Goal: Task Accomplishment & Management: Manage account settings

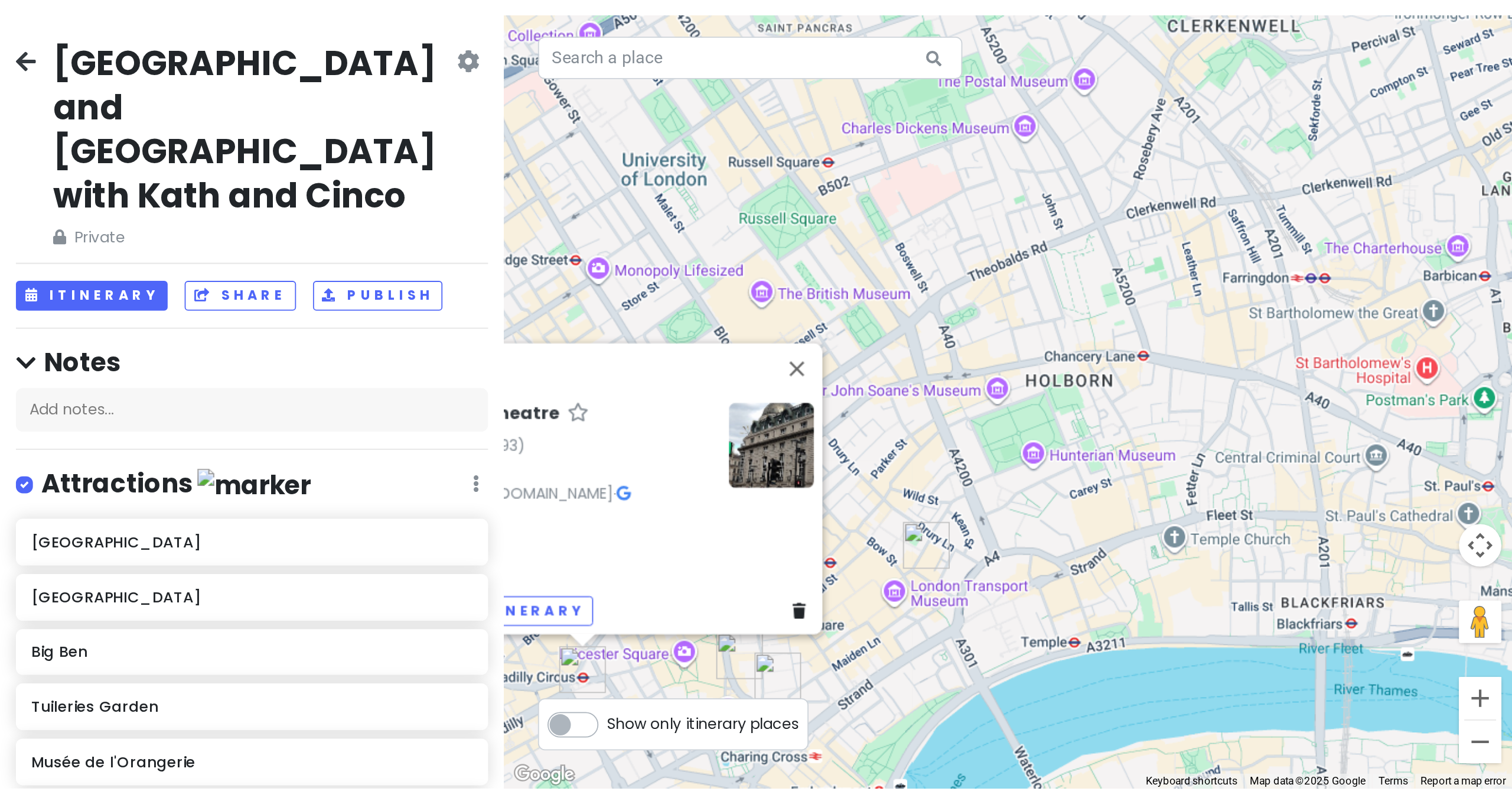
scroll to position [568, 0]
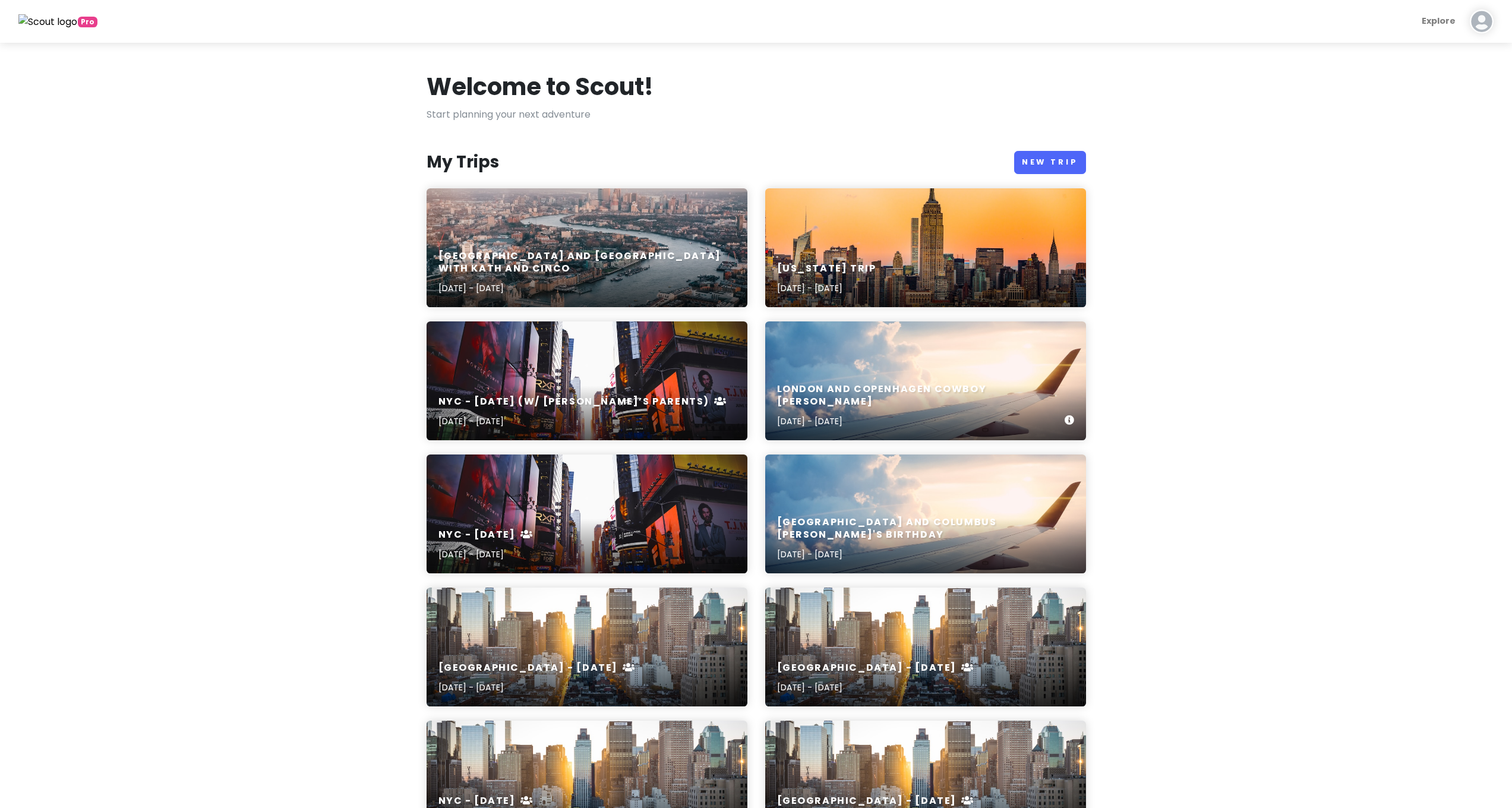
click at [846, 383] on div "[GEOGRAPHIC_DATA] and Copenhagen Cowboy [PERSON_NAME] [DATE] - [DATE]" at bounding box center [925, 381] width 321 height 119
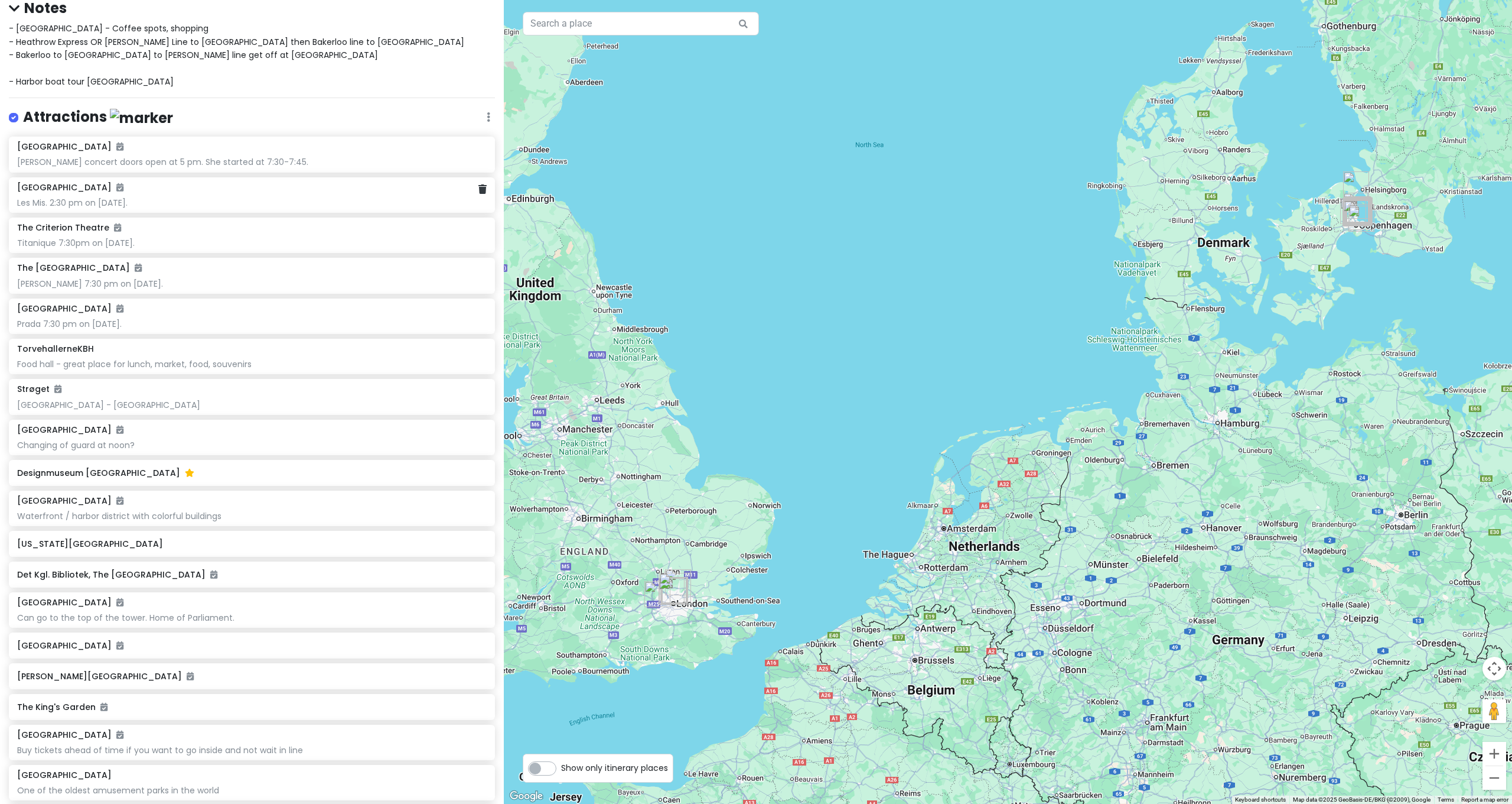
scroll to position [224, 0]
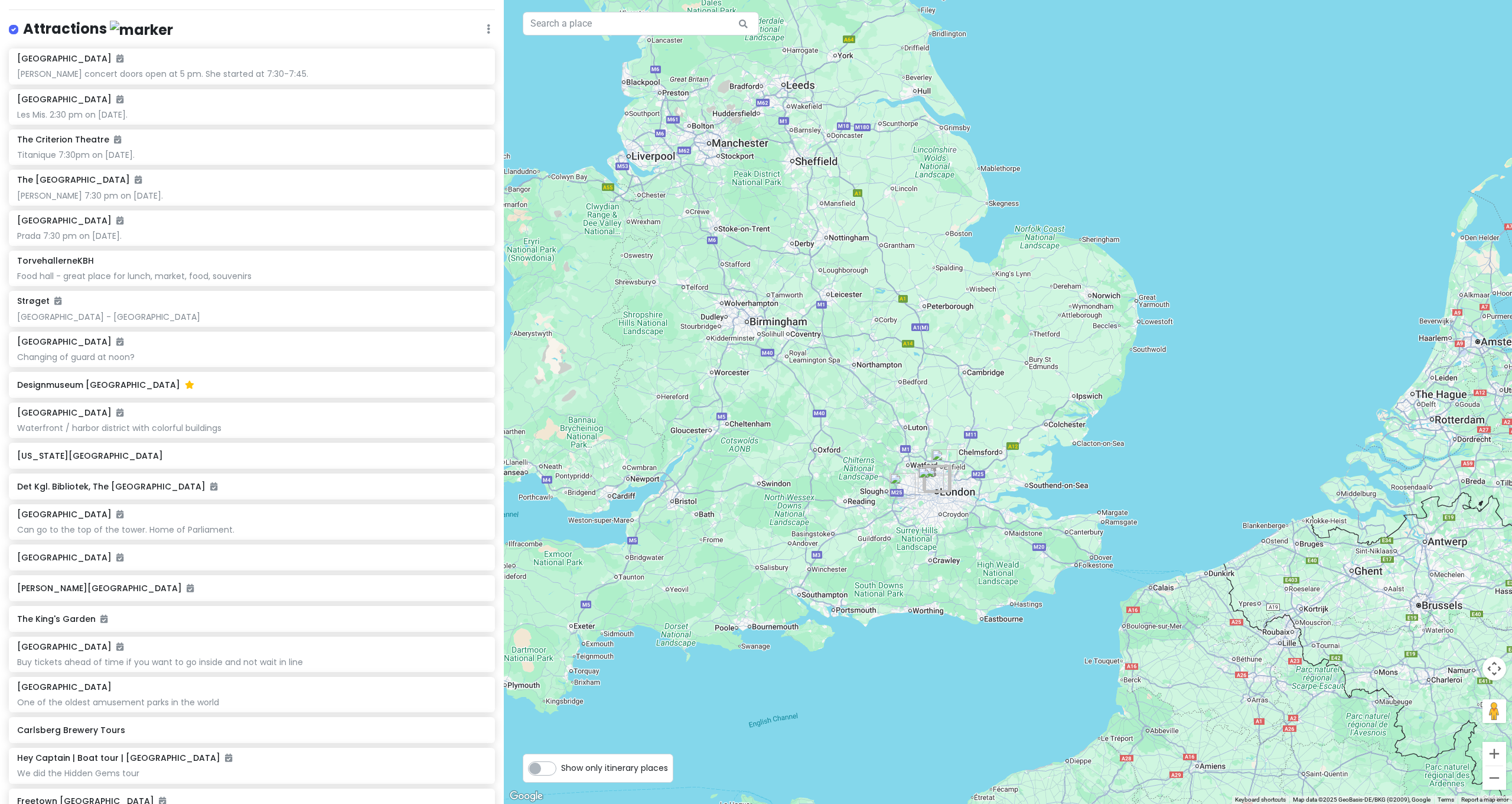
drag, startPoint x: 755, startPoint y: 445, endPoint x: 1119, endPoint y: 162, distance: 461.1
click at [841, 162] on div at bounding box center [1008, 402] width 1008 height 804
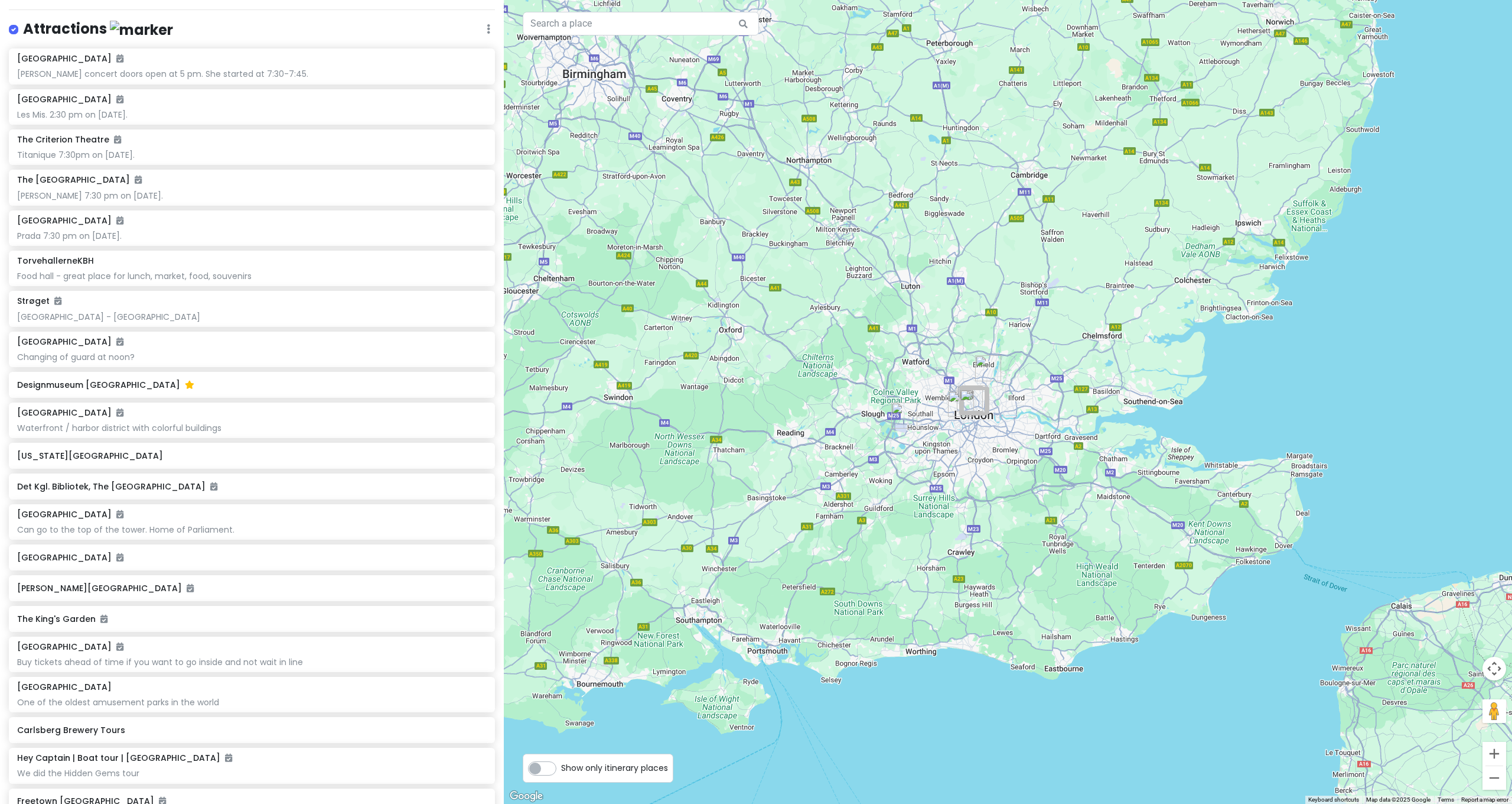
drag, startPoint x: 1014, startPoint y: 342, endPoint x: 1137, endPoint y: 186, distance: 198.7
click at [841, 186] on div at bounding box center [1008, 402] width 1008 height 804
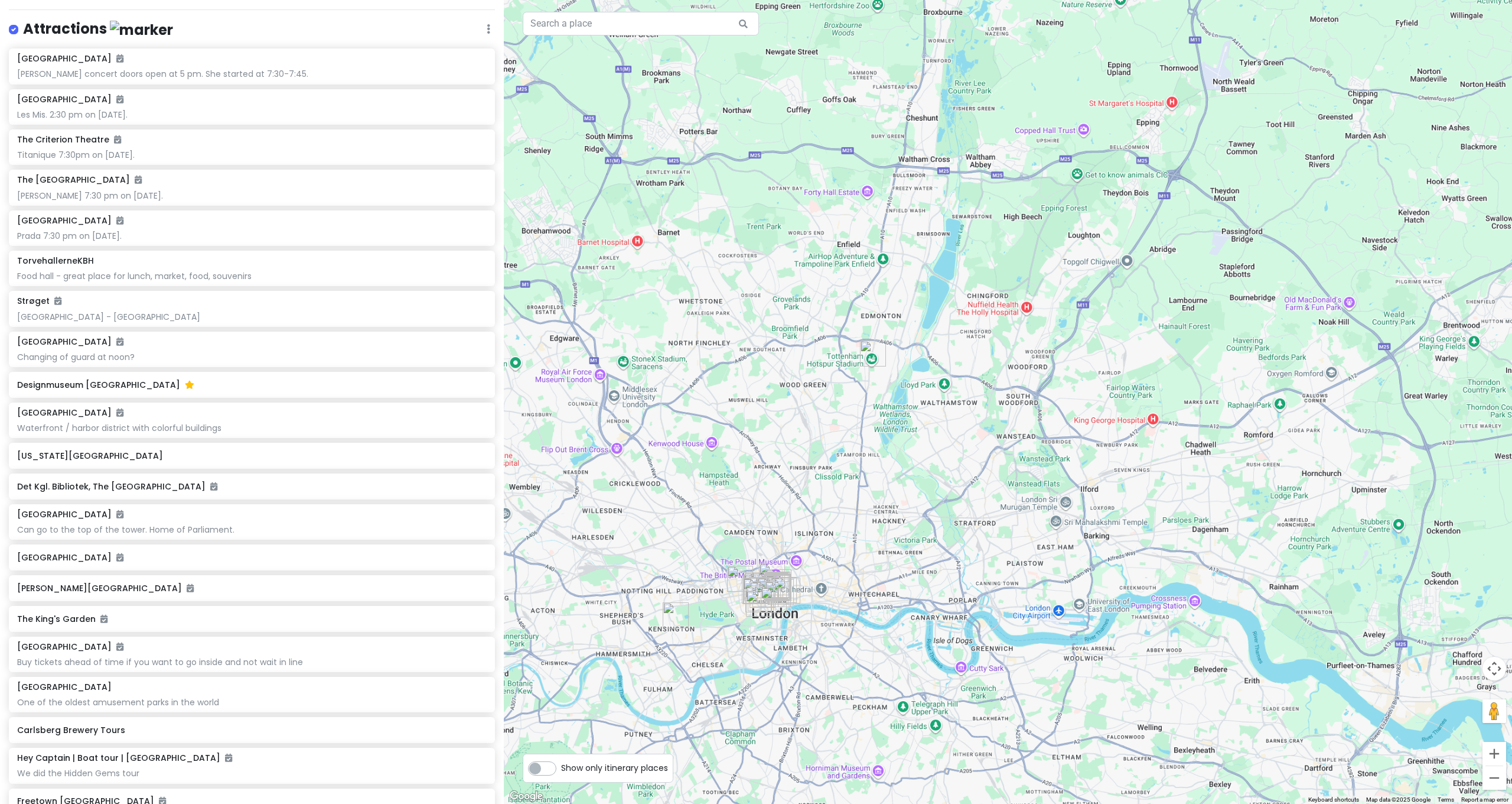
drag, startPoint x: 1022, startPoint y: 297, endPoint x: 1070, endPoint y: 186, distance: 120.9
click at [841, 189] on div at bounding box center [1008, 402] width 1008 height 804
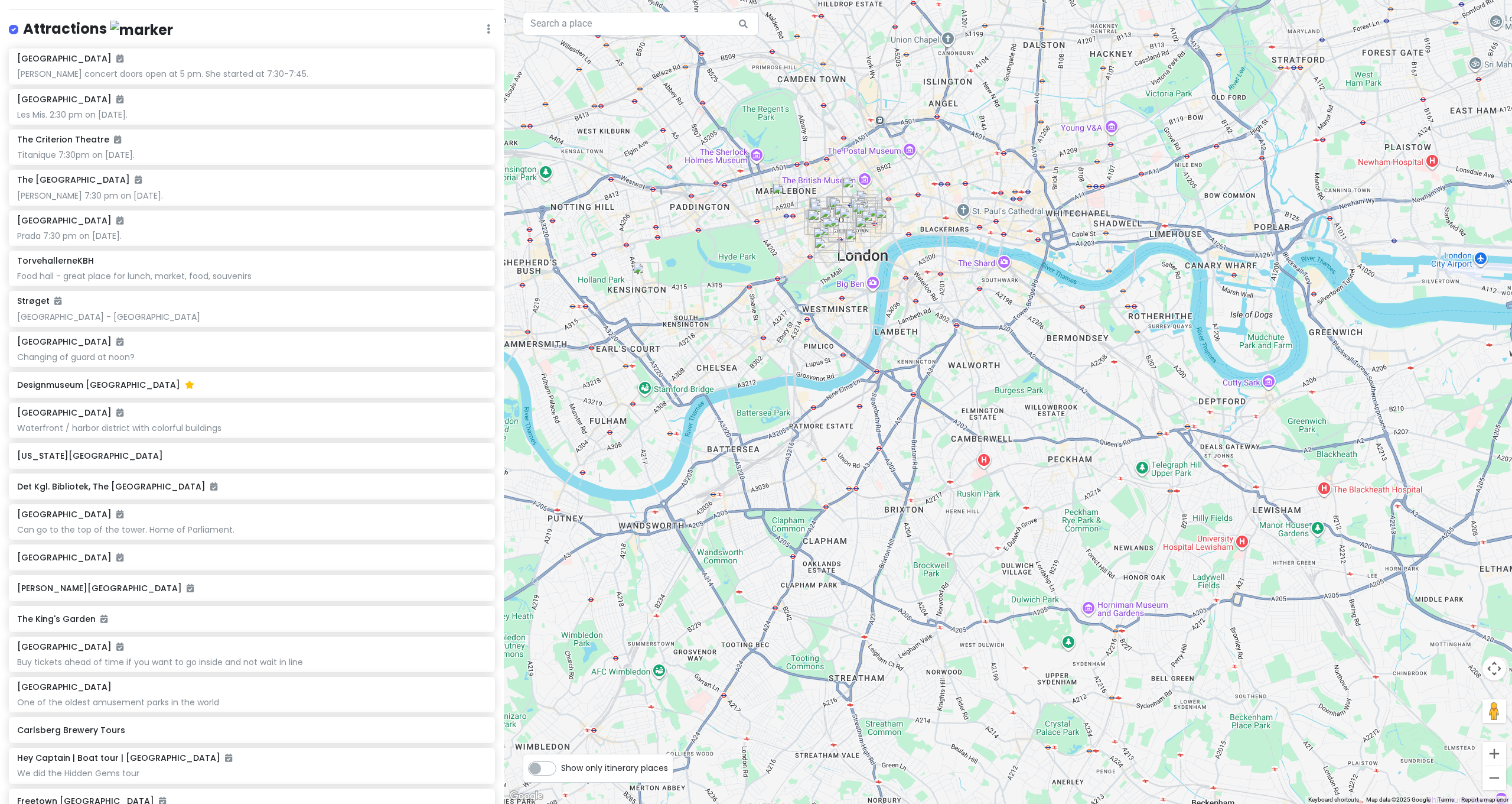
drag, startPoint x: 871, startPoint y: 268, endPoint x: 942, endPoint y: 272, distance: 71.1
click at [841, 270] on div at bounding box center [1008, 402] width 1008 height 804
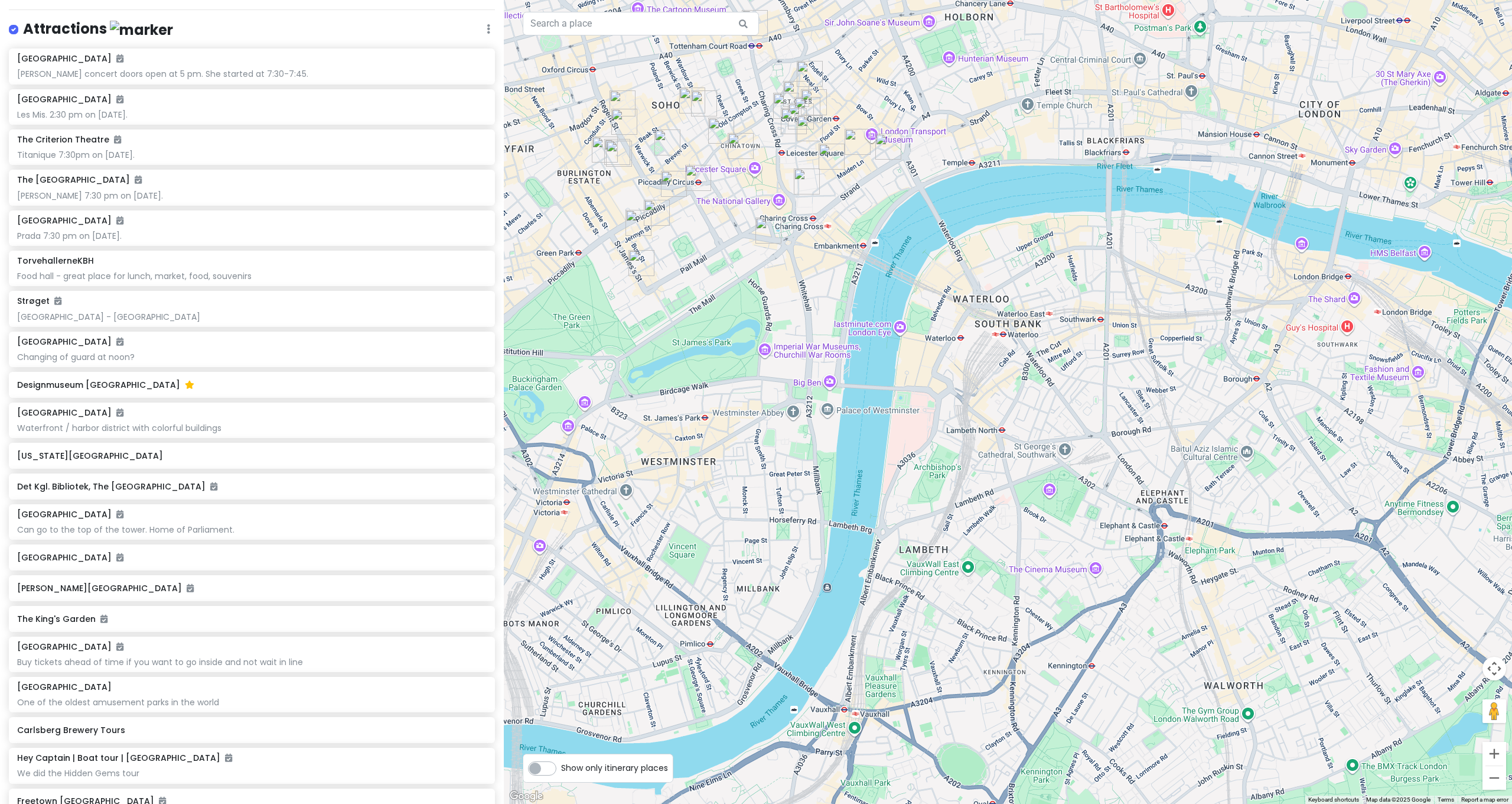
click at [635, 222] on img "Edward Green" at bounding box center [639, 222] width 26 height 26
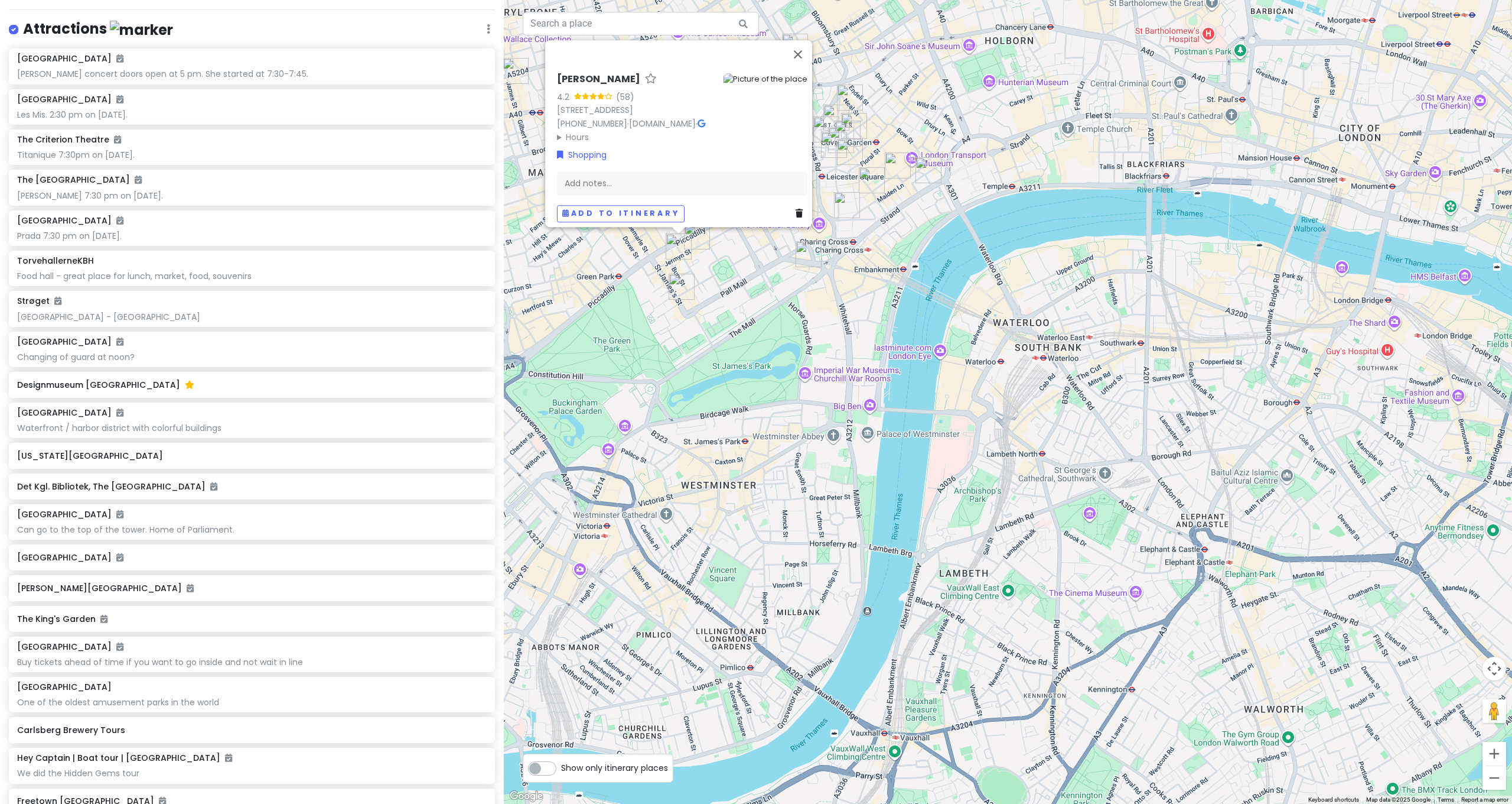
click at [676, 289] on img "John Lobb St. James" at bounding box center [681, 286] width 26 height 26
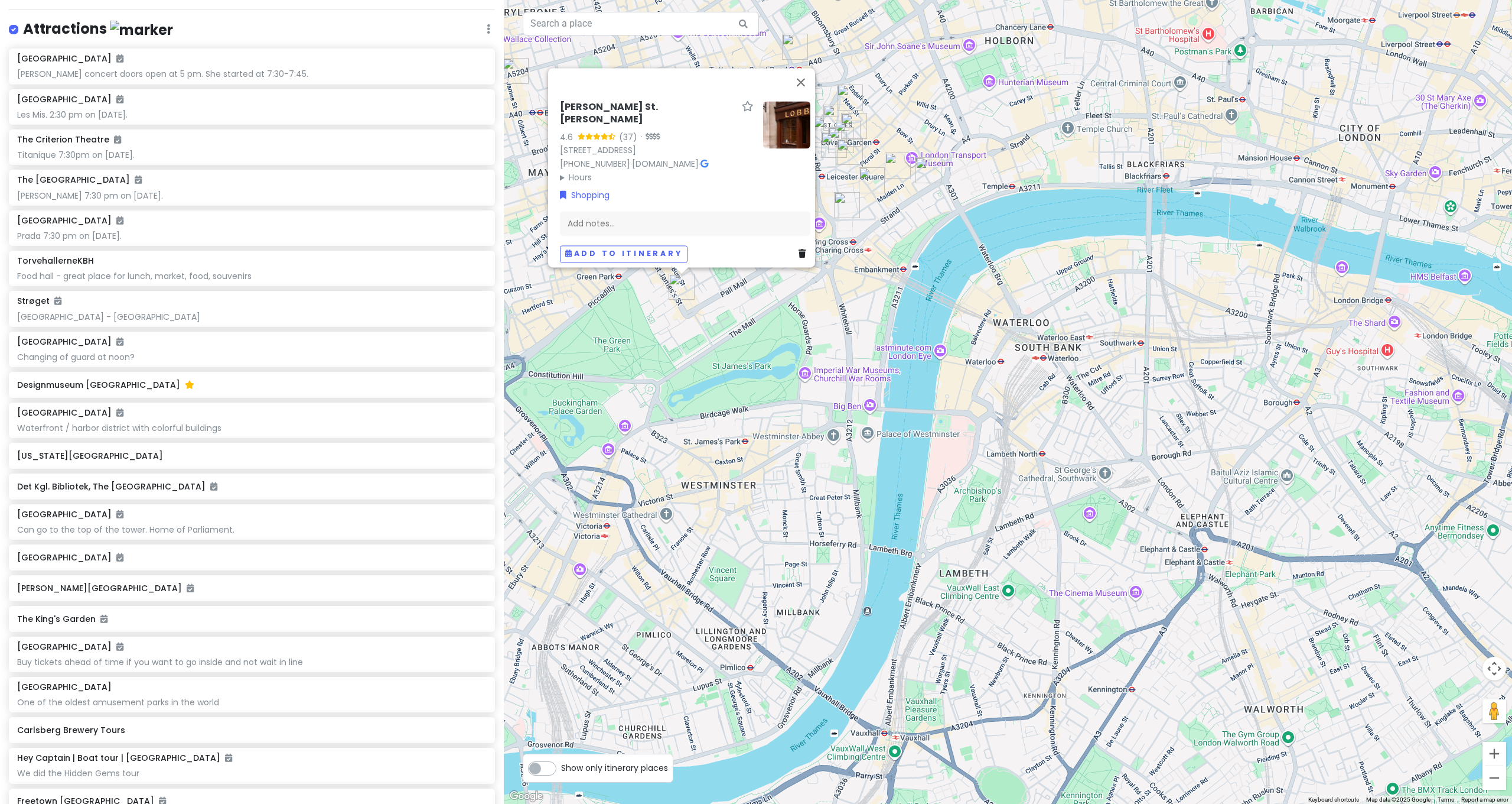
drag, startPoint x: 751, startPoint y: 292, endPoint x: 726, endPoint y: 265, distance: 36.8
click at [750, 291] on div "[PERSON_NAME] St. [PERSON_NAME] 4.6 (37) · [STREET_ADDRESS] [PHONE_NUMBER] · [D…" at bounding box center [1008, 402] width 1008 height 804
click at [804, 86] on button "Close" at bounding box center [801, 82] width 28 height 28
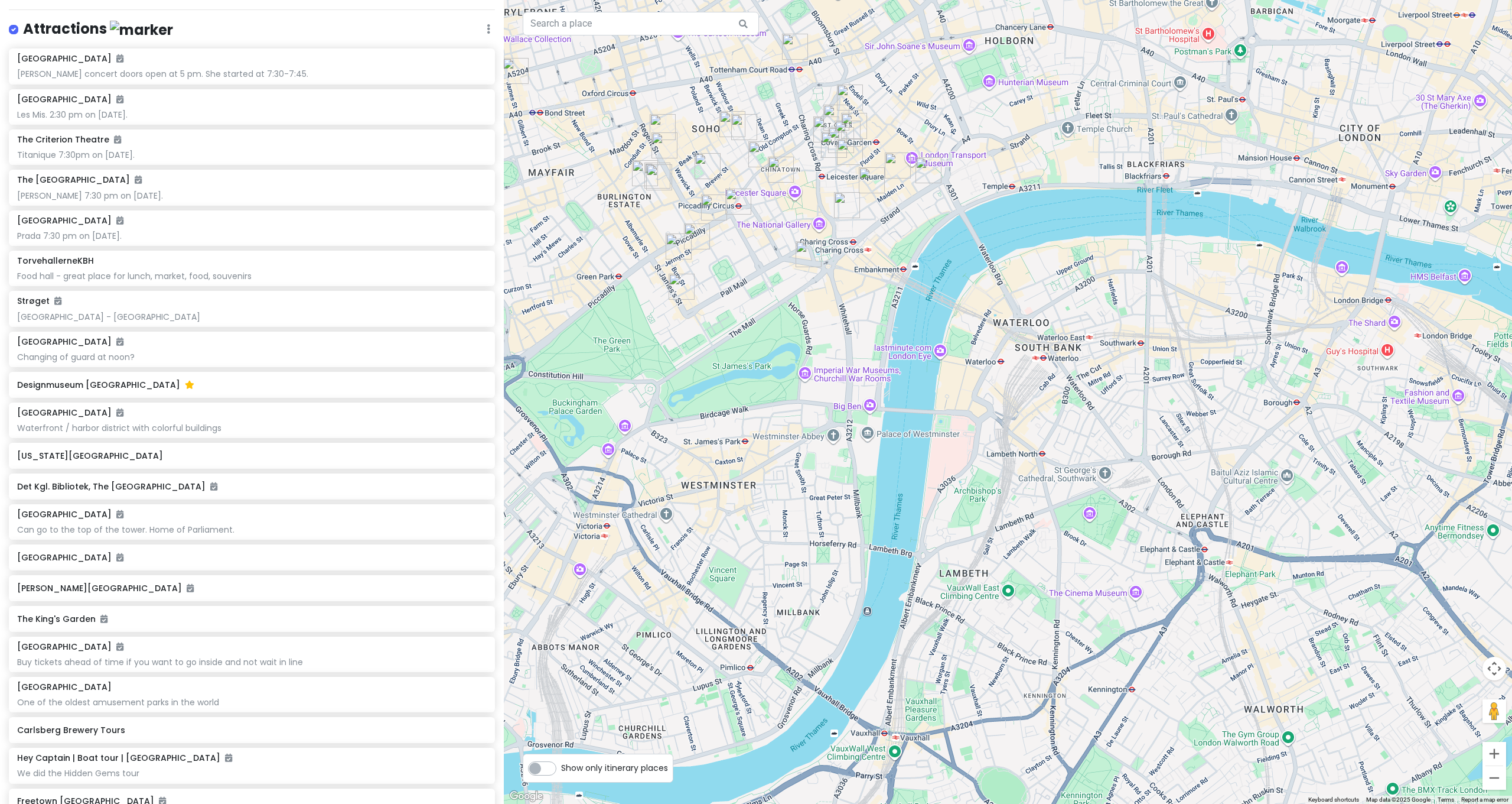
click at [702, 232] on img "John Lobb" at bounding box center [697, 236] width 26 height 26
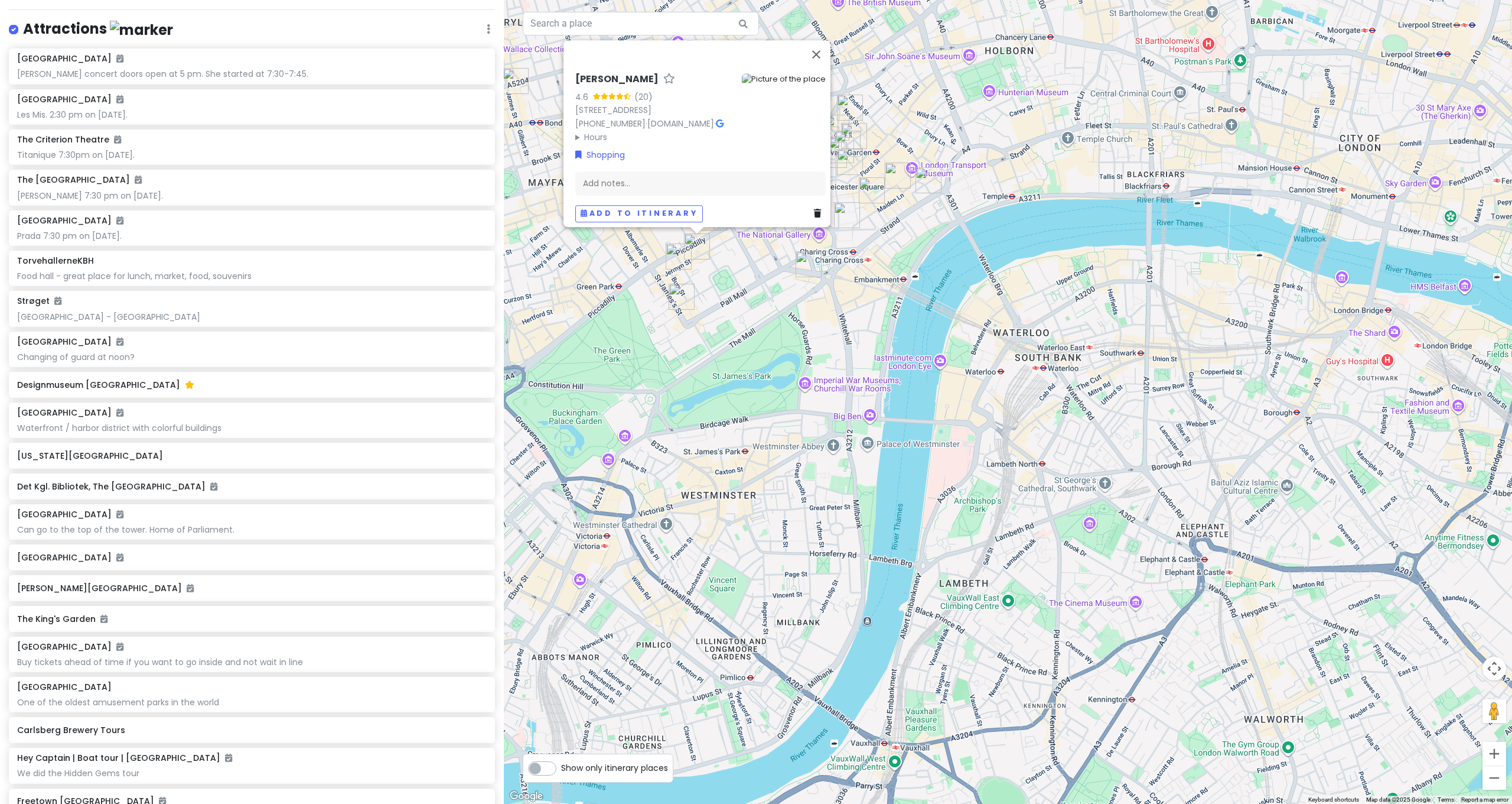
click at [759, 294] on div "[PERSON_NAME] 4.6 (20) [STREET_ADDRESS] [PHONE_NUMBER] · [DOMAIN_NAME] · Hours …" at bounding box center [1008, 402] width 1008 height 804
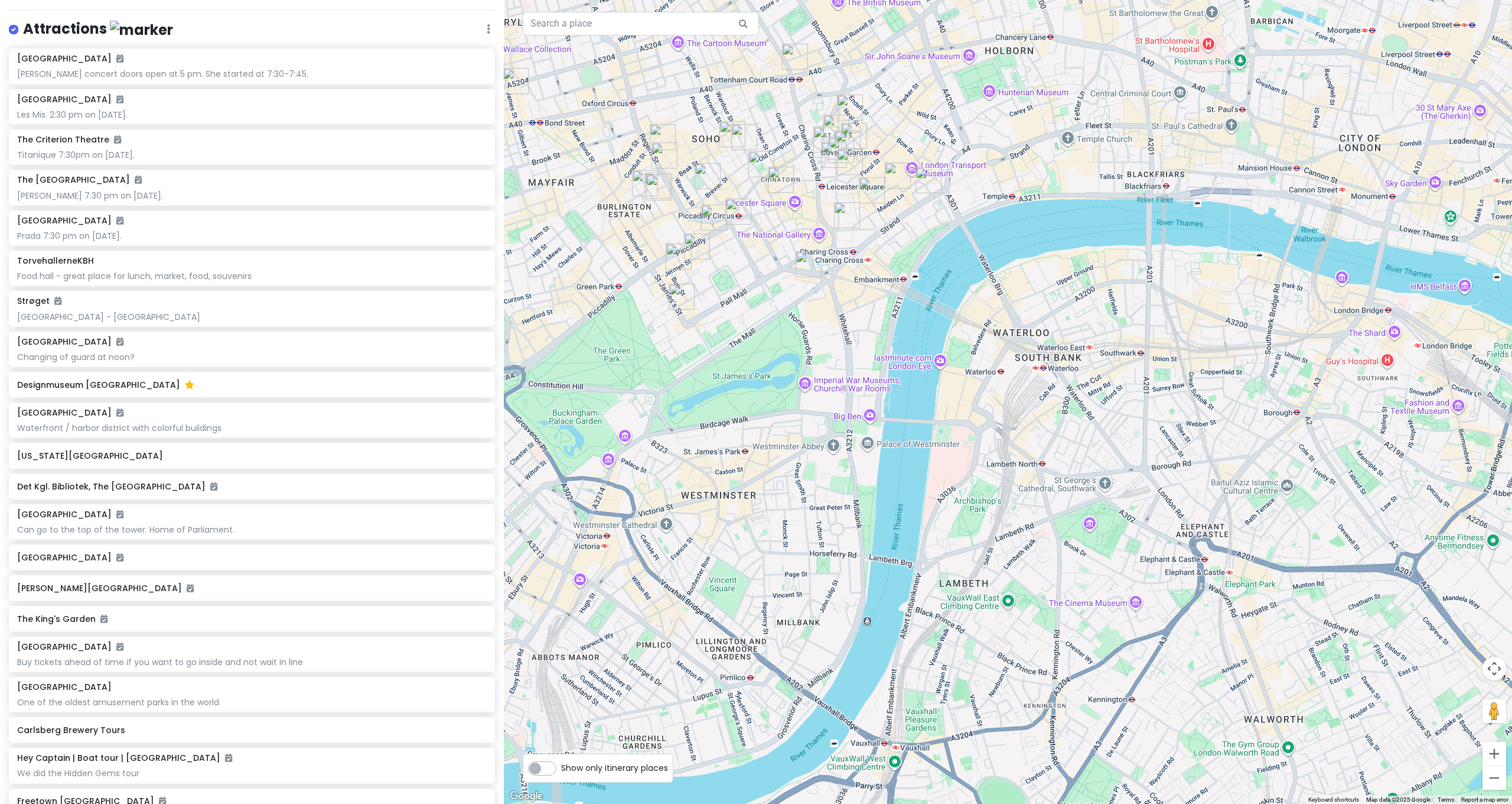
click at [714, 220] on img "Cordings Ltd" at bounding box center [714, 217] width 26 height 26
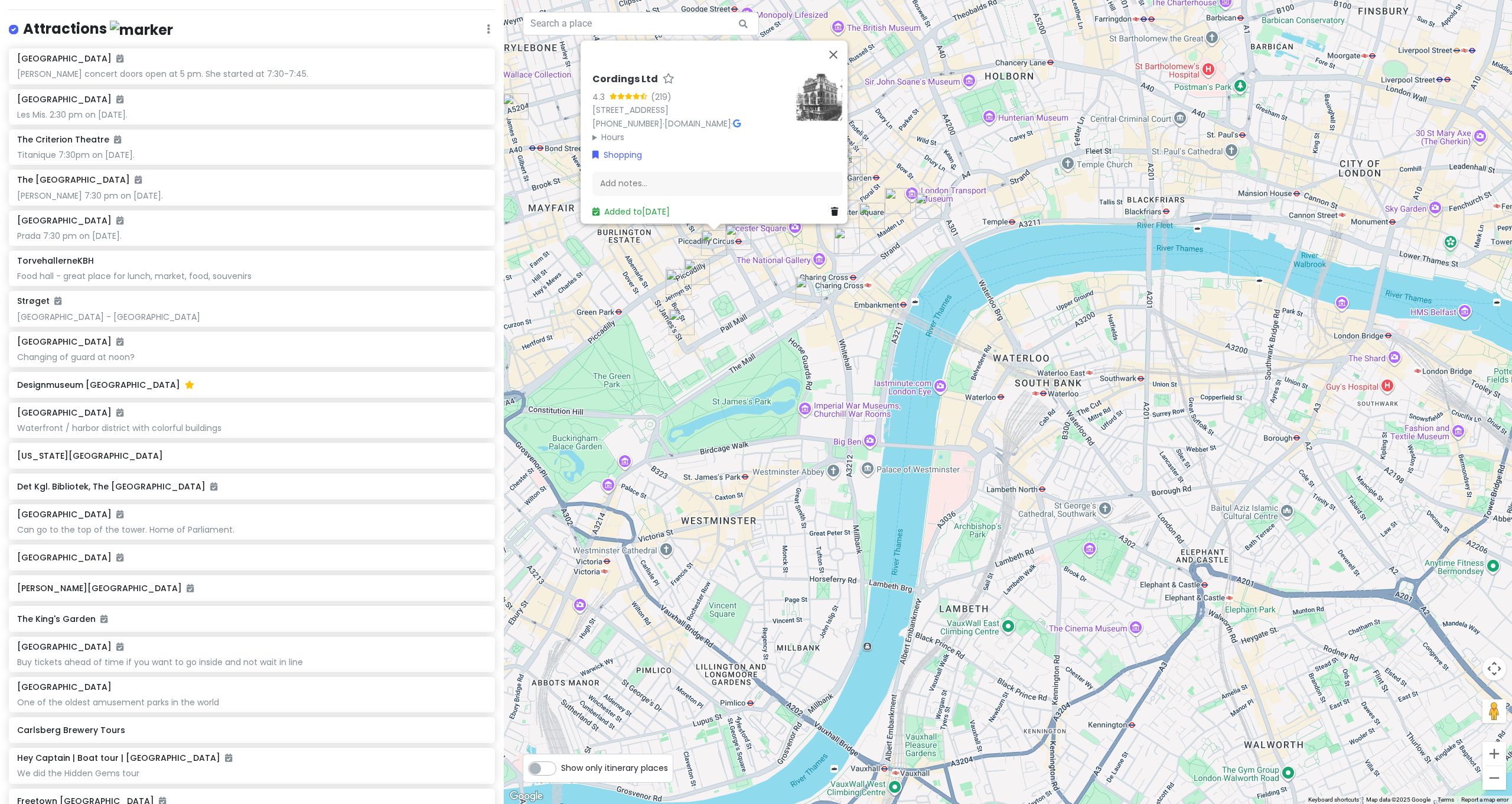
click at [838, 430] on div "Cordings Ltd 4.3 (219) [STREET_ADDRESS] [PHONE_NUMBER] · [DOMAIN_NAME] · Hours …" at bounding box center [1008, 402] width 1008 height 804
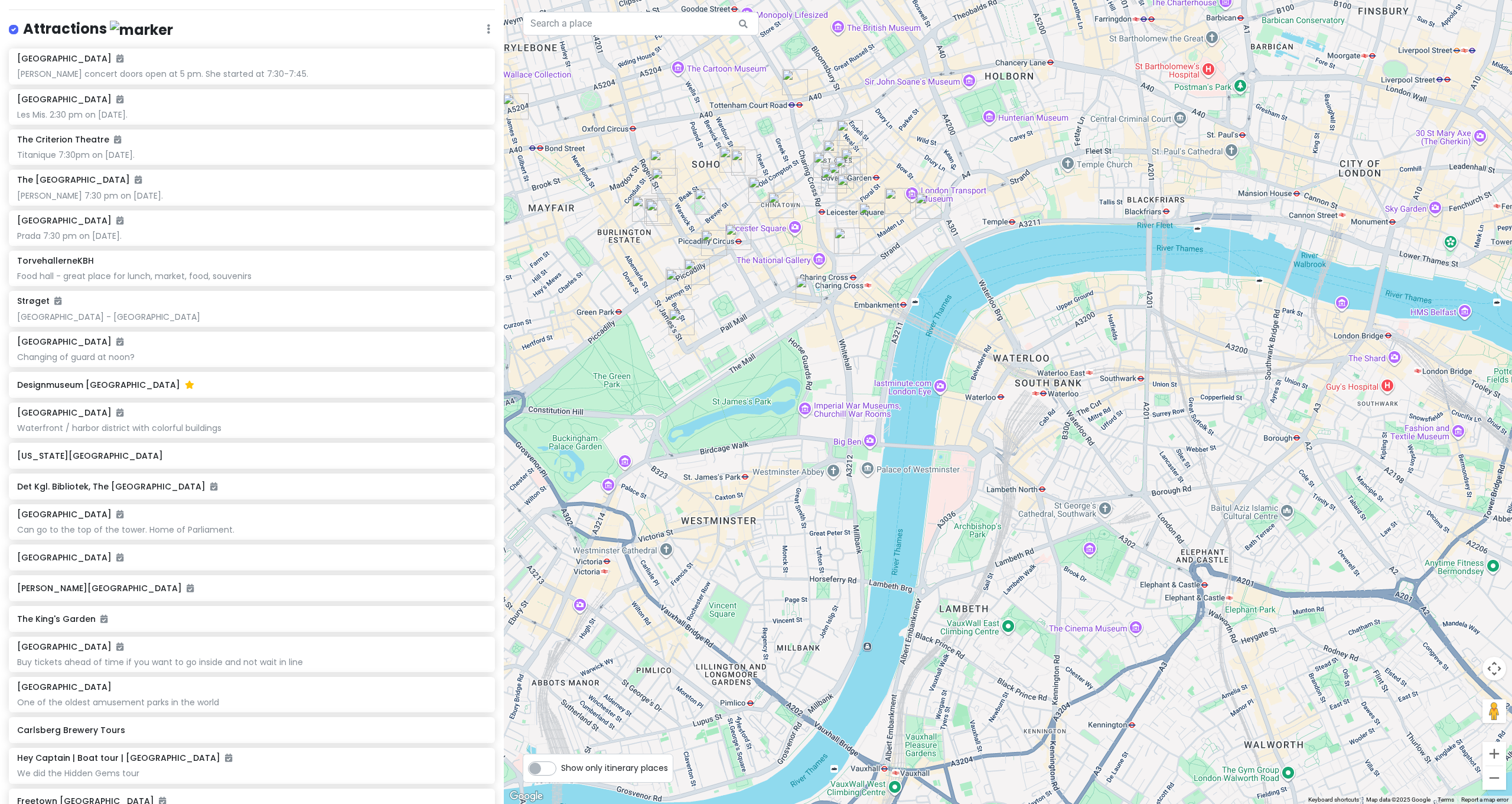
click at [729, 159] on img "Blackhorse Lane Ateliers - Soho Shop" at bounding box center [733, 159] width 26 height 26
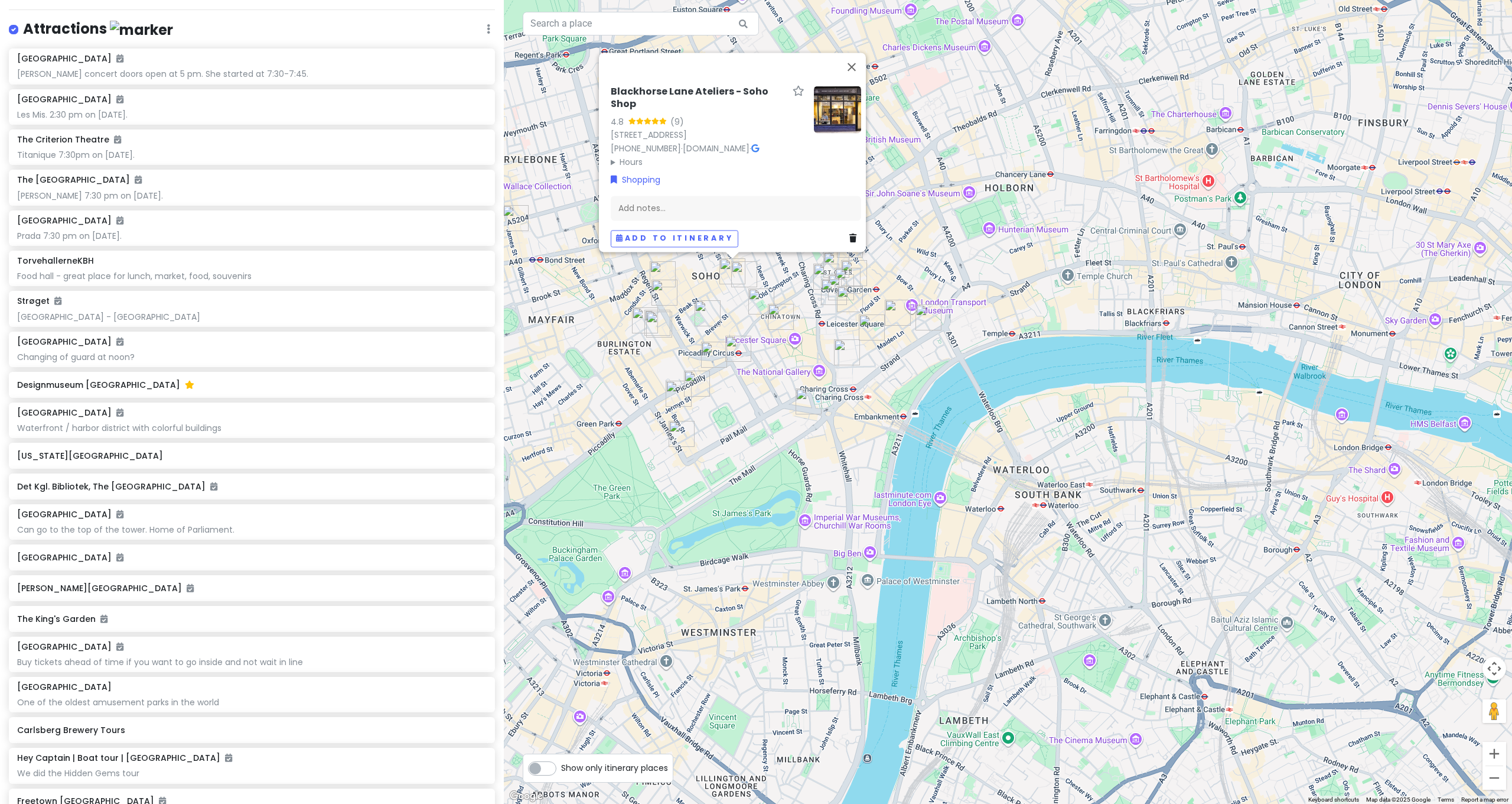
click at [667, 295] on img "Reiss" at bounding box center [664, 292] width 26 height 26
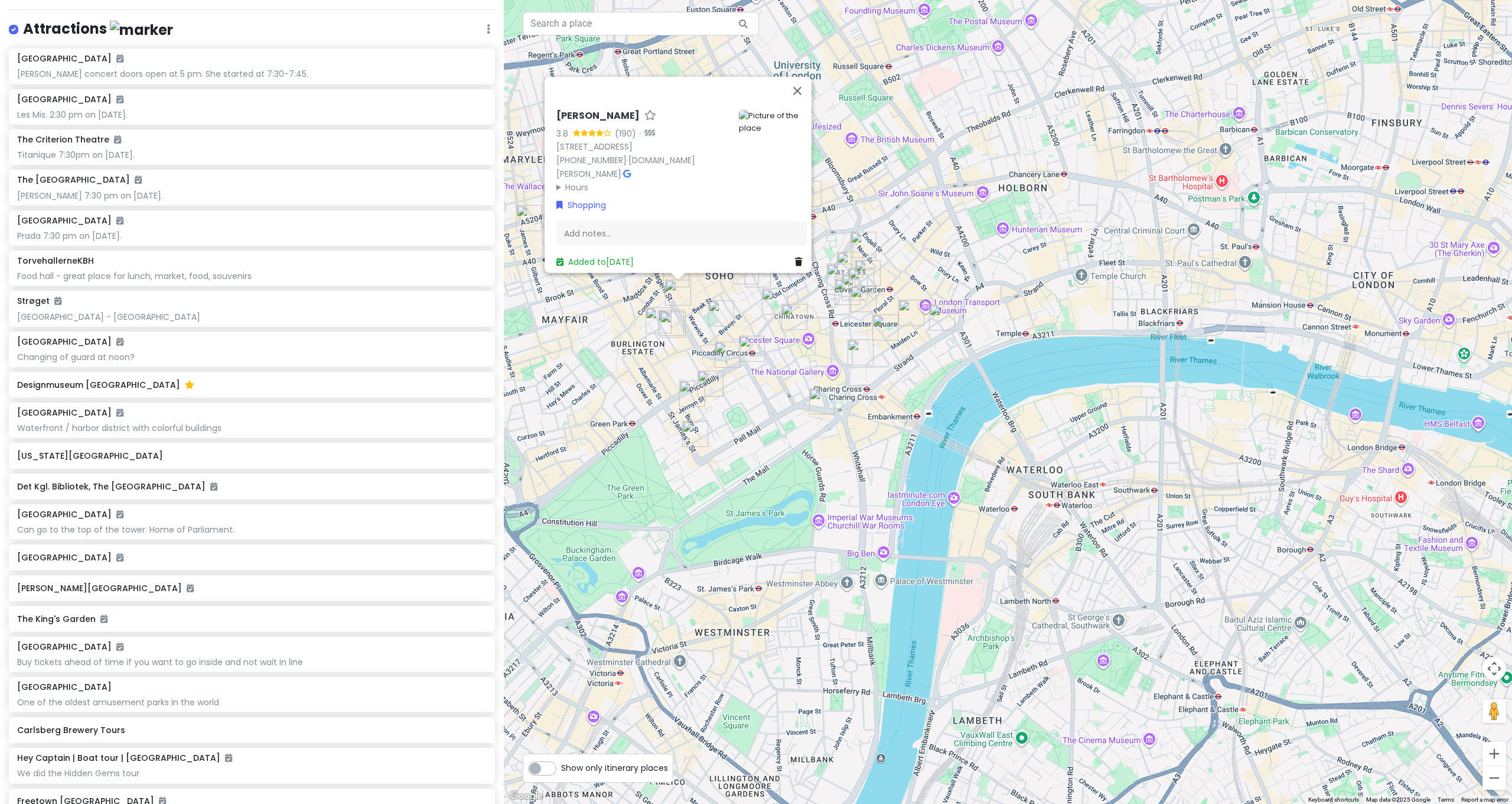
click at [671, 327] on img "Drake's" at bounding box center [673, 324] width 26 height 26
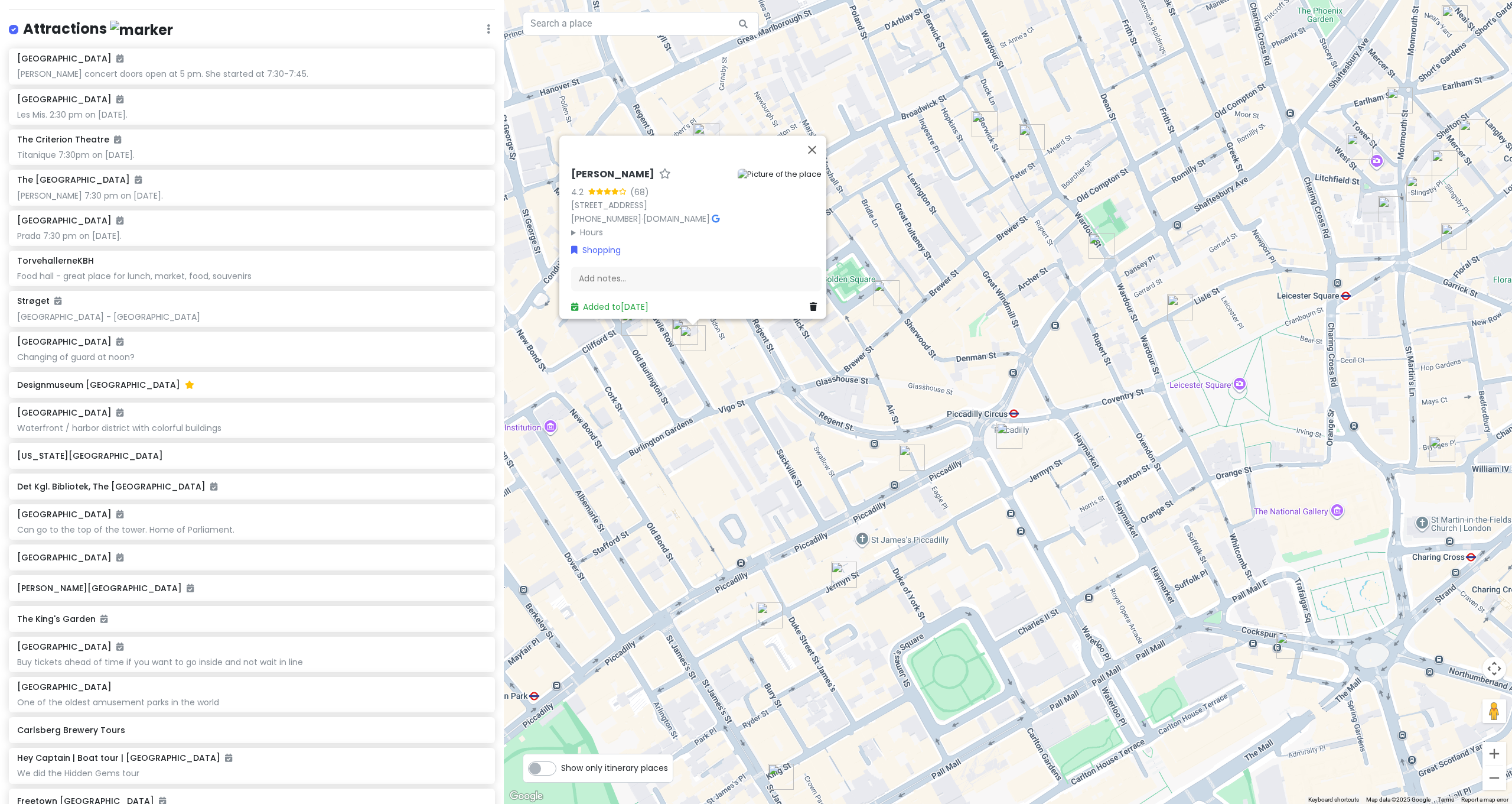
click at [678, 333] on img "Huntsman & Sons" at bounding box center [685, 331] width 26 height 26
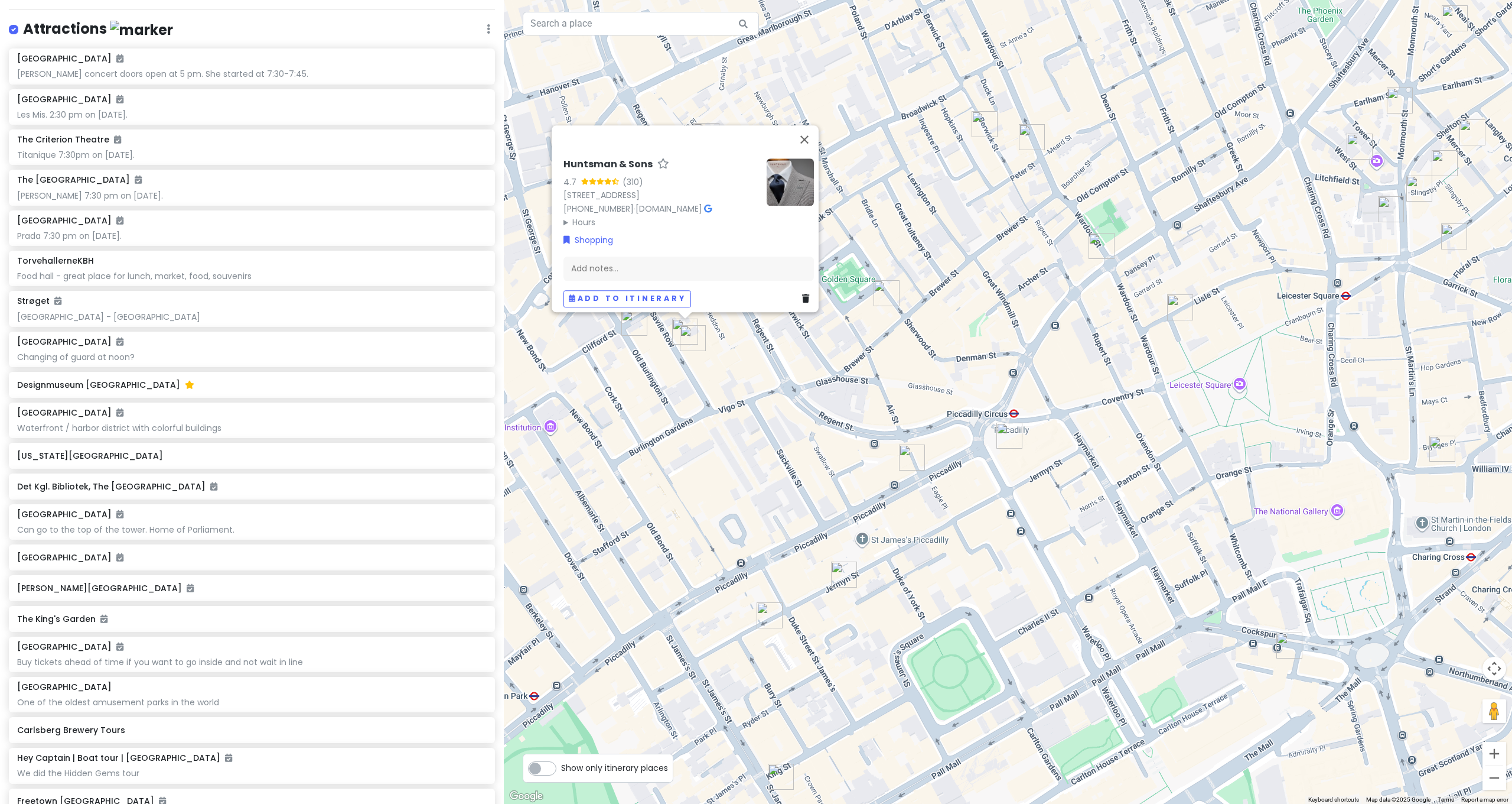
click at [627, 322] on img "Rivet & Hide Ltd" at bounding box center [634, 322] width 26 height 26
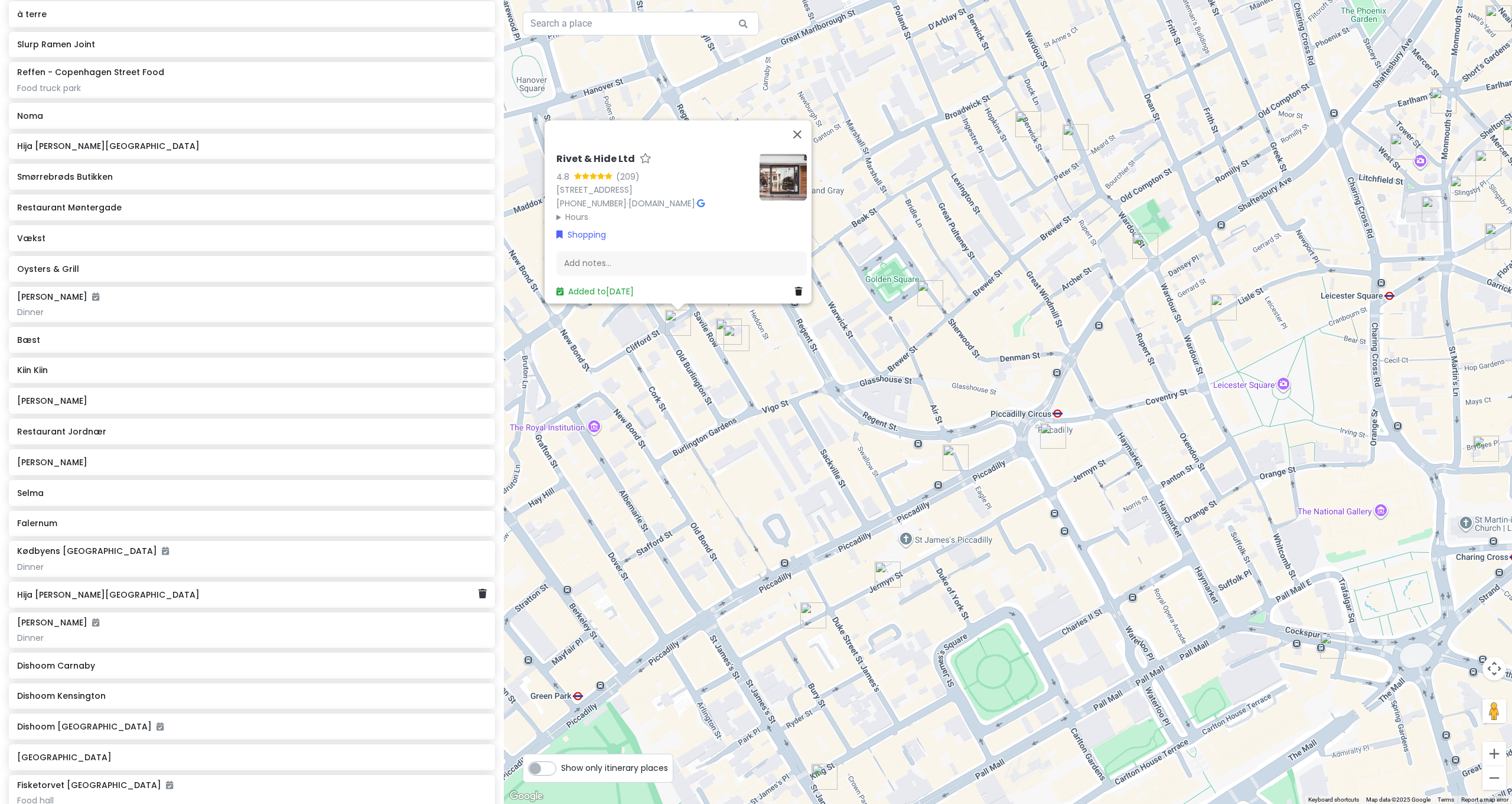
scroll to position [2769, 0]
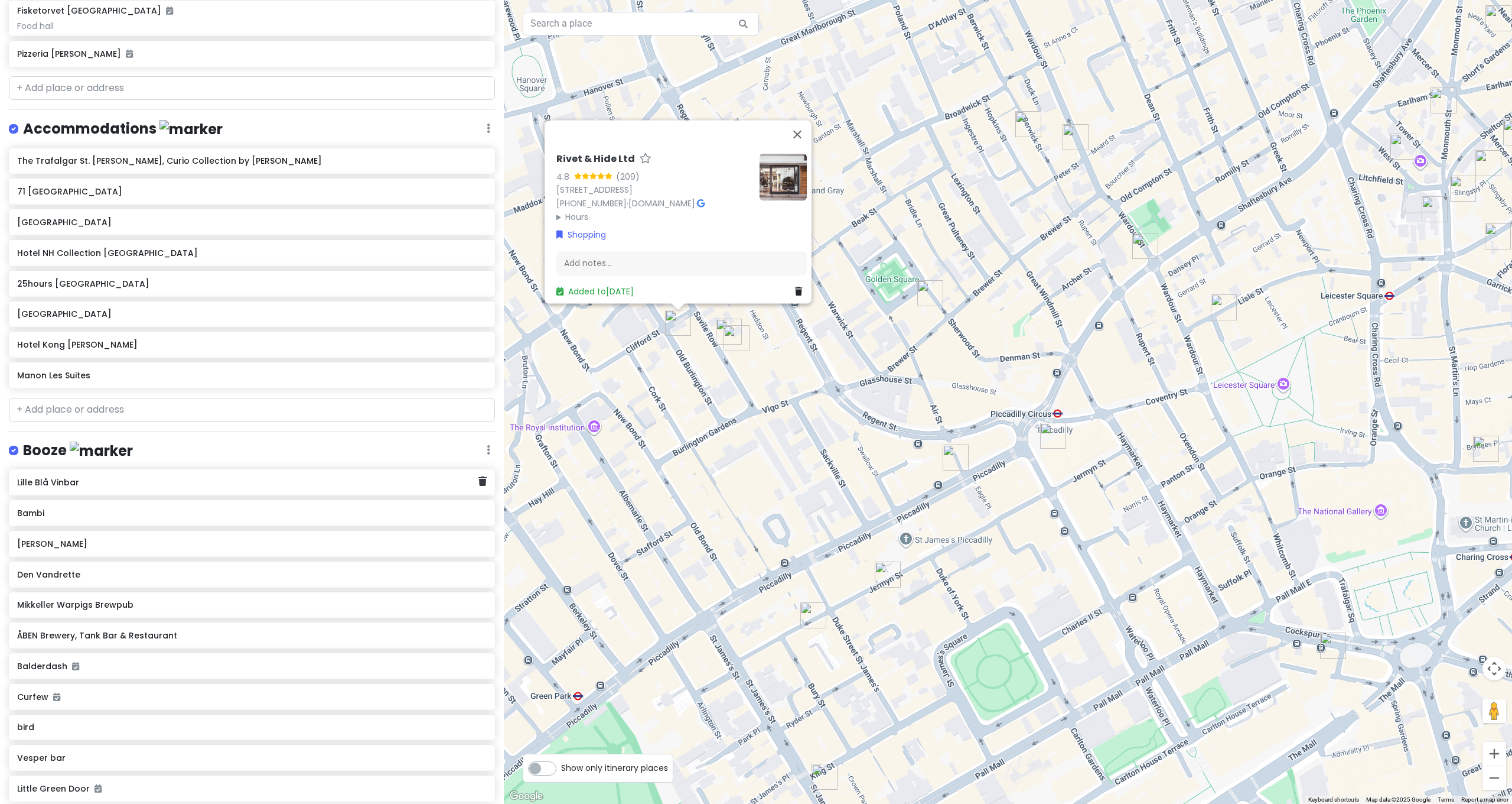
click at [195, 430] on h6 "Lille Blå Vinbar" at bounding box center [248, 482] width 461 height 11
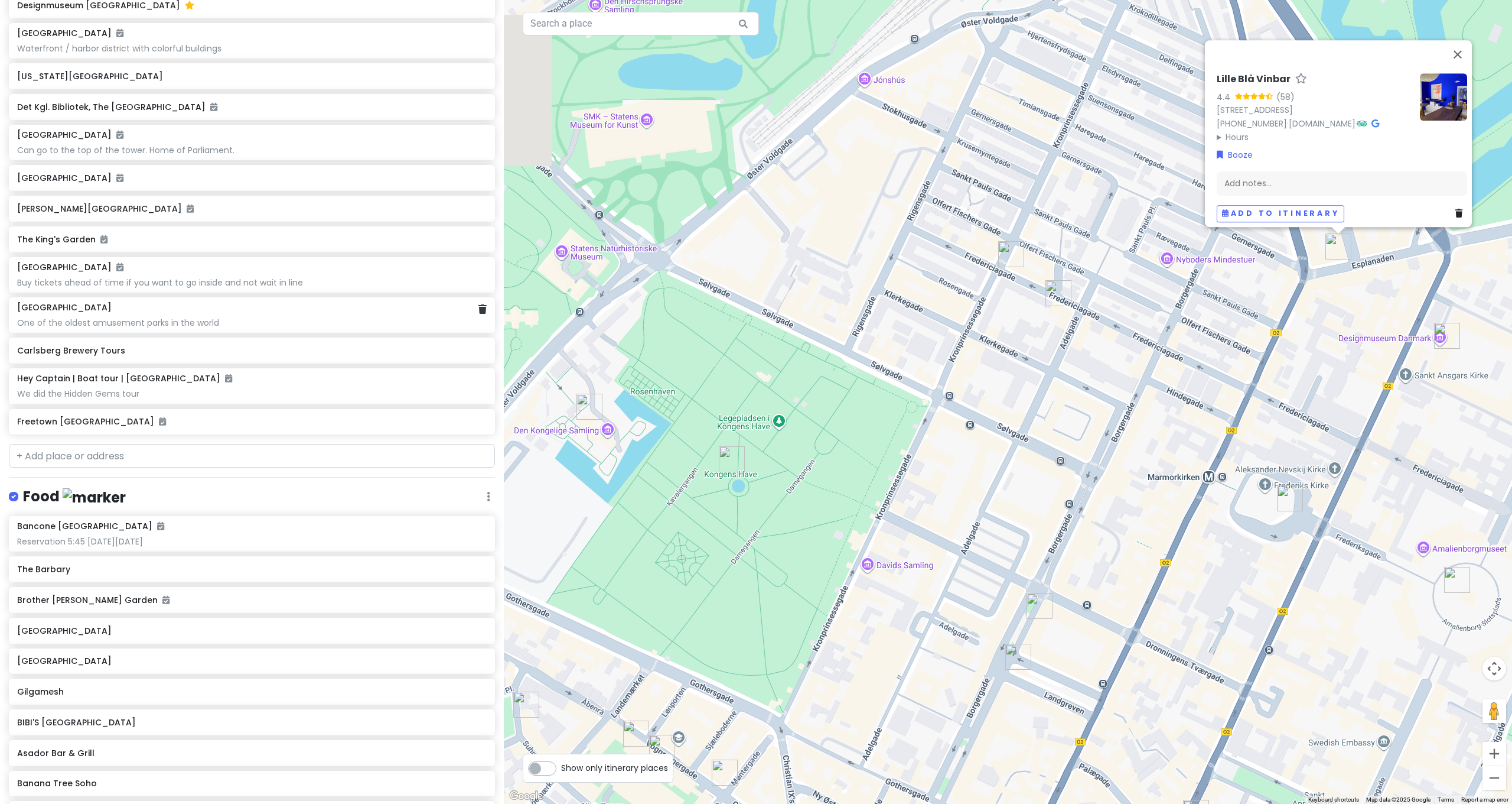
scroll to position [653, 0]
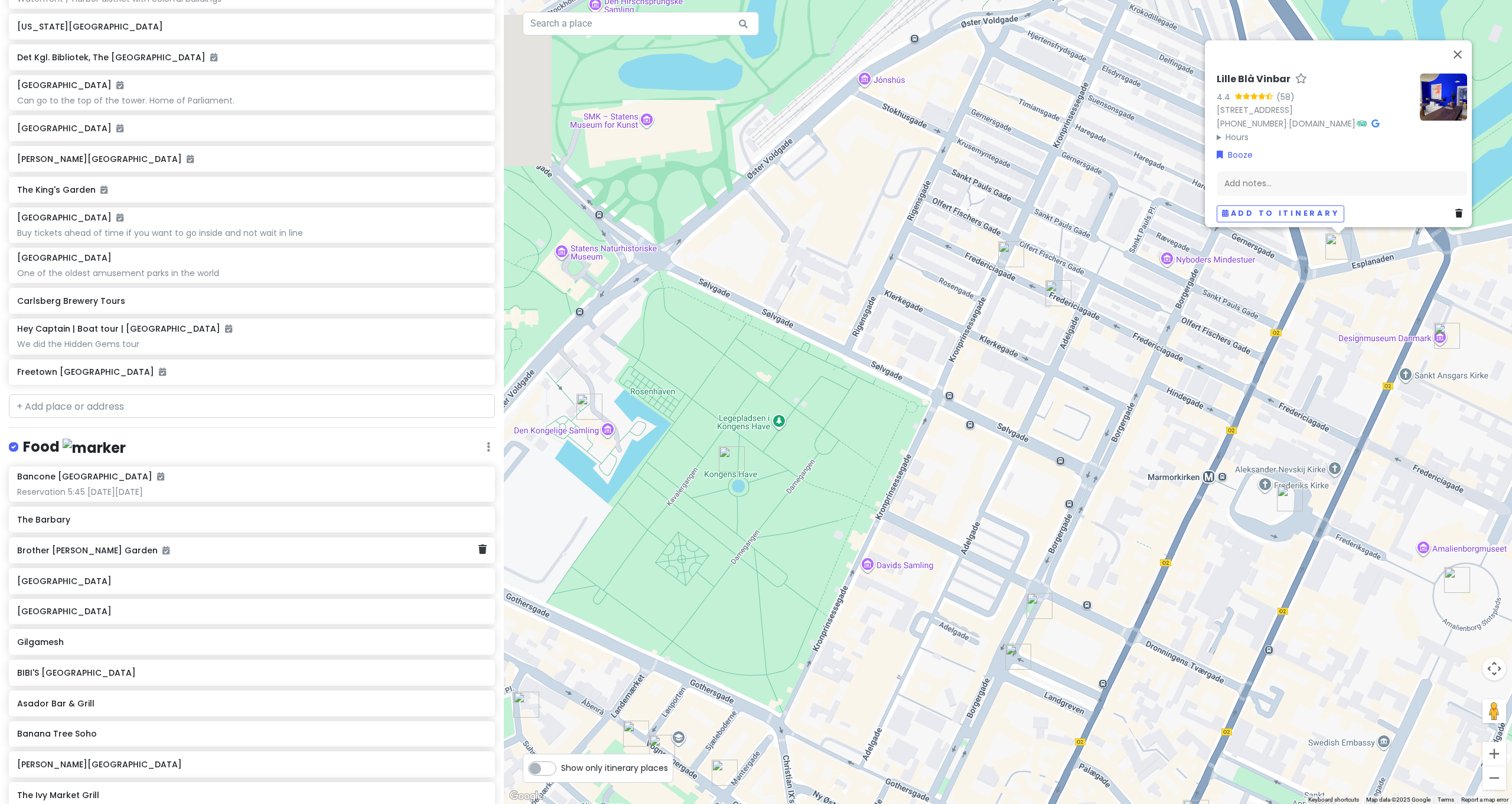
click at [96, 430] on h6 "Brother [PERSON_NAME] Garden" at bounding box center [248, 550] width 461 height 11
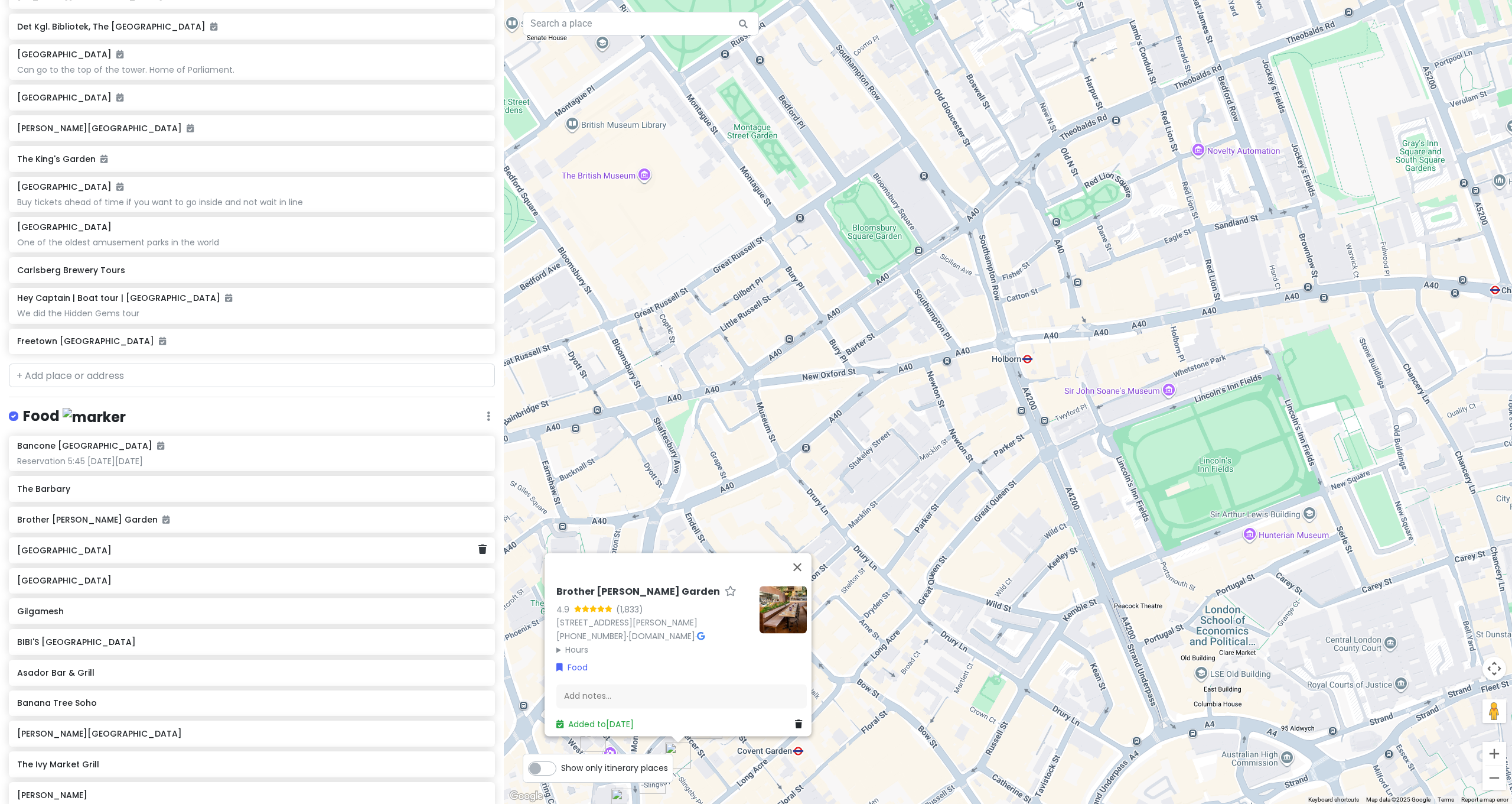
scroll to position [912, 0]
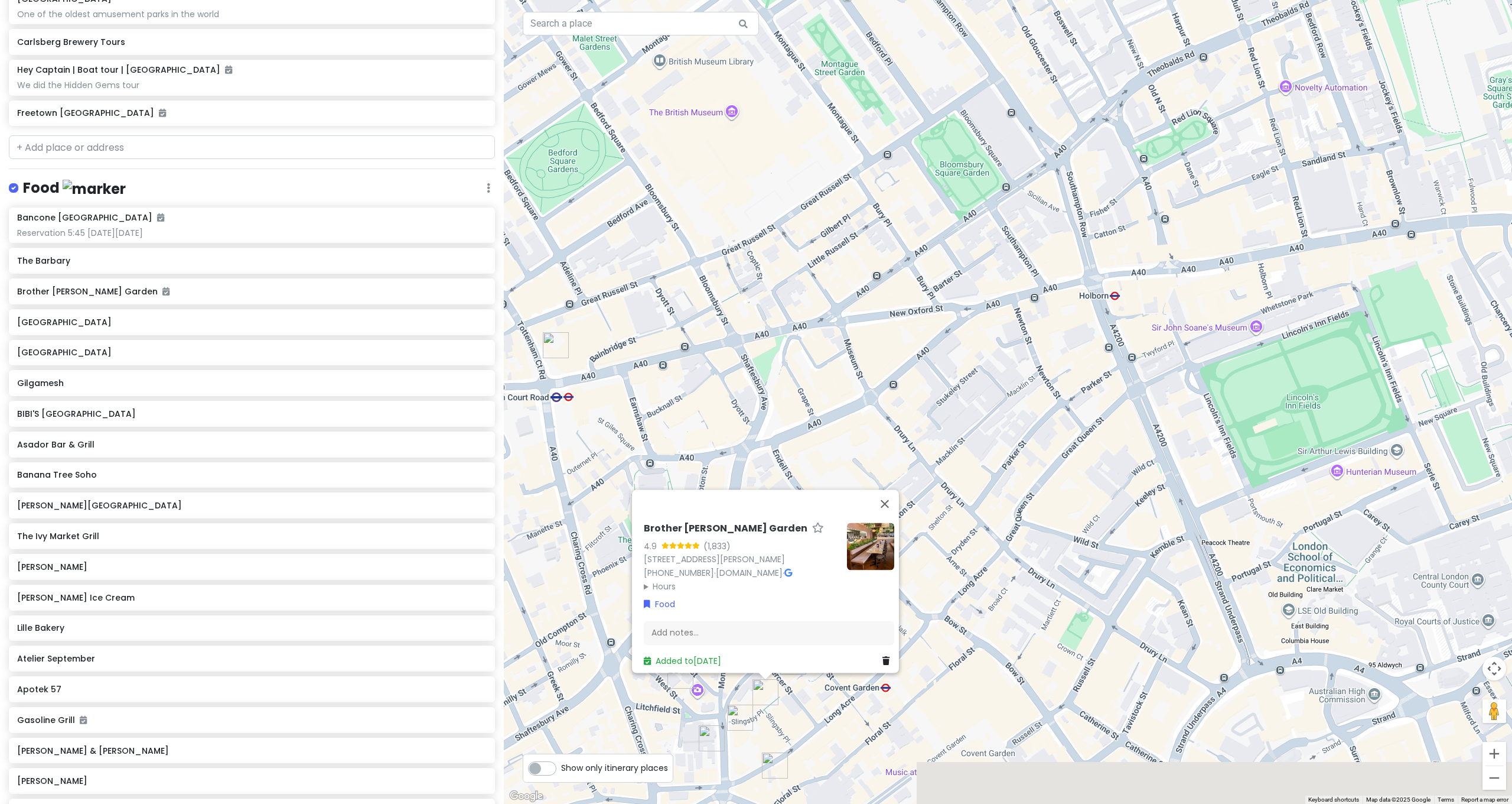
drag, startPoint x: 848, startPoint y: 486, endPoint x: 1045, endPoint y: 335, distance: 248.2
click at [841, 338] on div "To navigate, press the arrow keys. [GEOGRAPHIC_DATA][PERSON_NAME] 4.9 (1,833) […" at bounding box center [1008, 402] width 1008 height 804
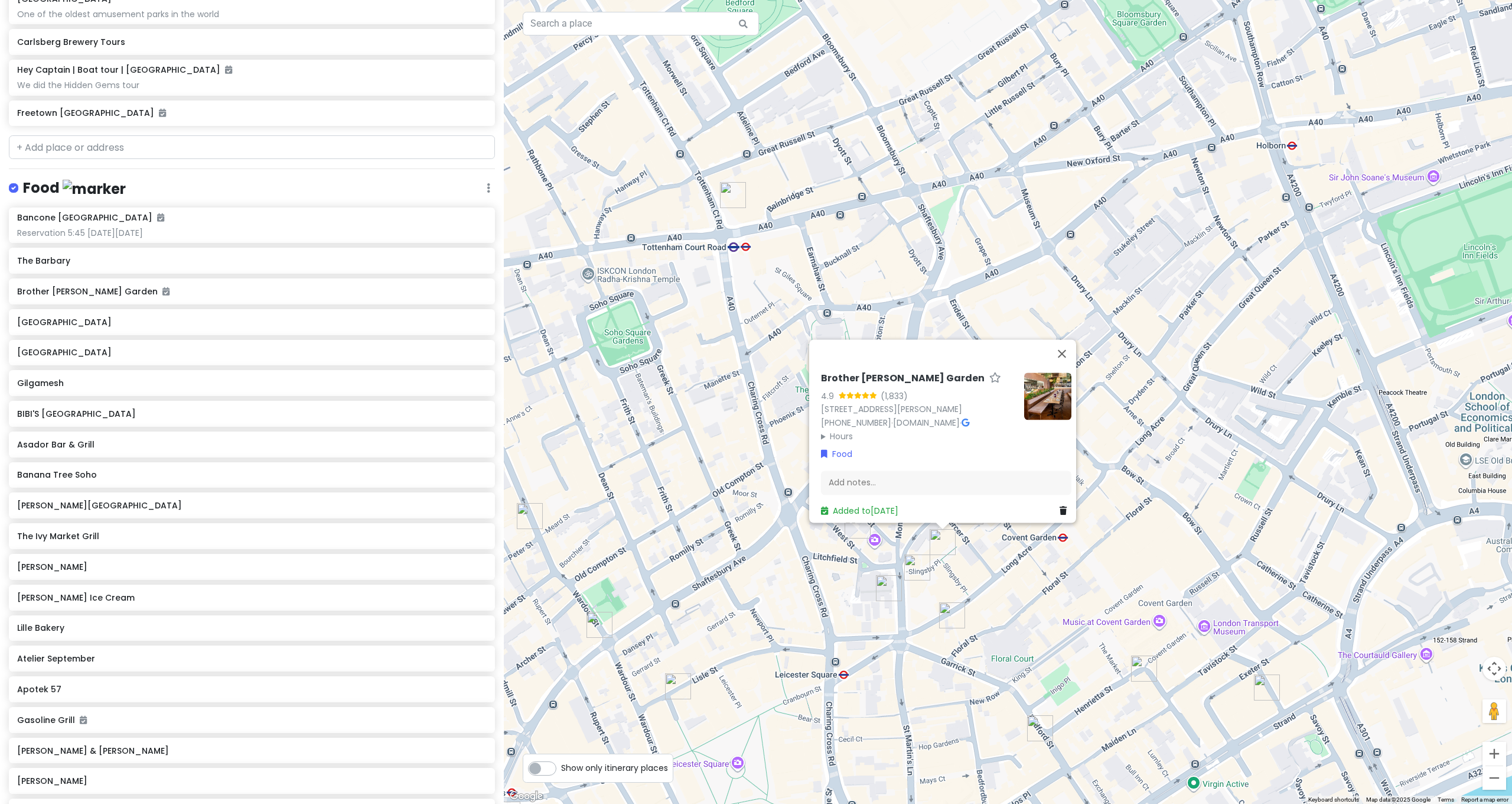
click at [841, 430] on img "Dishoom Covent Garden" at bounding box center [917, 567] width 26 height 26
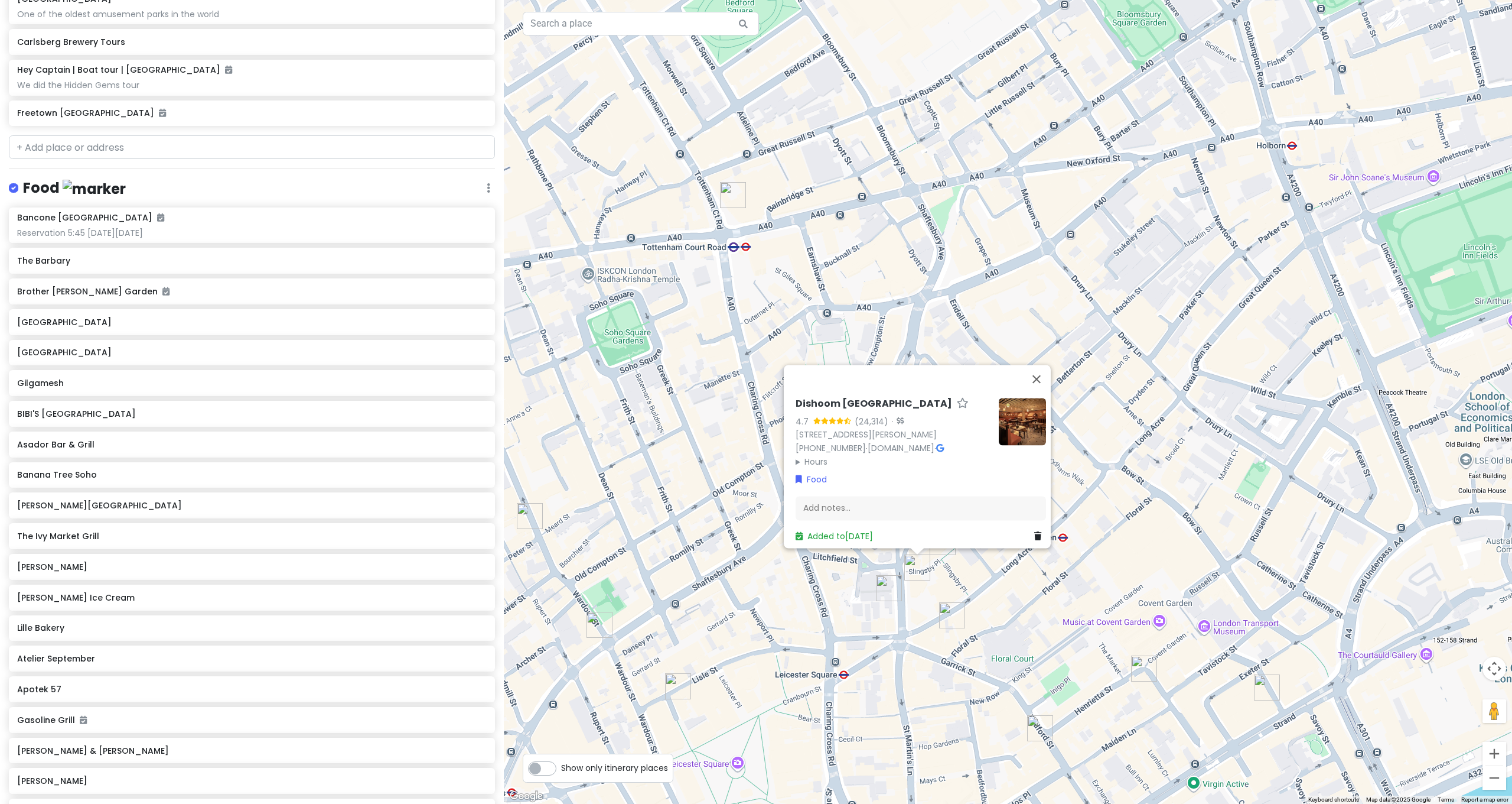
click at [841, 430] on img "Gilgamesh" at bounding box center [889, 588] width 26 height 26
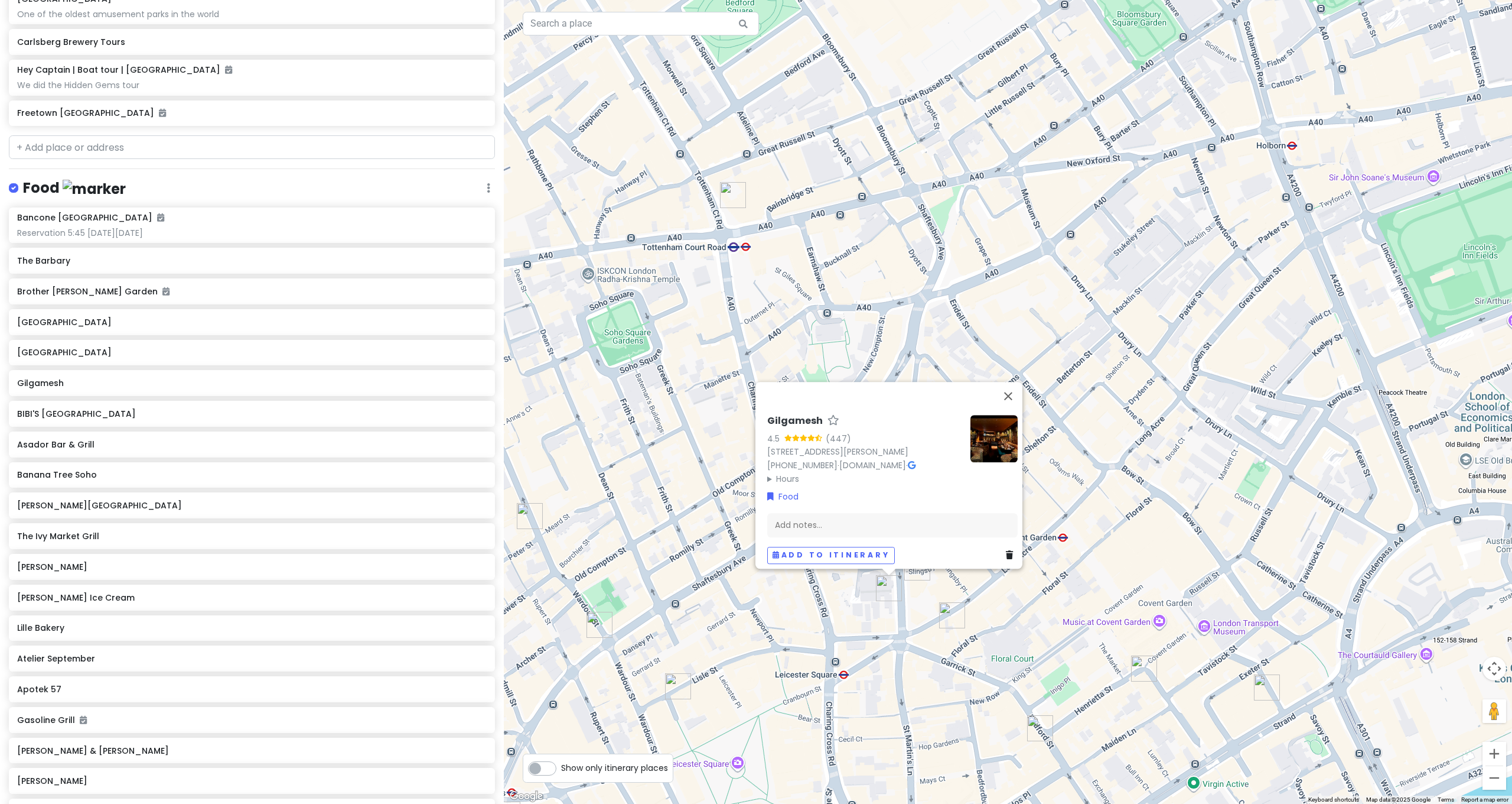
click at [841, 430] on img "BIBI'S COVENT GARDEN" at bounding box center [952, 615] width 26 height 26
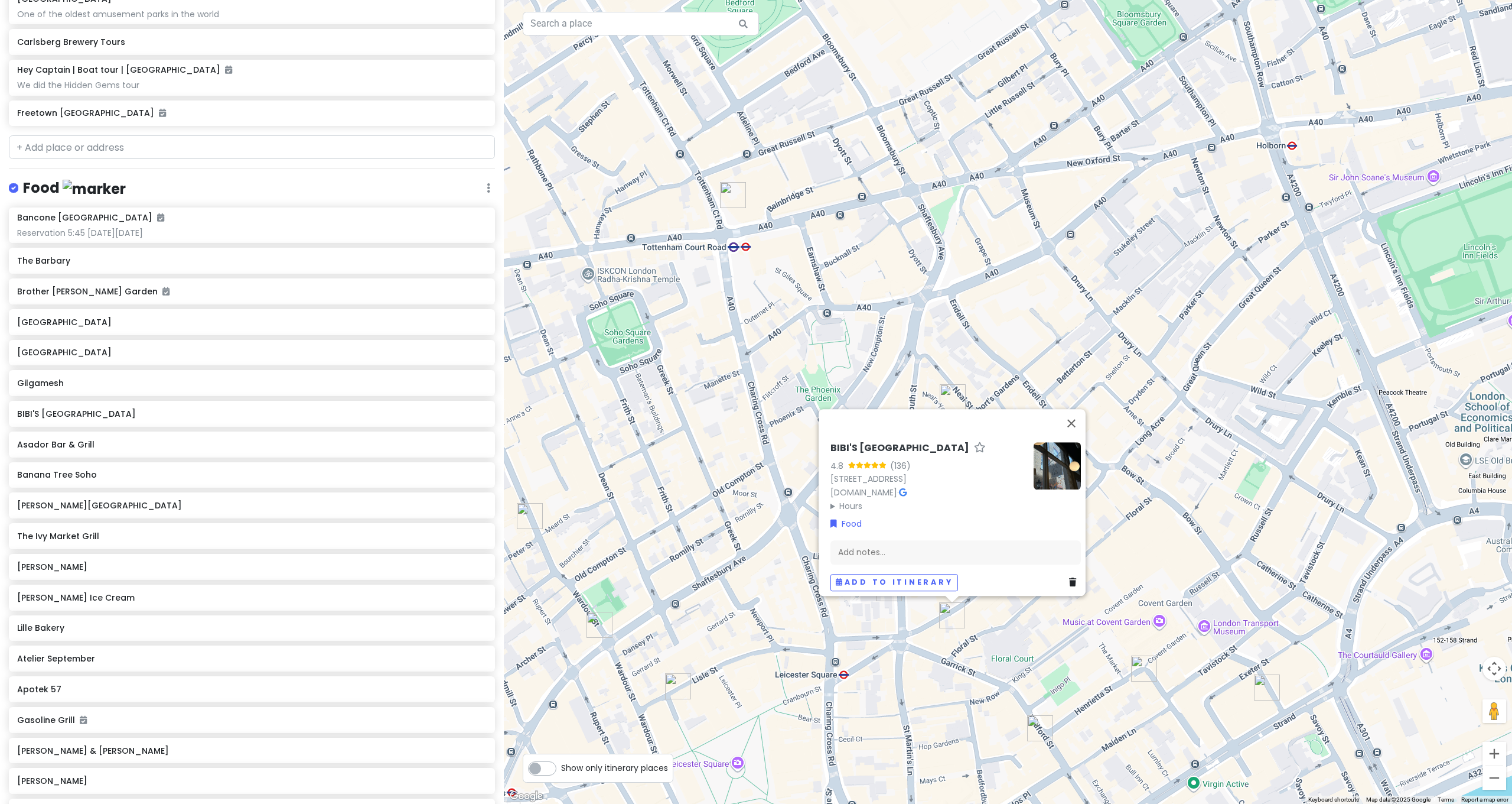
click at [599, 430] on img "Sondheim Theatre" at bounding box center [600, 625] width 26 height 26
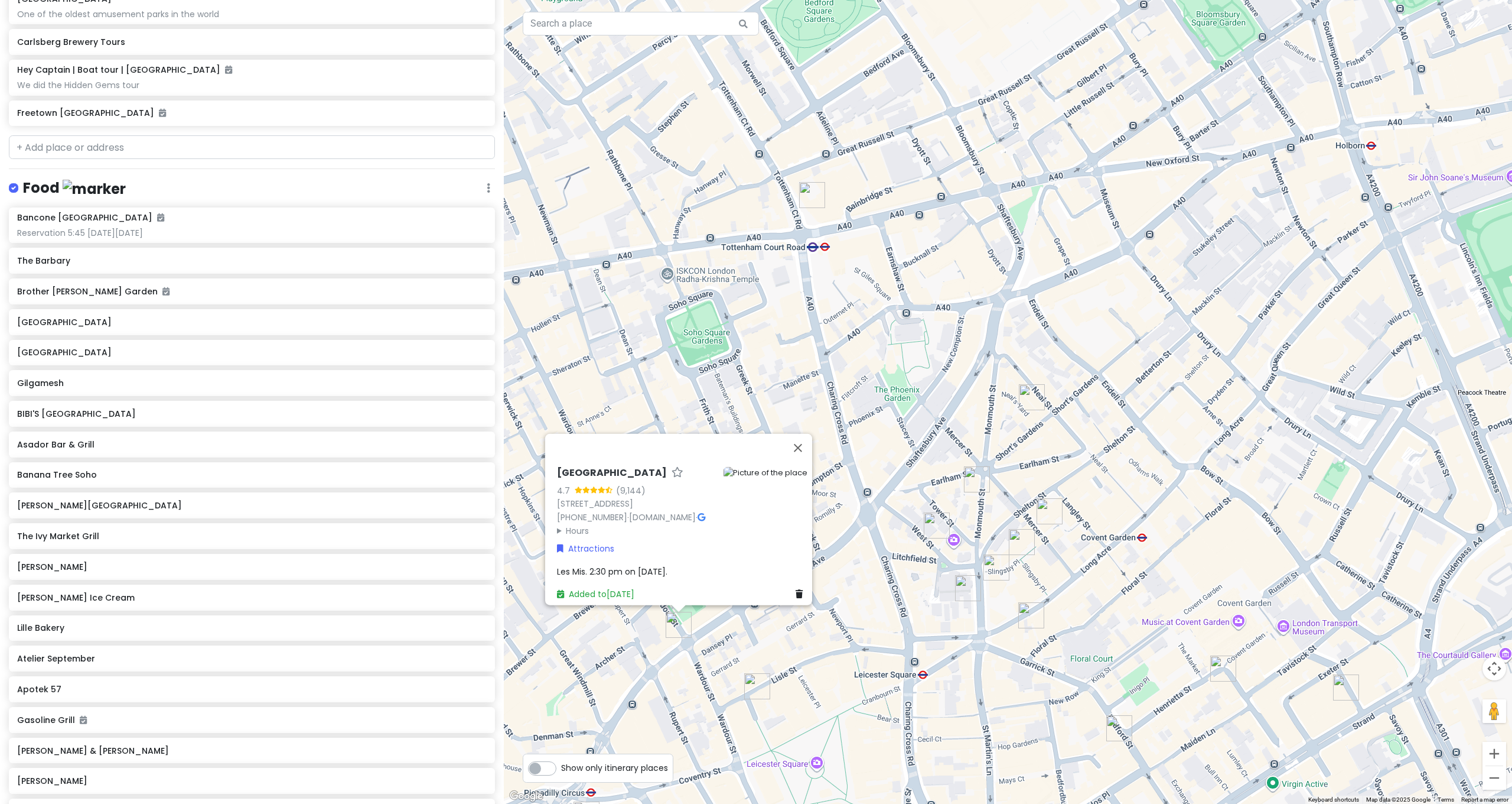
click at [599, 430] on div "[GEOGRAPHIC_DATA] 4.7 (9,144) [STREET_ADDRESS] [PHONE_NUMBER] · [DOMAIN_NAME] ·…" at bounding box center [1008, 402] width 1008 height 804
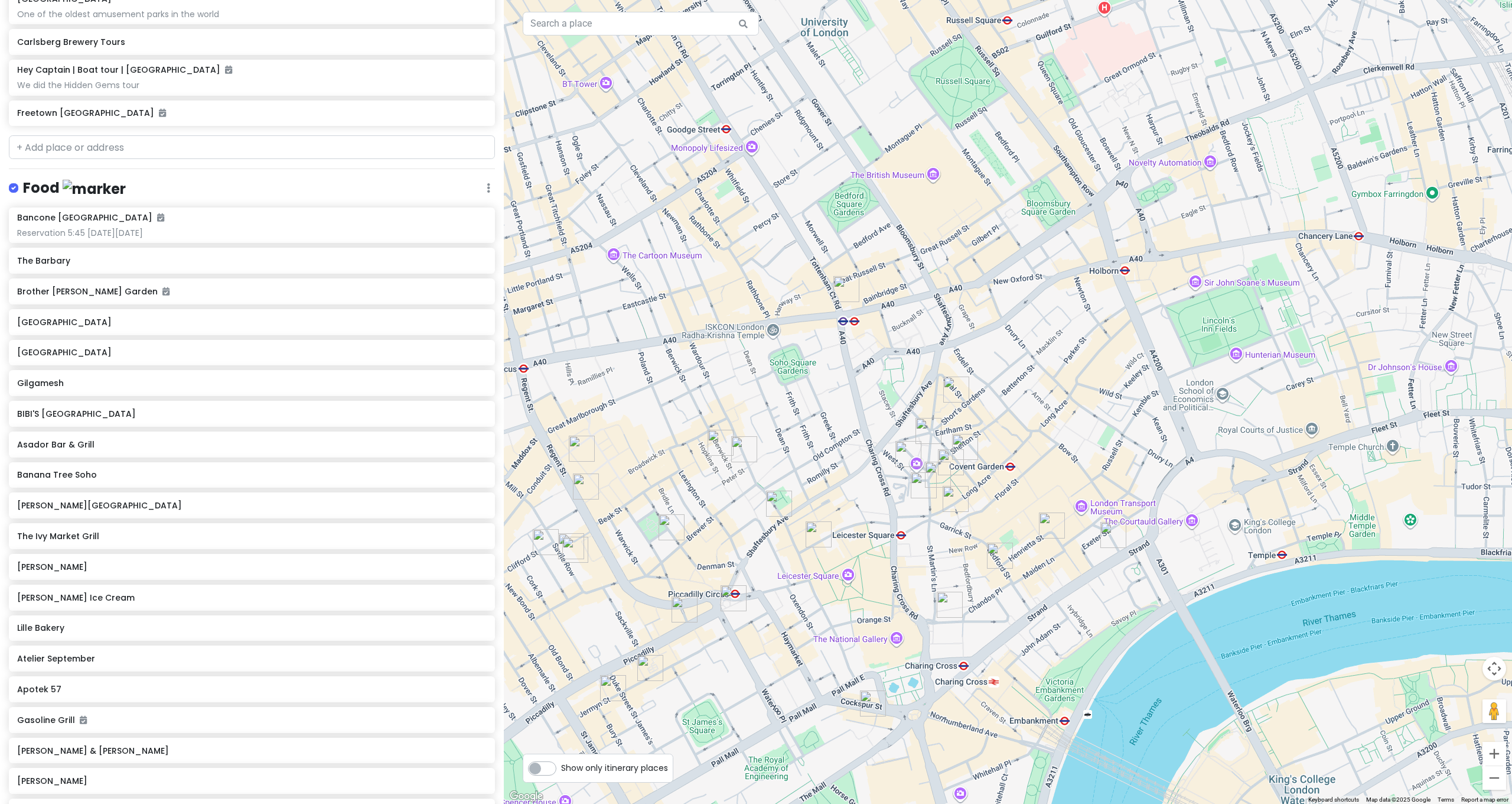
drag, startPoint x: 808, startPoint y: 512, endPoint x: 1002, endPoint y: 405, distance: 221.6
click at [841, 380] on div at bounding box center [1008, 402] width 1008 height 804
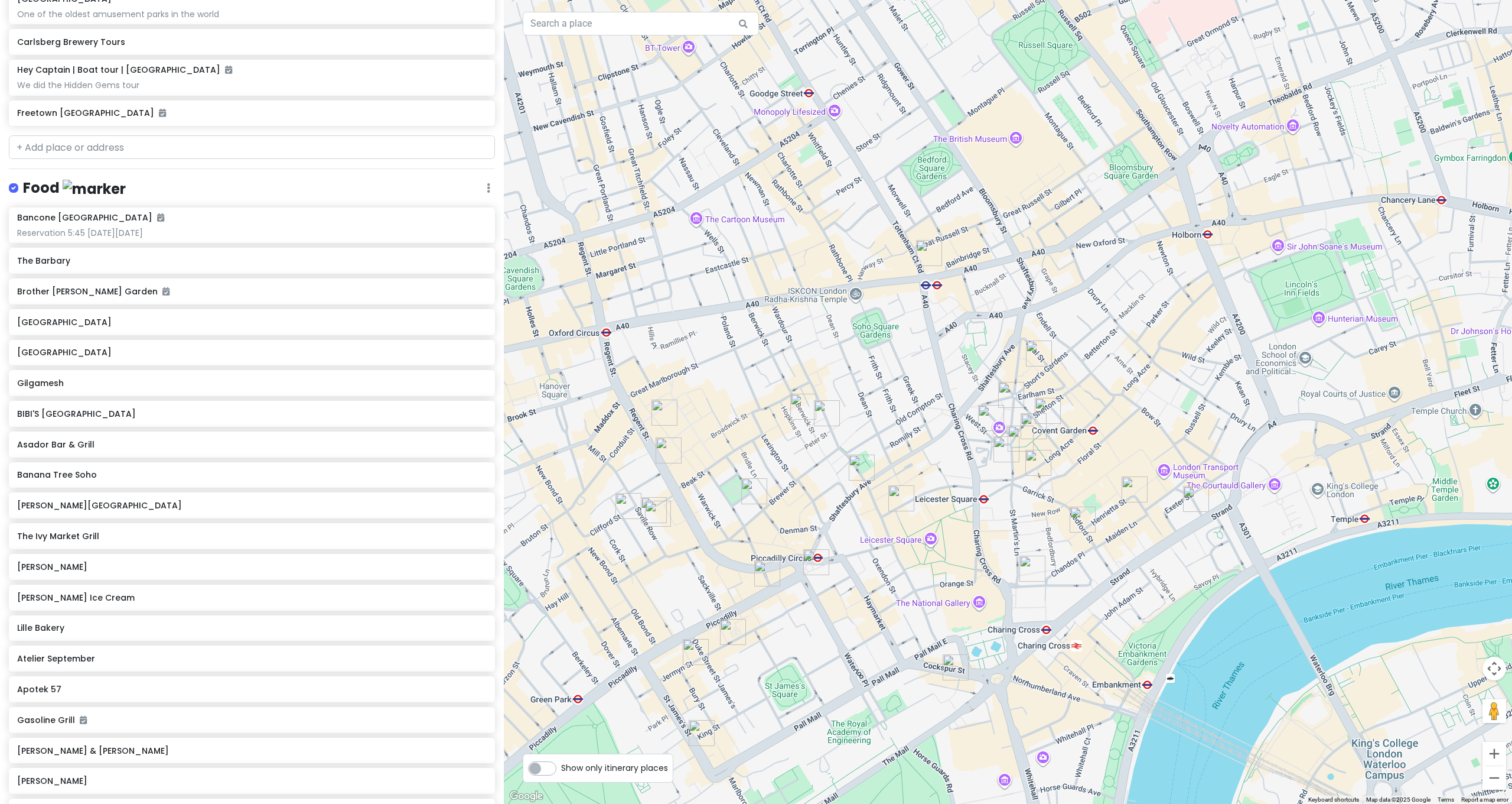
click at [812, 430] on img "The Criterion Theatre" at bounding box center [816, 562] width 26 height 26
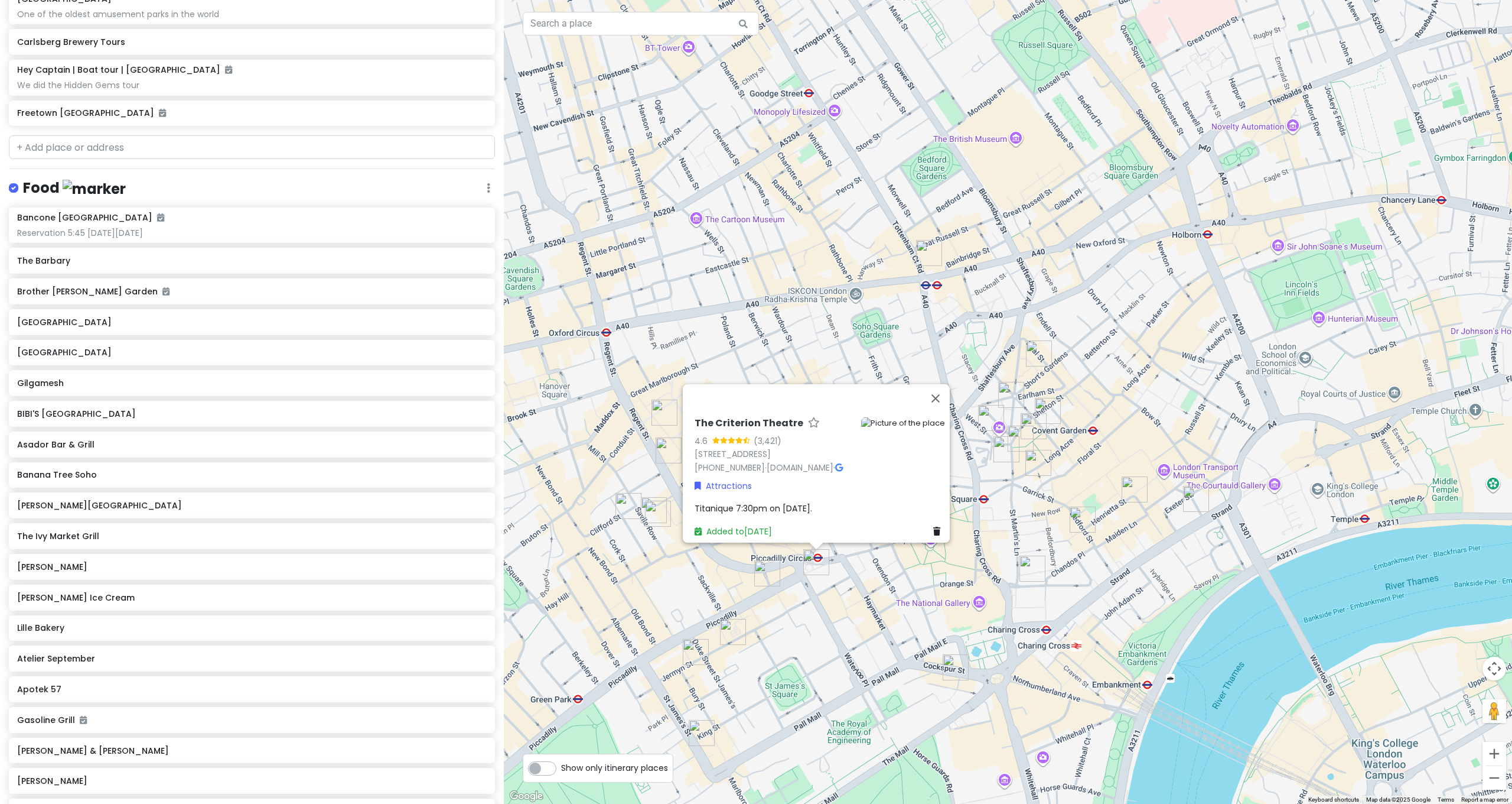
click at [794, 430] on div "The Criterion Theatre 4.6 (3,421) [STREET_ADDRESS] [PHONE_NUMBER] · [DOMAIN_NAM…" at bounding box center [1008, 402] width 1008 height 804
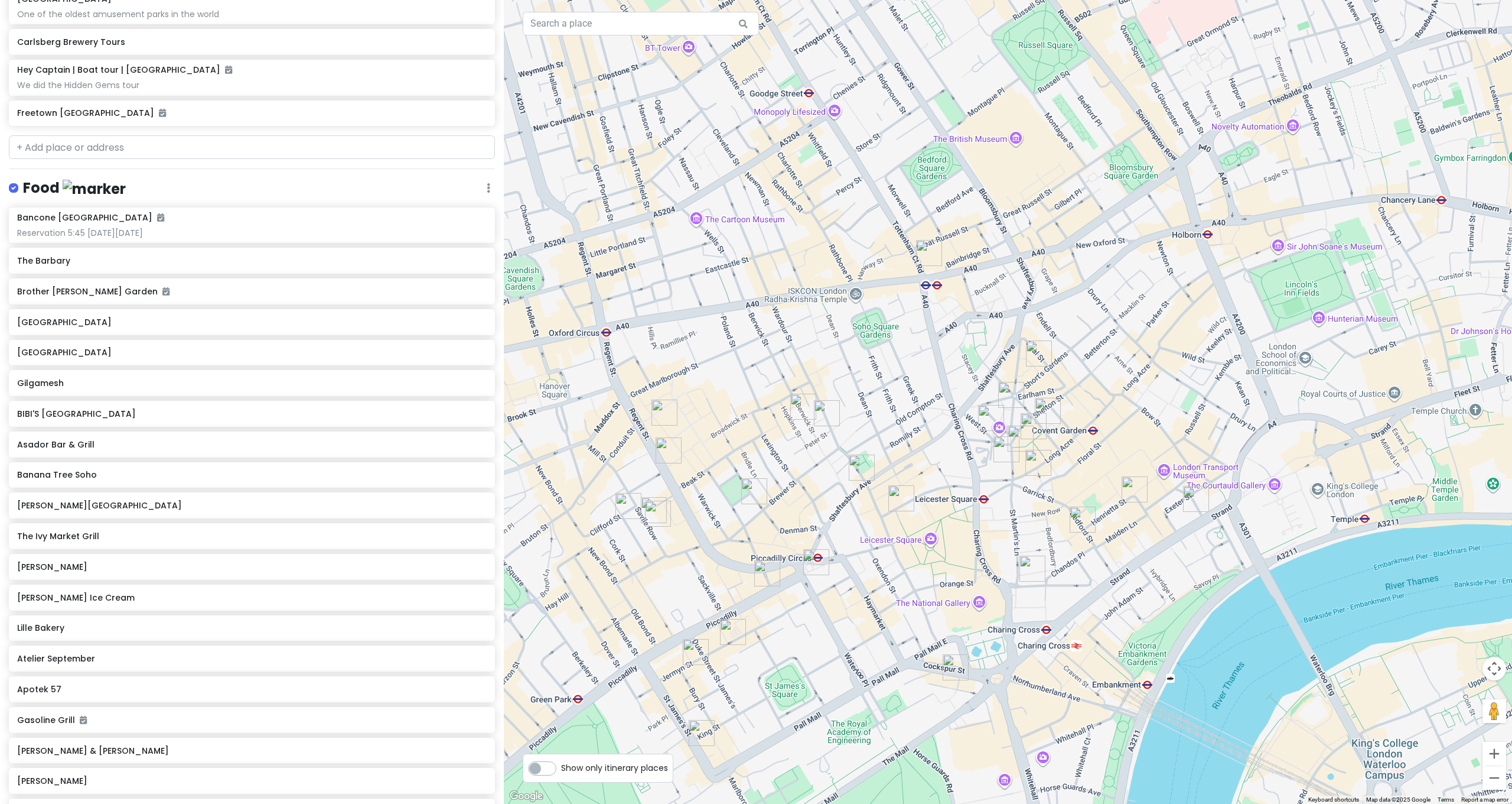
click at [747, 430] on img "Bancone Golden Square" at bounding box center [754, 491] width 26 height 26
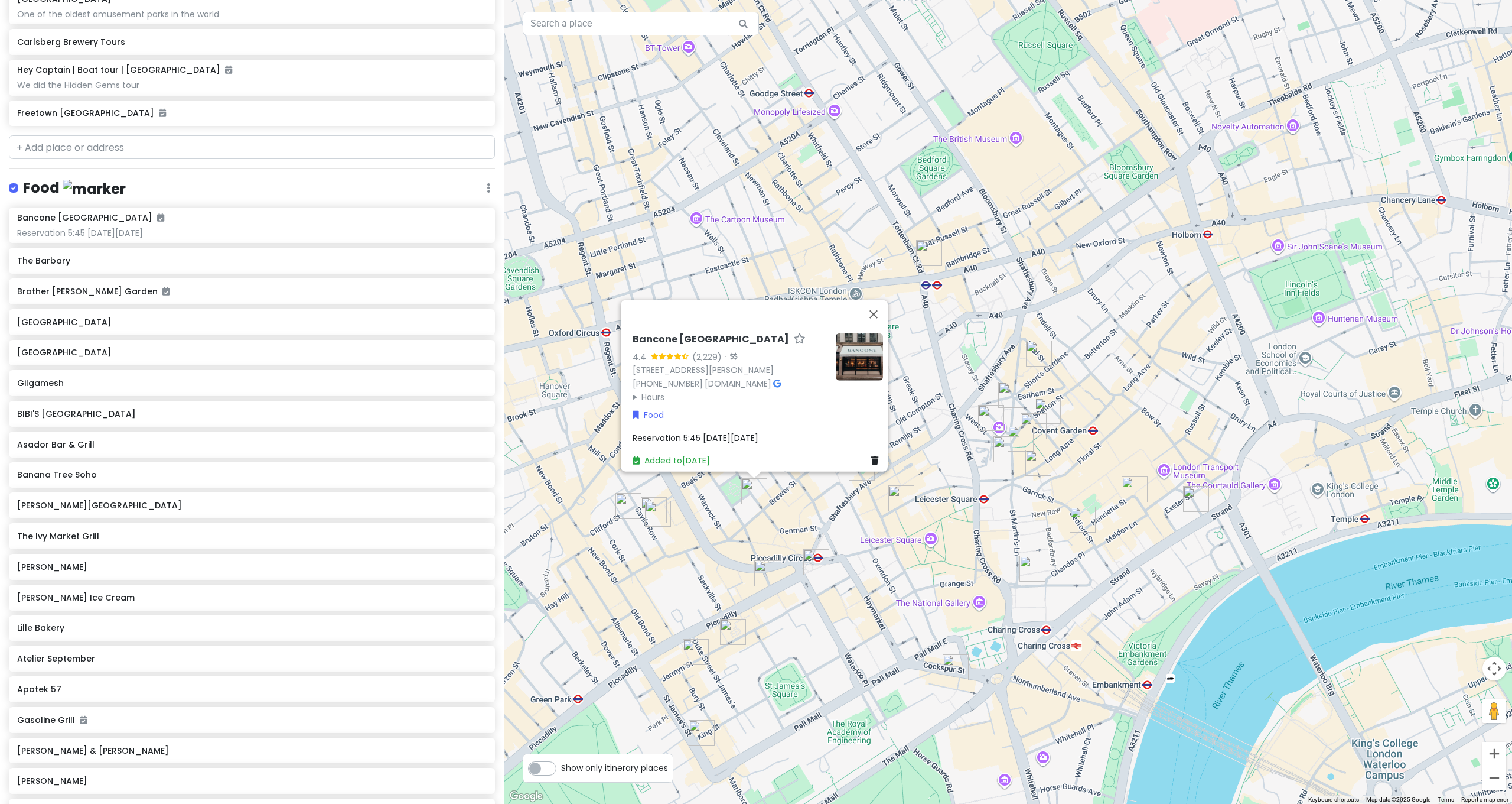
drag, startPoint x: 712, startPoint y: 512, endPoint x: 699, endPoint y: 462, distance: 51.7
click at [712, 430] on div "Bancone Golden Square 4.4 (2,229) · [STREET_ADDRESS][PERSON_NAME] [PHONE_NUMBER…" at bounding box center [1008, 402] width 1008 height 804
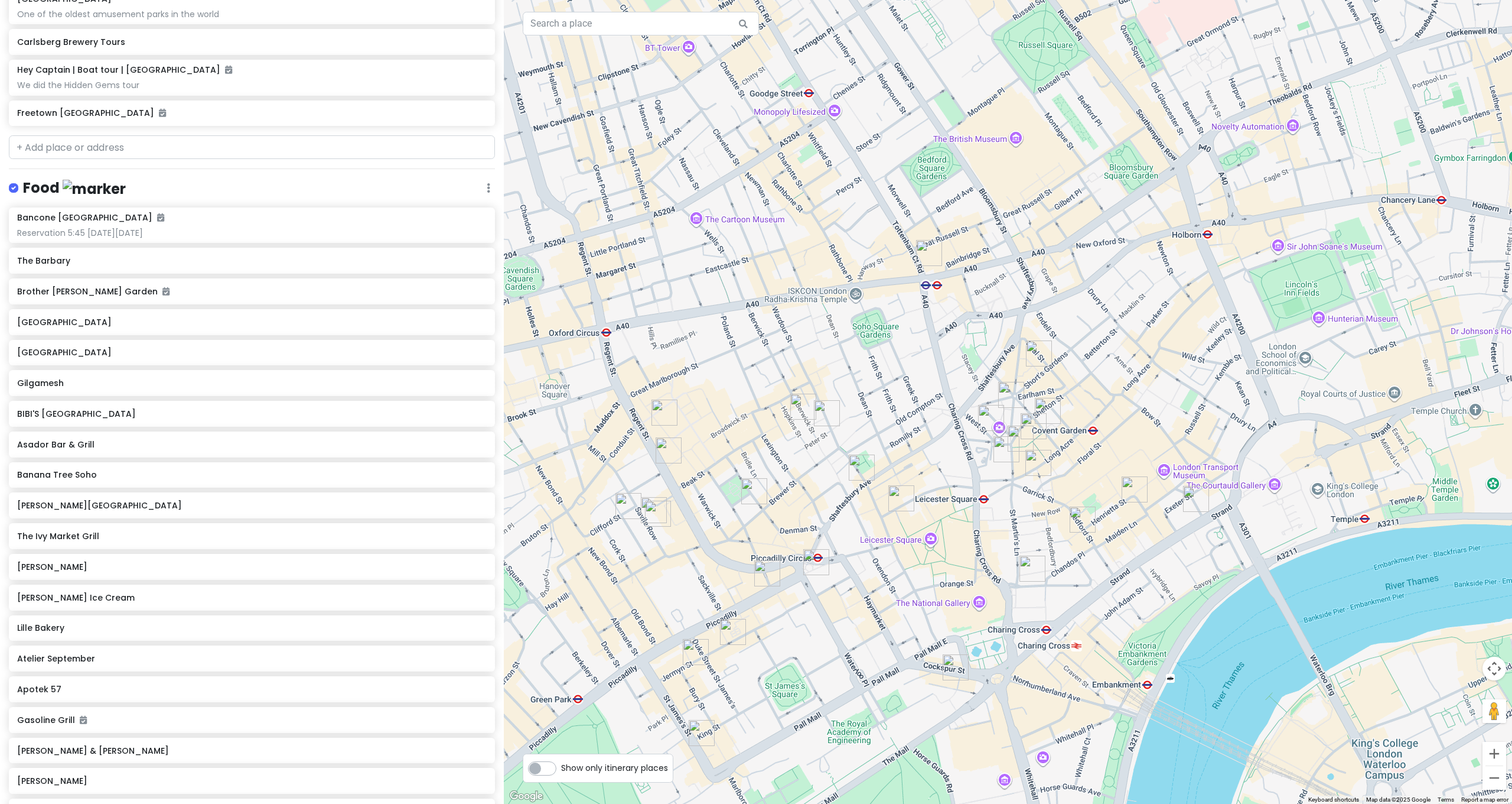
click at [671, 410] on img "Dishoom Carnaby" at bounding box center [664, 412] width 26 height 26
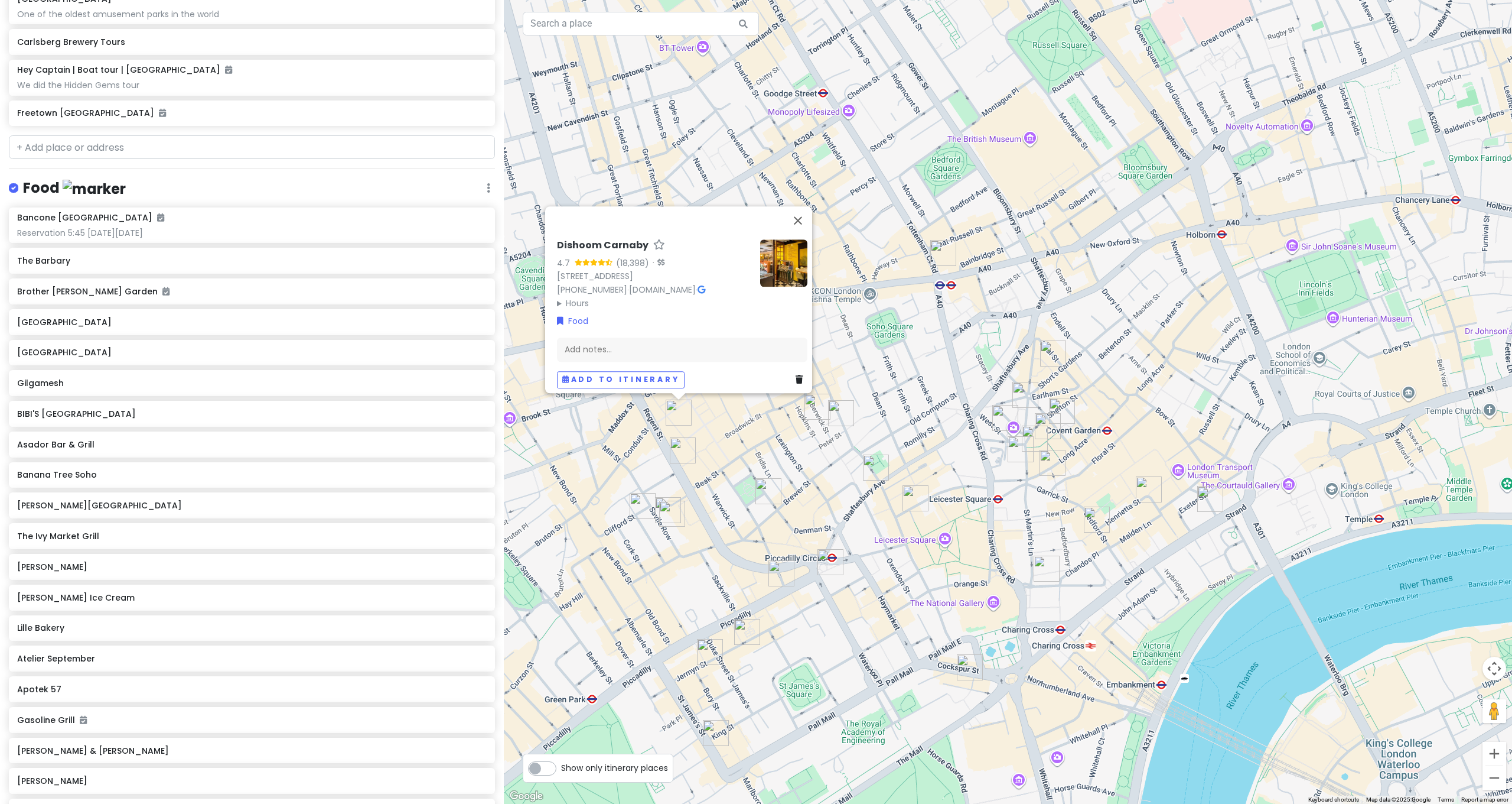
click at [838, 412] on img "Banana Tree Soho" at bounding box center [841, 413] width 26 height 26
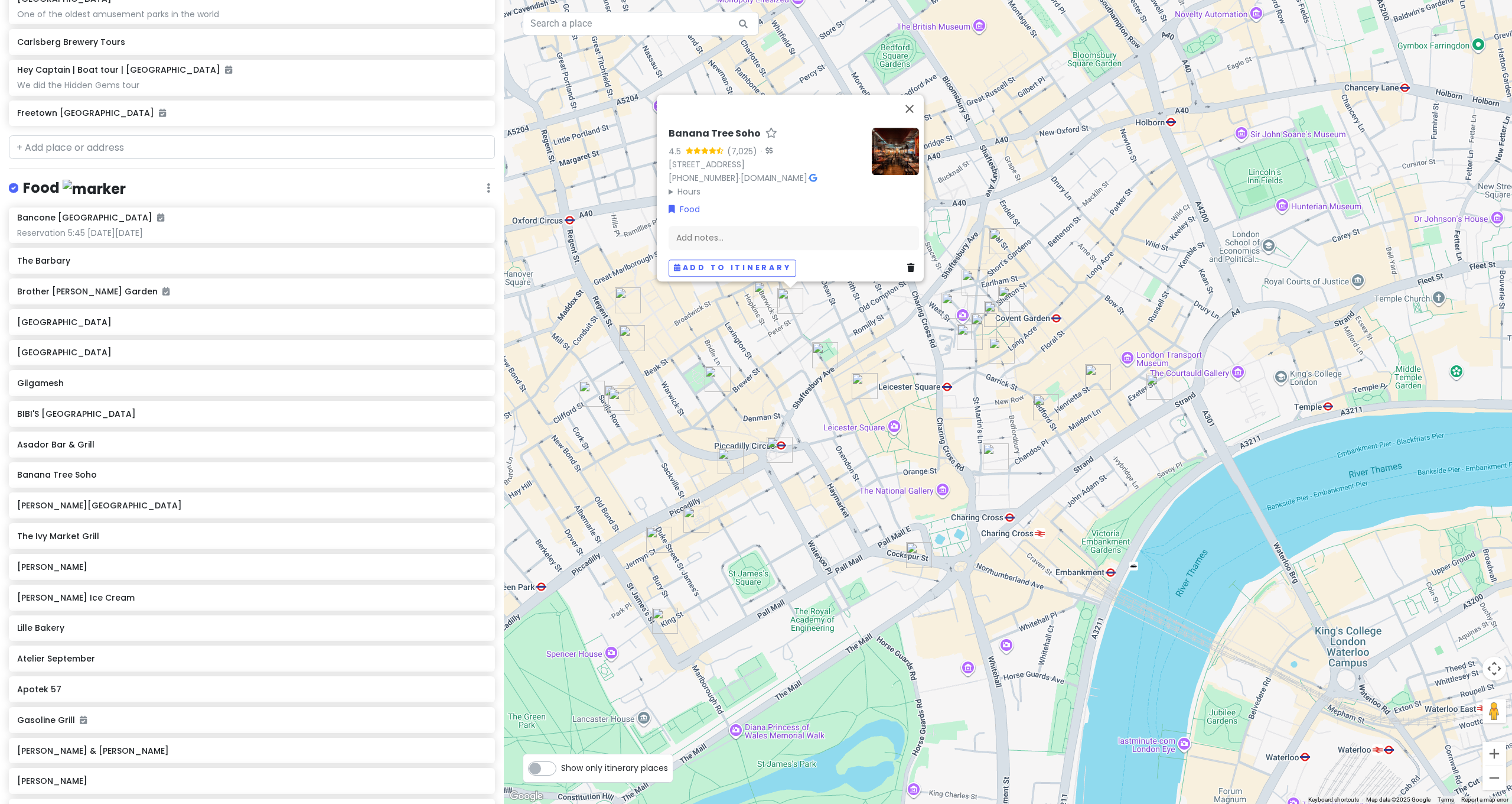
drag, startPoint x: 835, startPoint y: 445, endPoint x: 820, endPoint y: 268, distance: 177.6
click at [806, 281] on div "Banana Tree Soho 4.5 (7,025) · [STREET_ADDRESS] [PHONE_NUMBER] · [DOMAIN_NAME] …" at bounding box center [1008, 402] width 1008 height 804
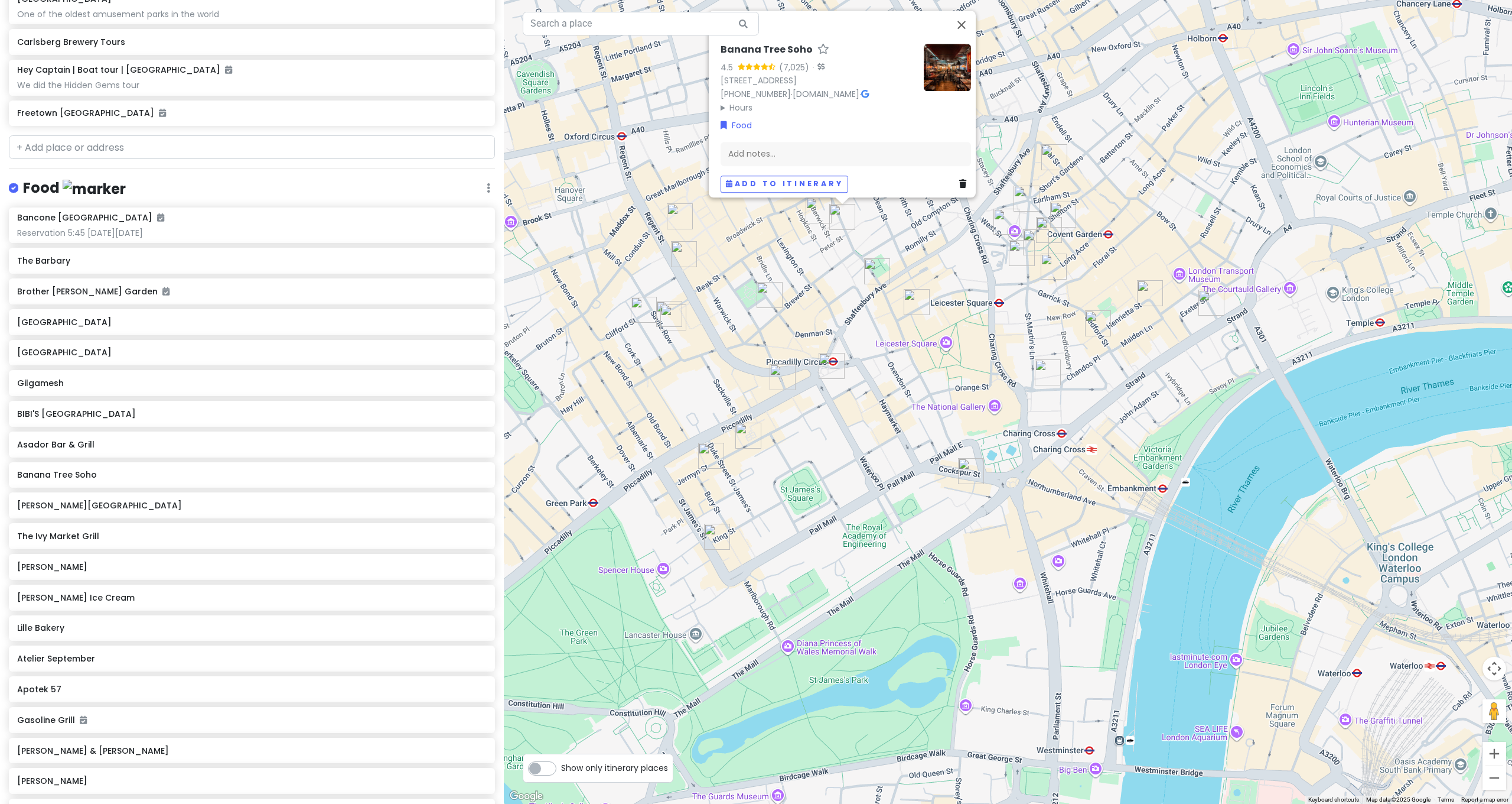
drag, startPoint x: 797, startPoint y: 447, endPoint x: 1094, endPoint y: 285, distance: 338.3
click at [841, 293] on div "Banana Tree Soho 4.5 (7,025) · [STREET_ADDRESS] [PHONE_NUMBER] · [DOMAIN_NAME] …" at bounding box center [1008, 402] width 1008 height 804
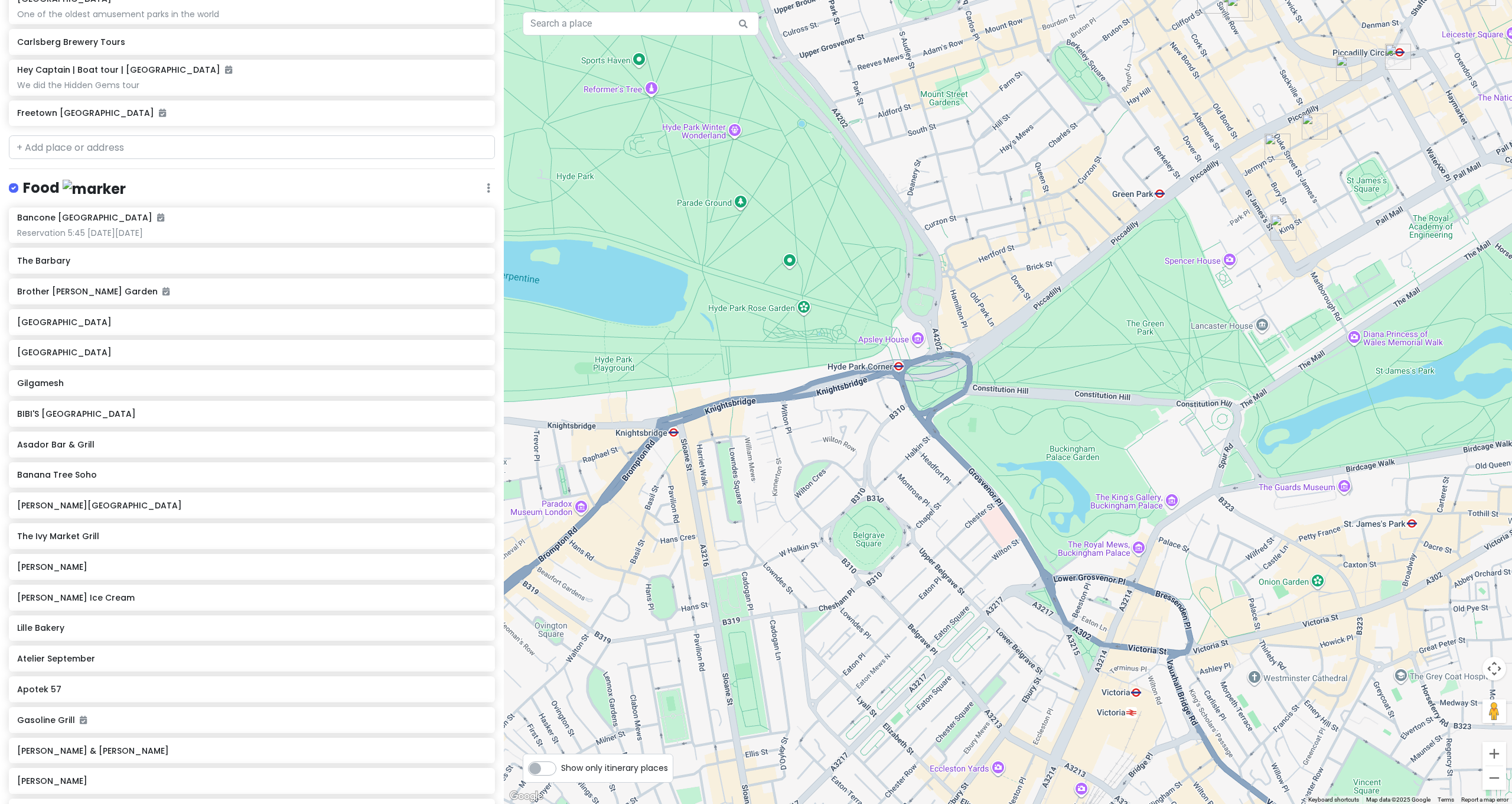
drag, startPoint x: 993, startPoint y: 361, endPoint x: 730, endPoint y: 496, distance: 295.6
click at [737, 430] on div "Banana Tree Soho 4.5 (7,025) · [STREET_ADDRESS] [PHONE_NUMBER] · [DOMAIN_NAME] …" at bounding box center [1008, 402] width 1008 height 804
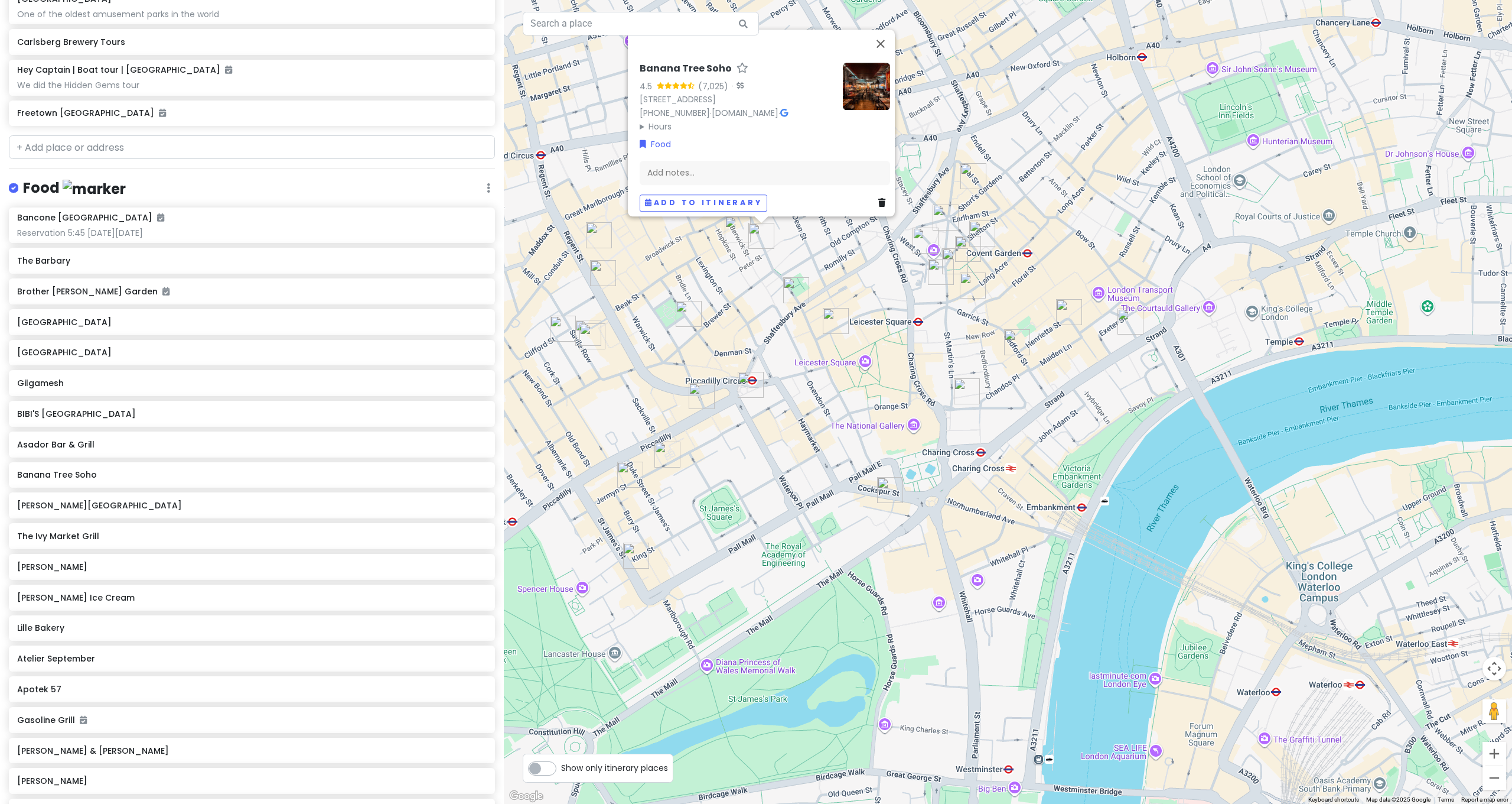
drag, startPoint x: 846, startPoint y: 436, endPoint x: 1059, endPoint y: 407, distance: 215.0
click at [841, 410] on div "Banana Tree Soho 4.5 (7,025) · [STREET_ADDRESS] [PHONE_NUMBER] · [DOMAIN_NAME] …" at bounding box center [1008, 402] width 1008 height 804
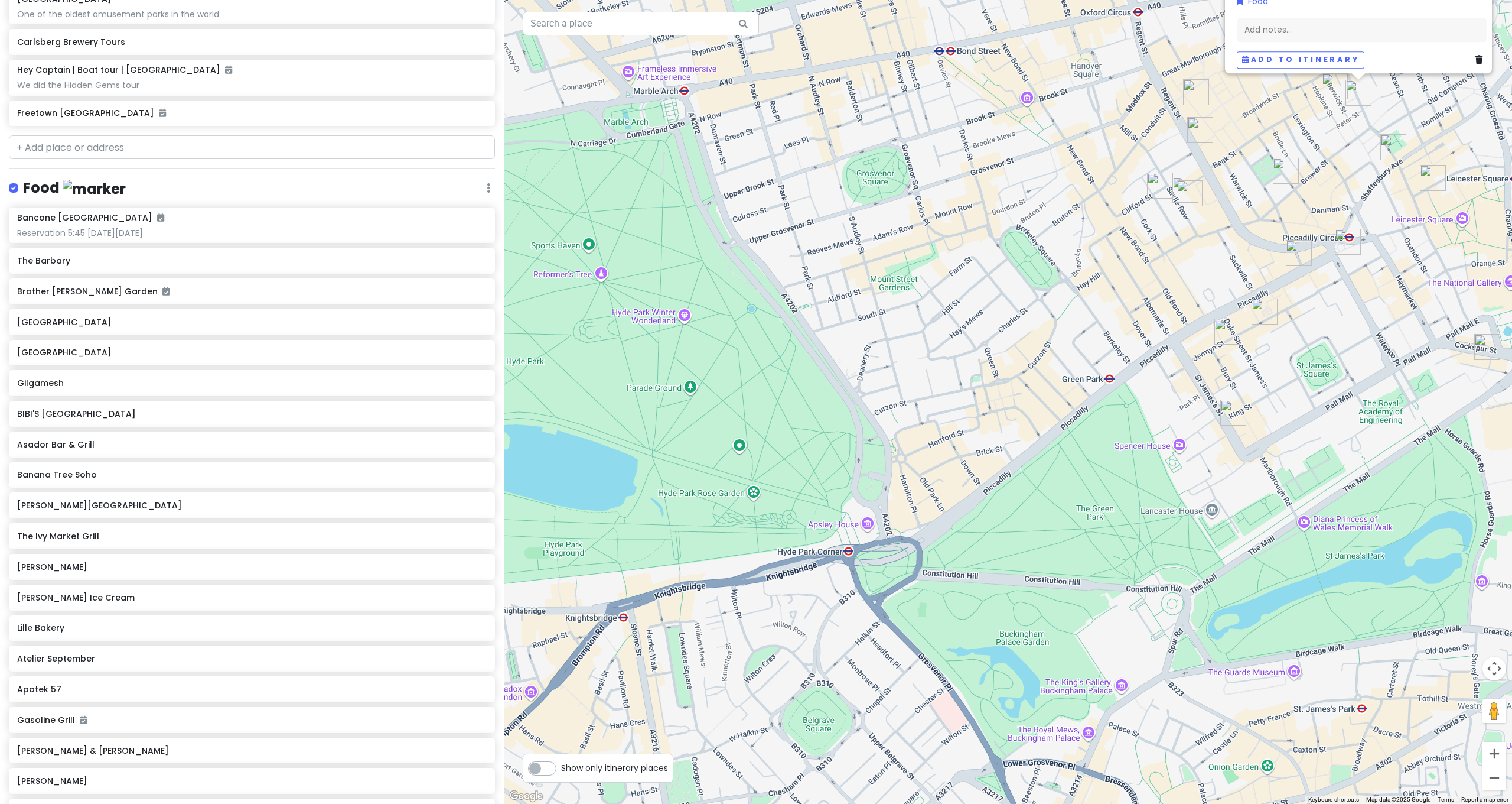
drag, startPoint x: 1059, startPoint y: 407, endPoint x: 678, endPoint y: 389, distance: 381.4
click at [678, 389] on div "Banana Tree Soho 4.5 (7,025) · [STREET_ADDRESS] [PHONE_NUMBER] · [DOMAIN_NAME] …" at bounding box center [1008, 402] width 1008 height 804
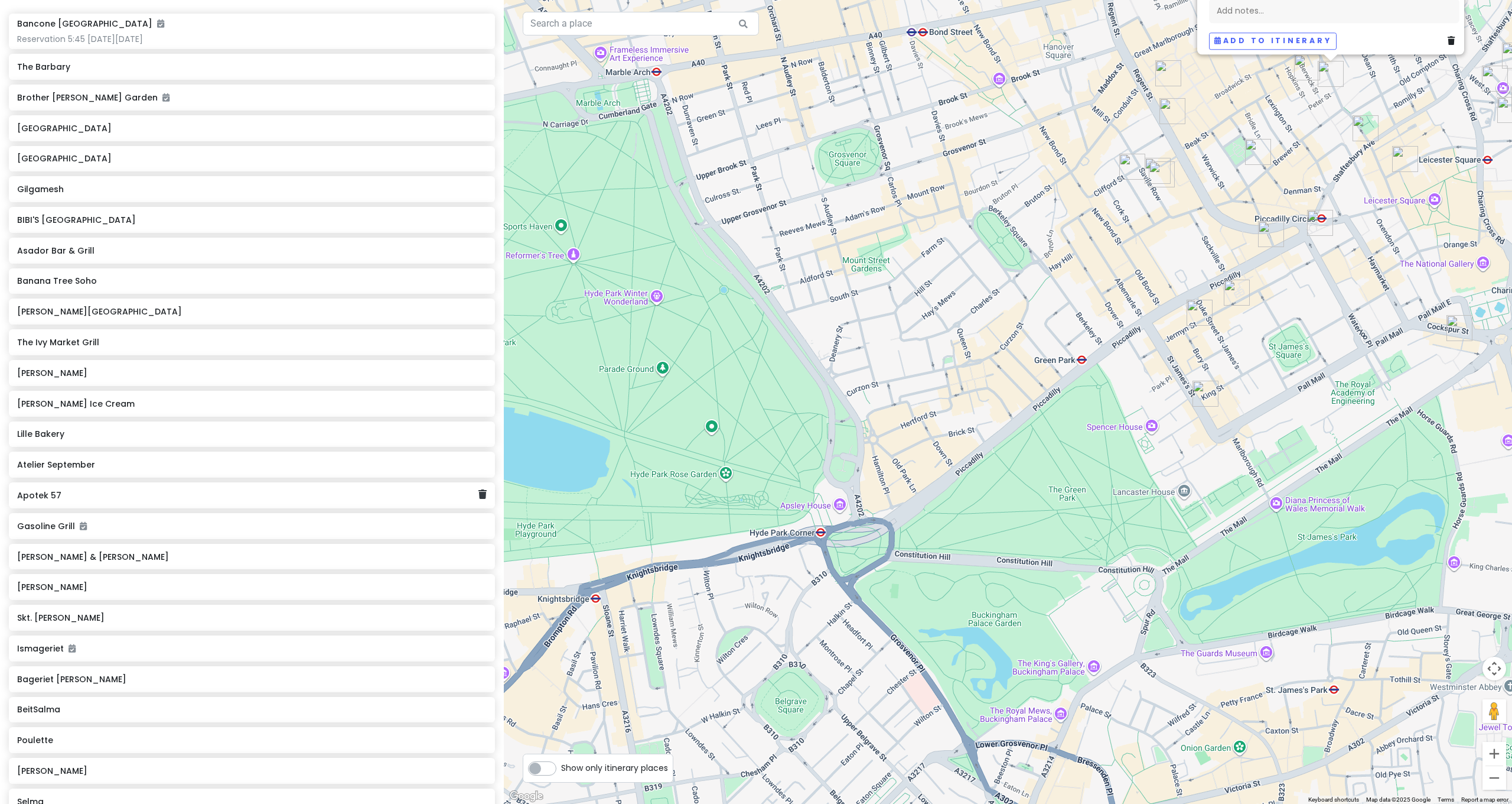
scroll to position [1868, 0]
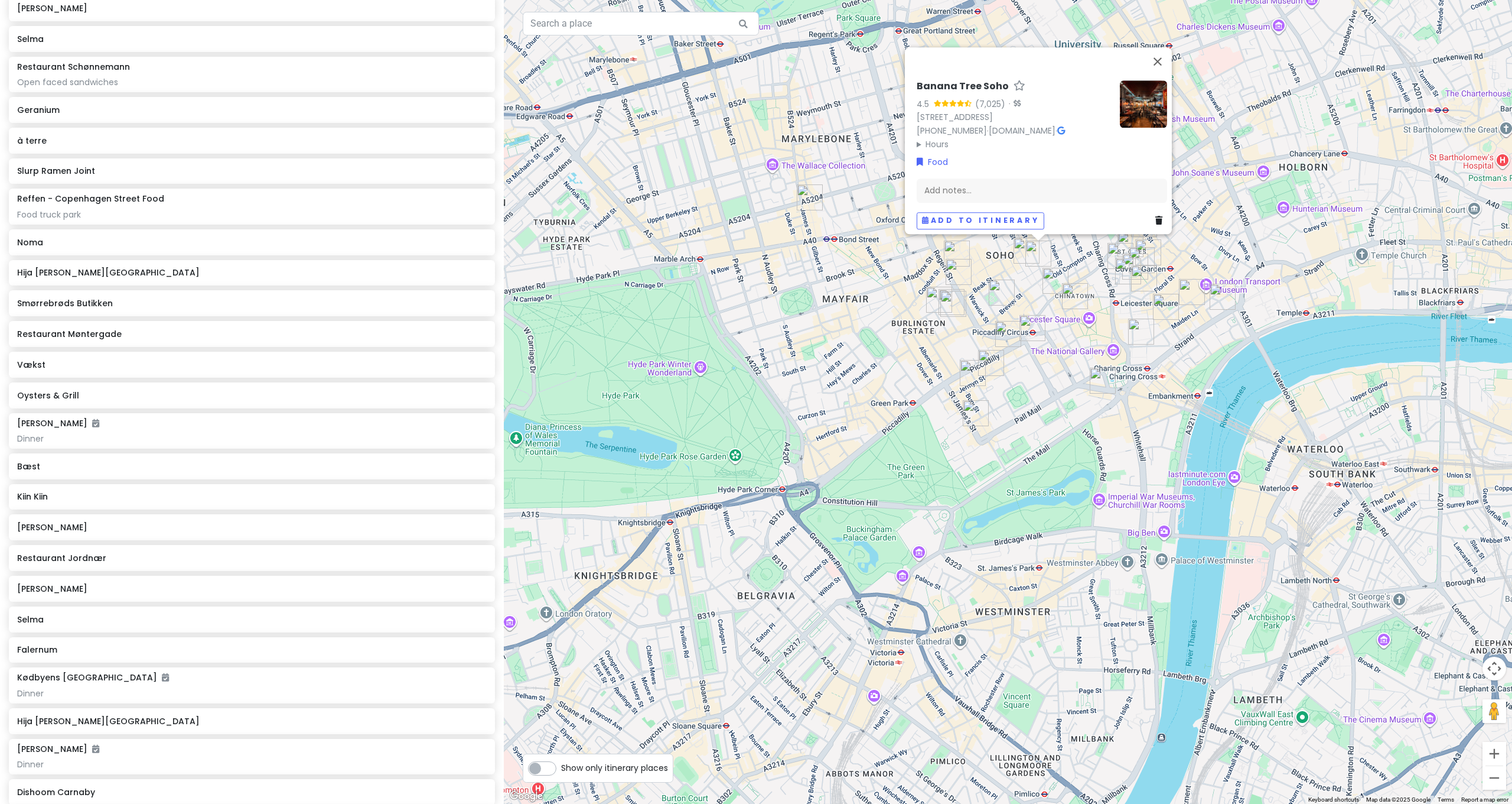
drag, startPoint x: 987, startPoint y: 312, endPoint x: 909, endPoint y: 417, distance: 130.8
click at [841, 417] on div "Banana Tree Soho 4.5 (7,025) · [STREET_ADDRESS] [PHONE_NUMBER] · [DOMAIN_NAME] …" at bounding box center [1008, 402] width 1008 height 804
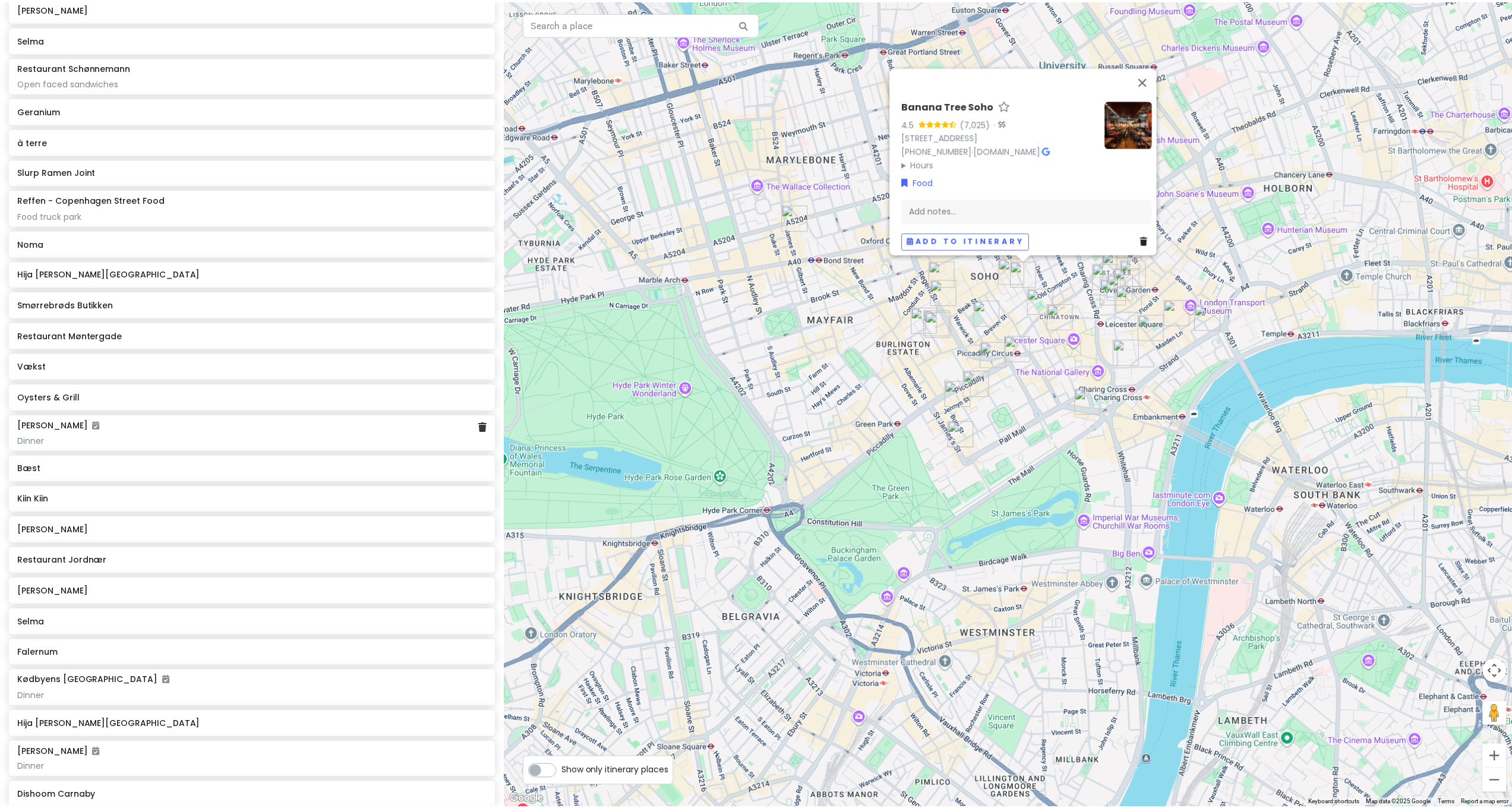
scroll to position [1076, 0]
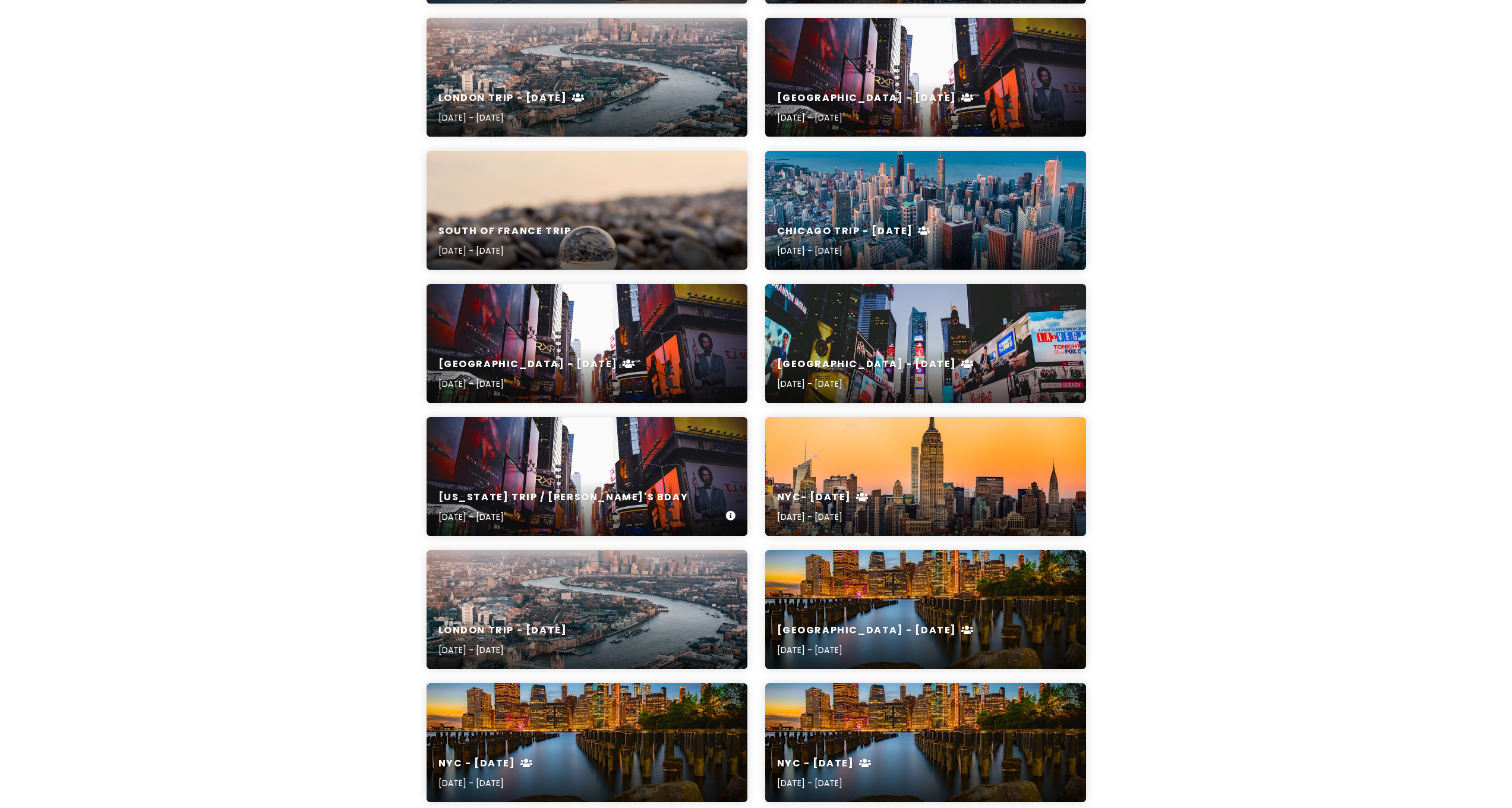
scroll to position [1075, 0]
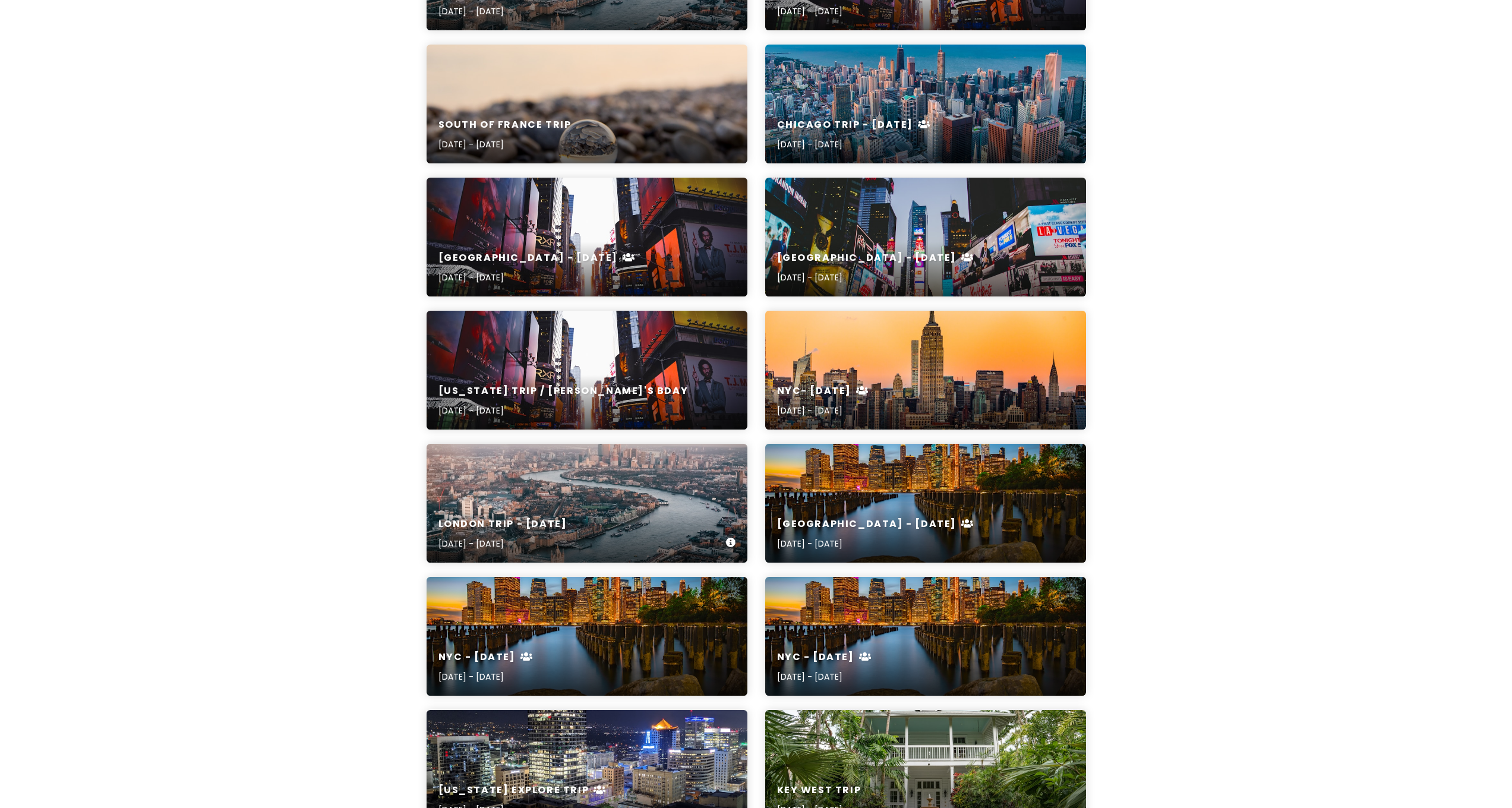
click at [596, 432] on div "London Trip - Sept [DATE], 2023 - [DATE]" at bounding box center [587, 503] width 321 height 119
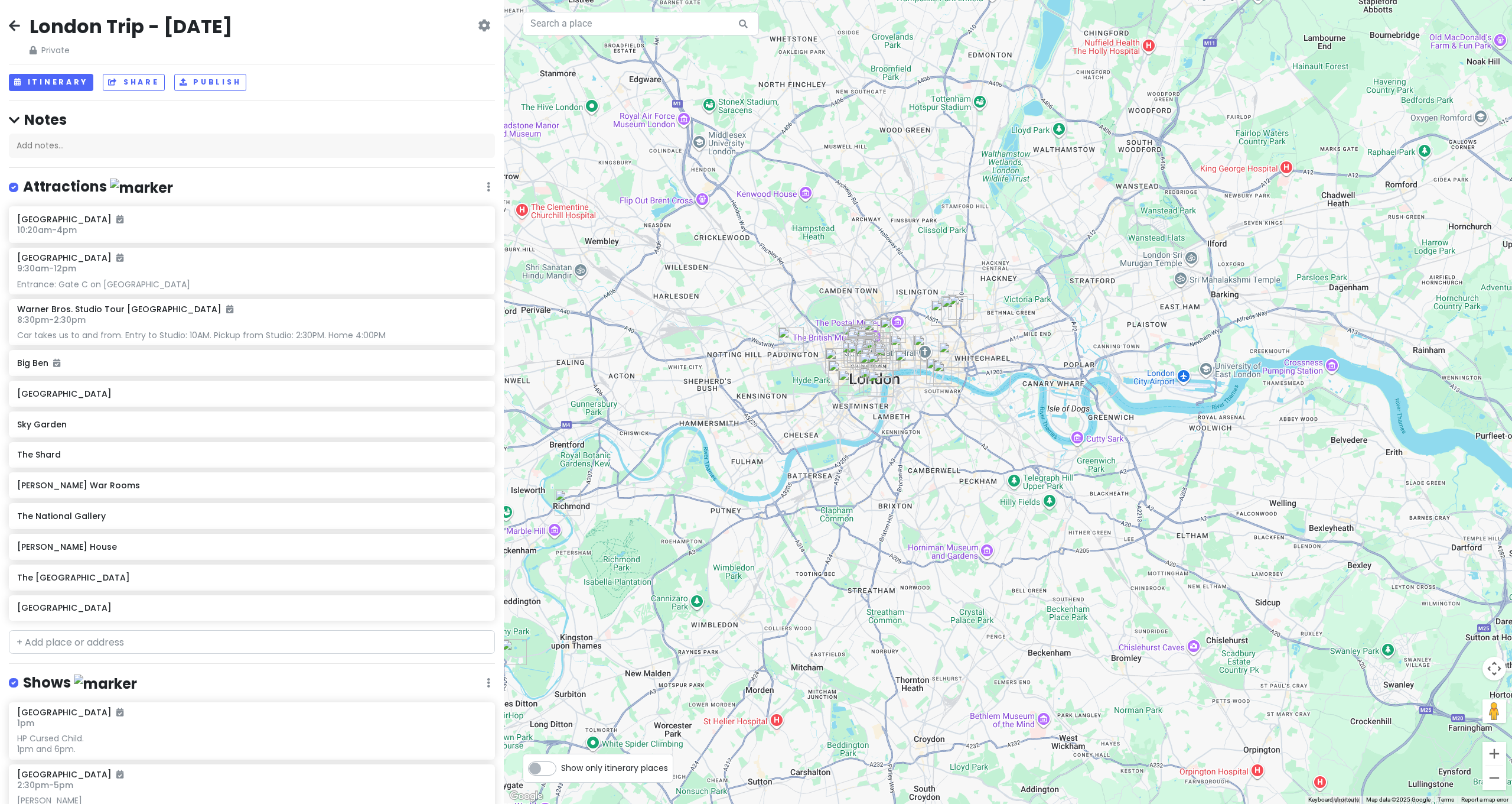
drag, startPoint x: 1155, startPoint y: 363, endPoint x: 1325, endPoint y: 353, distance: 170.3
click at [841, 350] on div at bounding box center [1008, 402] width 1008 height 804
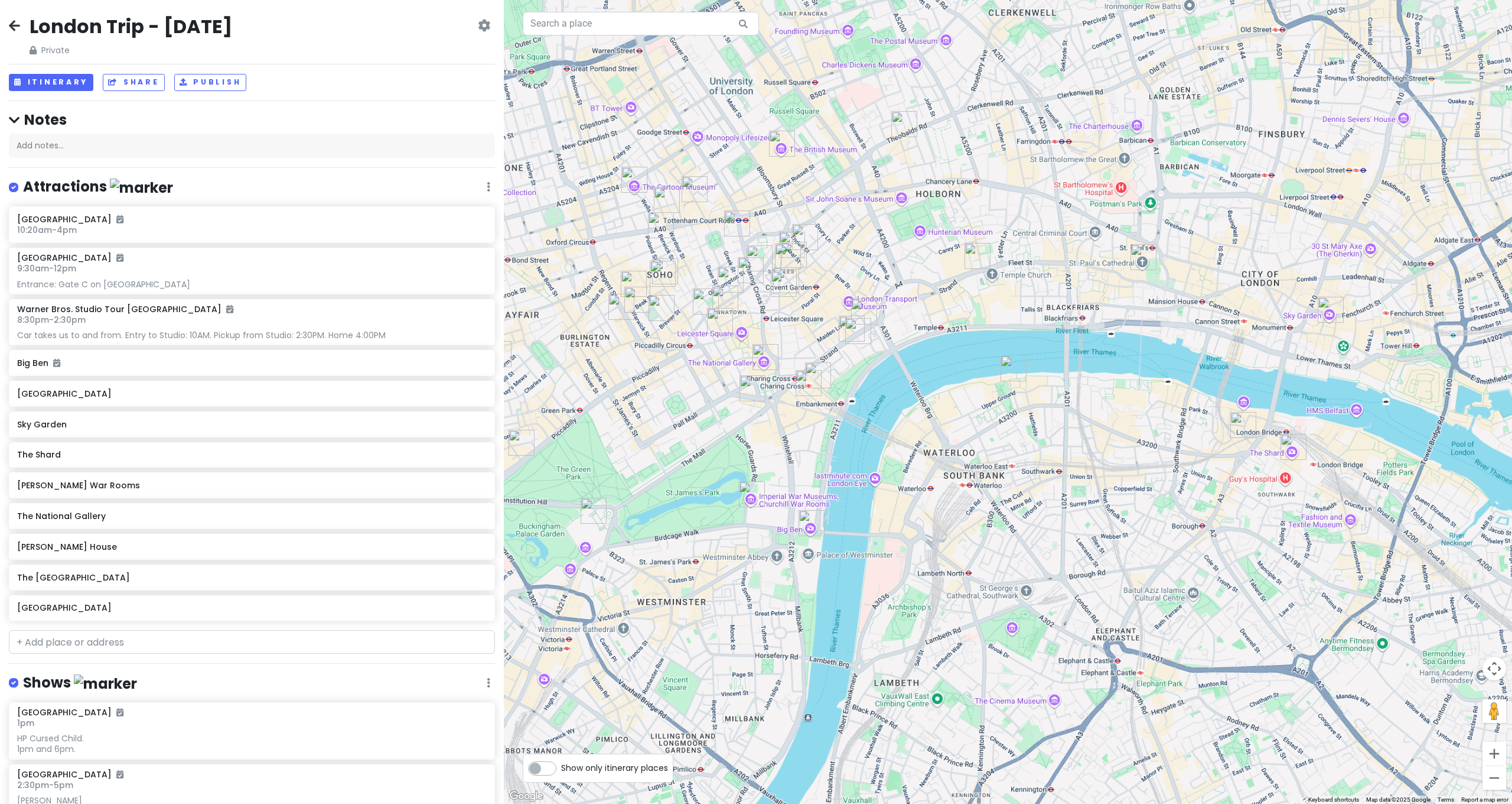
drag, startPoint x: 1137, startPoint y: 351, endPoint x: 1432, endPoint y: 363, distance: 295.2
click at [841, 363] on div at bounding box center [1008, 402] width 1008 height 804
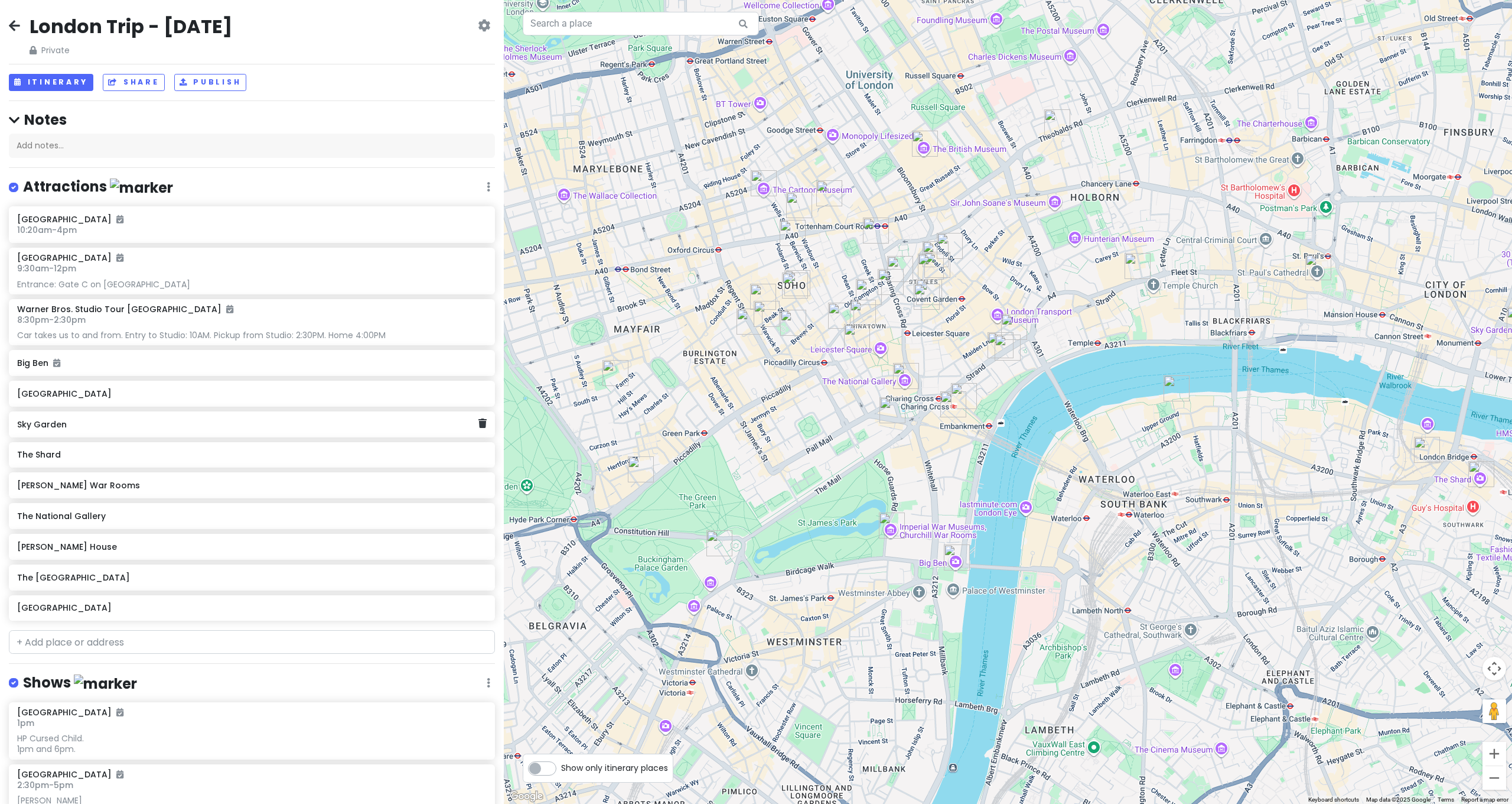
click at [85, 419] on h6 "Sky Garden" at bounding box center [248, 425] width 461 height 11
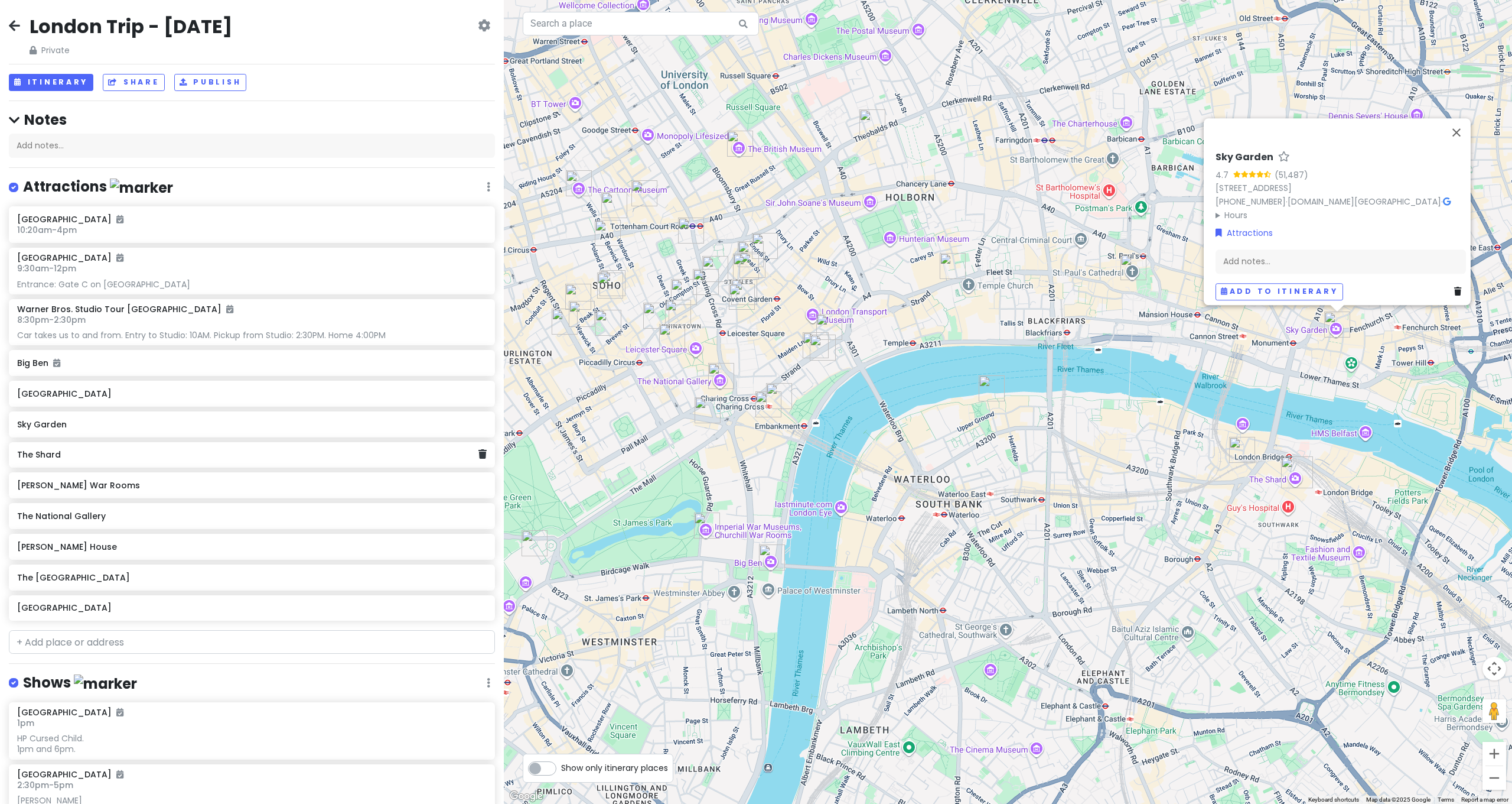
click at [70, 430] on h6 "The Shard" at bounding box center [248, 455] width 461 height 11
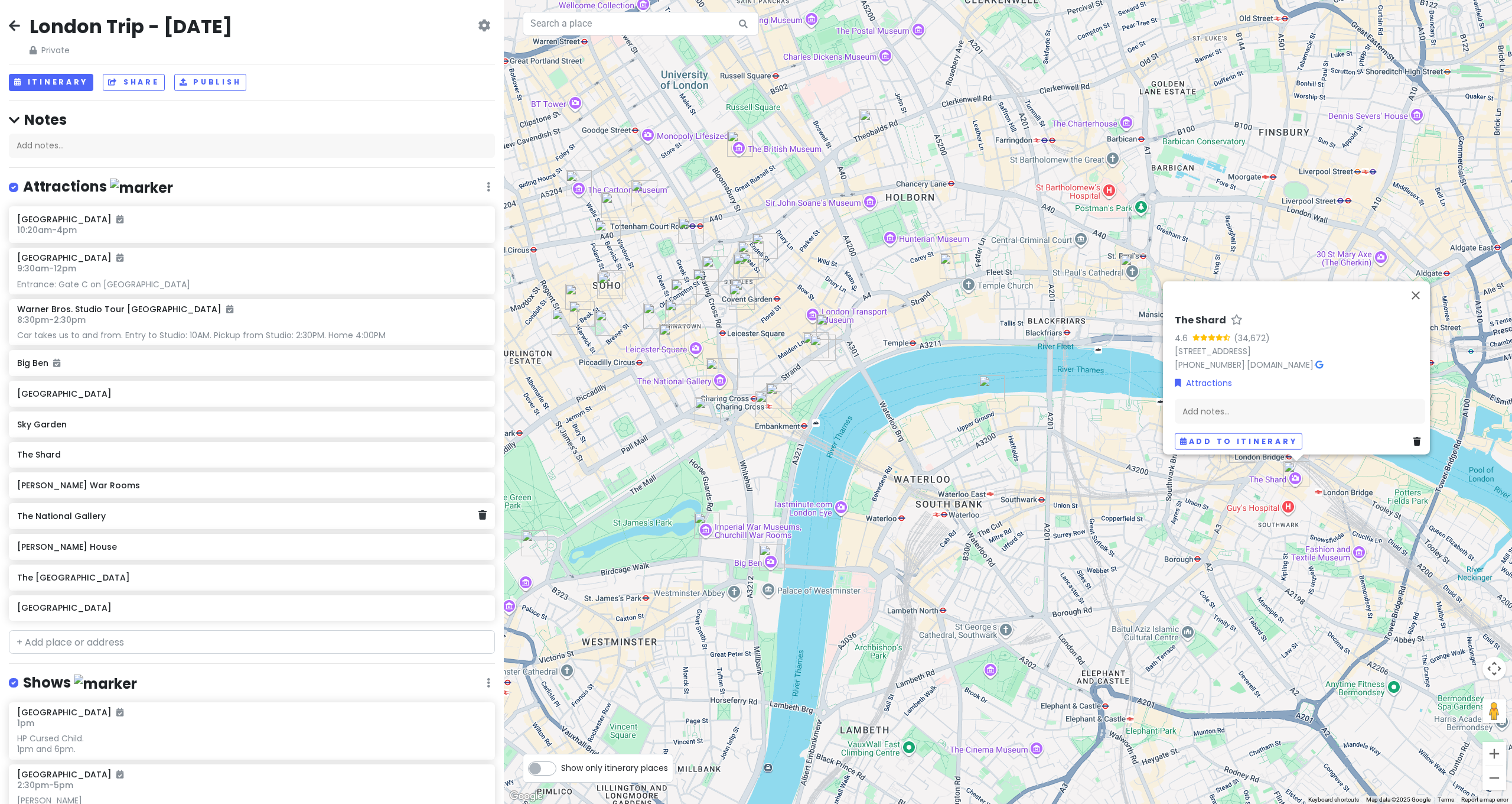
click at [80, 430] on div "The National Gallery" at bounding box center [248, 516] width 461 height 17
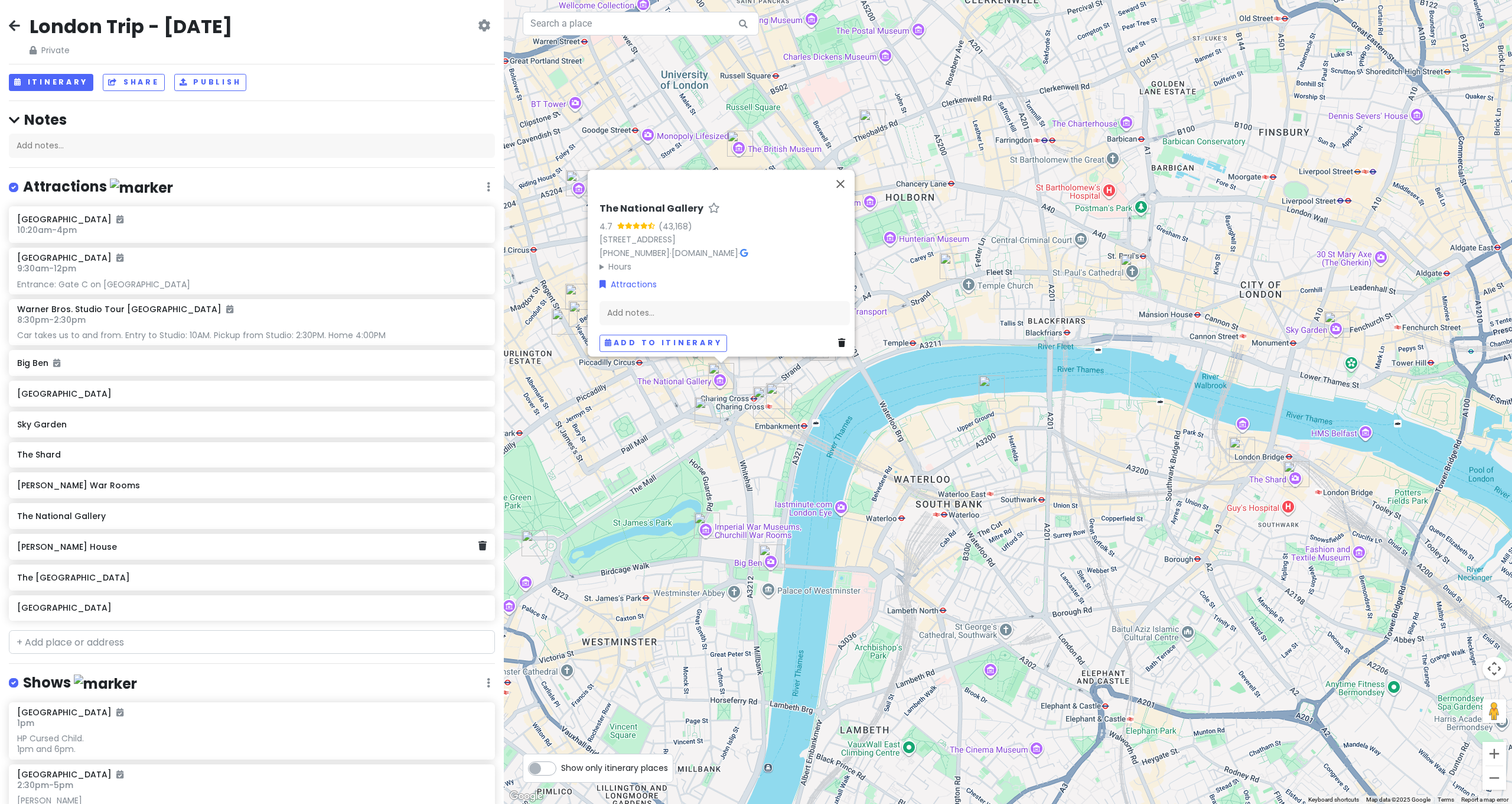
click at [85, 430] on h6 "[PERSON_NAME] House" at bounding box center [248, 547] width 461 height 11
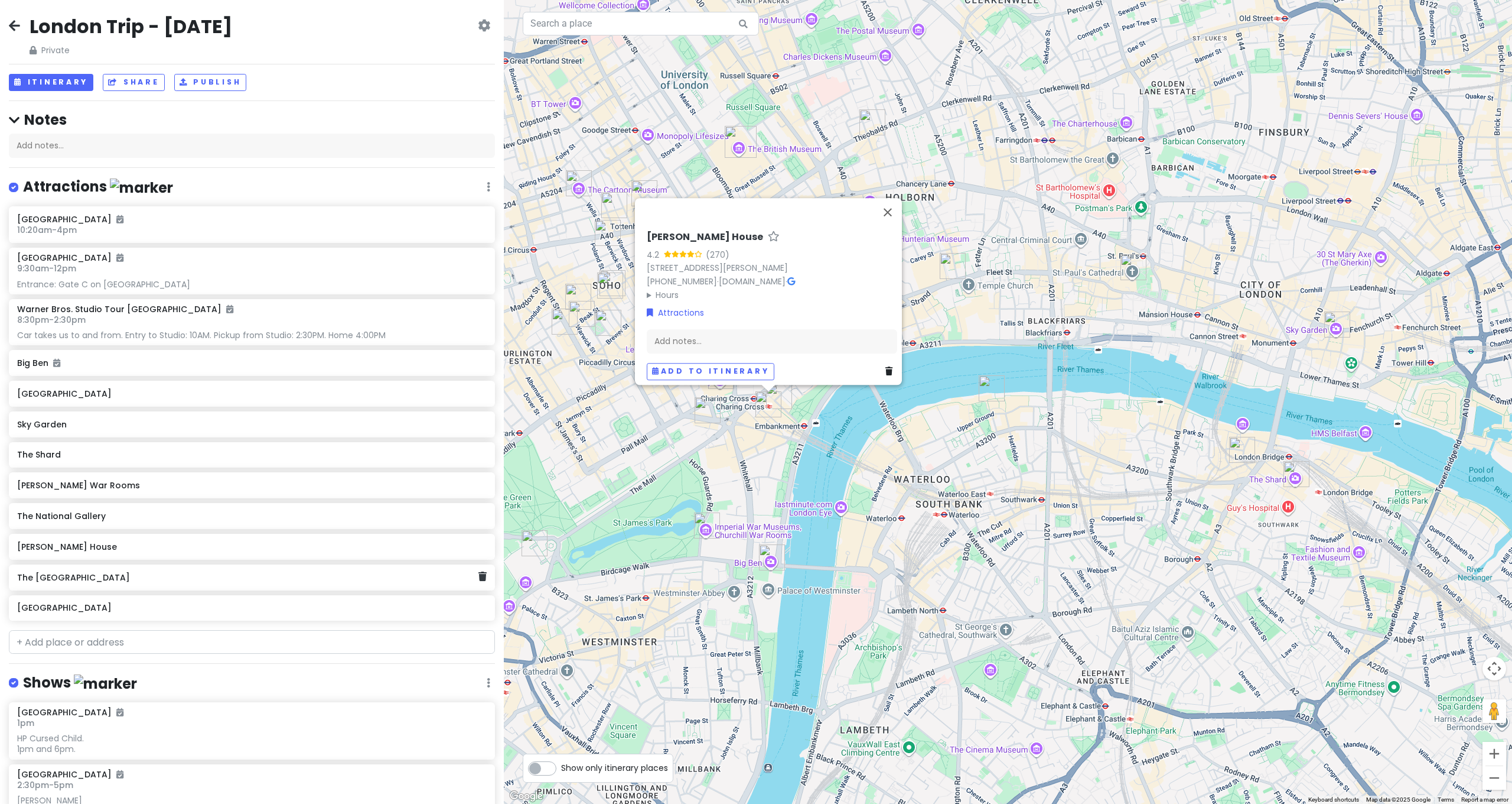
click at [85, 430] on h6 "The [GEOGRAPHIC_DATA]" at bounding box center [248, 578] width 461 height 11
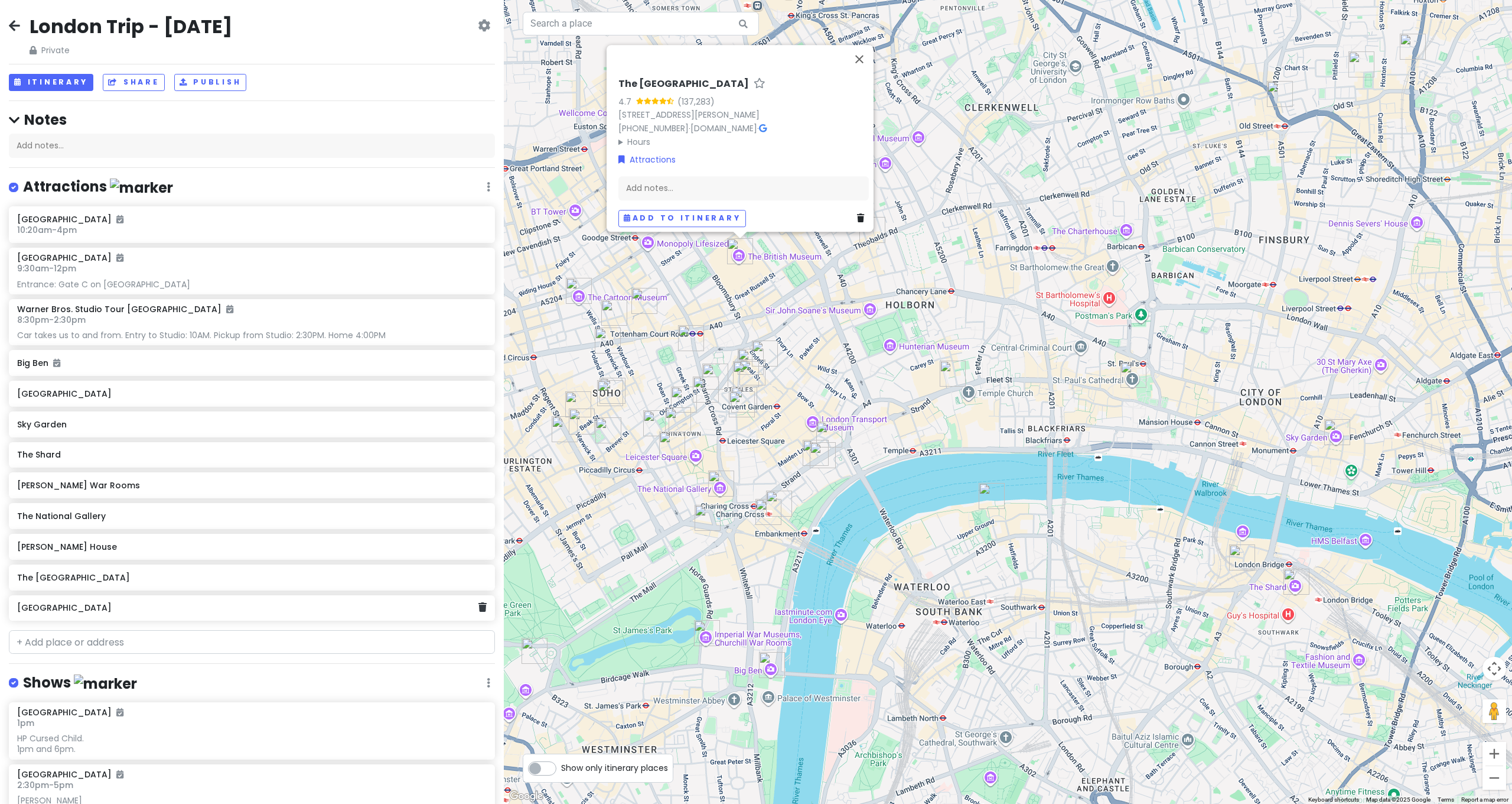
click at [98, 430] on h6 "[GEOGRAPHIC_DATA]" at bounding box center [248, 608] width 461 height 11
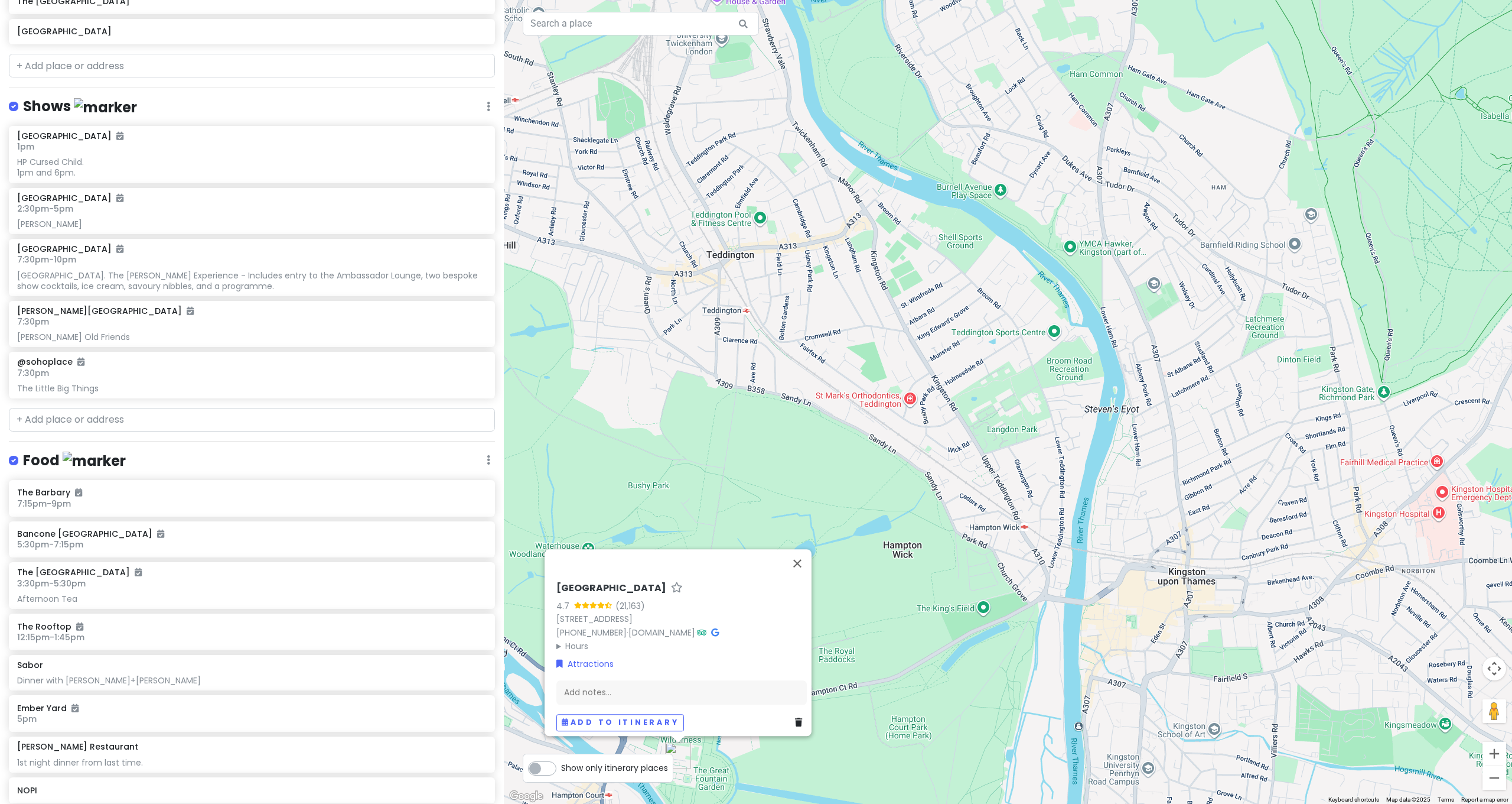
scroll to position [711, 0]
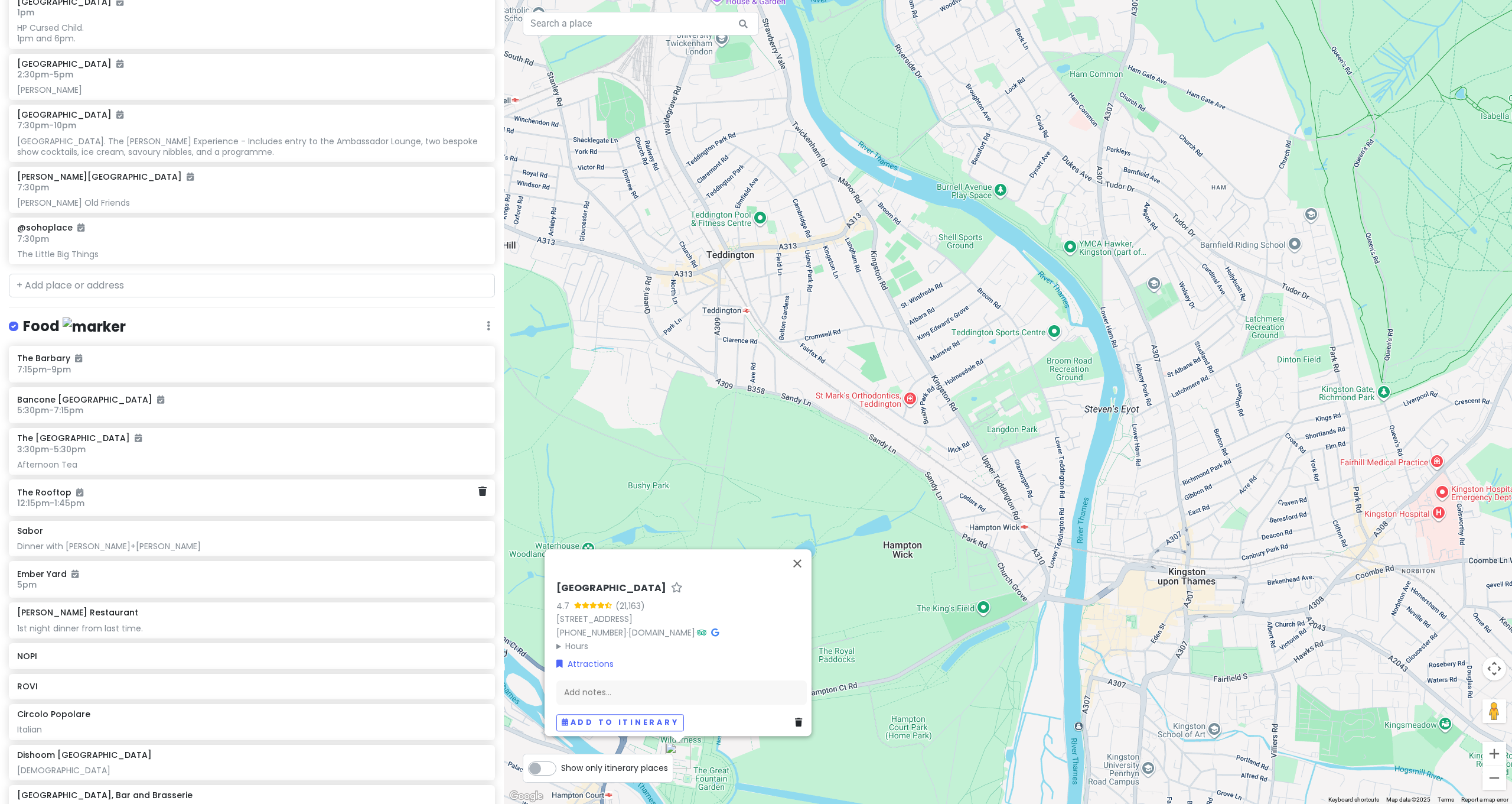
click at [93, 430] on h6 "12:15pm - 1:45pm" at bounding box center [248, 503] width 461 height 11
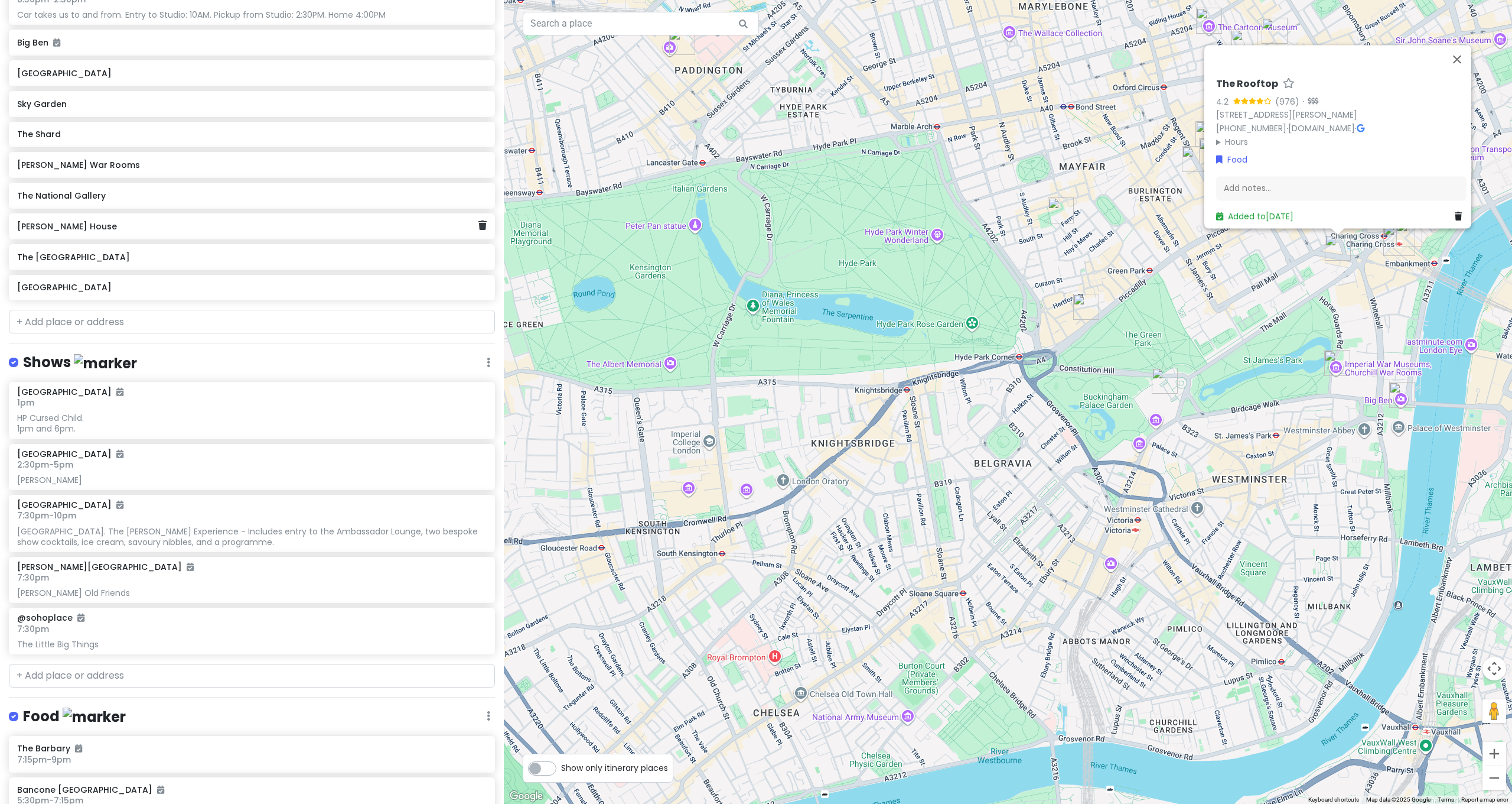
scroll to position [0, 0]
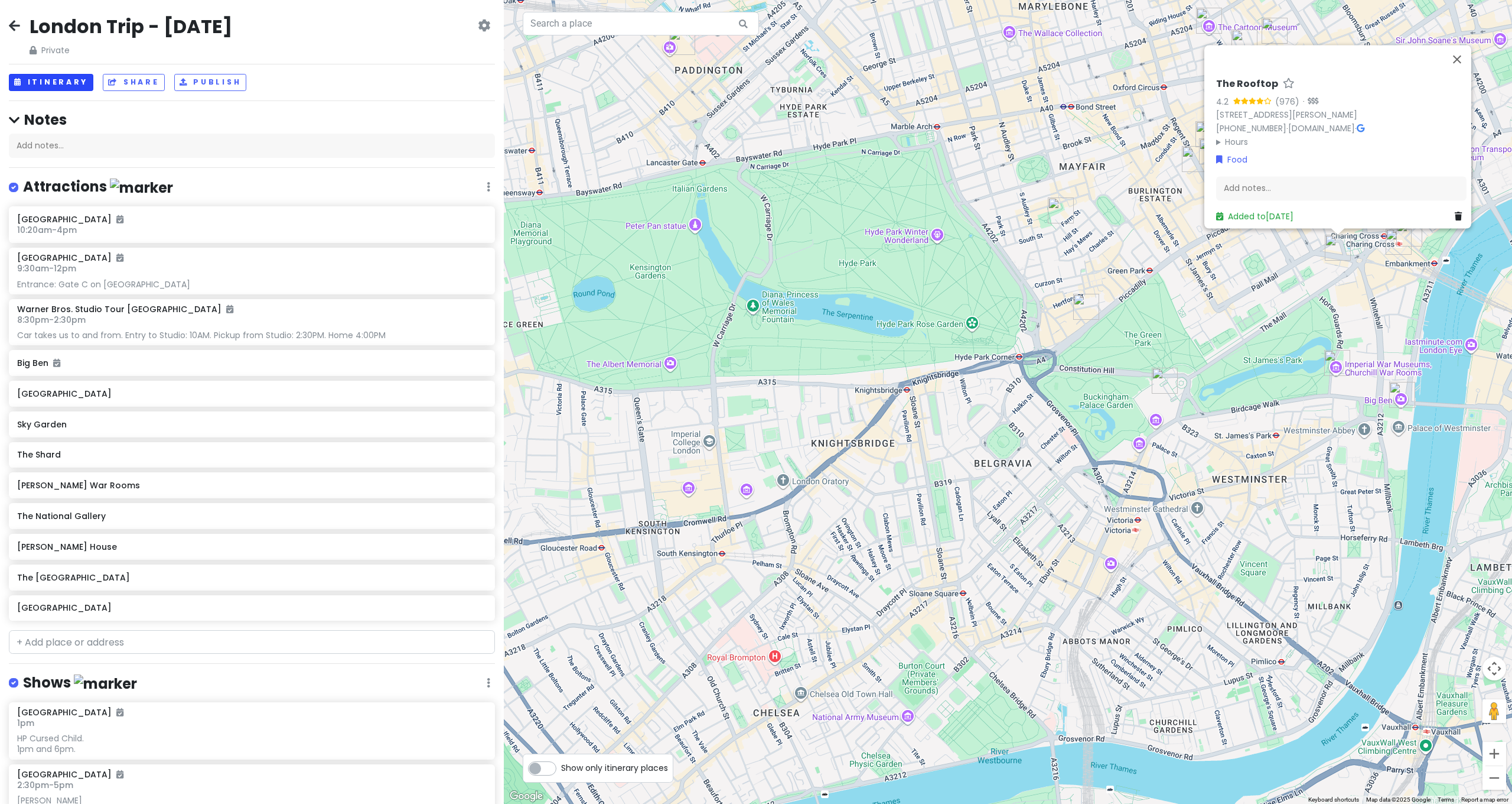
click at [73, 84] on button "Itinerary" at bounding box center [51, 83] width 85 height 17
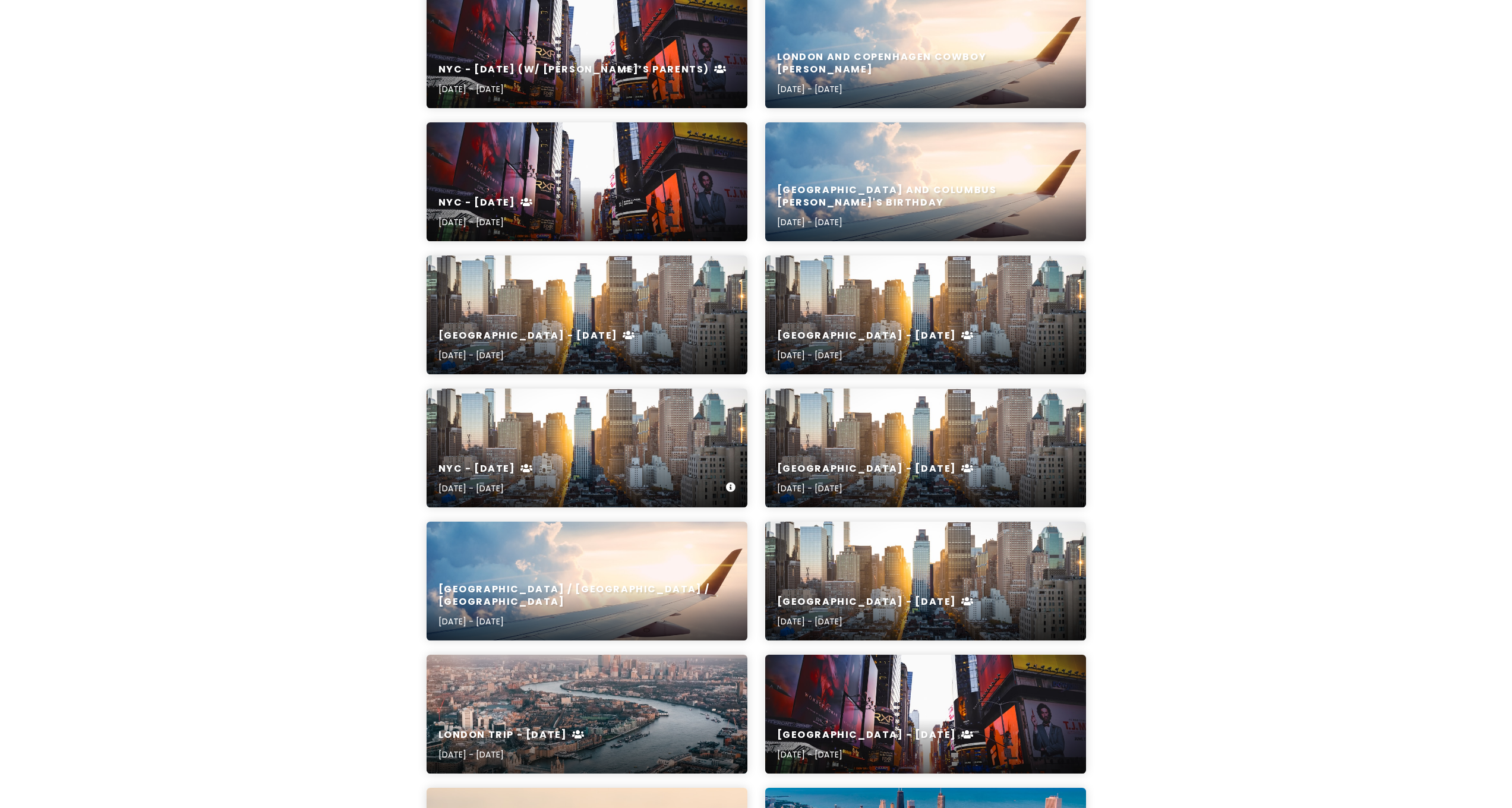
scroll to position [334, 0]
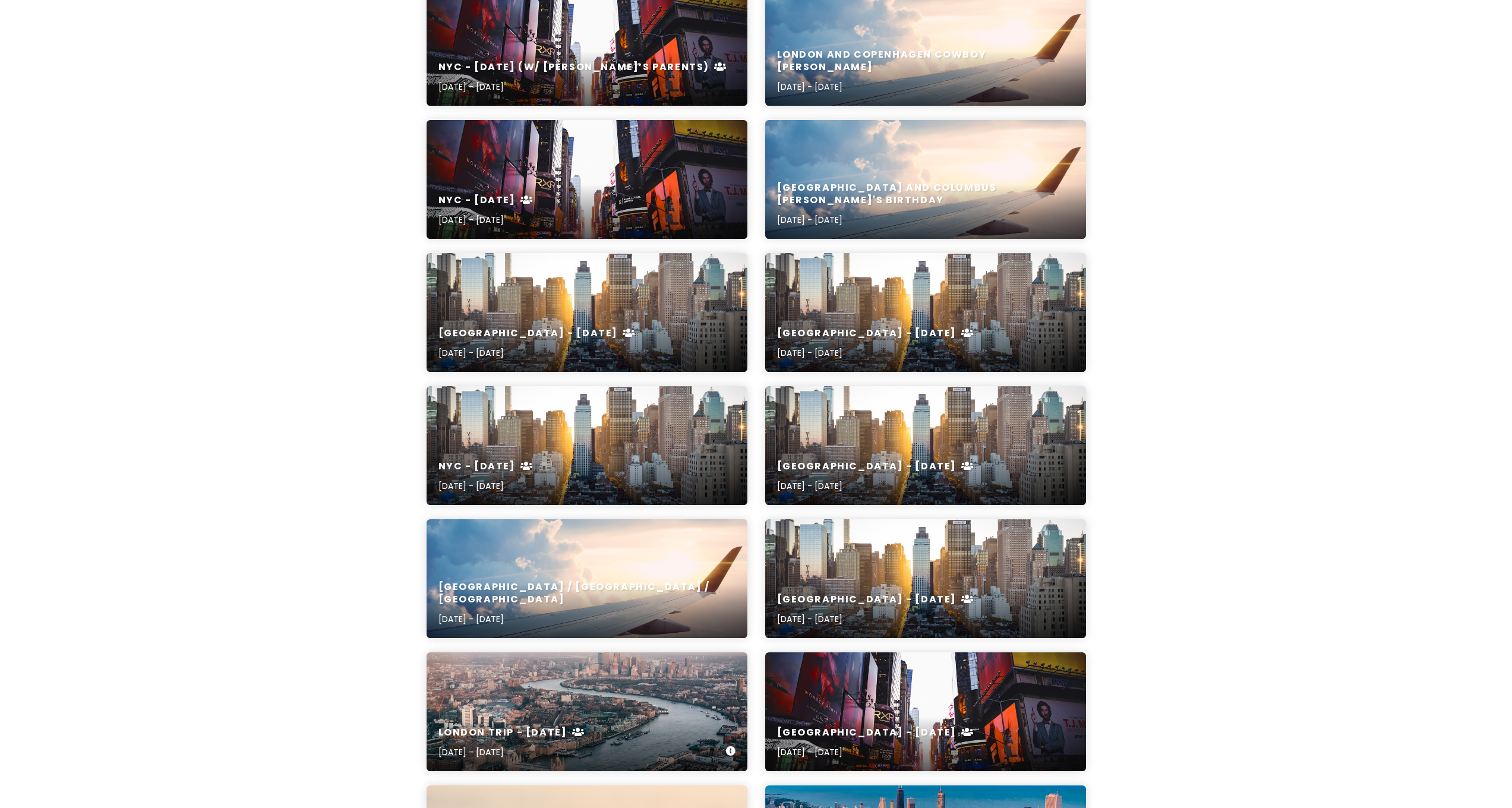
click at [548, 432] on div "London Trip - Sept [DATE], 2024 - [DATE]" at bounding box center [587, 711] width 321 height 119
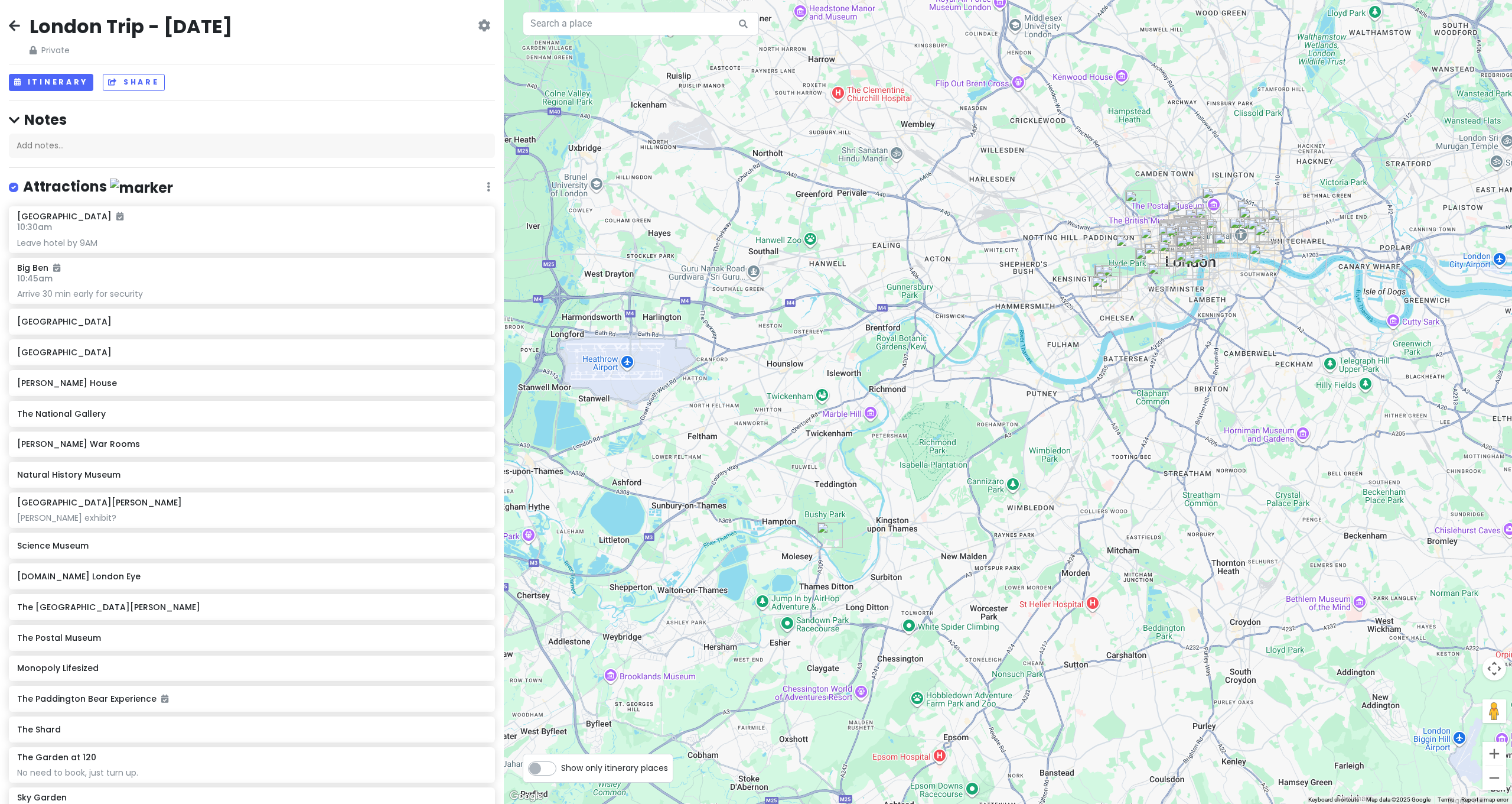
drag, startPoint x: 1007, startPoint y: 294, endPoint x: 811, endPoint y: 273, distance: 197.1
click at [811, 273] on div at bounding box center [1008, 402] width 1008 height 804
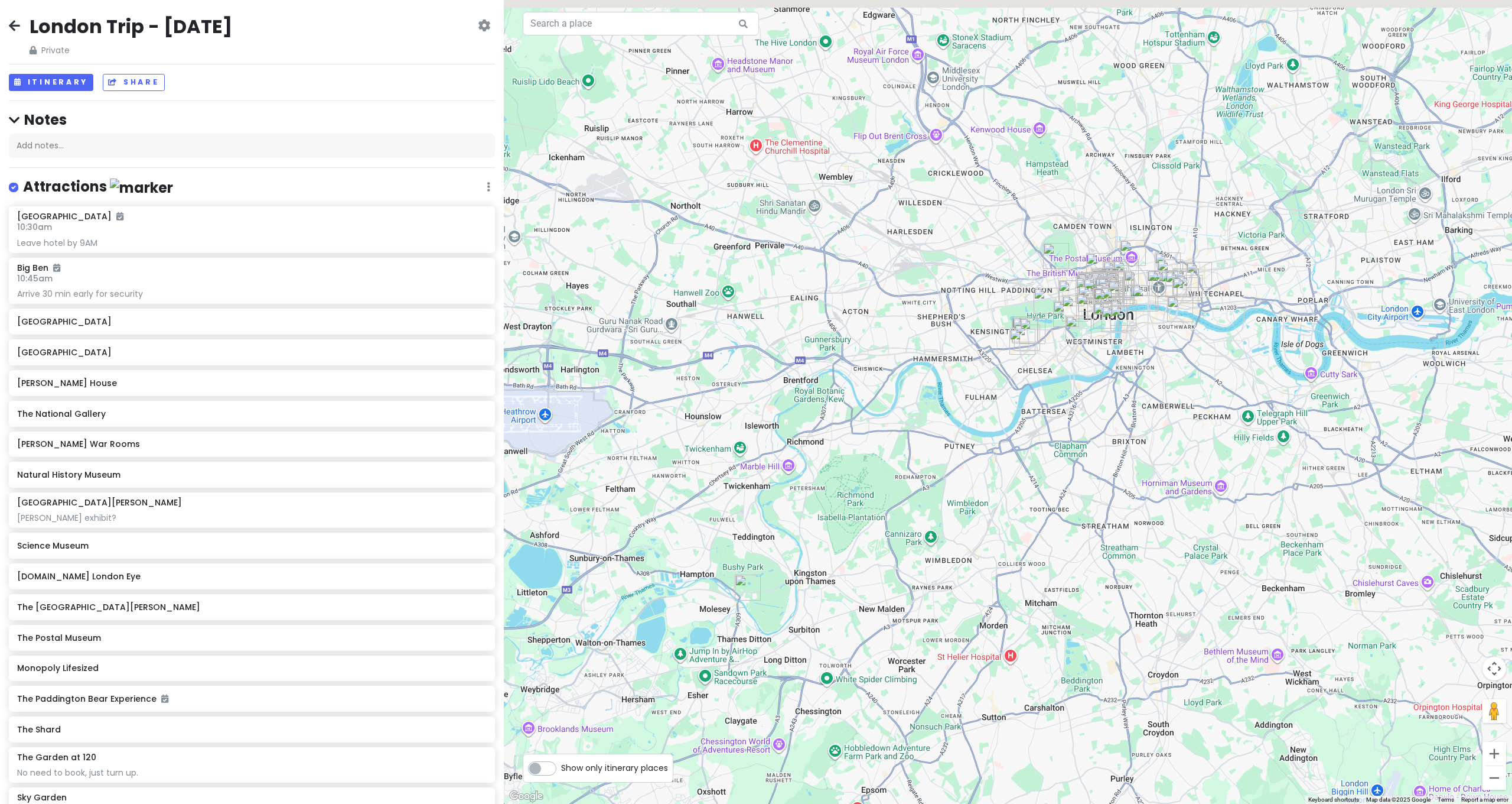
drag, startPoint x: 859, startPoint y: 238, endPoint x: 753, endPoint y: 314, distance: 130.4
click at [748, 322] on div at bounding box center [1008, 402] width 1008 height 804
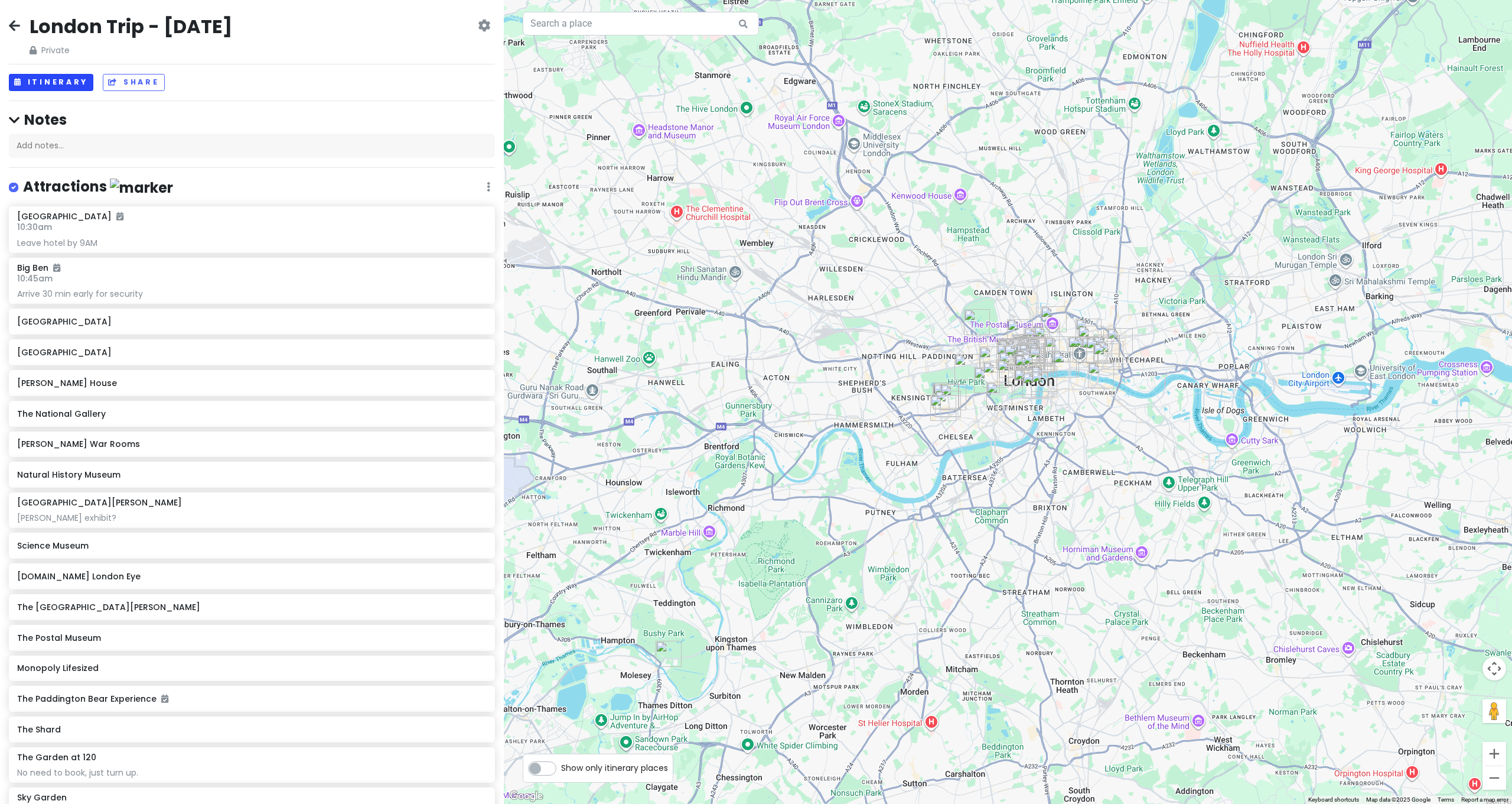
click at [56, 76] on button "Itinerary" at bounding box center [51, 83] width 85 height 17
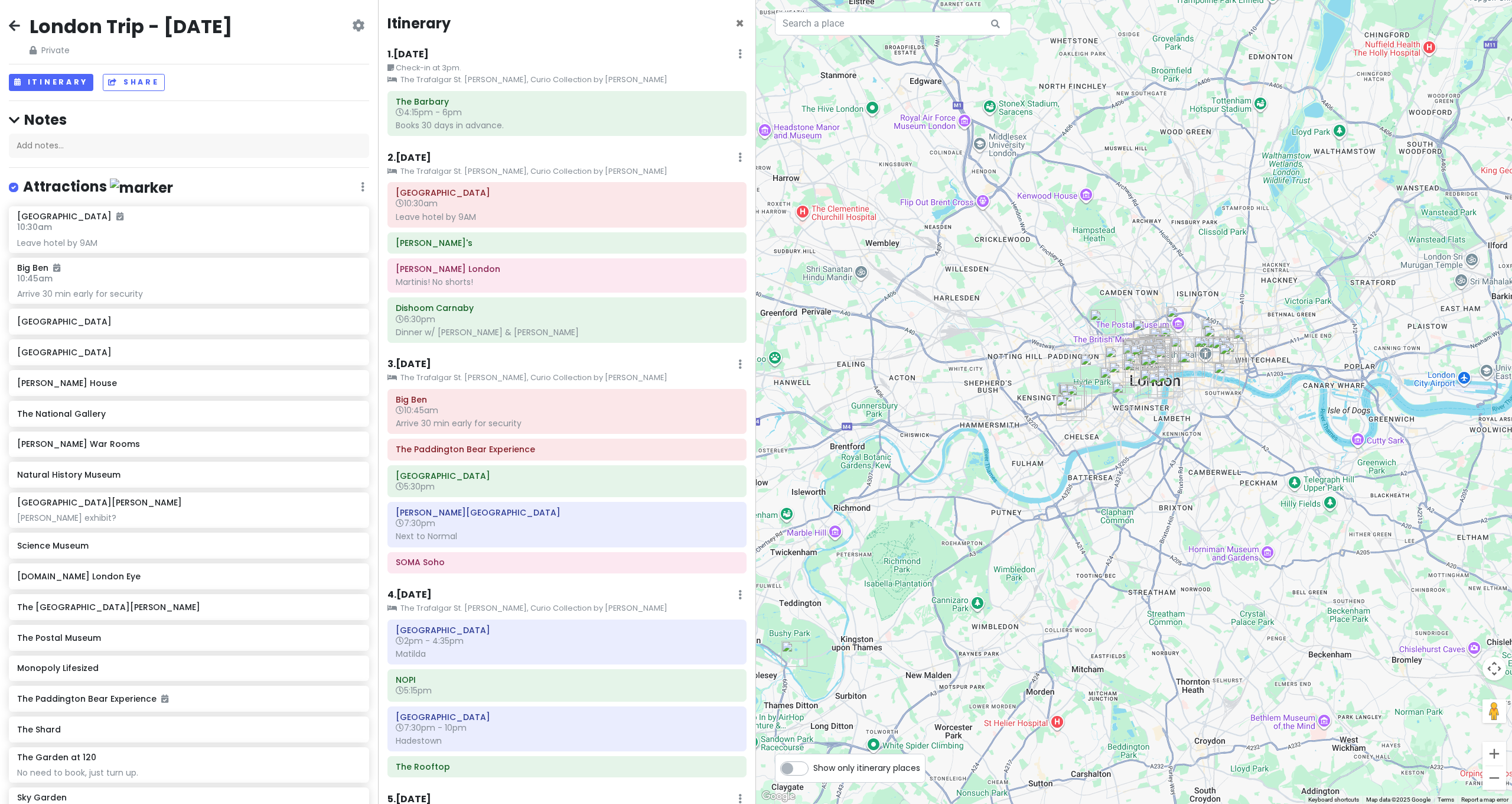
scroll to position [3, 0]
click at [456, 430] on h6 "SOMA Soho" at bounding box center [567, 560] width 342 height 11
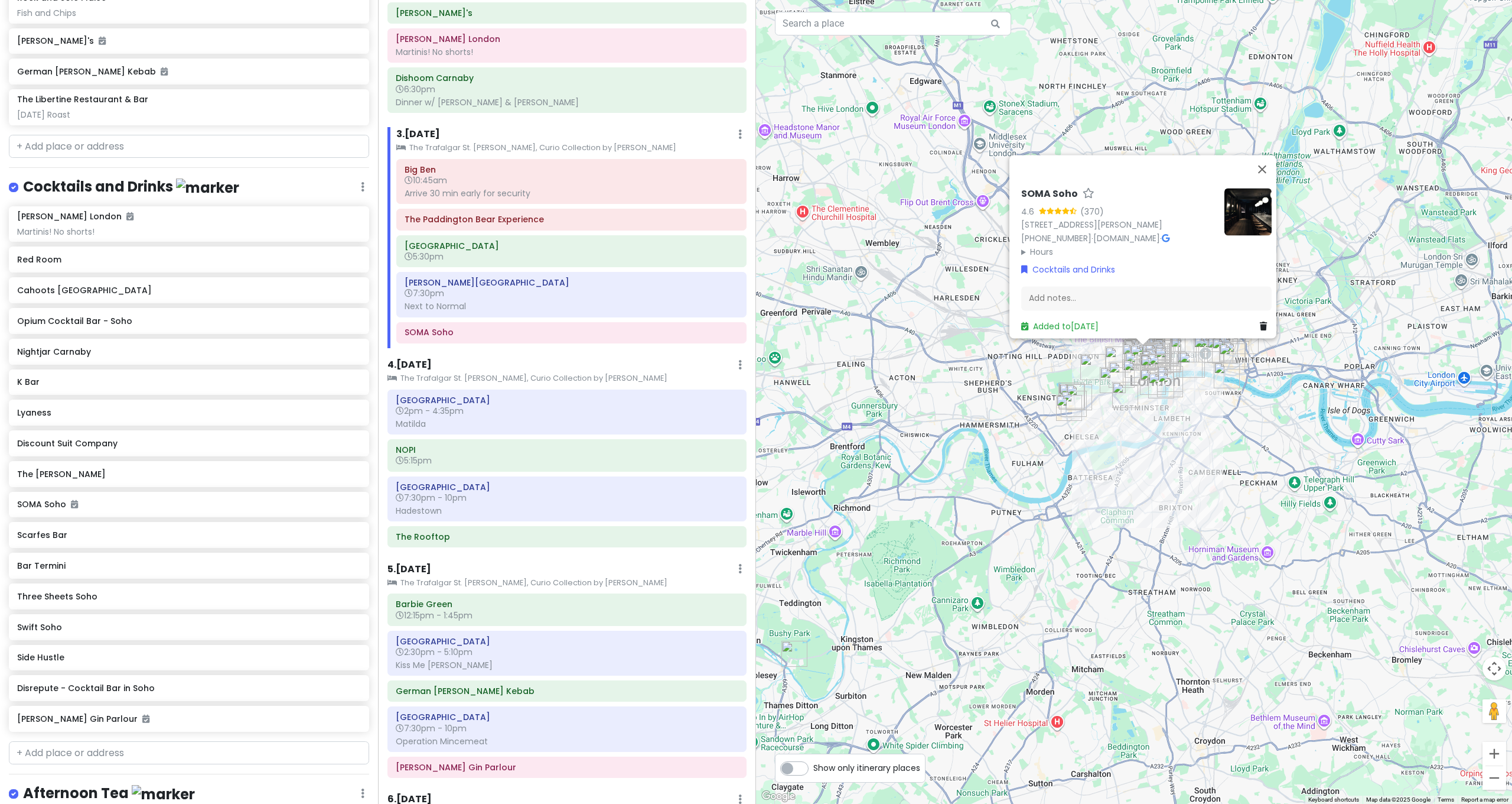
scroll to position [0, 0]
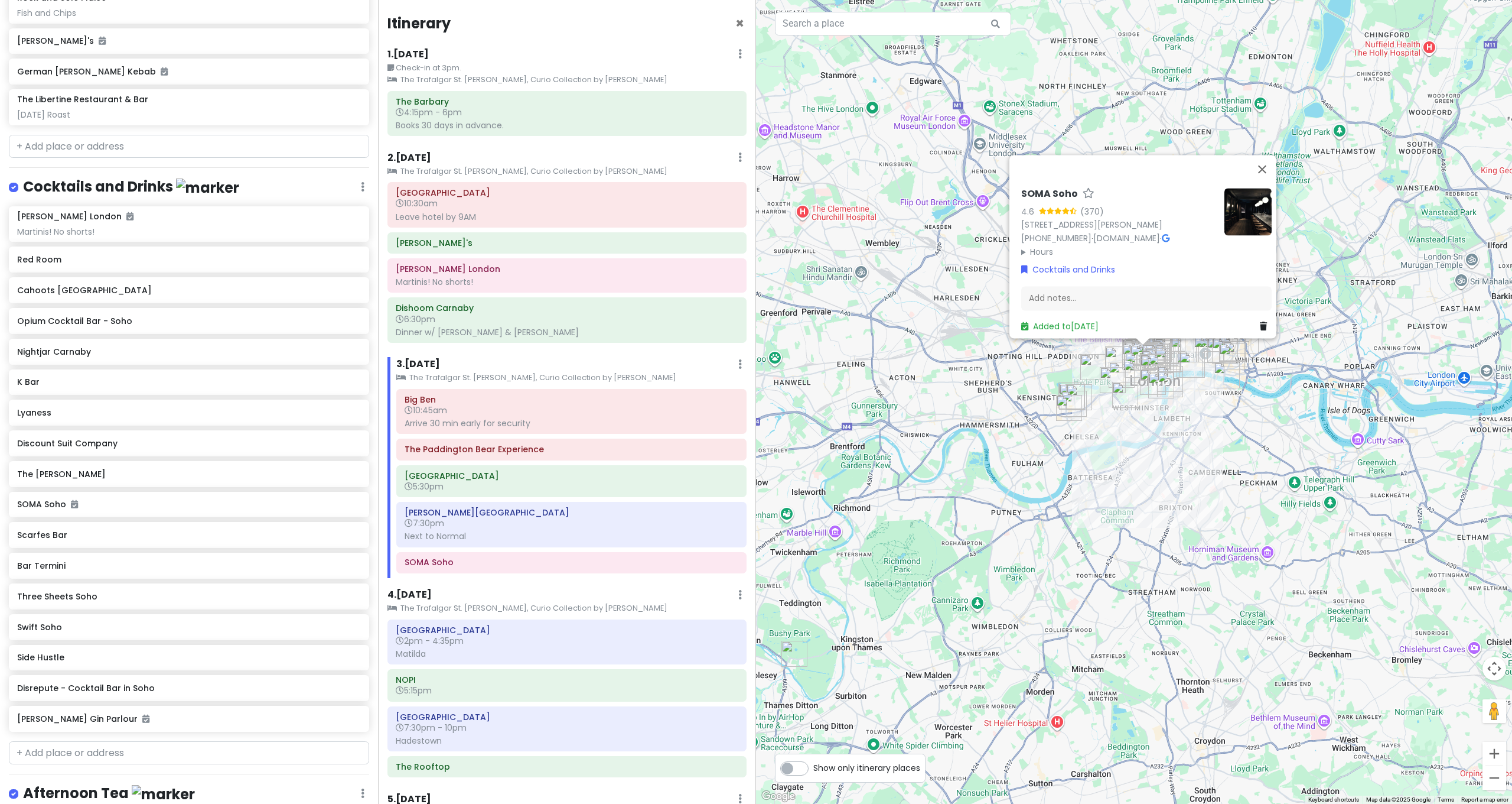
click at [841, 430] on div "SOMA Soho 4.6 (370) [STREET_ADDRESS][PERSON_NAME] [PHONE_NUMBER] · [DOMAIN_NAME…" at bounding box center [1134, 402] width 756 height 804
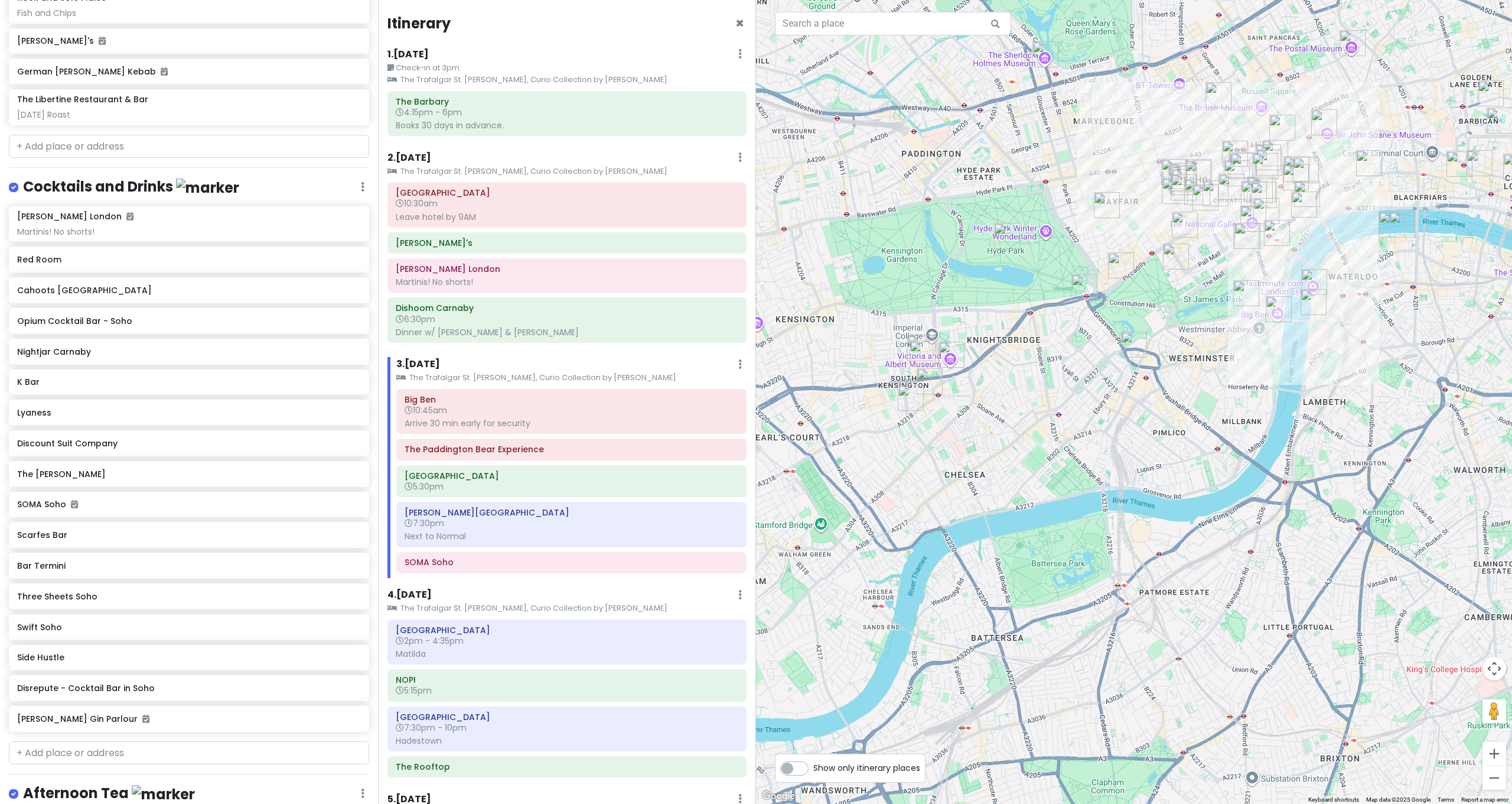
drag, startPoint x: 1125, startPoint y: 348, endPoint x: 1113, endPoint y: 412, distance: 65.1
click at [841, 412] on div at bounding box center [1134, 402] width 756 height 804
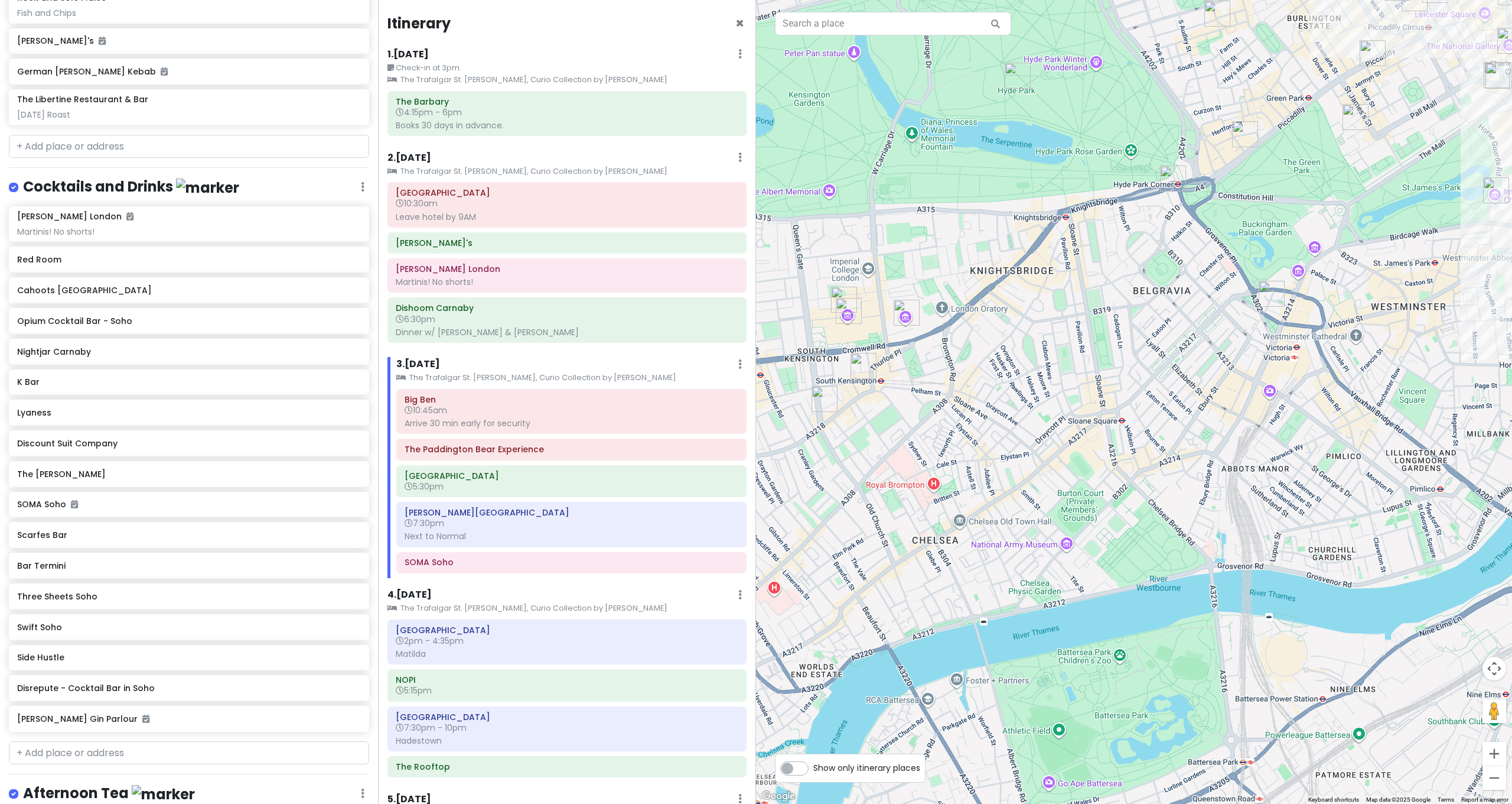
drag, startPoint x: 1057, startPoint y: 398, endPoint x: 1214, endPoint y: 399, distance: 157.0
click at [841, 399] on div at bounding box center [1134, 402] width 756 height 804
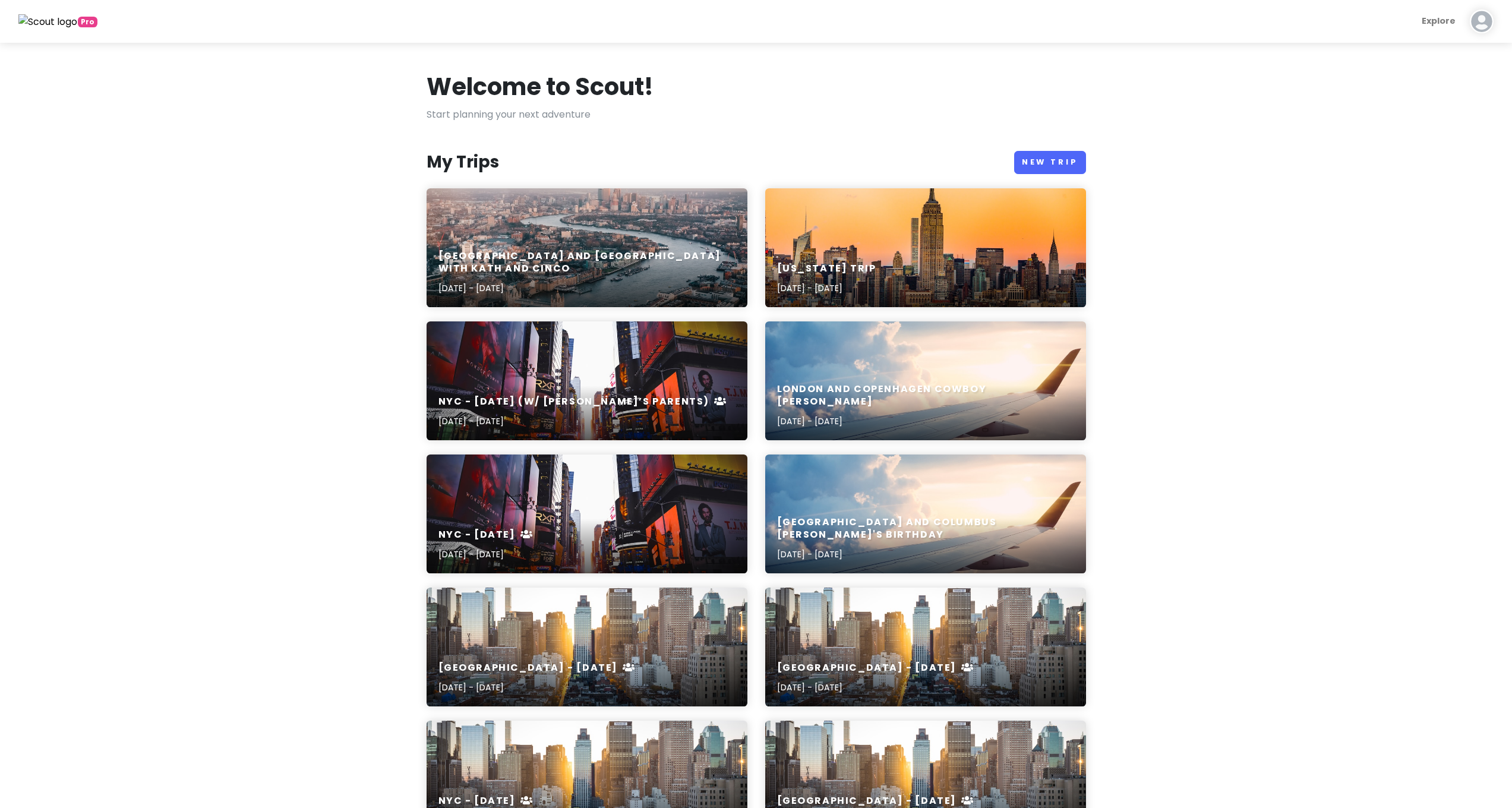
click at [582, 220] on div "[GEOGRAPHIC_DATA] and [GEOGRAPHIC_DATA] with Kath and Cinco [DATE] - [DATE]" at bounding box center [587, 248] width 321 height 119
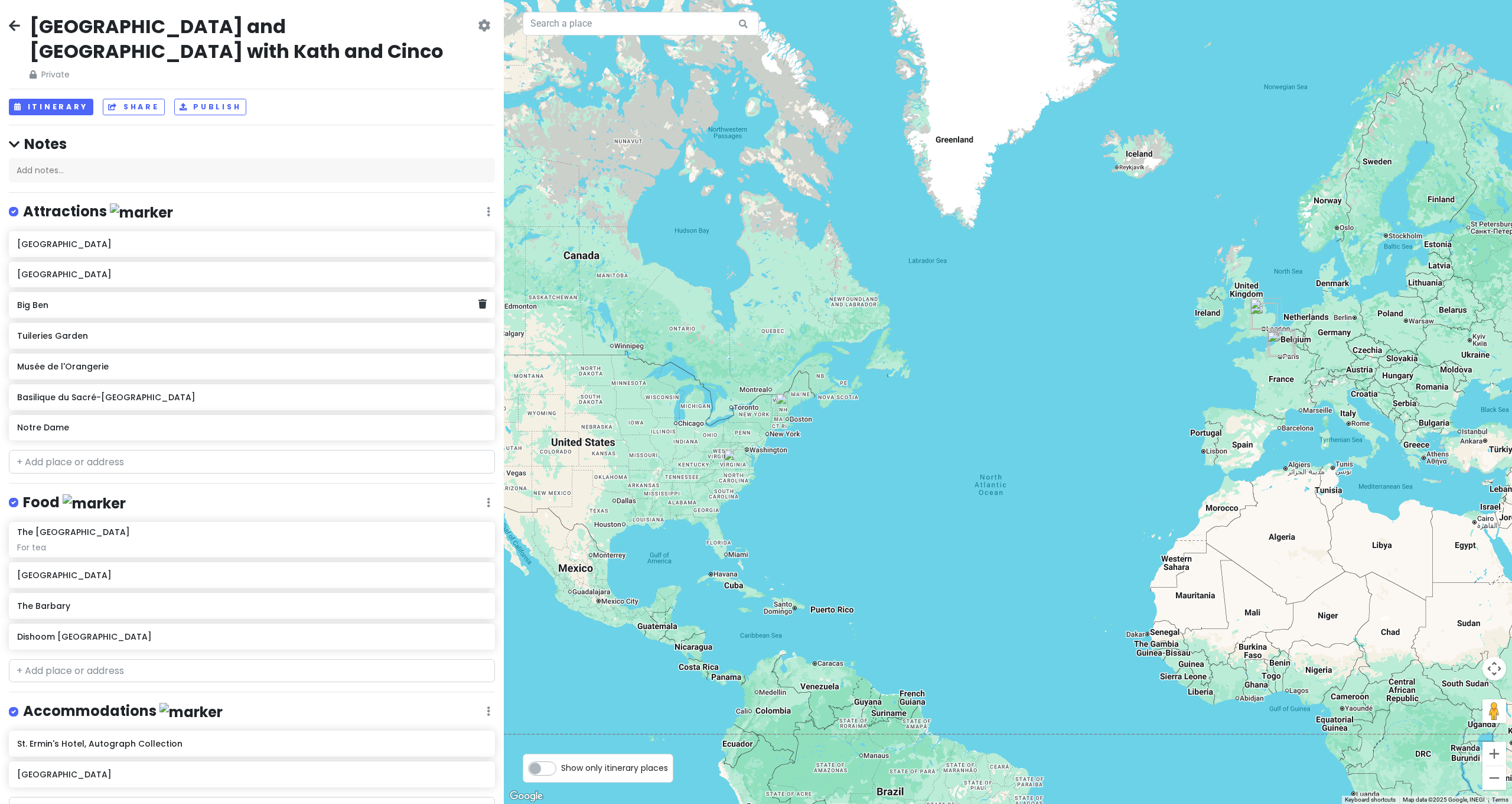
scroll to position [3, 0]
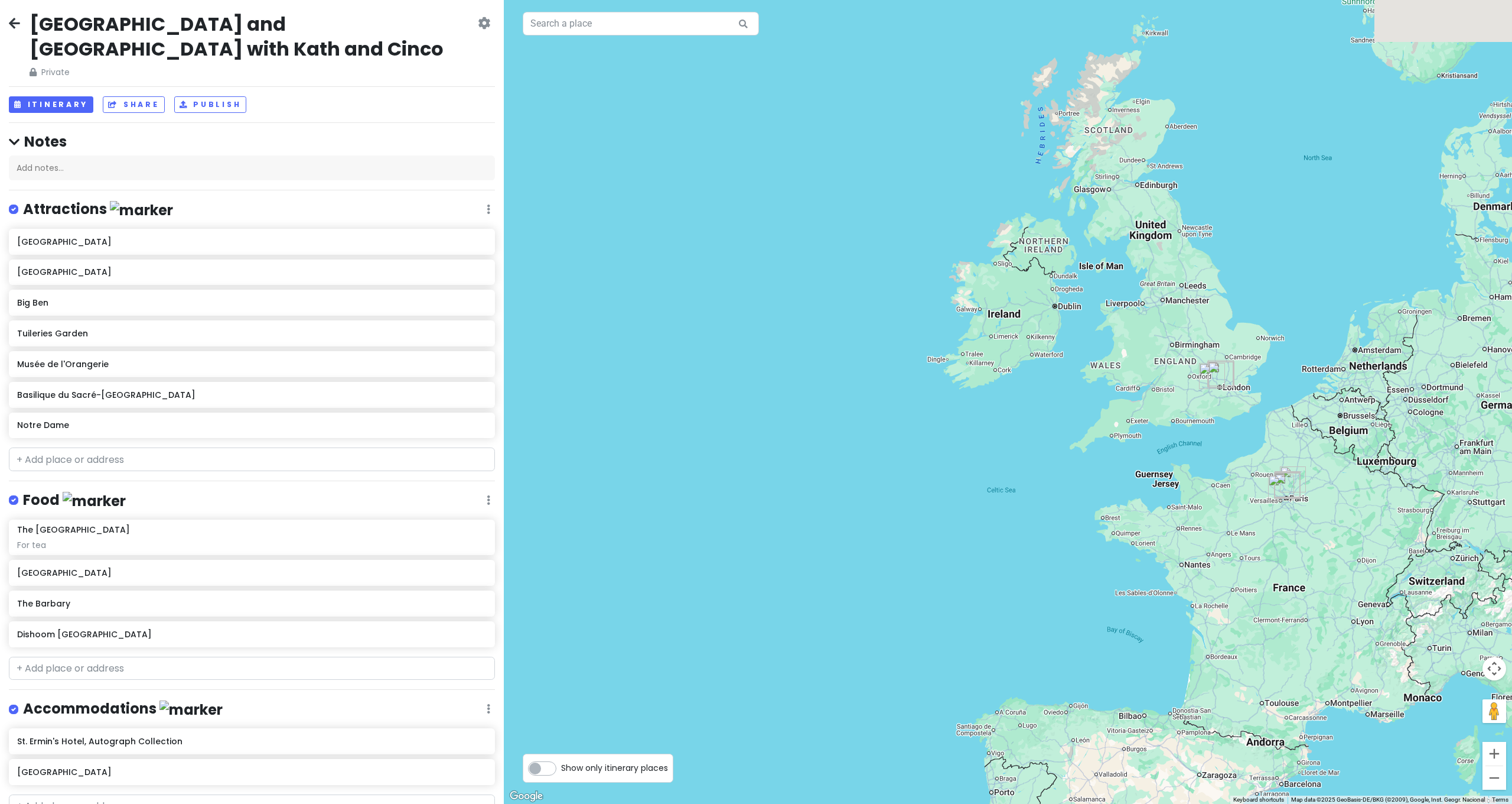
drag, startPoint x: 1251, startPoint y: 279, endPoint x: 1207, endPoint y: 450, distance: 176.6
click at [1181, 524] on div at bounding box center [1008, 402] width 1008 height 804
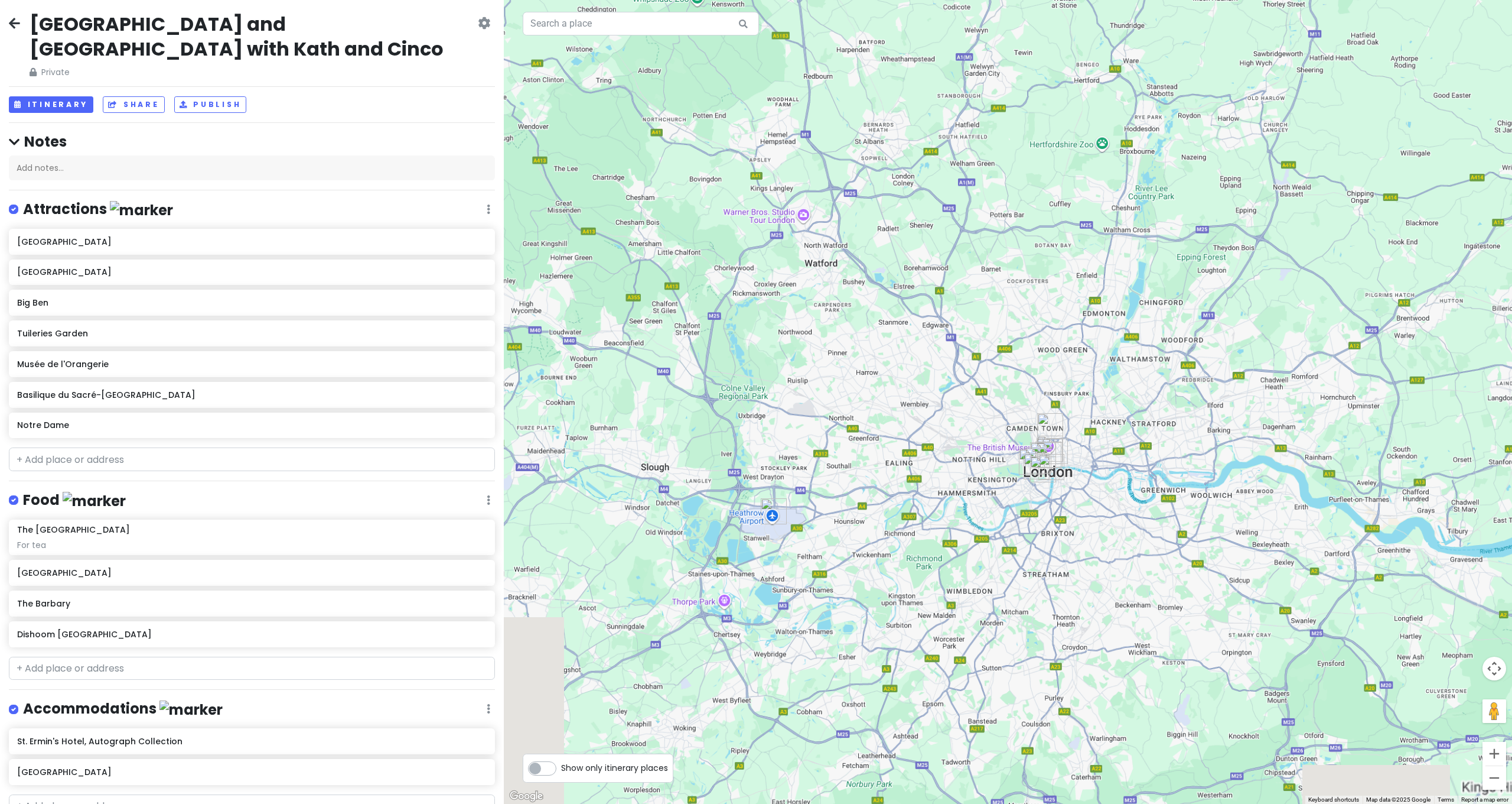
drag, startPoint x: 1164, startPoint y: 461, endPoint x: 1268, endPoint y: 375, distance: 135.0
click at [1269, 375] on div at bounding box center [1008, 402] width 1008 height 804
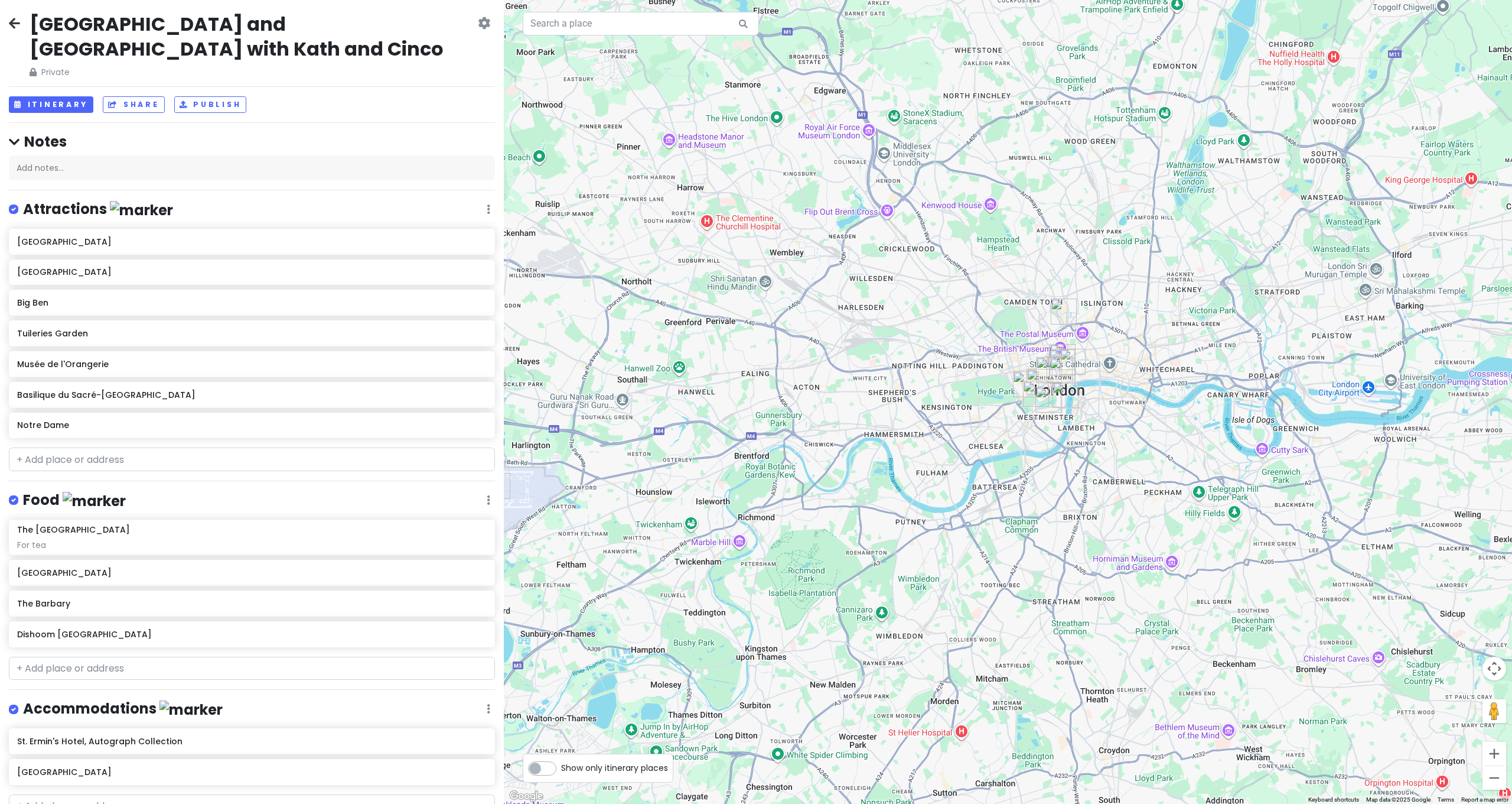
drag, startPoint x: 1227, startPoint y: 432, endPoint x: 1245, endPoint y: 430, distance: 18.1
click at [1245, 430] on div at bounding box center [1008, 402] width 1008 height 804
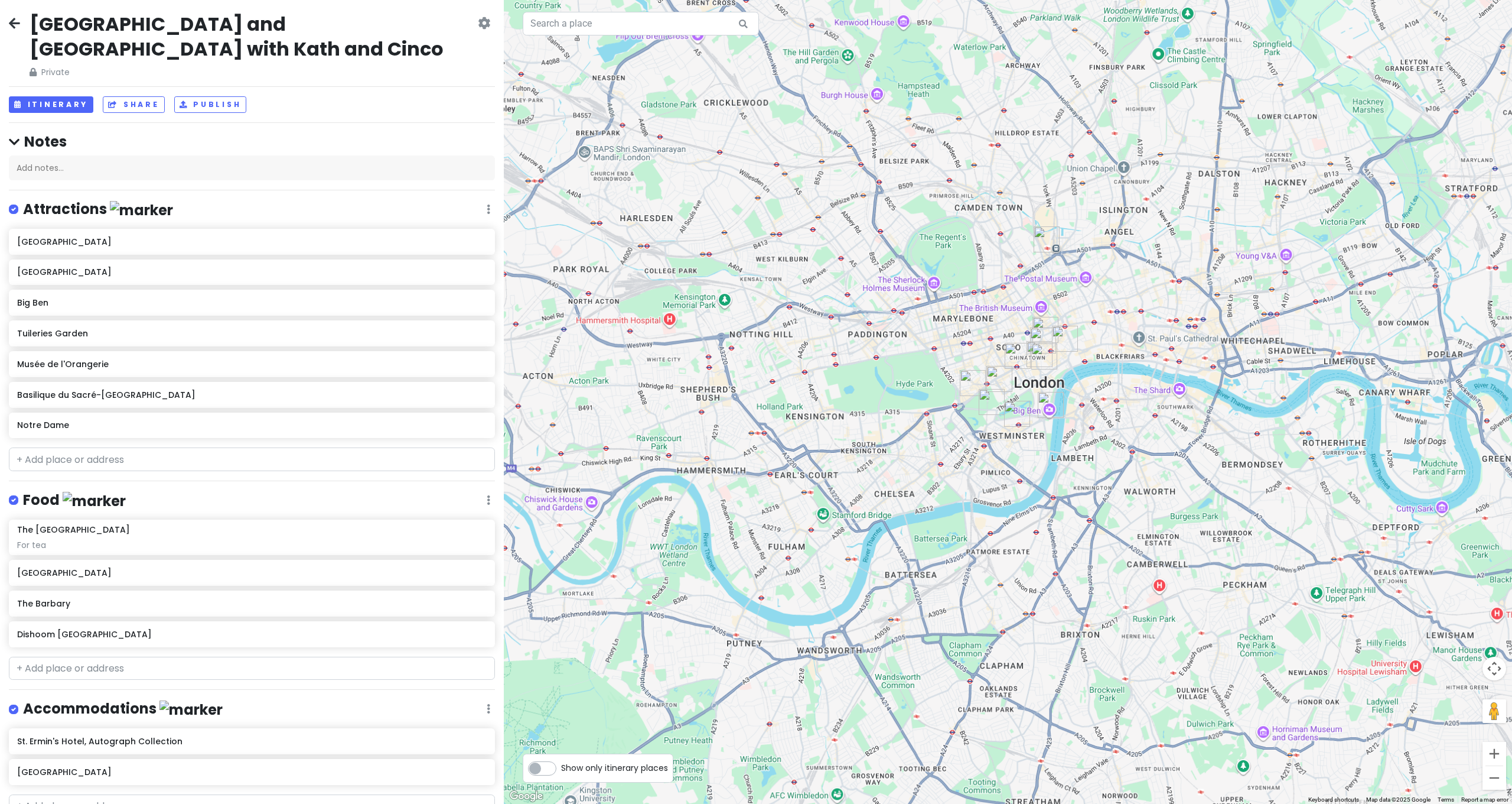
drag, startPoint x: 1256, startPoint y: 489, endPoint x: 1271, endPoint y: 499, distance: 18.0
click at [1271, 499] on div at bounding box center [1008, 402] width 1008 height 804
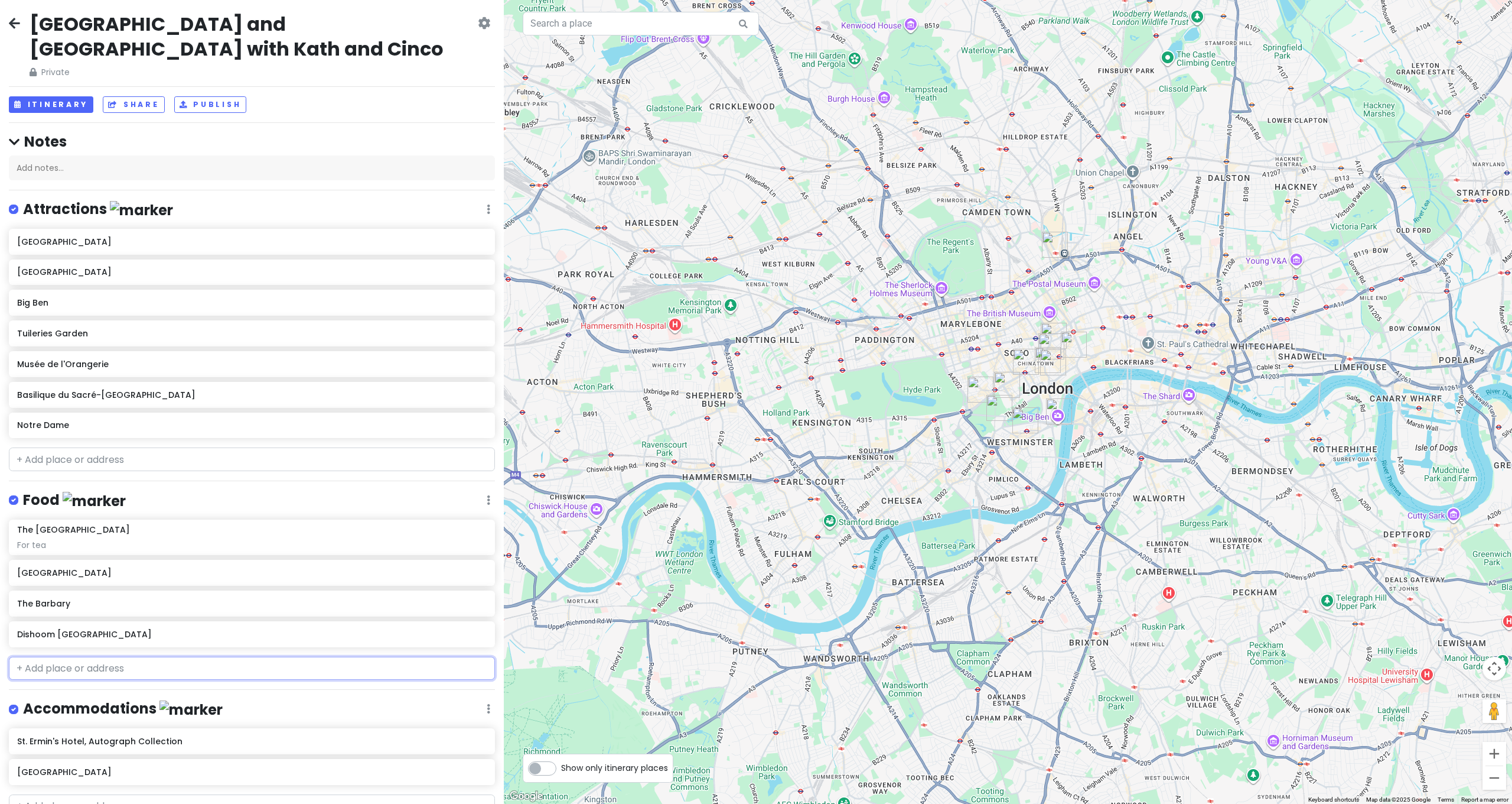
click at [158, 656] on input "text" at bounding box center [252, 668] width 486 height 24
type input "beren"
click at [142, 718] on span "Bedale Street, London, UK" at bounding box center [180, 723] width 154 height 10
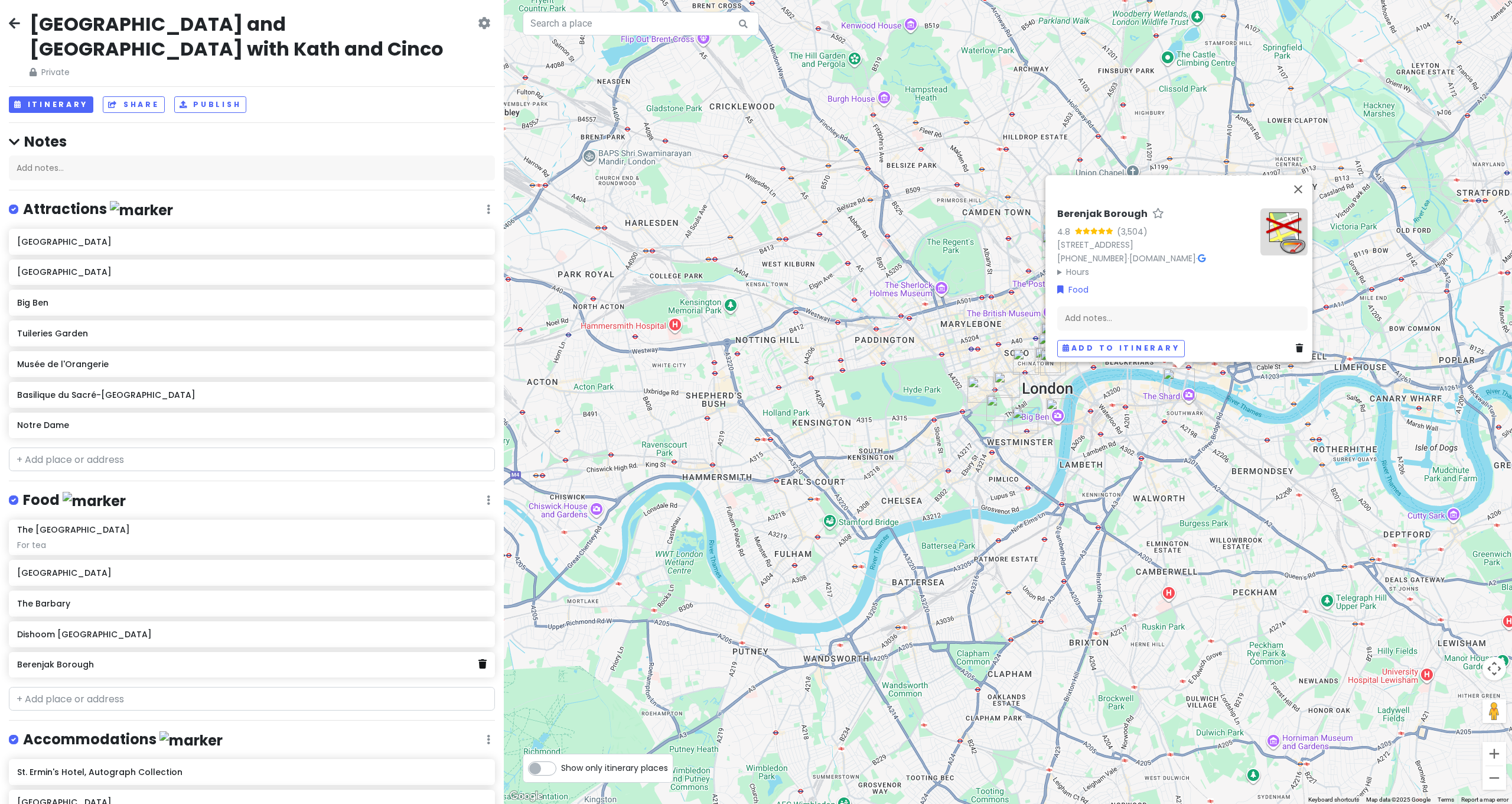
click at [479, 656] on link at bounding box center [483, 664] width 8 height 15
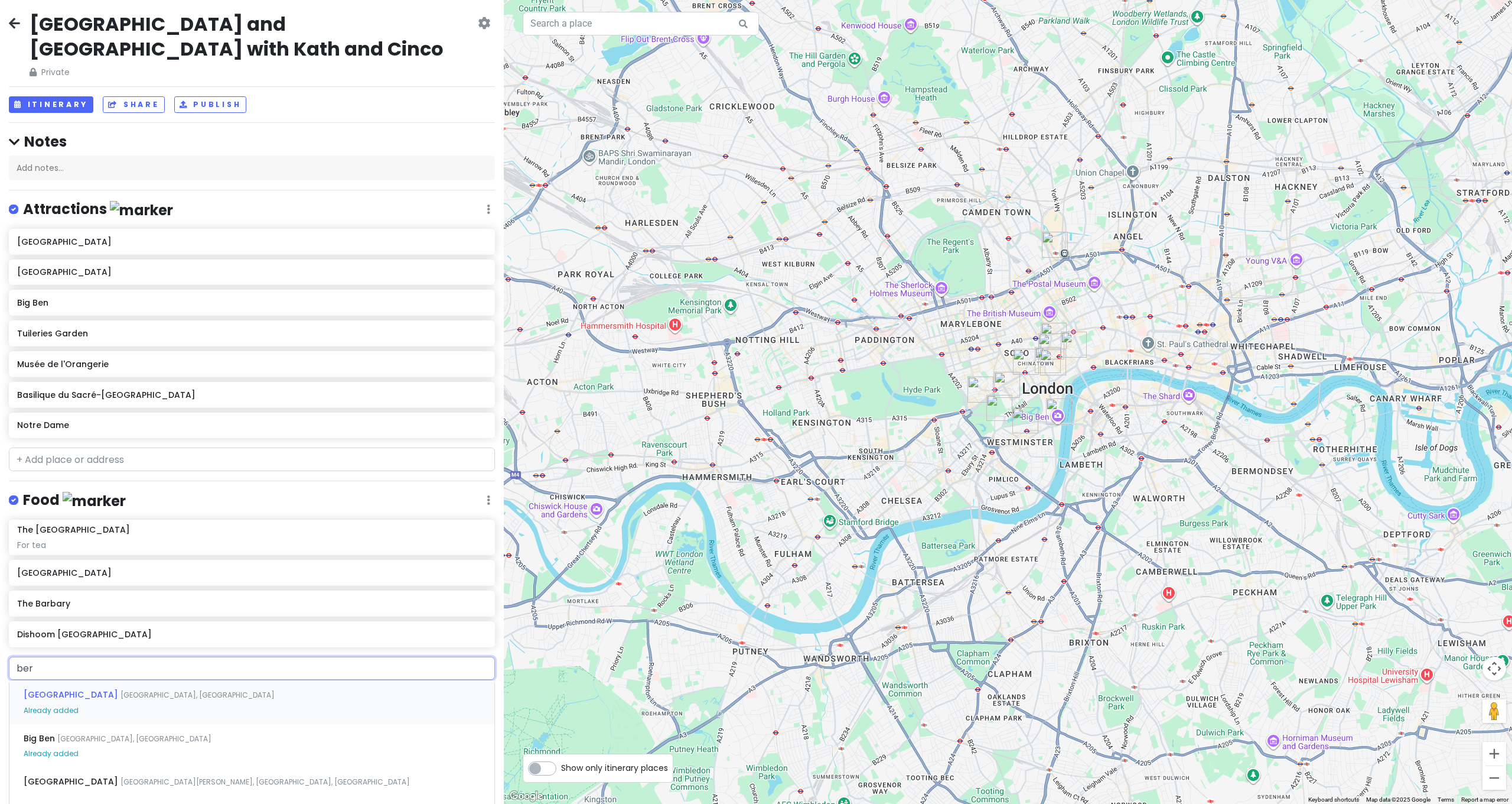
type input "bere"
click at [73, 688] on span "Berenjak Soho" at bounding box center [55, 695] width 64 height 12
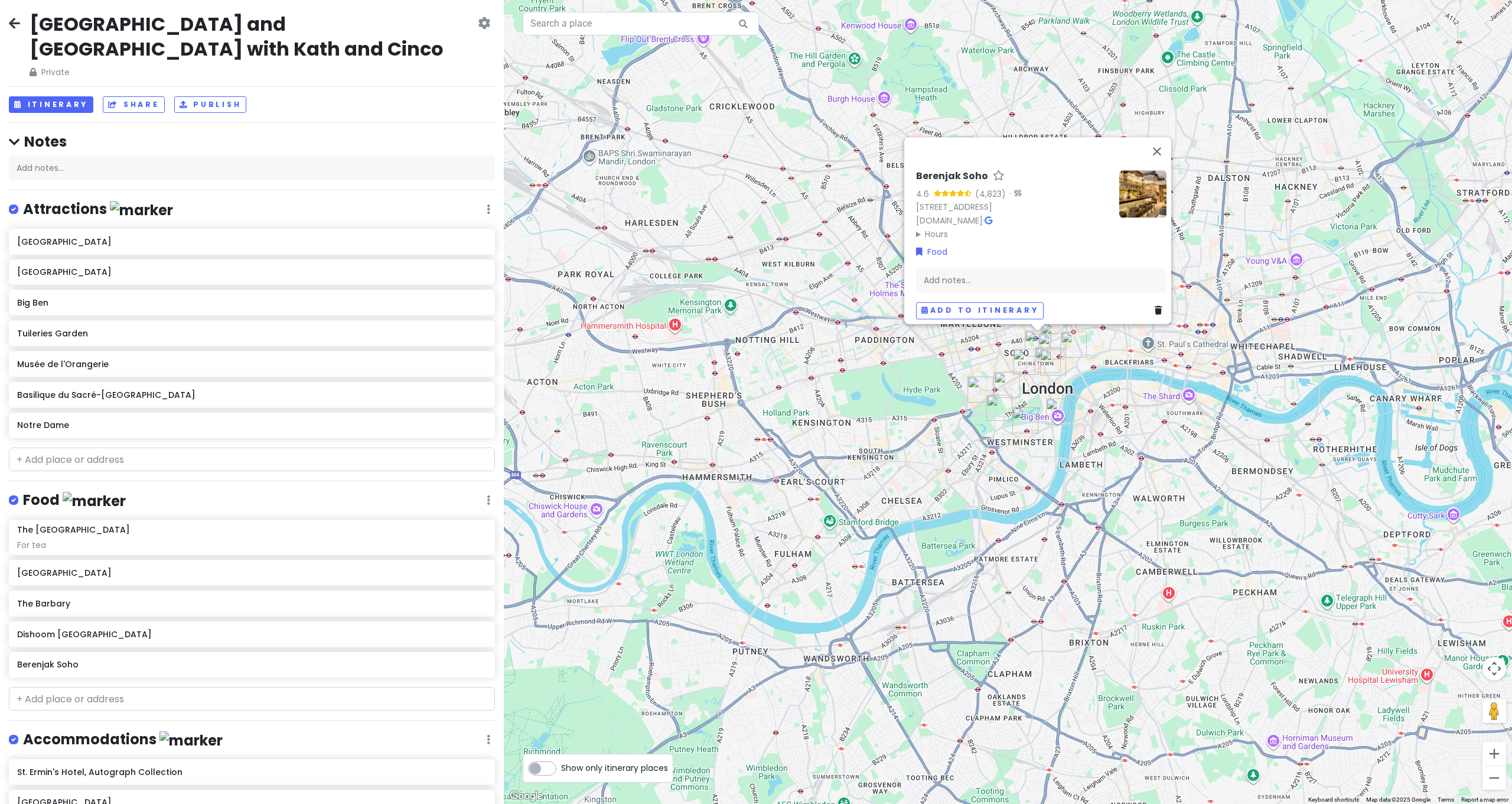
click at [1135, 391] on div "Berenjak Soho 4.6 (4,823) · 27 Romilly St, London W1D 5AL, UK berenjaklondon.co…" at bounding box center [1008, 402] width 1008 height 804
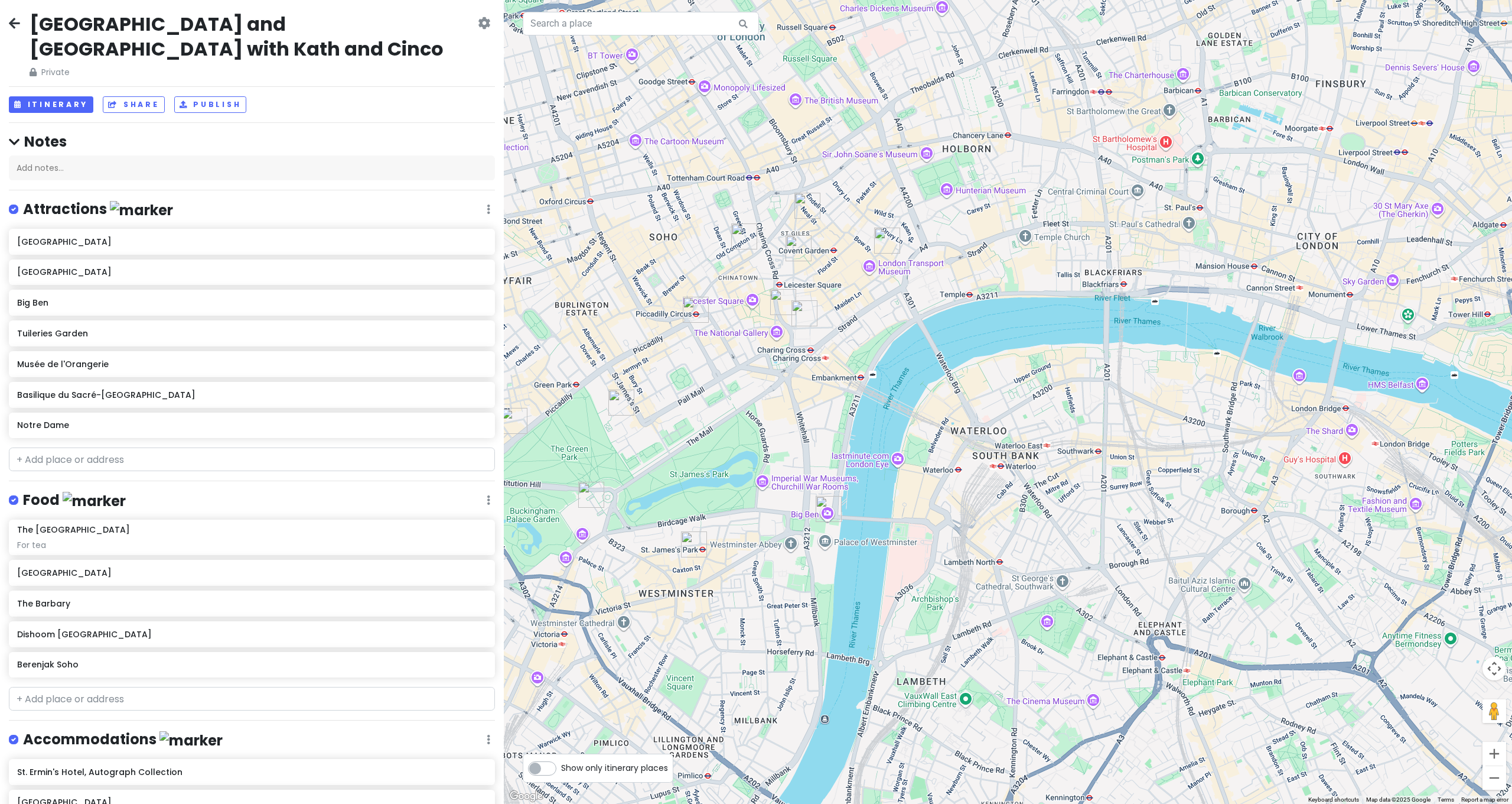
drag, startPoint x: 982, startPoint y: 373, endPoint x: 1104, endPoint y: 352, distance: 123.8
click at [1104, 352] on div at bounding box center [1008, 402] width 1008 height 804
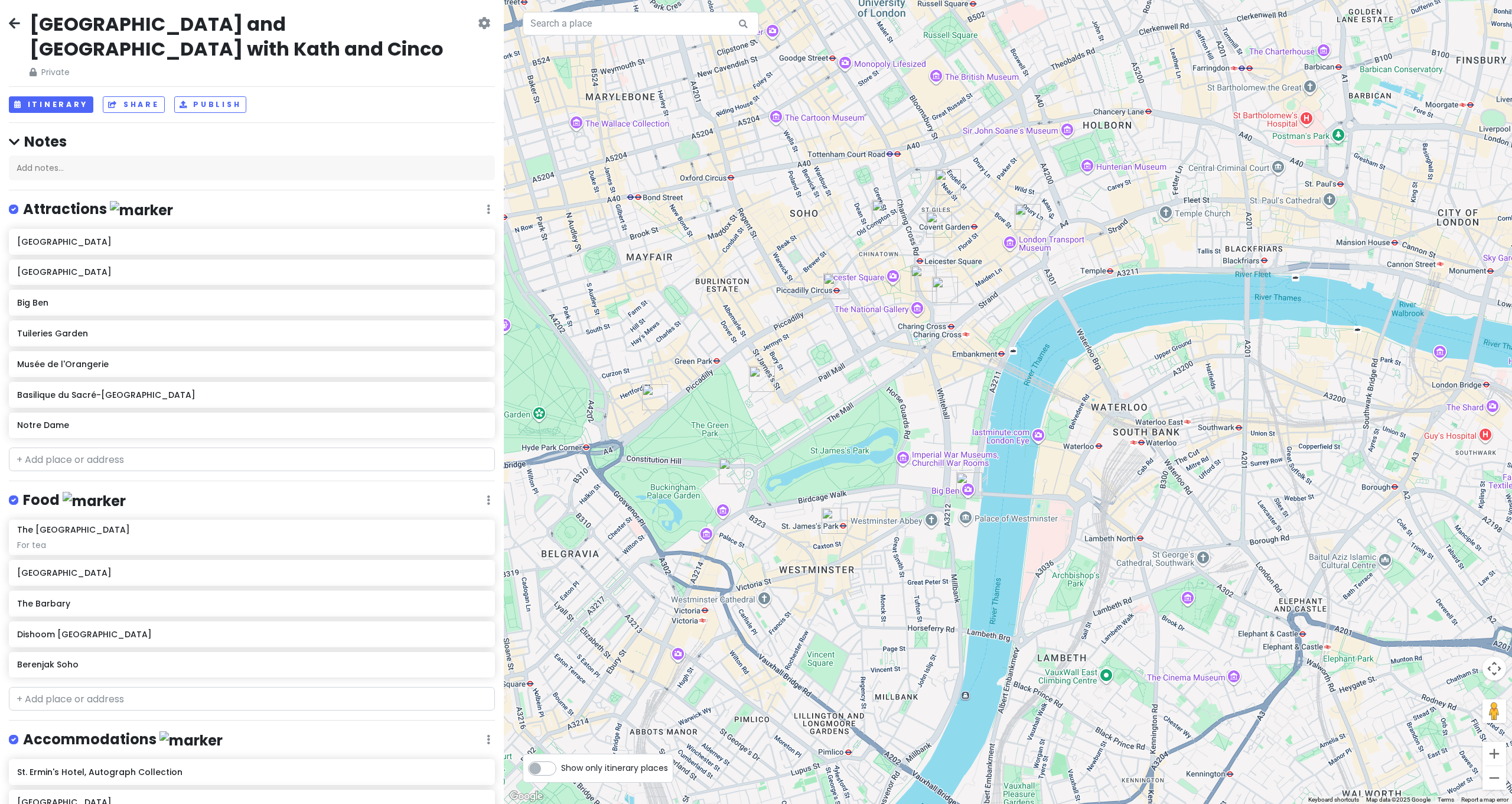
drag, startPoint x: 831, startPoint y: 357, endPoint x: 911, endPoint y: 365, distance: 80.4
click at [911, 365] on div at bounding box center [1008, 402] width 1008 height 804
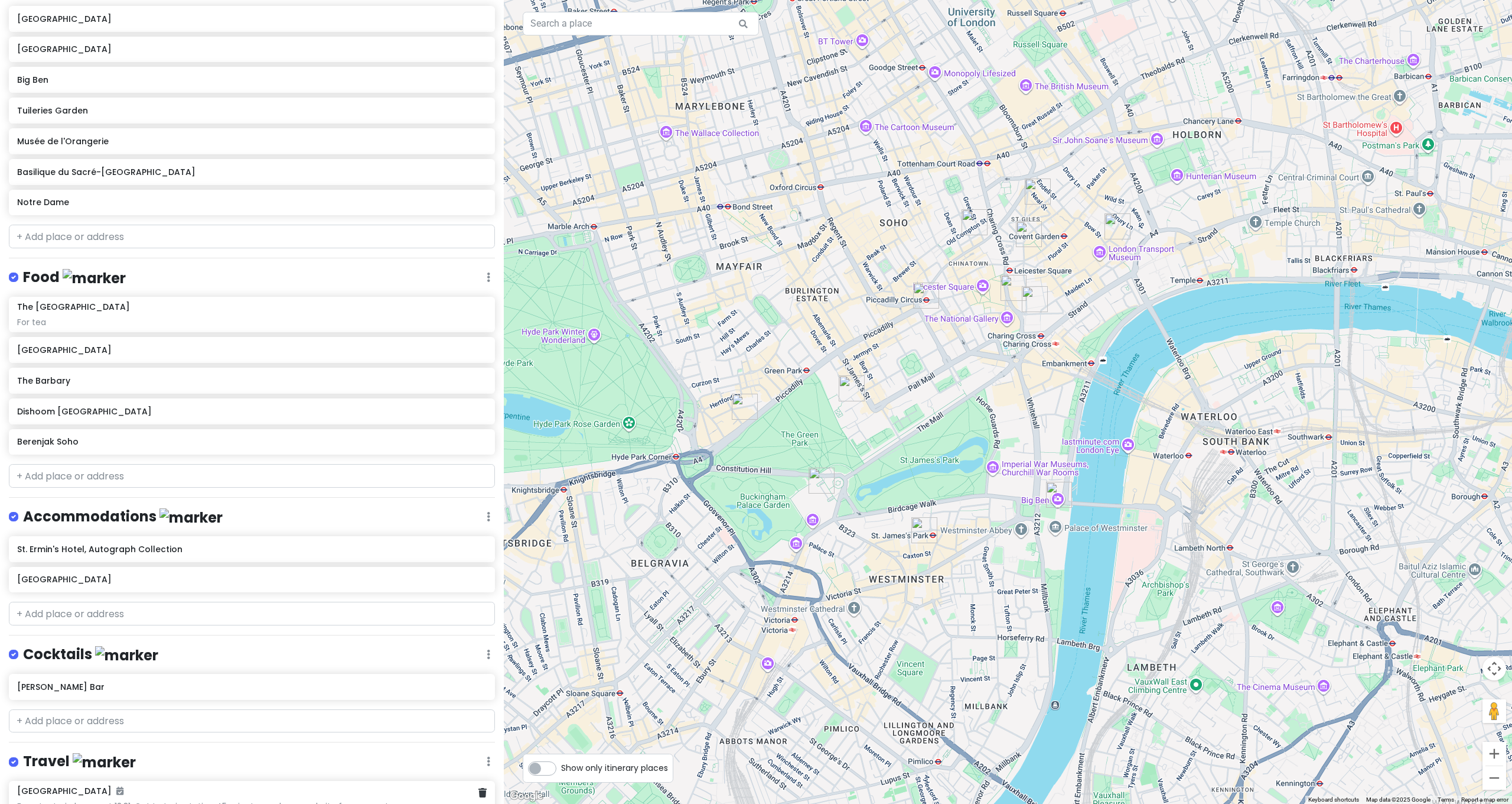
scroll to position [638, 0]
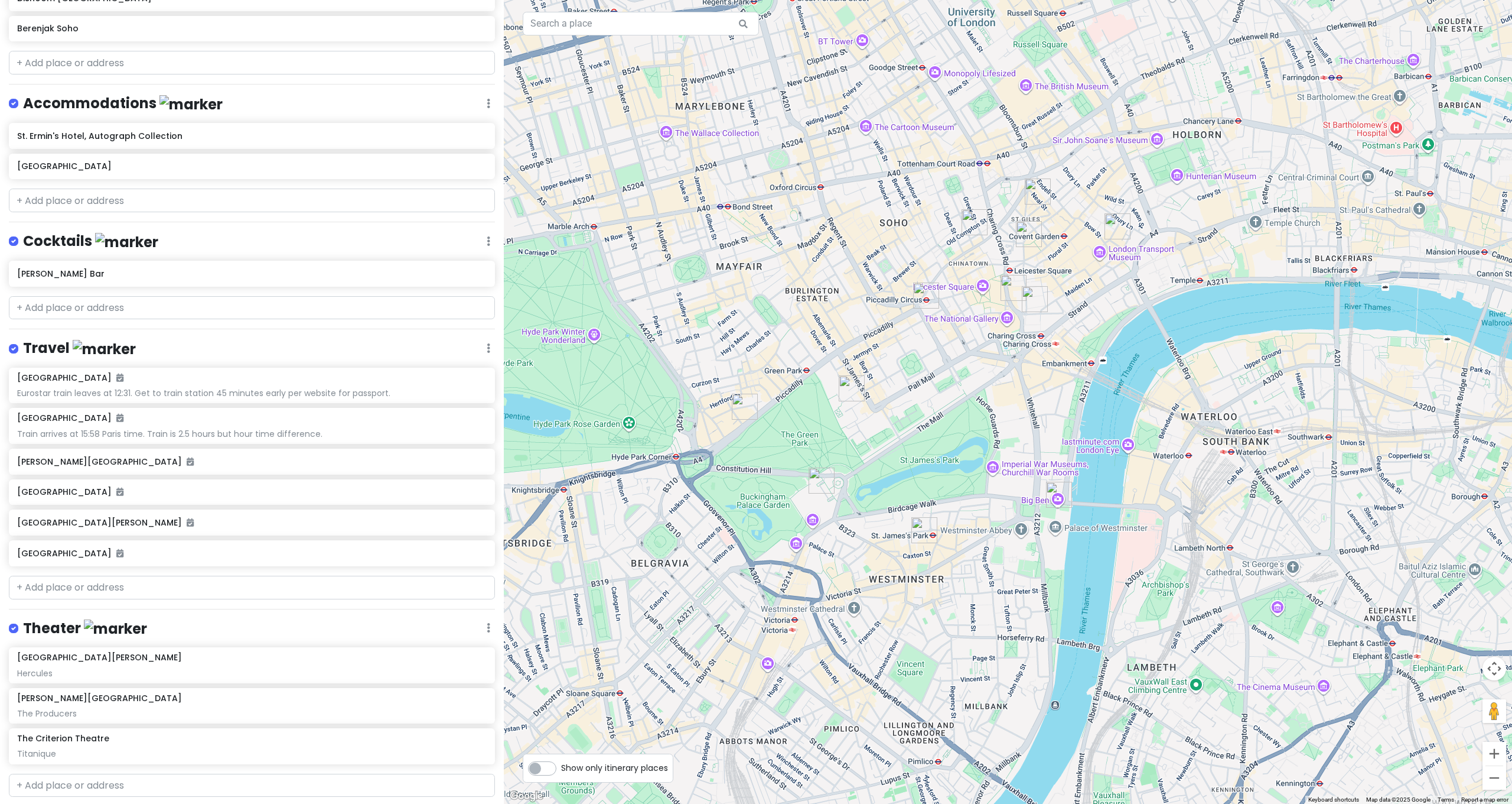
click at [62, 803] on link "+ Add a section" at bounding box center [53, 818] width 71 height 13
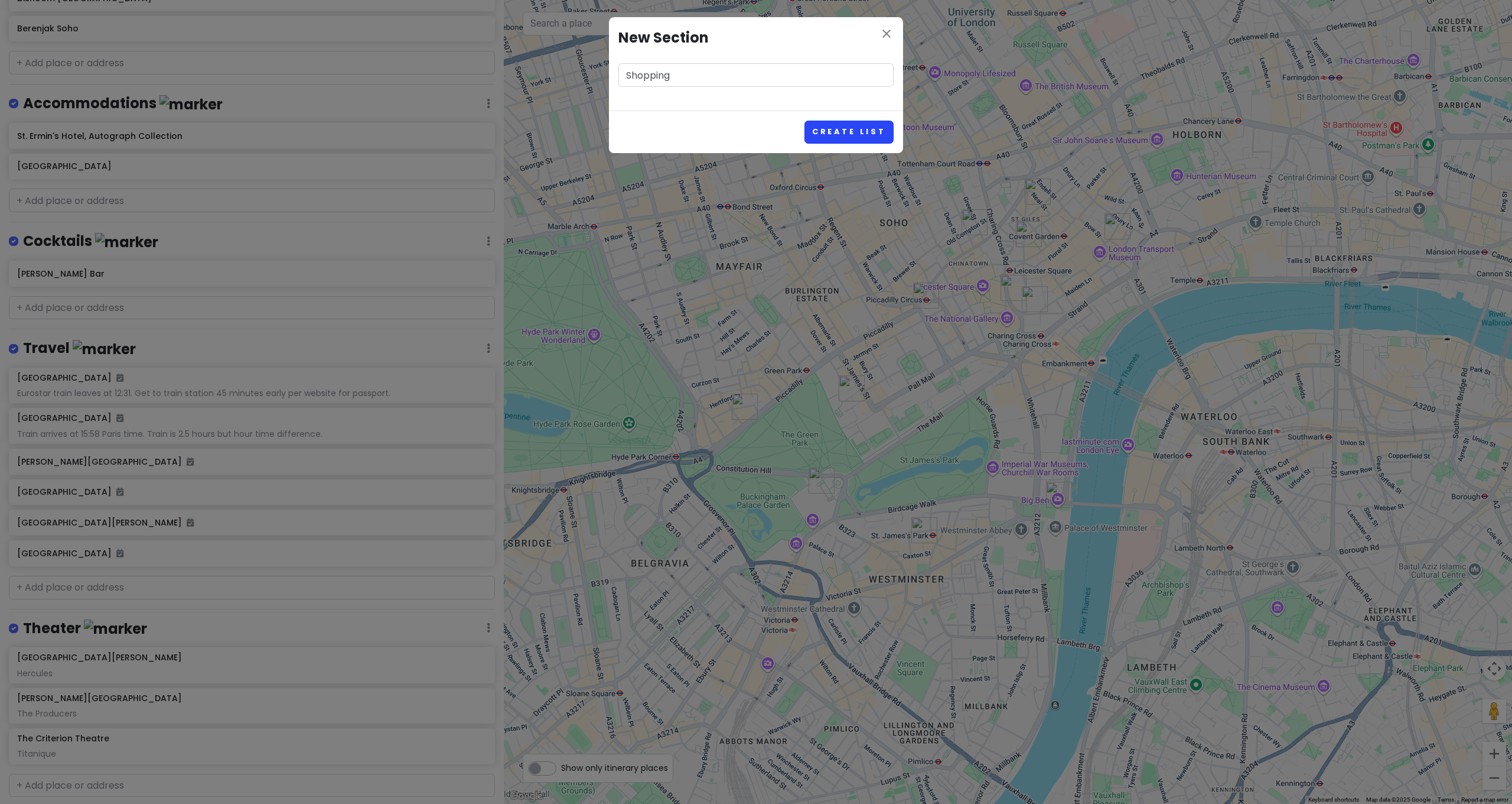
type input "Shopping"
click at [843, 130] on button "Create List" at bounding box center [849, 132] width 89 height 23
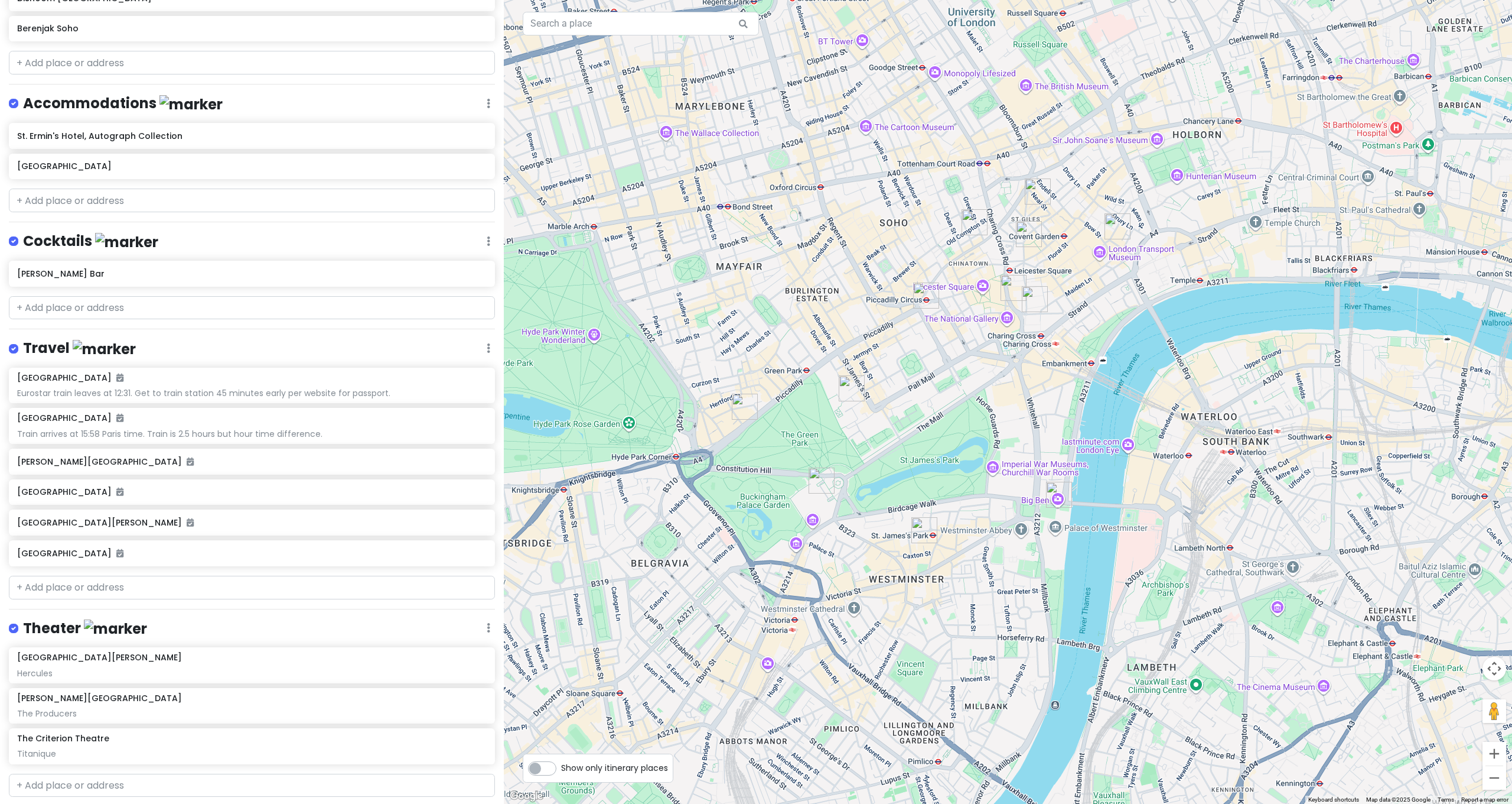
scroll to position [714, 0]
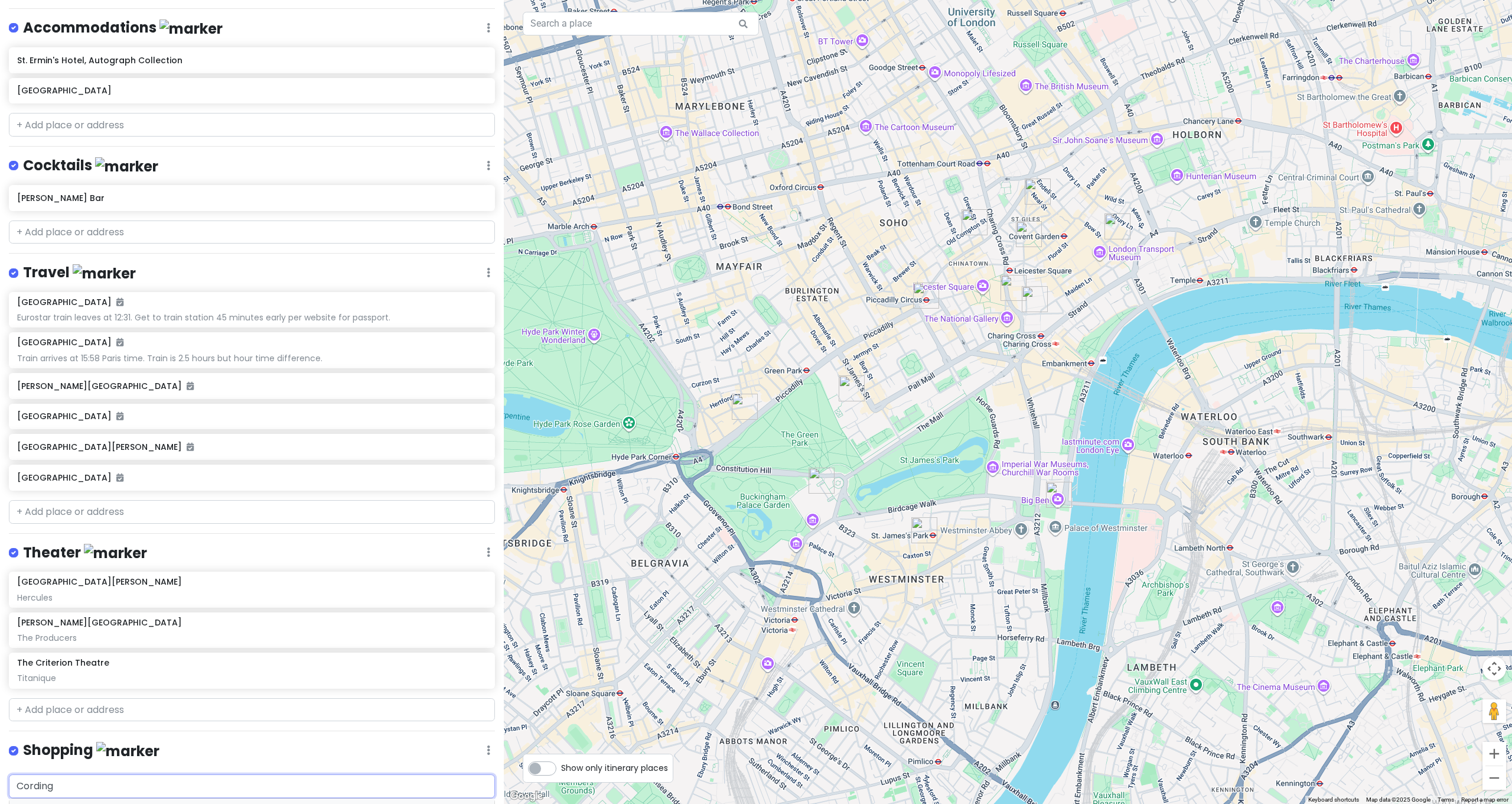
type input "Cordings"
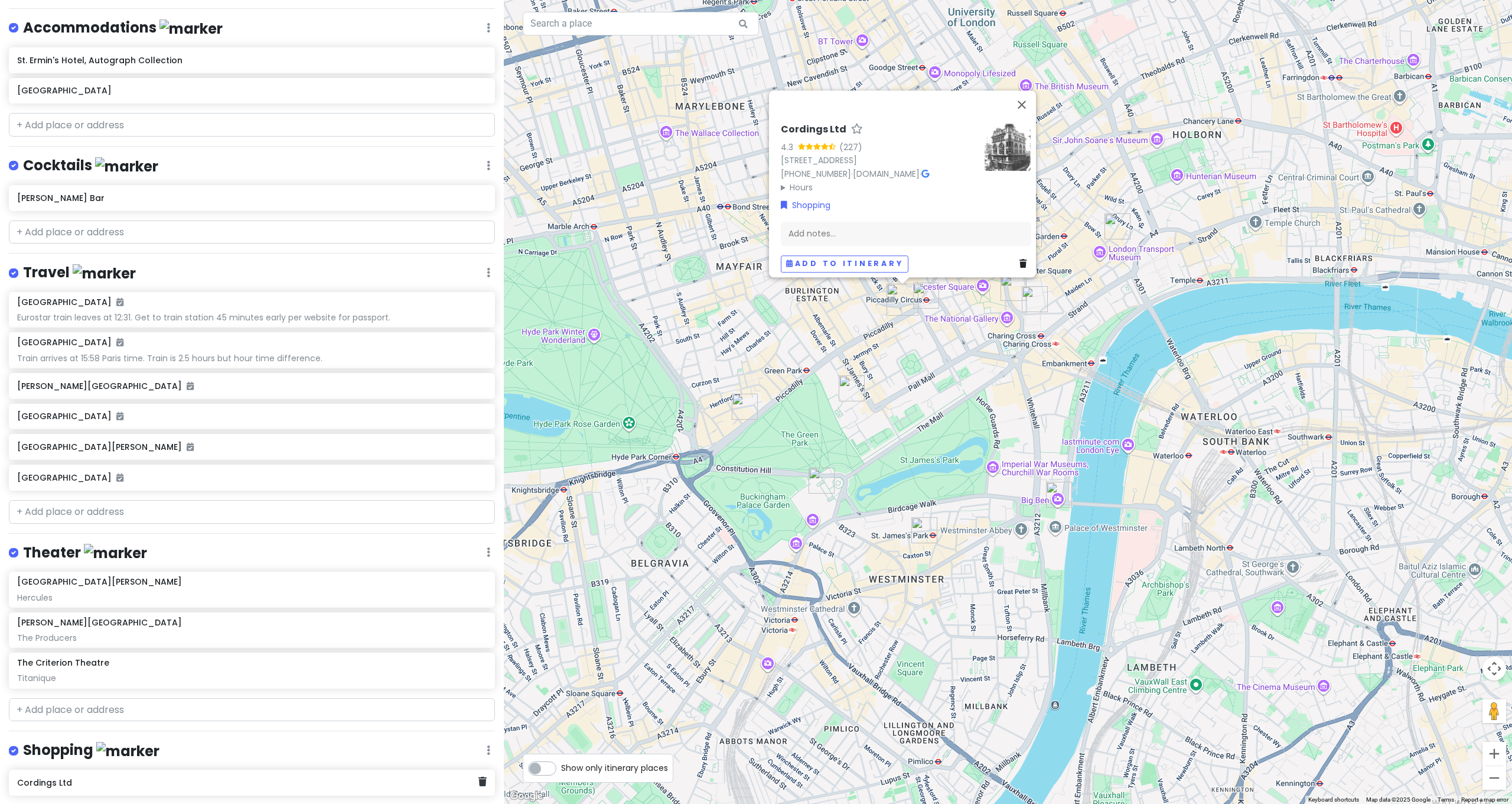
scroll to position [745, 0]
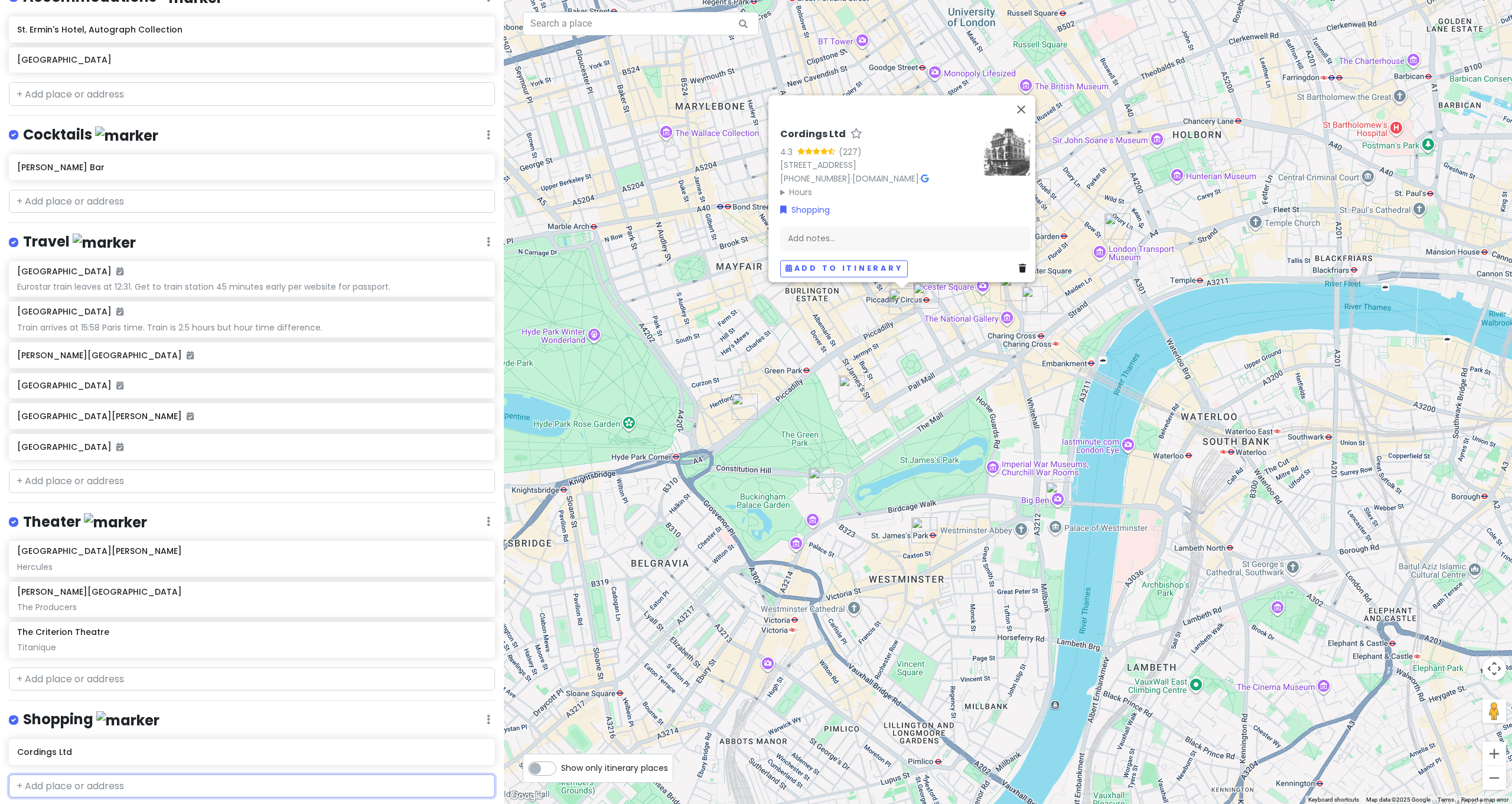
click at [162, 774] on input "text" at bounding box center [252, 786] width 486 height 24
type input "Rivet"
click at [93, 803] on span "Old Burlington Street, London, UK" at bounding box center [208, 813] width 233 height 10
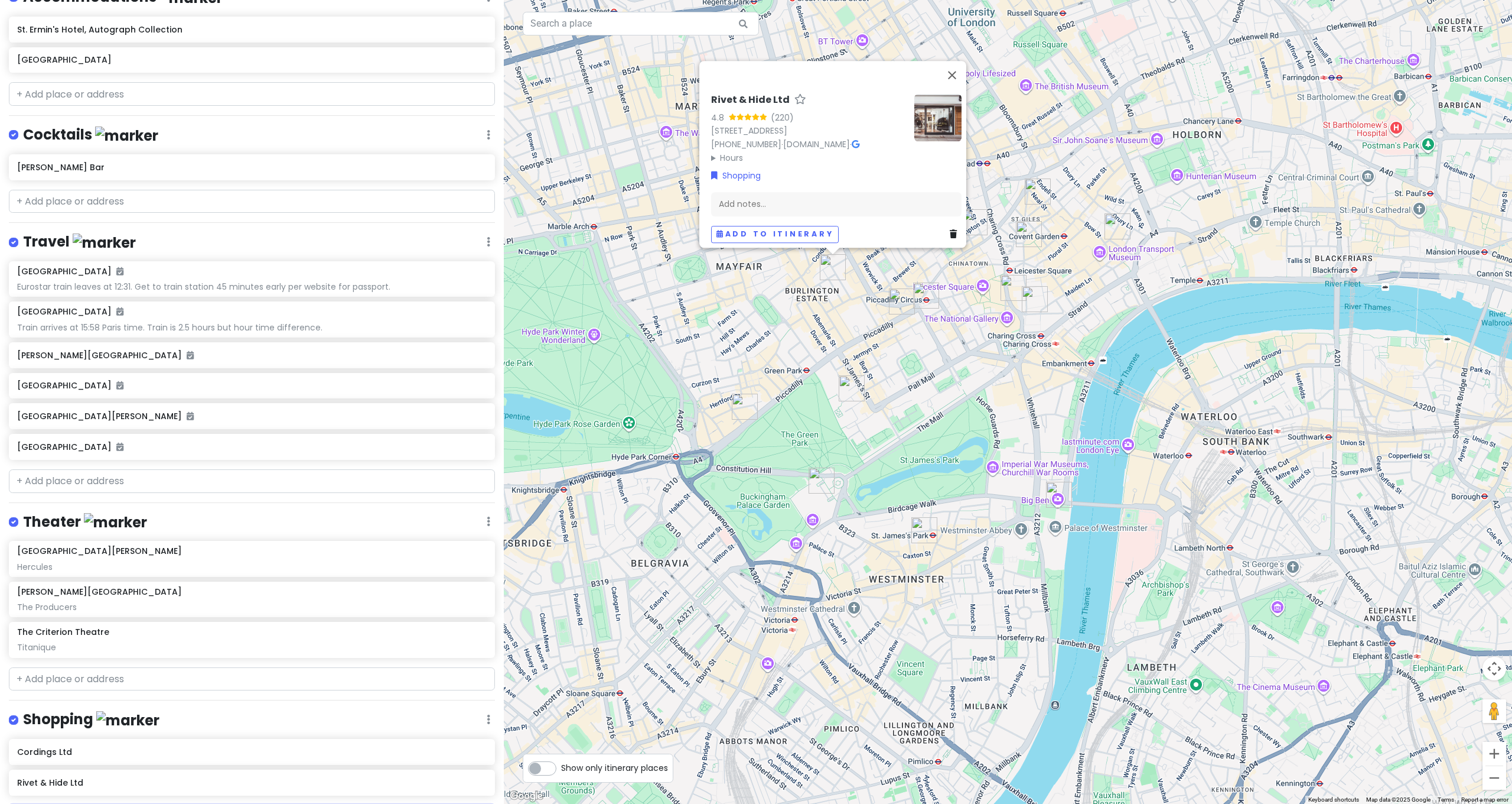
click at [96, 803] on input "text" at bounding box center [252, 816] width 486 height 24
type input "[PERSON_NAME]"
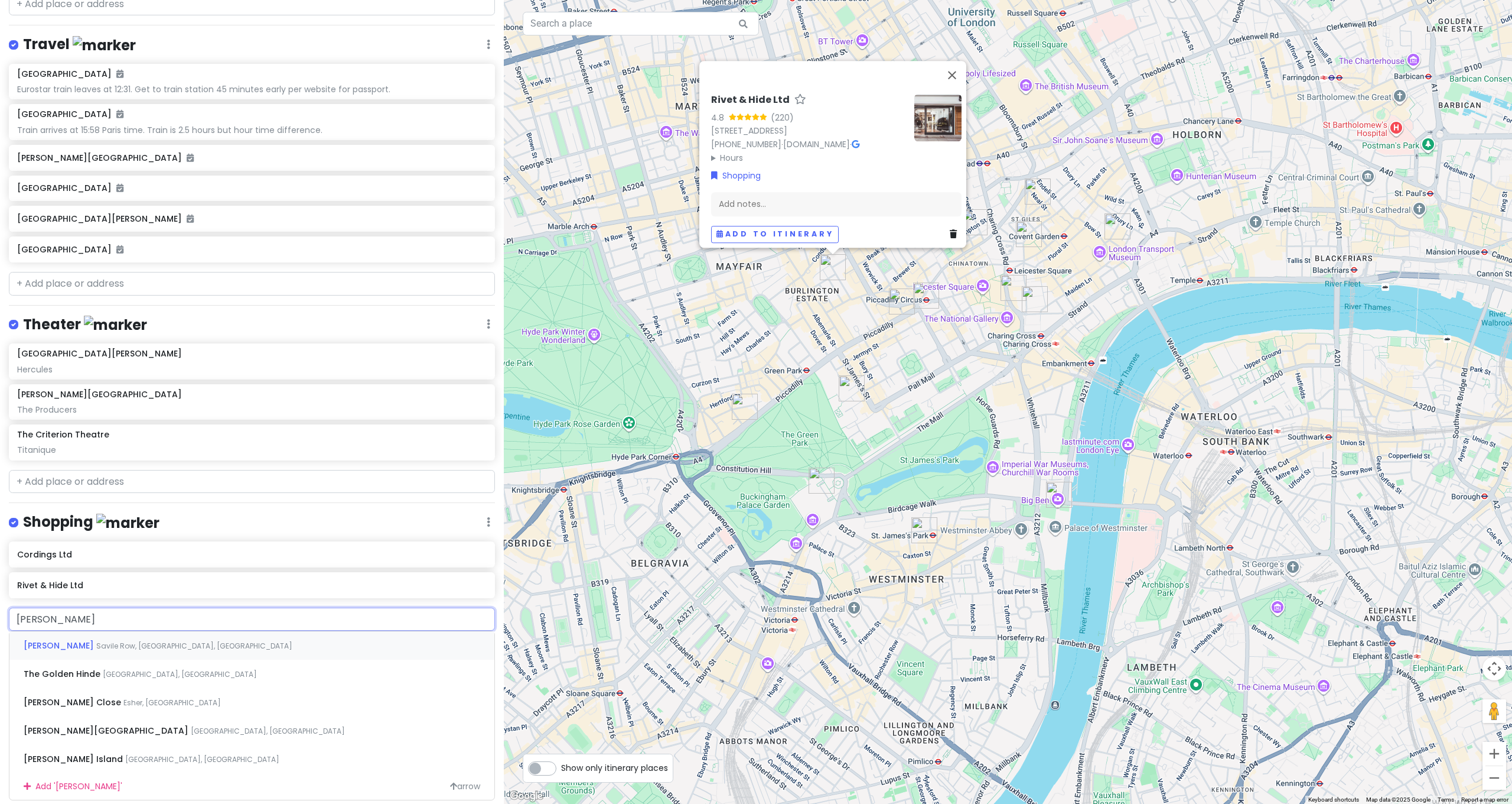
click at [111, 631] on div "Drake's Savile Row, London, UK" at bounding box center [252, 645] width 485 height 28
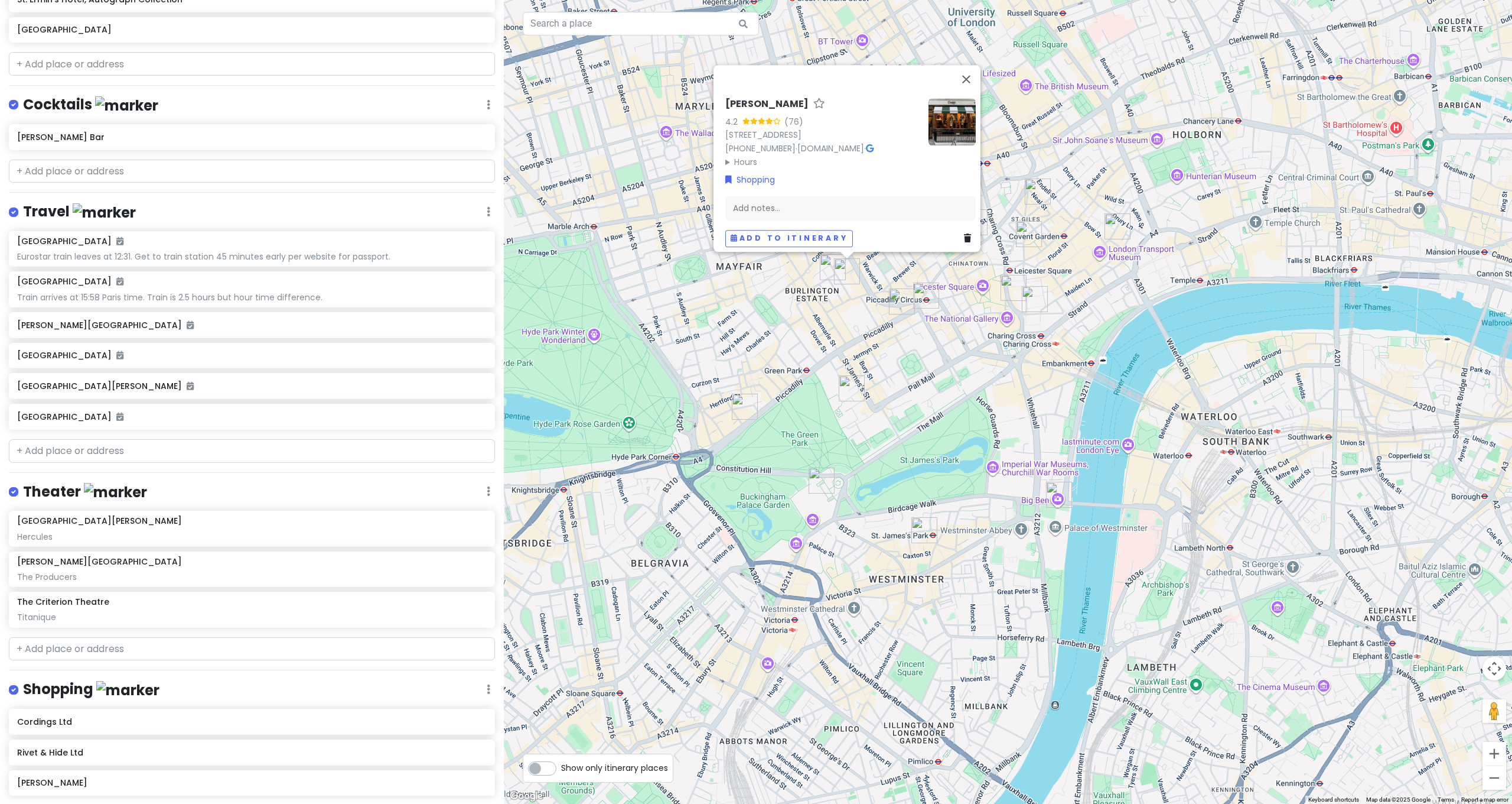
click at [1322, 693] on div "Drake's 4.2 (76) 9 Savile Row, London W1S 3PF, UK +44 20 7734 2367 · www.drakes…" at bounding box center [1008, 402] width 1008 height 804
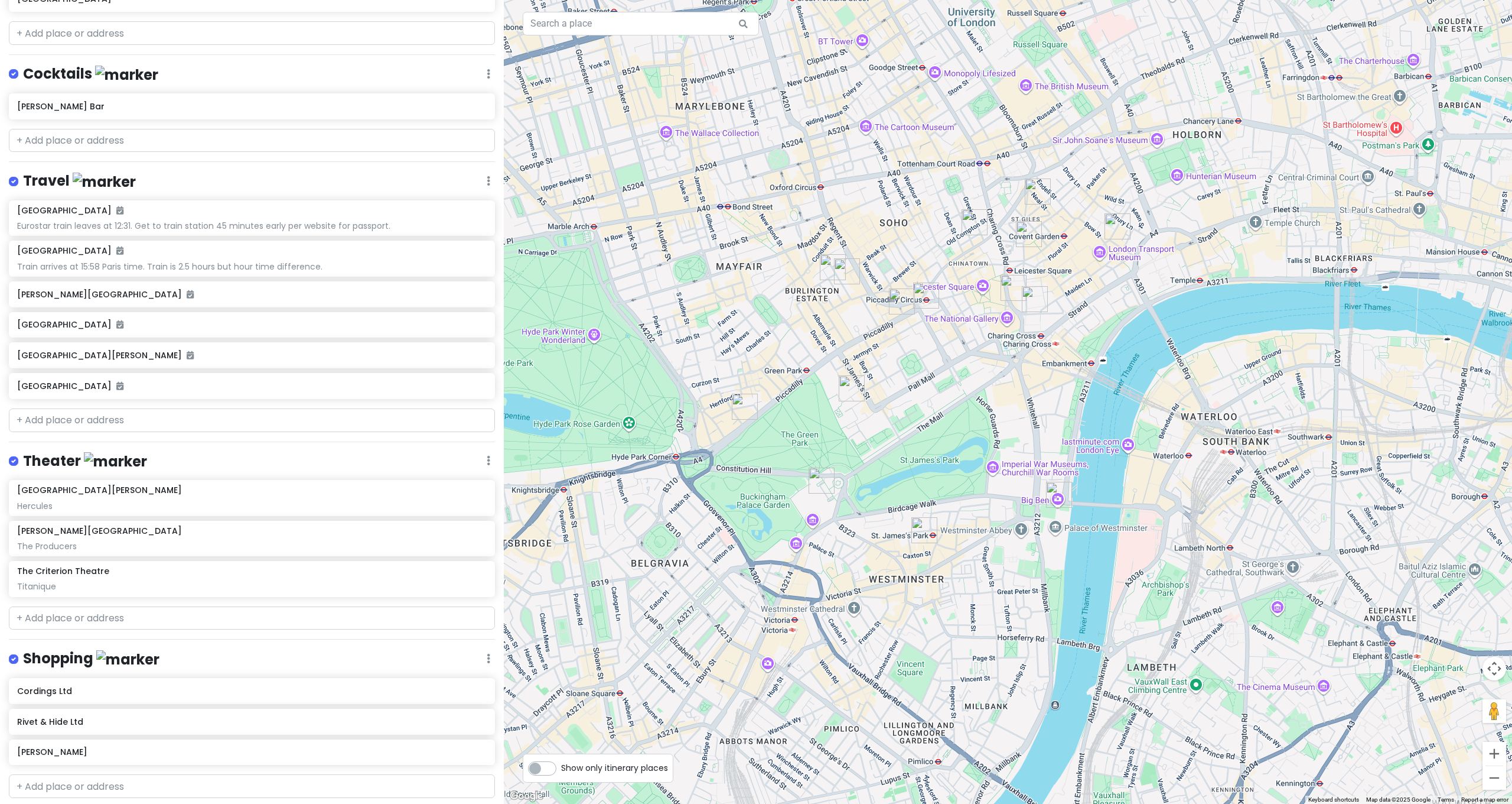
scroll to position [220, 0]
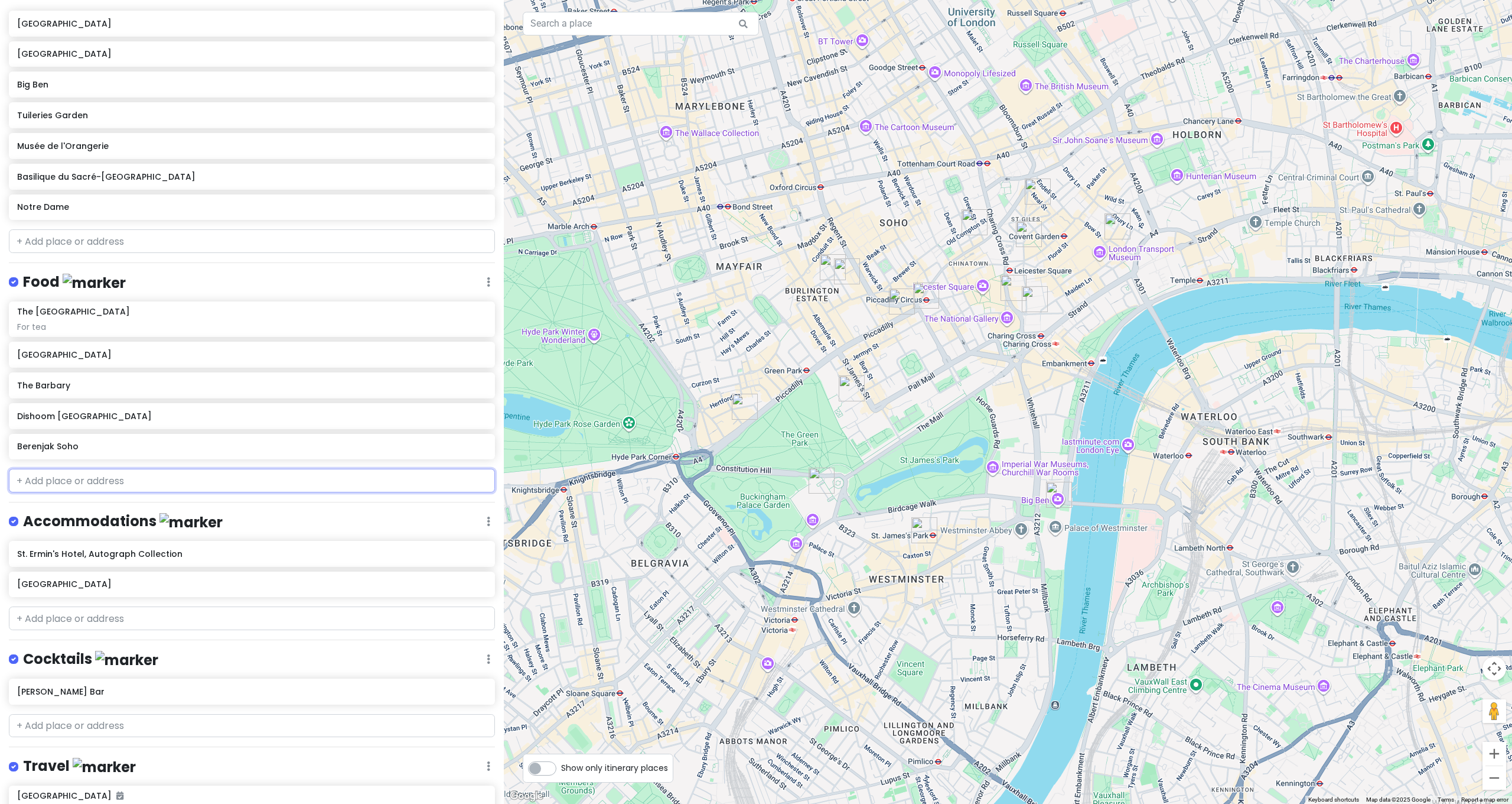
click at [232, 469] on input "text" at bounding box center [252, 480] width 486 height 24
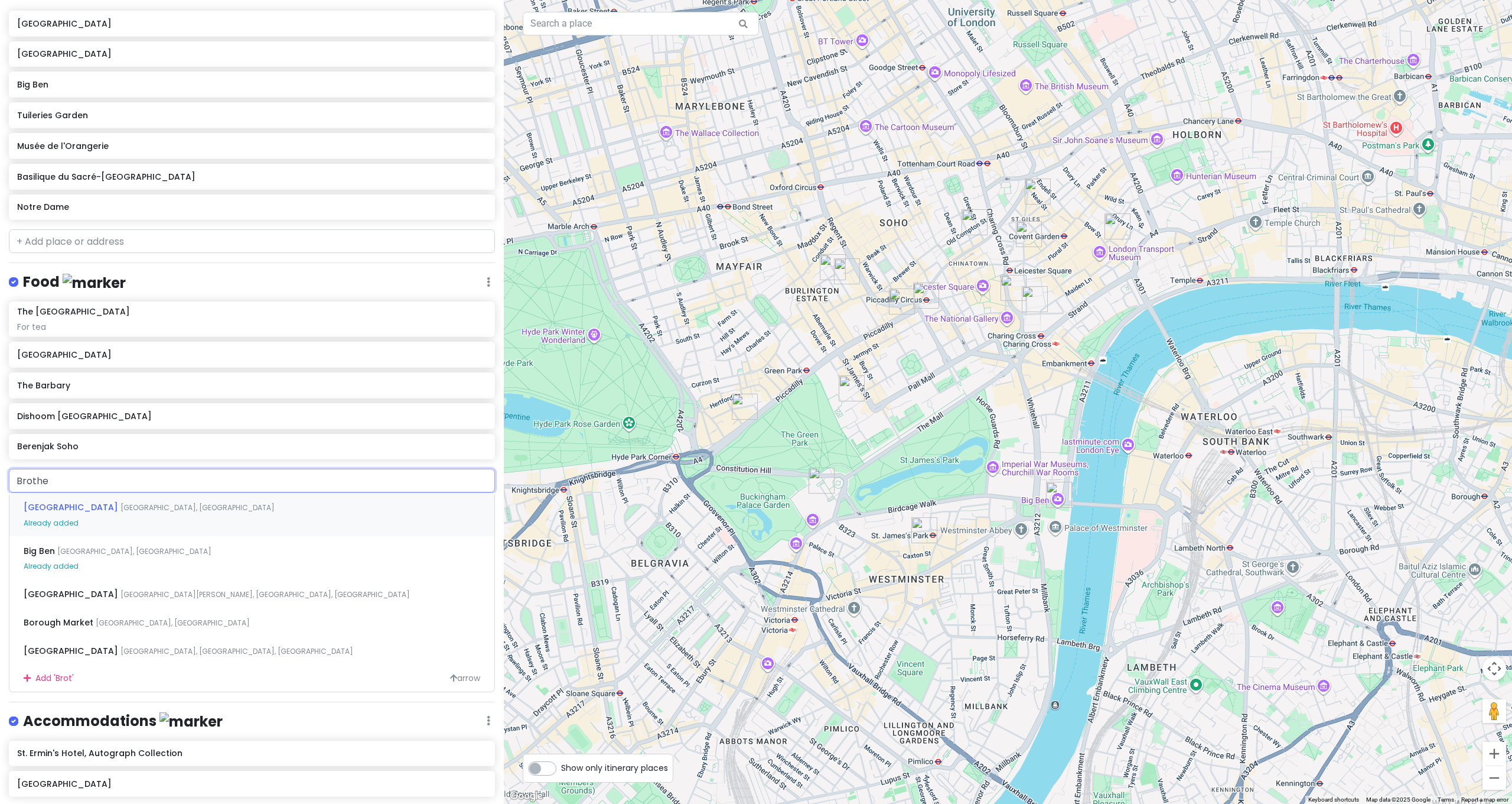
type input "Brother"
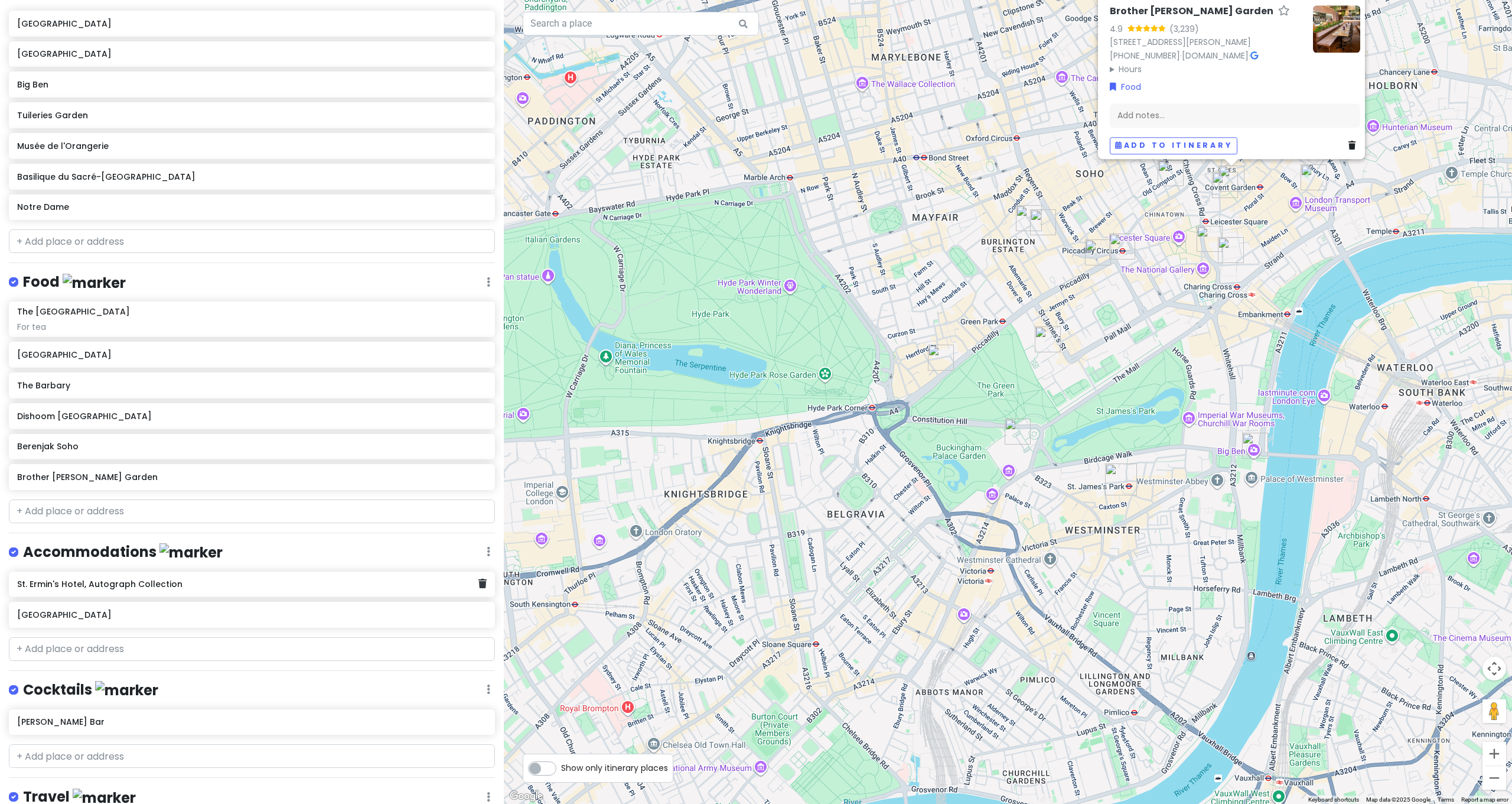
scroll to position [0, 0]
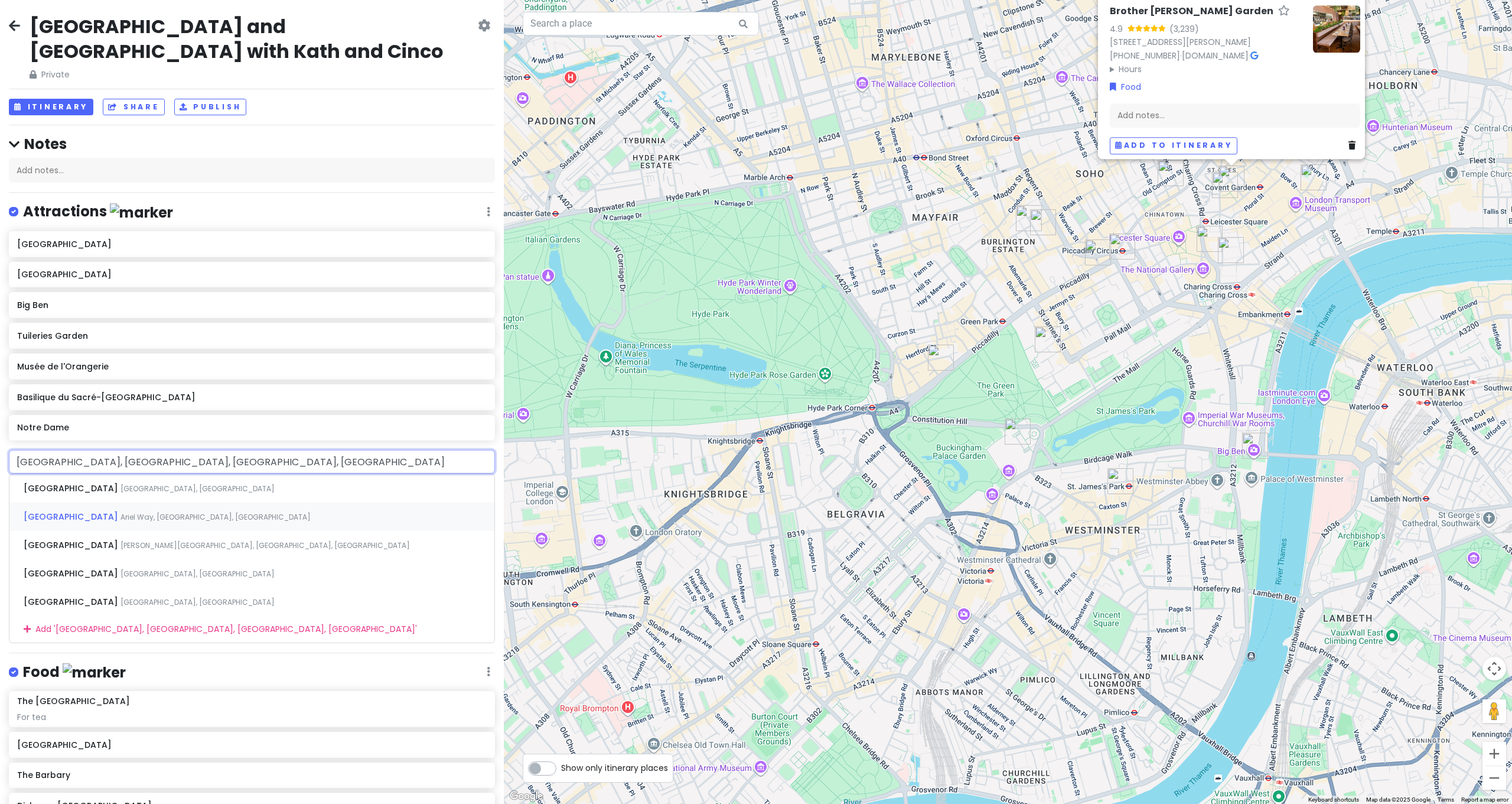
type input "Westminster Abbey, Dean's Yard, London, UK"
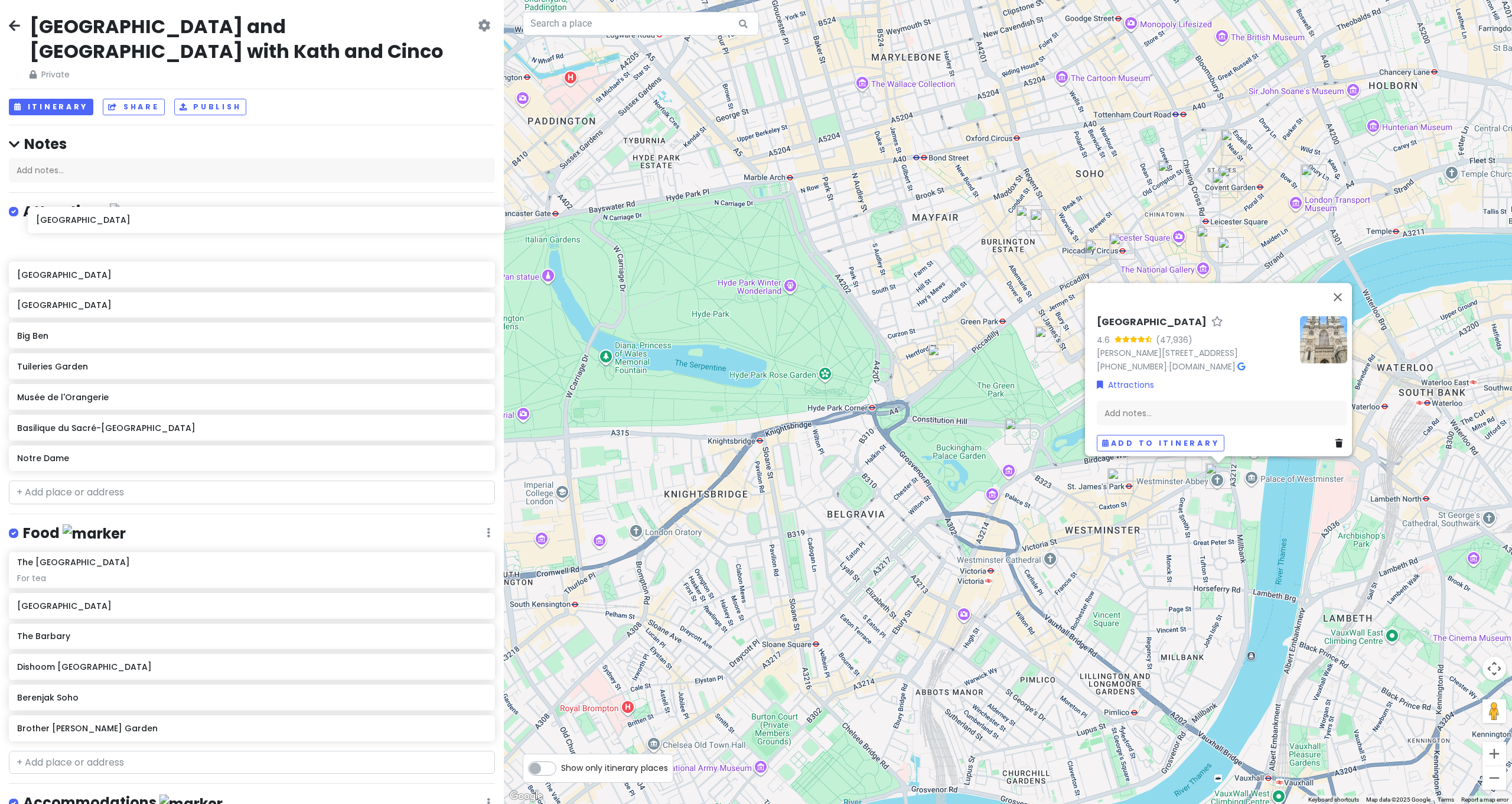
drag, startPoint x: 54, startPoint y: 425, endPoint x: 73, endPoint y: 215, distance: 210.9
click at [73, 231] on div "Palace of Versailles Buckingham Palace Big Ben Tuileries Garden Musée de l'Oran…" at bounding box center [252, 353] width 504 height 244
drag, startPoint x: 46, startPoint y: 278, endPoint x: 52, endPoint y: 240, distance: 38.5
click at [52, 240] on div "Westminster Abbey Palace of Versailles Buckingham Palace Big Ben Tuileries Gard…" at bounding box center [252, 353] width 504 height 244
drag, startPoint x: 38, startPoint y: 307, endPoint x: 47, endPoint y: 274, distance: 34.2
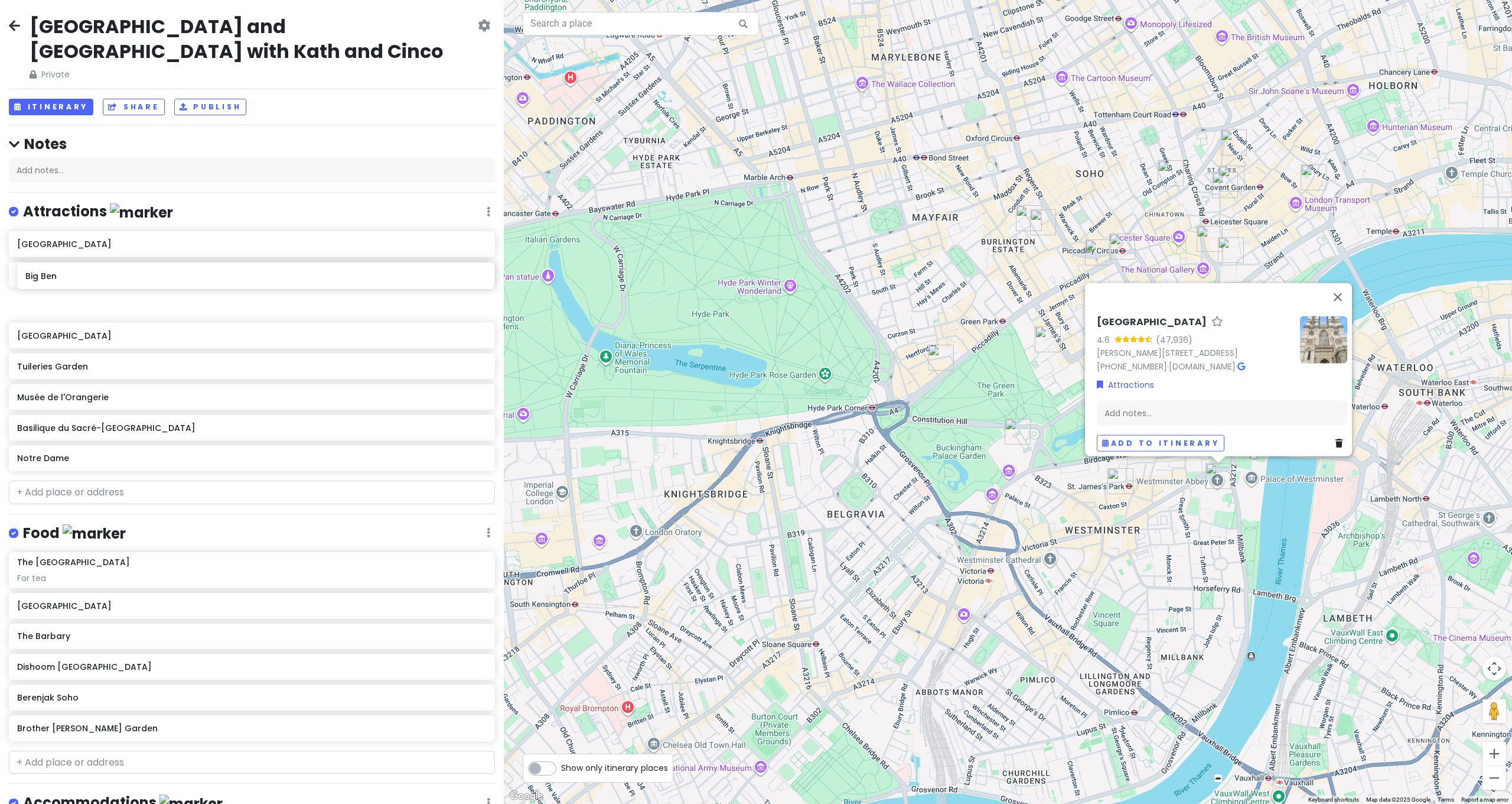
click at [47, 274] on div "Westminster Abbey Buckingham Palace Palace of Versailles Big Ben Tuileries Gard…" at bounding box center [252, 353] width 504 height 244
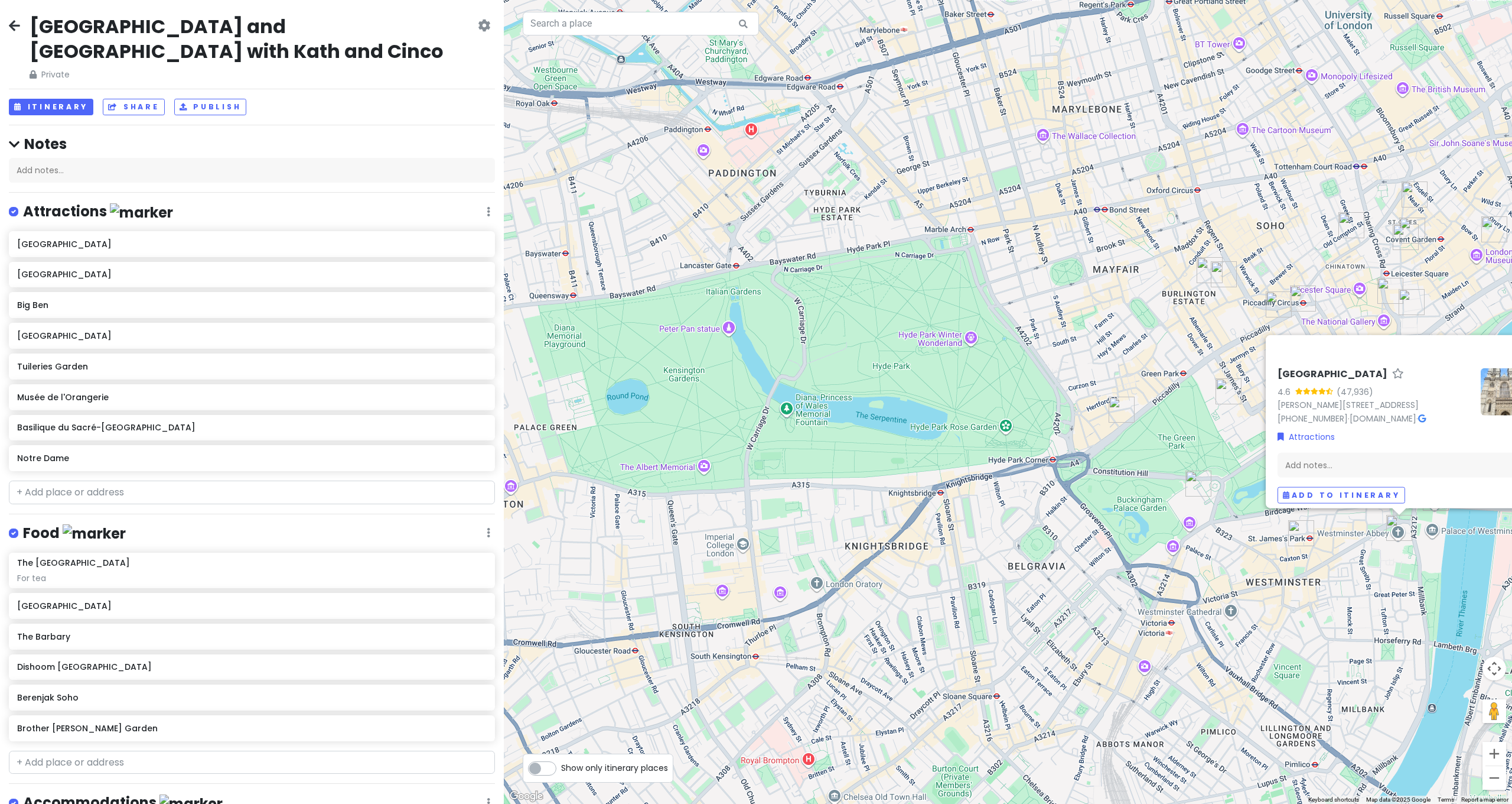
drag, startPoint x: 612, startPoint y: 373, endPoint x: 658, endPoint y: 374, distance: 46.0
click at [658, 374] on div "Westminster Abbey 4.6 (47,936) Dean's Yard, London SW1P 3PA, UK +44 20 7222 515…" at bounding box center [1008, 402] width 1008 height 804
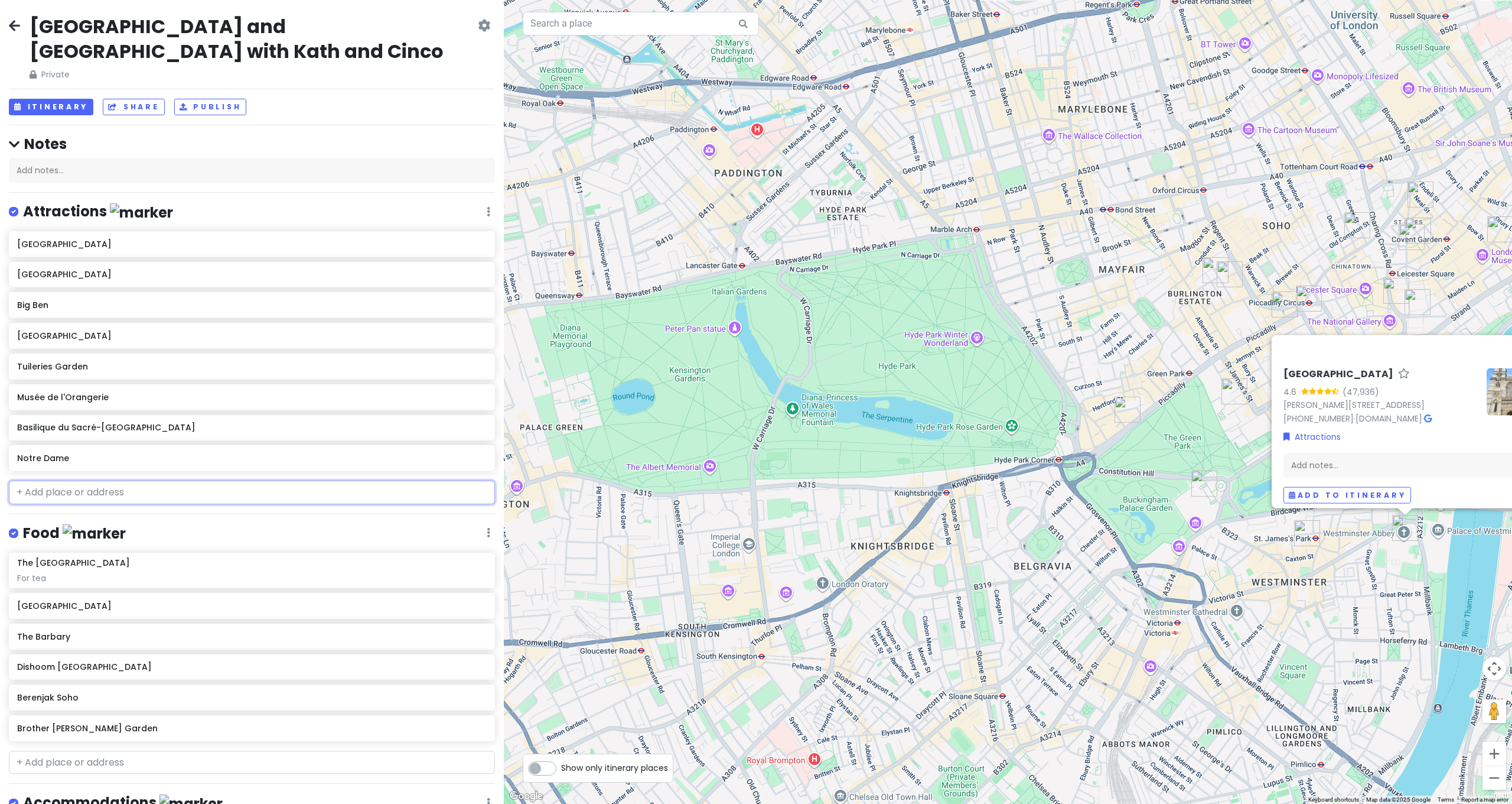
click at [177, 480] on input "text" at bounding box center [252, 492] width 486 height 24
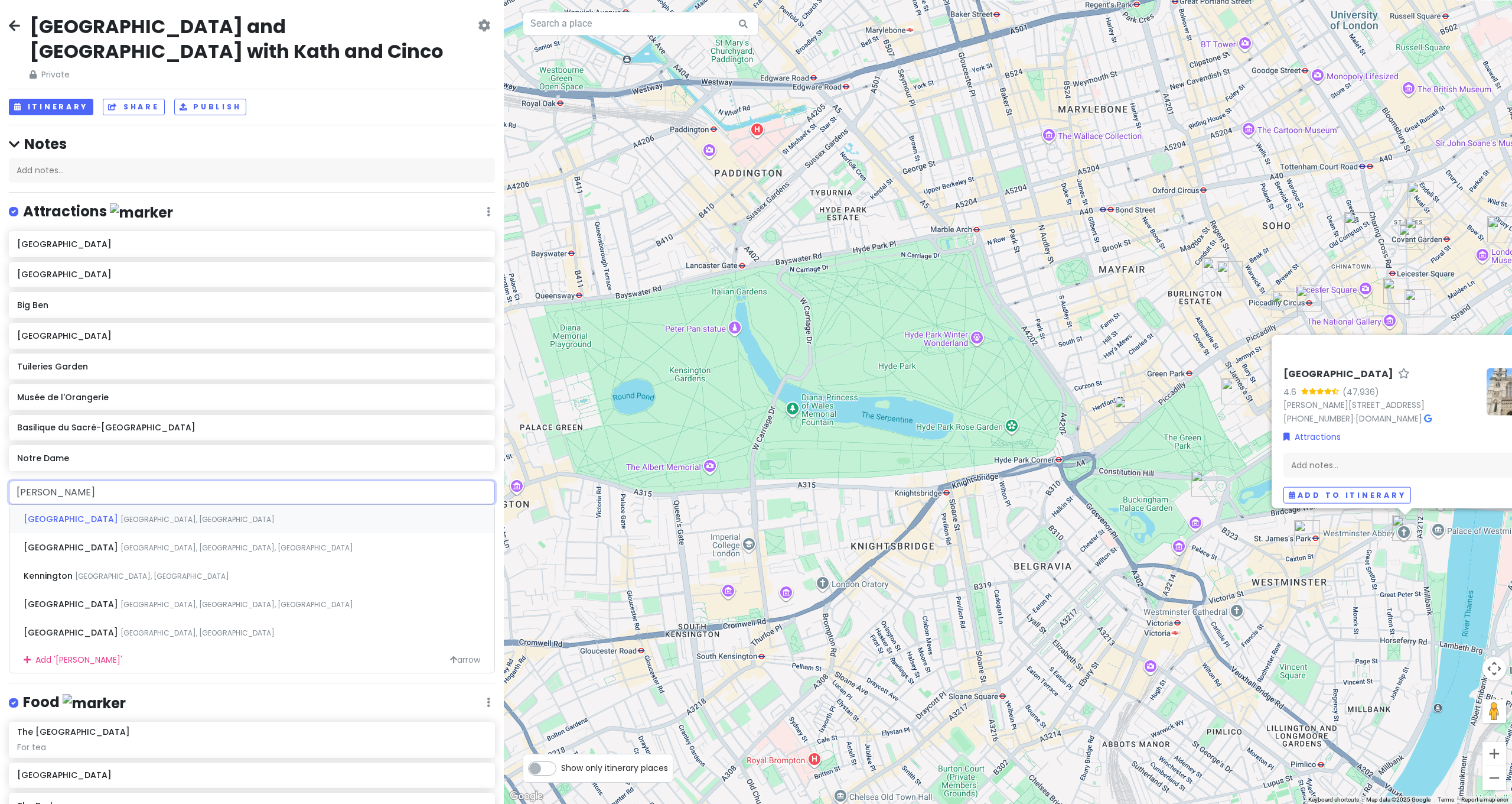
type input "Kensington Palace, Kensington Gardens, London, UK"
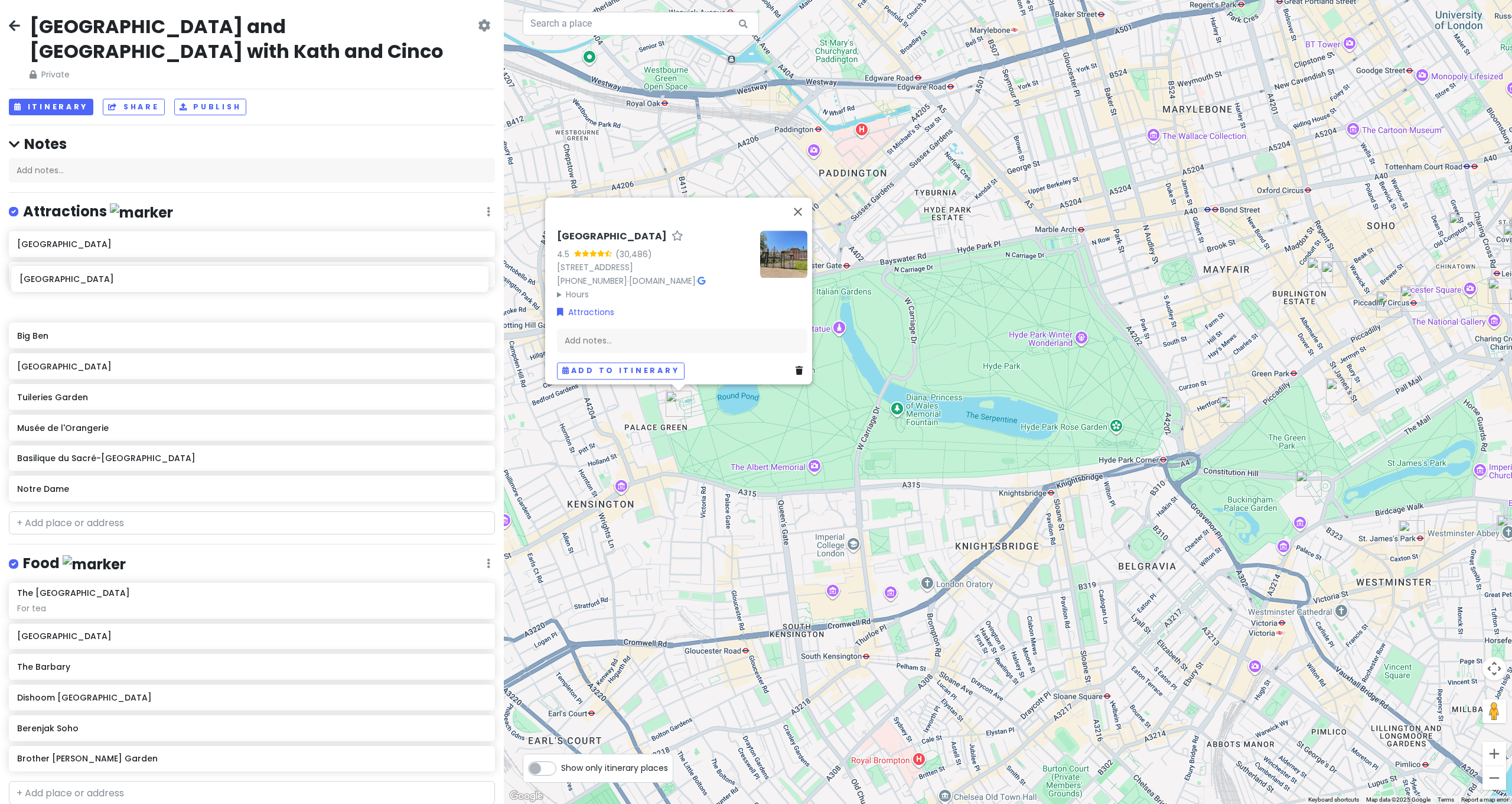
drag, startPoint x: 188, startPoint y: 461, endPoint x: 191, endPoint y: 275, distance: 186.0
click at [190, 275] on div "Westminster Abbey Buckingham Palace Big Ben Palace of Versailles Tuileries Gard…" at bounding box center [252, 369] width 504 height 275
click at [714, 557] on div "Kensington Palace 4.5 (30,486) Kensington Gardens, London W8 4PX, UK +44 333 32…" at bounding box center [1008, 402] width 1008 height 804
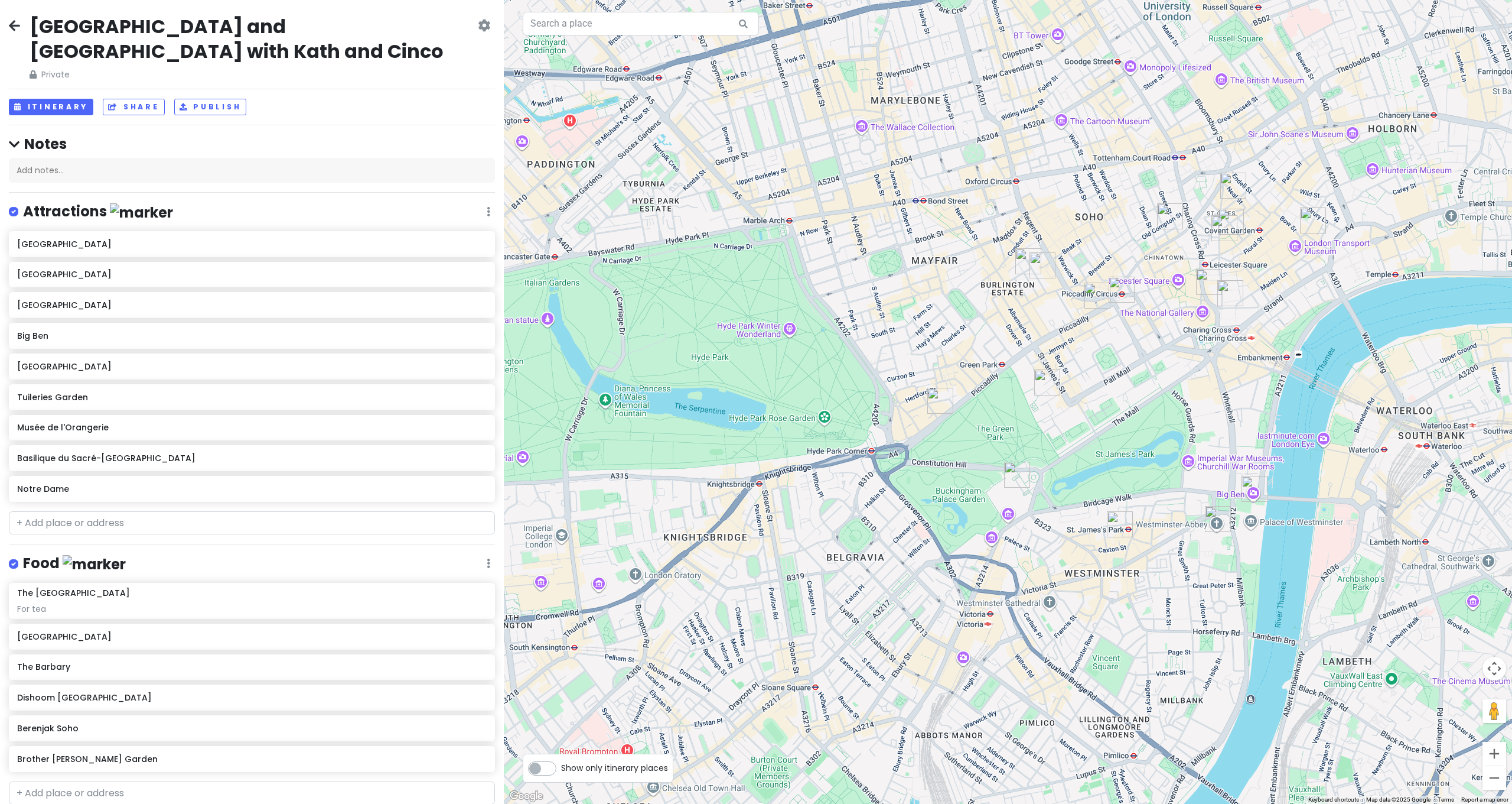
drag, startPoint x: 713, startPoint y: 556, endPoint x: 416, endPoint y: 548, distance: 297.1
click at [416, 548] on div "London and Paris with Kath and Cinco Private Change Dates Make a Copy Delete Tr…" at bounding box center [756, 402] width 1512 height 804
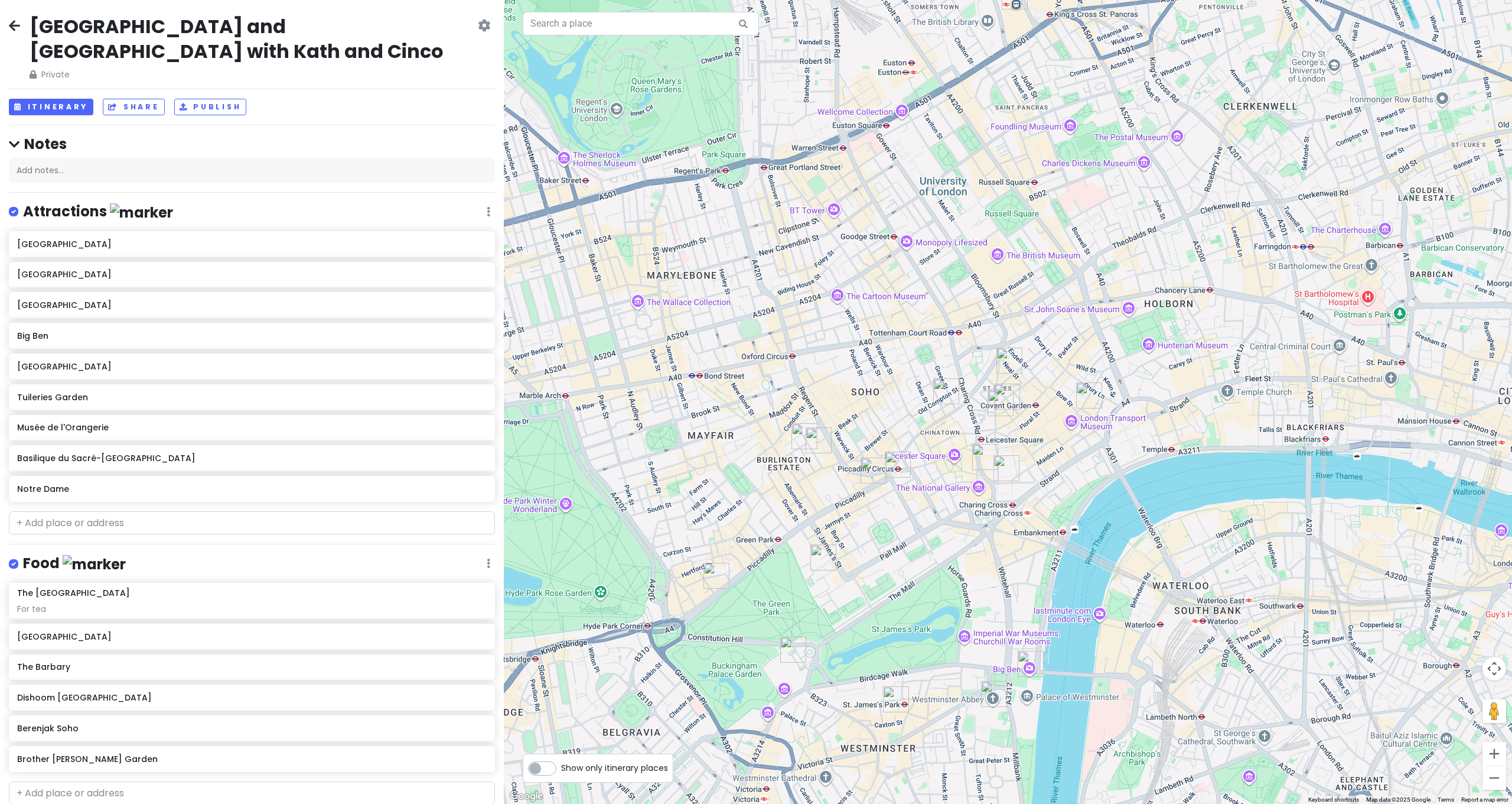
drag, startPoint x: 1121, startPoint y: 490, endPoint x: 897, endPoint y: 666, distance: 284.9
click at [897, 666] on div at bounding box center [1008, 402] width 1008 height 804
click at [314, 511] on input "text" at bounding box center [252, 523] width 486 height 24
type input "h"
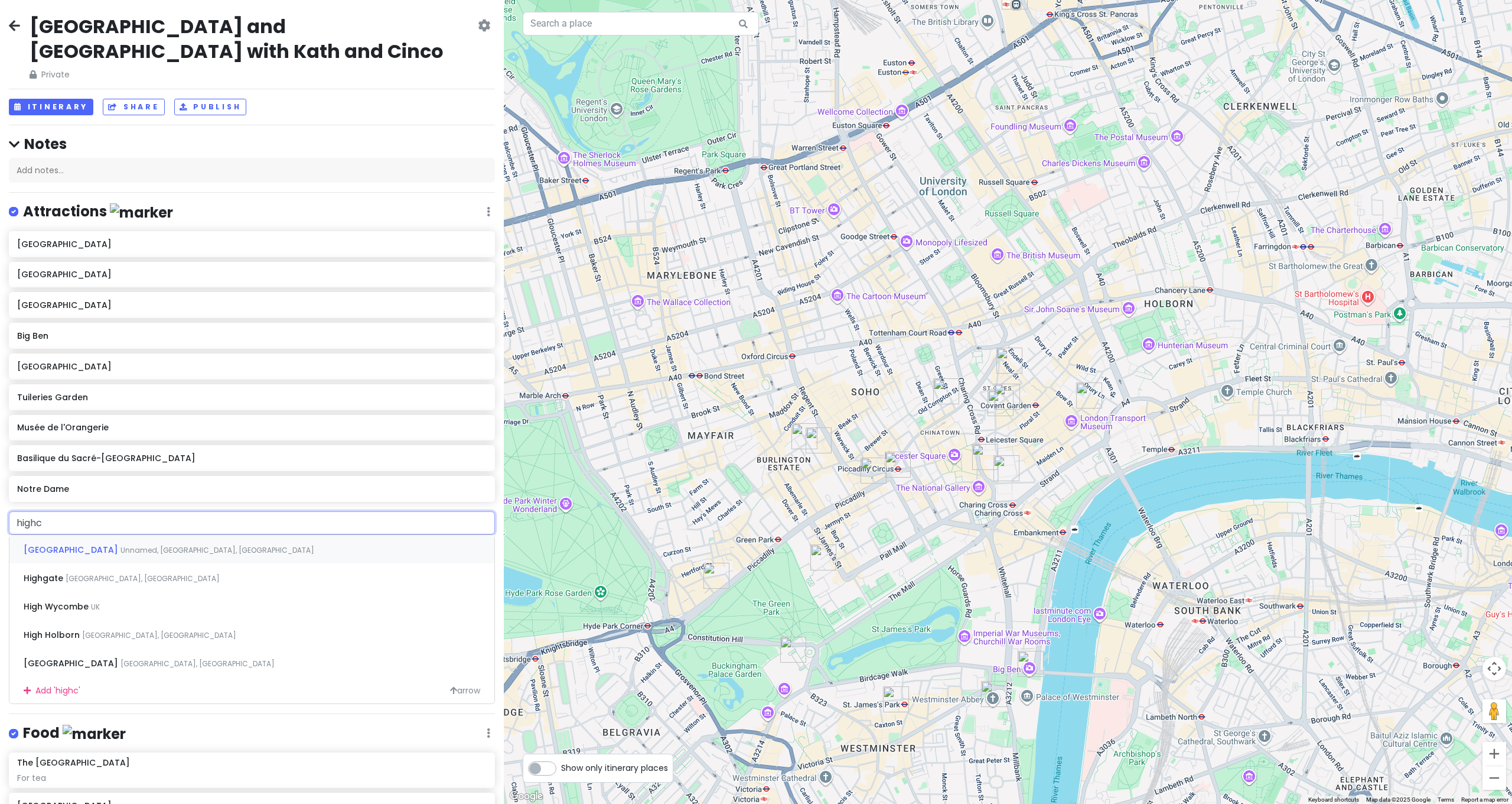
type input "highcl"
click at [173, 535] on div "Highclere Castle Highclere, Newbury, UK" at bounding box center [252, 549] width 485 height 28
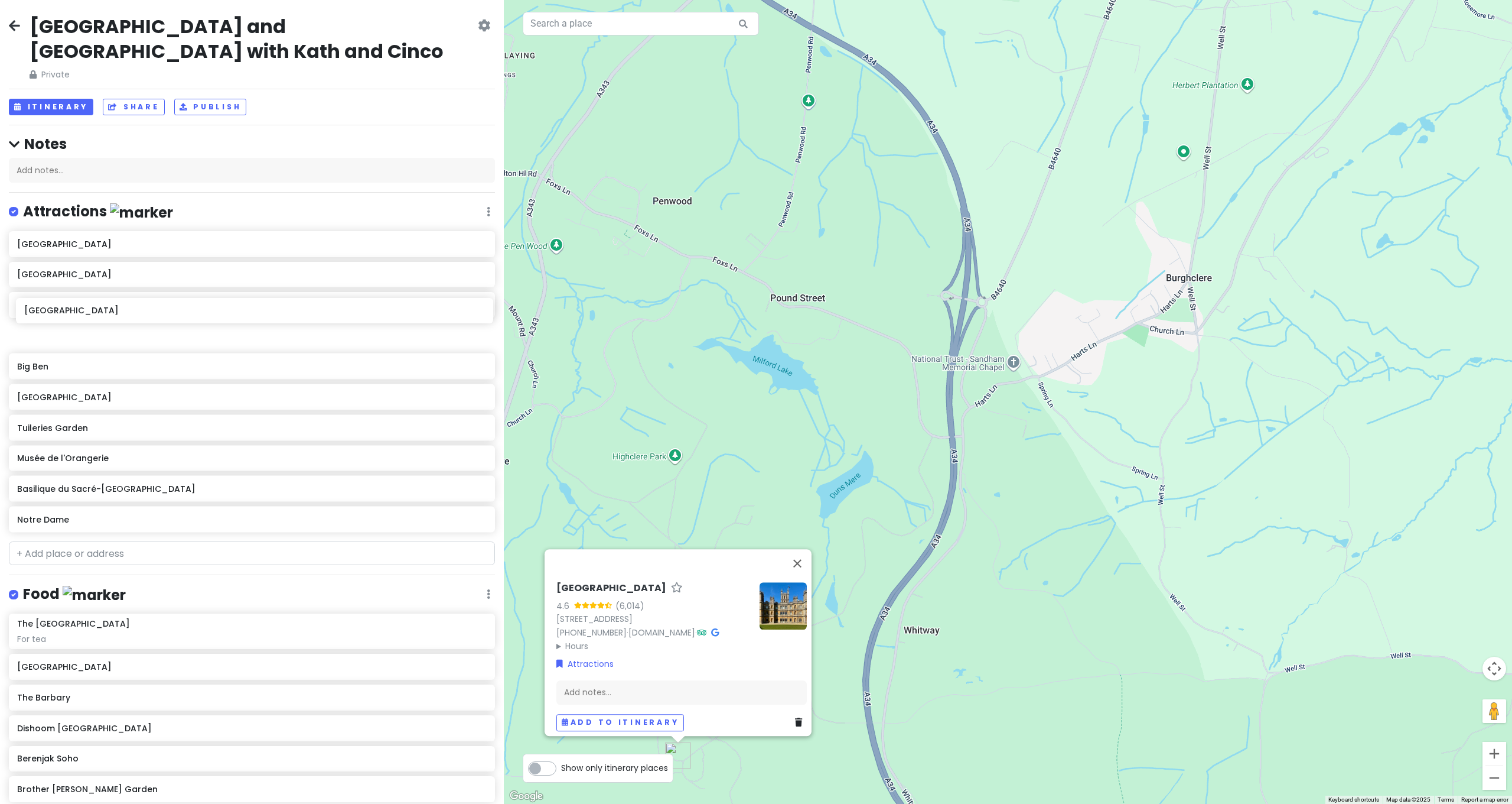
drag, startPoint x: 127, startPoint y: 499, endPoint x: 134, endPoint y: 318, distance: 181.1
click at [134, 318] on div "Westminster Abbey Buckingham Palace Kensington Palace Big Ben Palace of Versail…" at bounding box center [252, 384] width 504 height 306
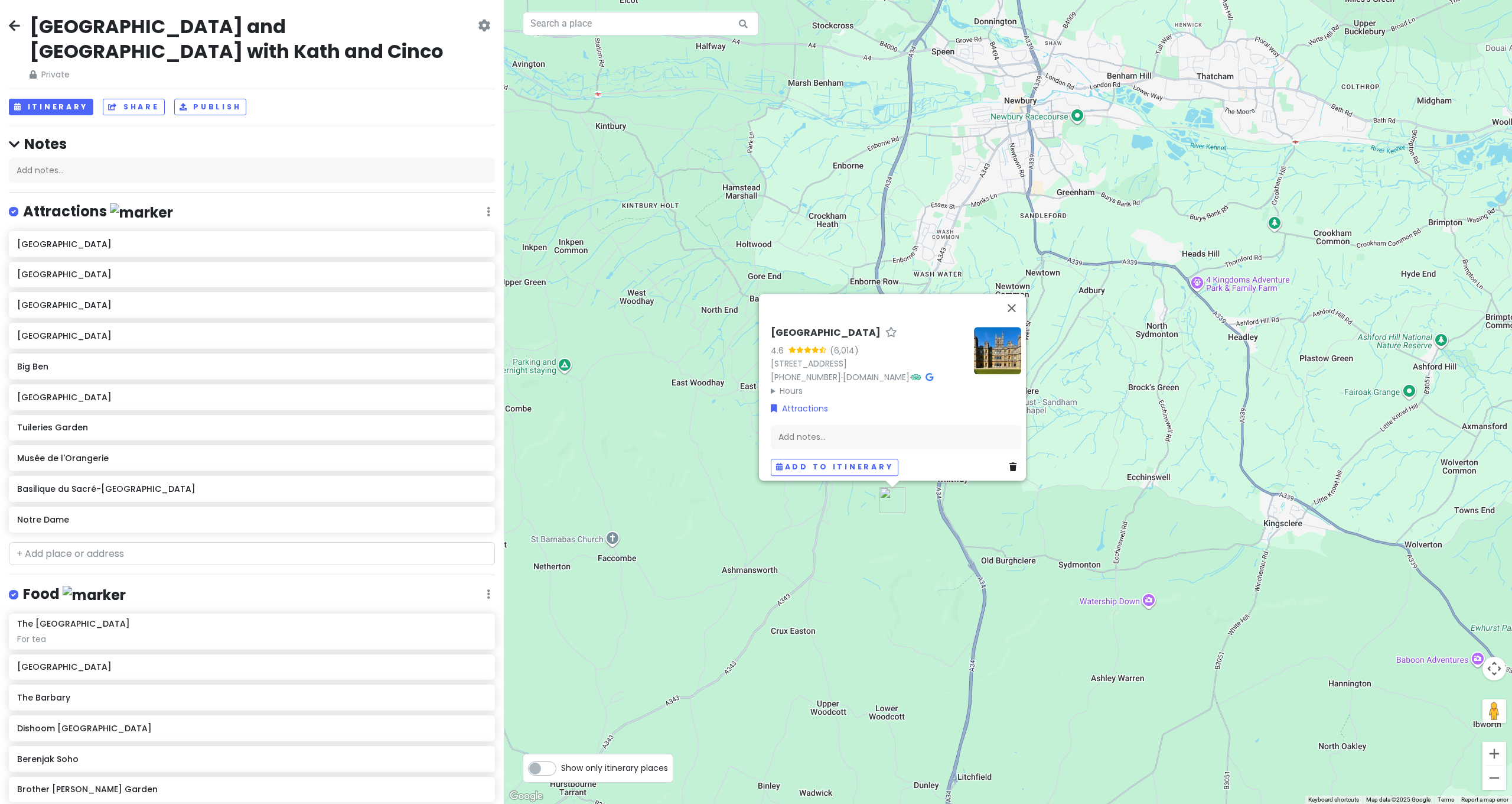
click at [1185, 358] on div "Highclere Castle 4.6 (6,014) Highclere Park, Highclere, Newbury RG20 9RN, UK +4…" at bounding box center [1008, 402] width 1008 height 804
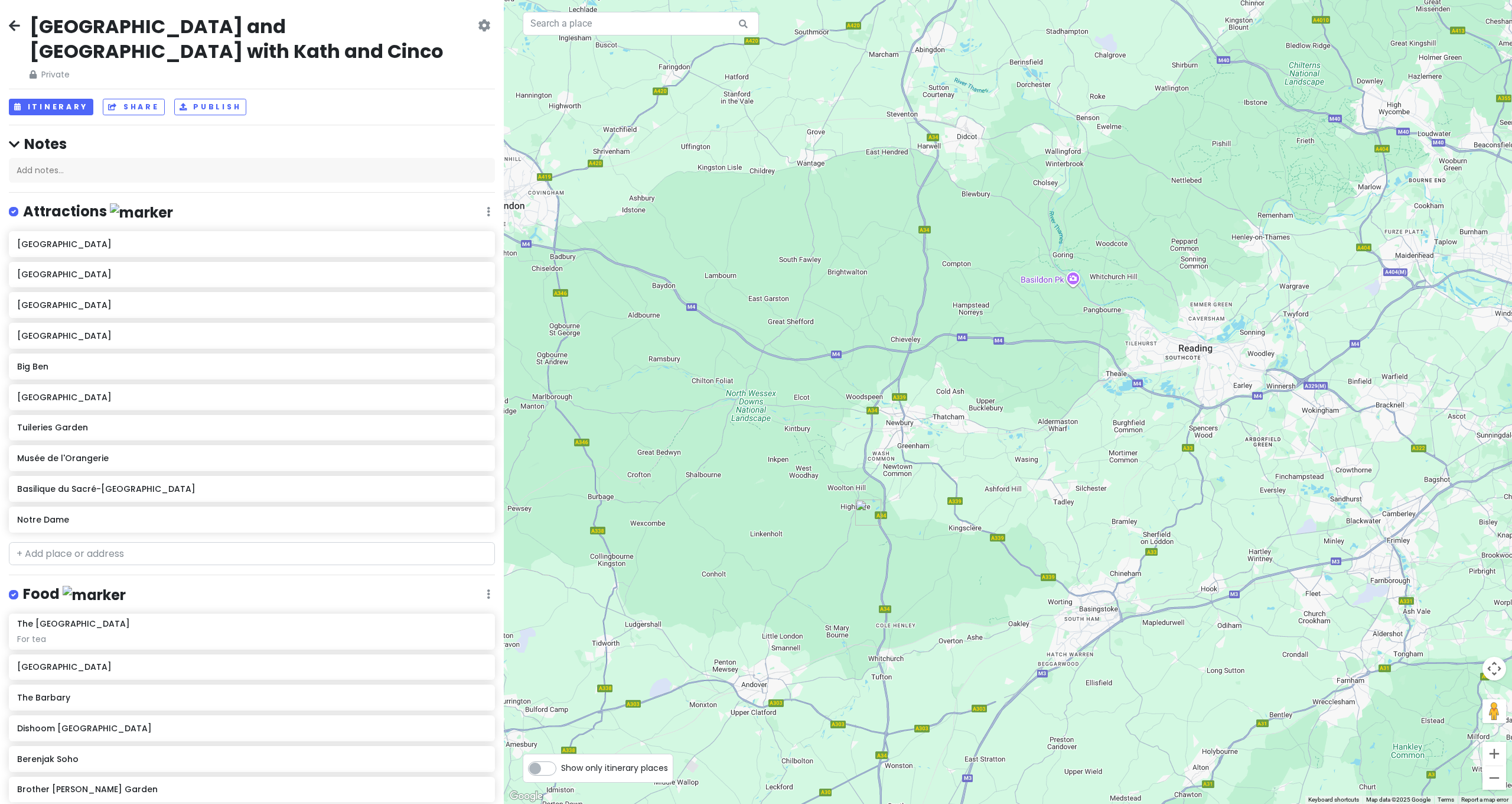
drag, startPoint x: 1227, startPoint y: 342, endPoint x: 987, endPoint y: 467, distance: 270.6
click at [987, 467] on div at bounding box center [1008, 402] width 1008 height 804
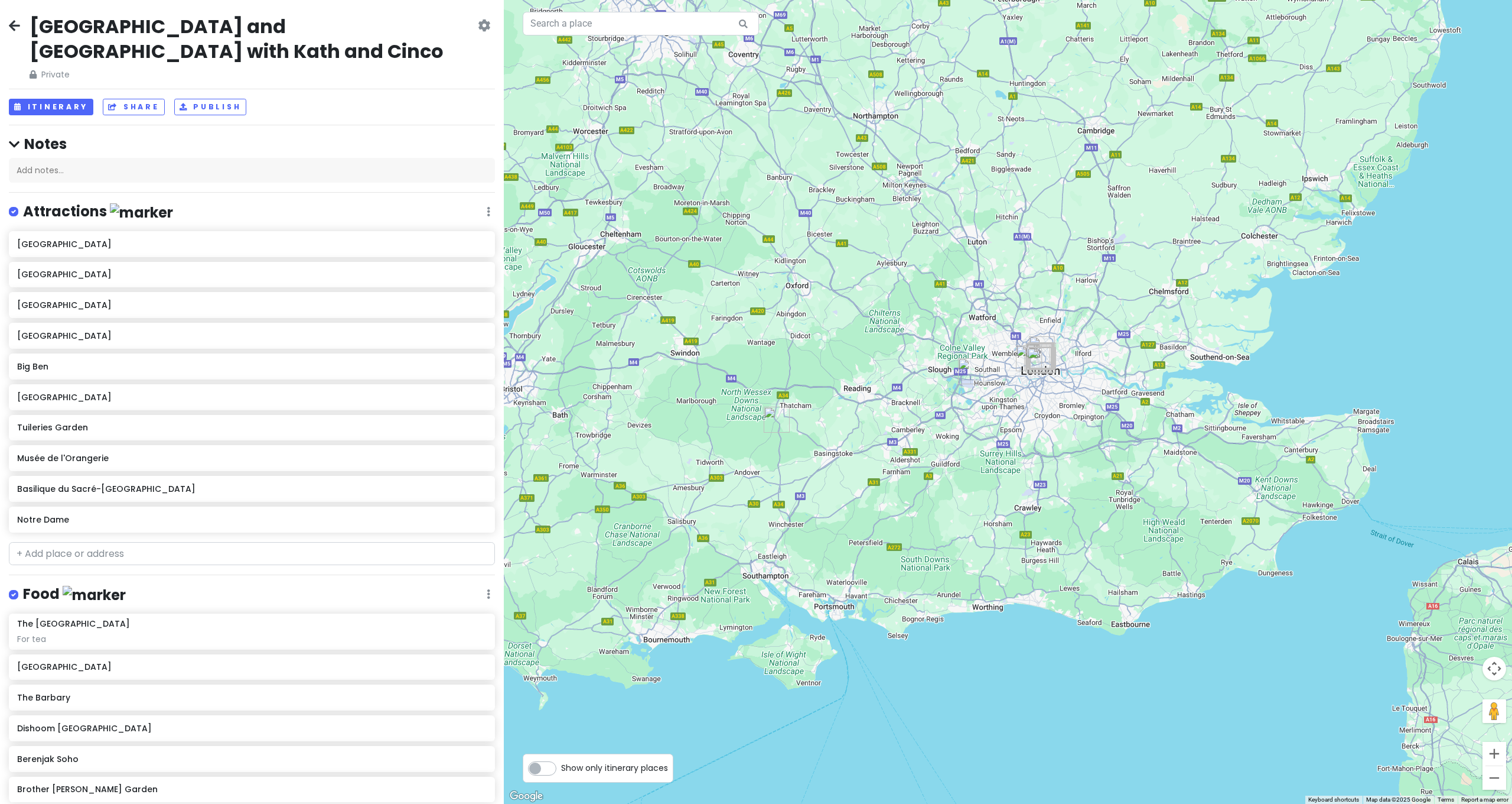
drag, startPoint x: 980, startPoint y: 465, endPoint x: 805, endPoint y: 416, distance: 181.7
click at [805, 416] on div at bounding box center [1008, 402] width 1008 height 804
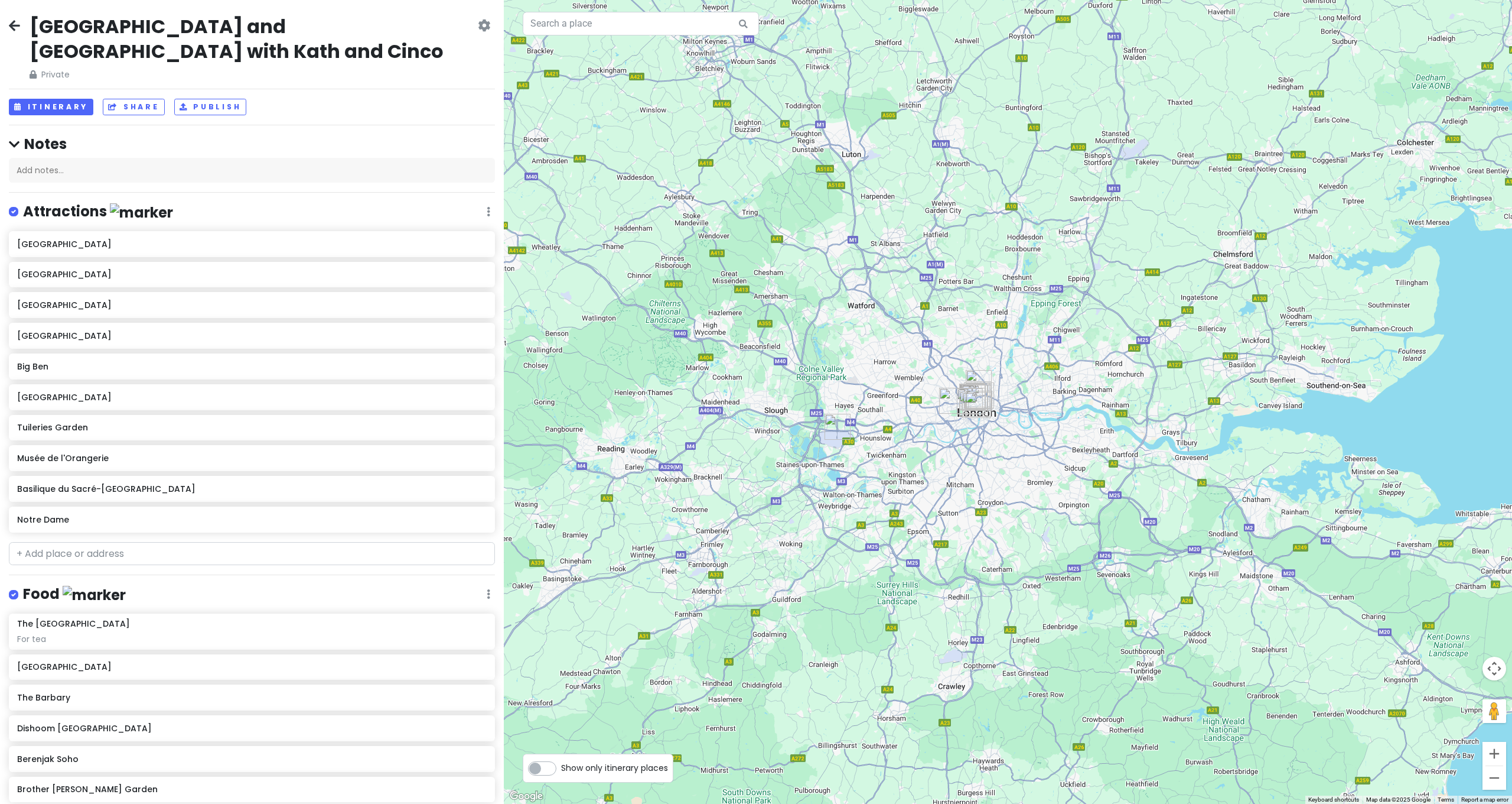
drag, startPoint x: 994, startPoint y: 328, endPoint x: 868, endPoint y: 366, distance: 131.6
click at [868, 366] on div at bounding box center [1008, 402] width 1008 height 804
click at [89, 542] on input "text" at bounding box center [252, 553] width 486 height 24
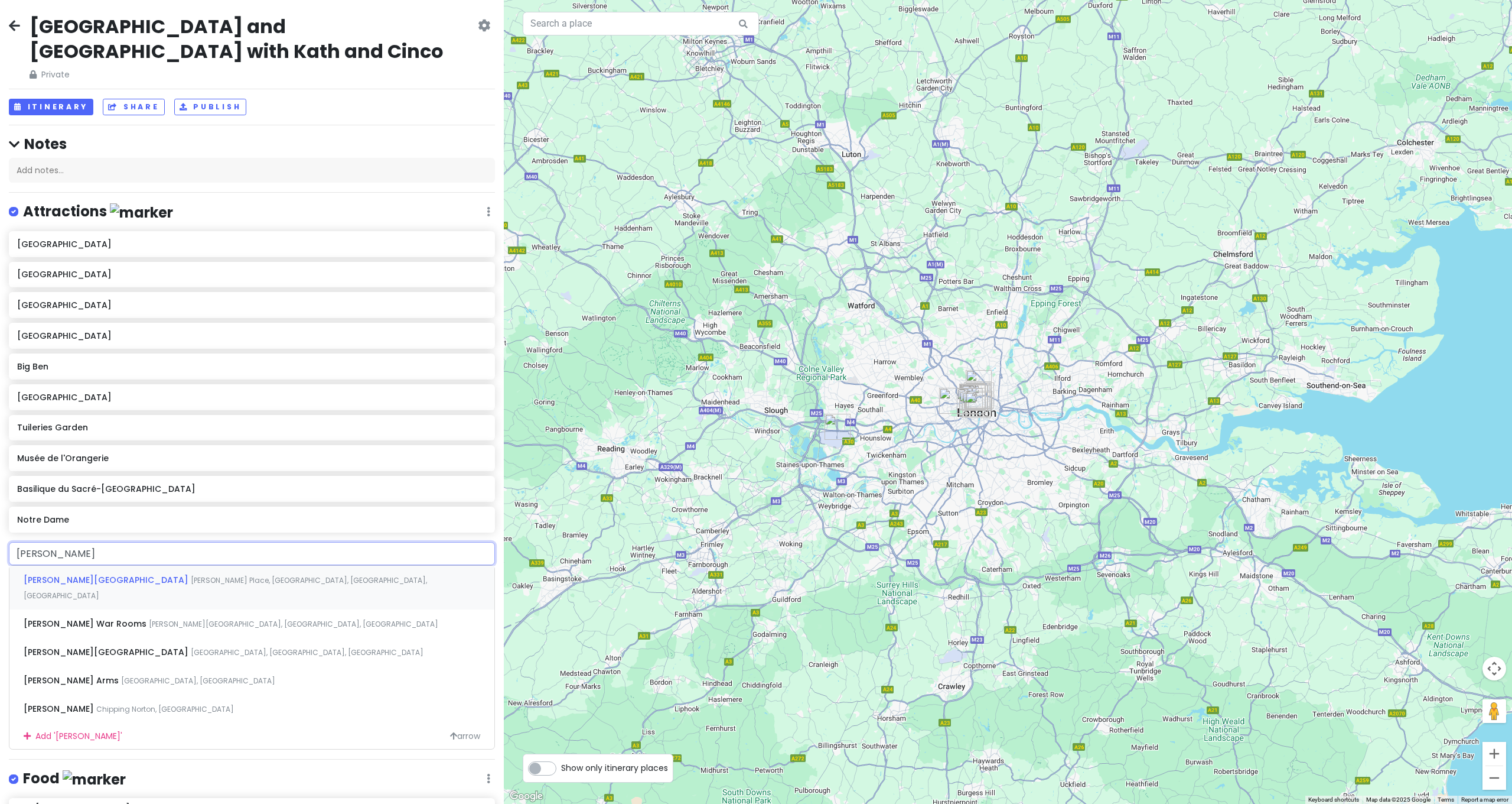
type input "Churchill War Rooms, King Charles Street, London, UK"
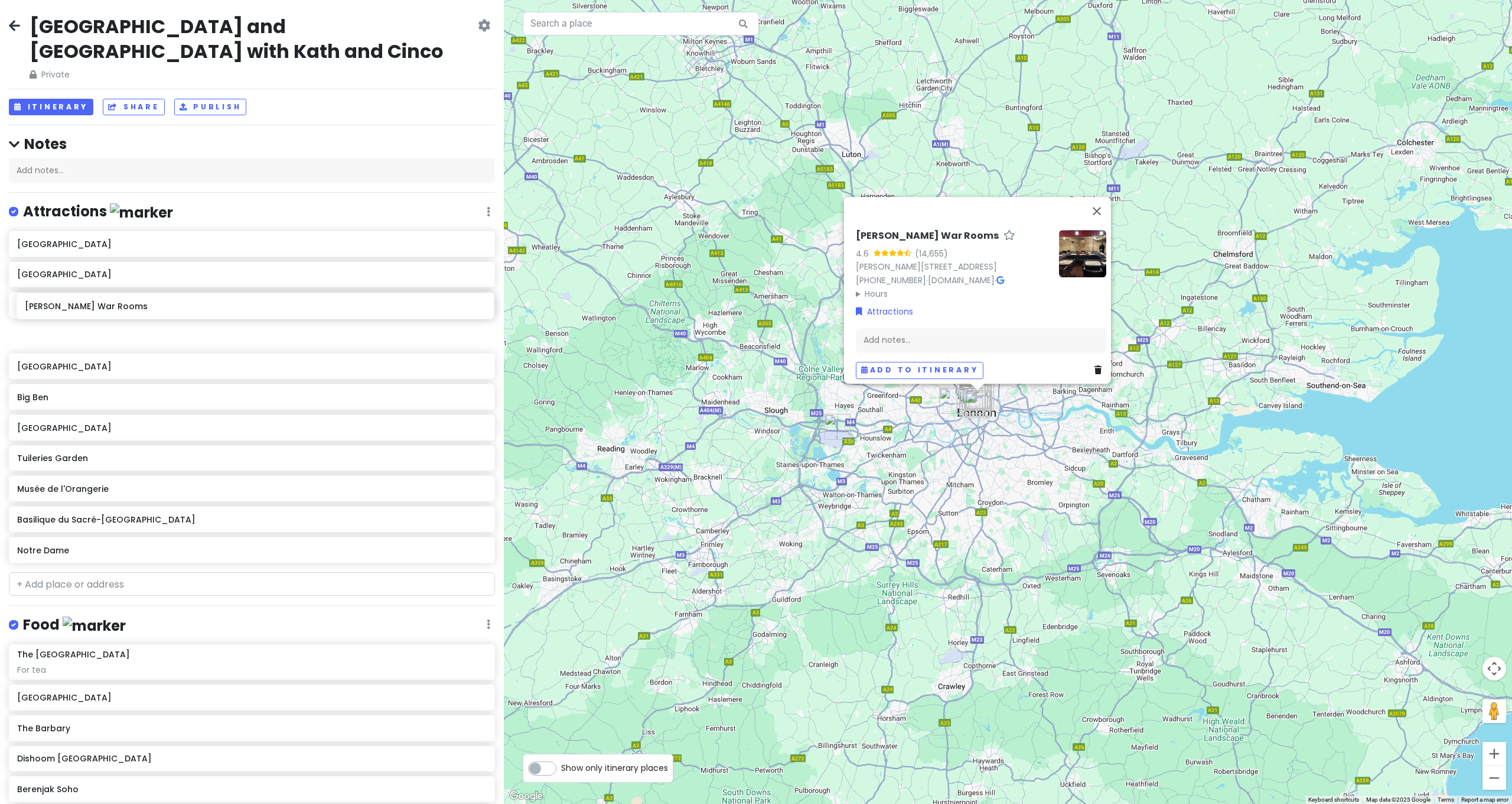
drag, startPoint x: 93, startPoint y: 527, endPoint x: 101, endPoint y: 312, distance: 215.1
click at [101, 312] on div "Westminster Abbey Buckingham Palace Kensington Palace Highclere Castle Big Ben …" at bounding box center [252, 399] width 504 height 337
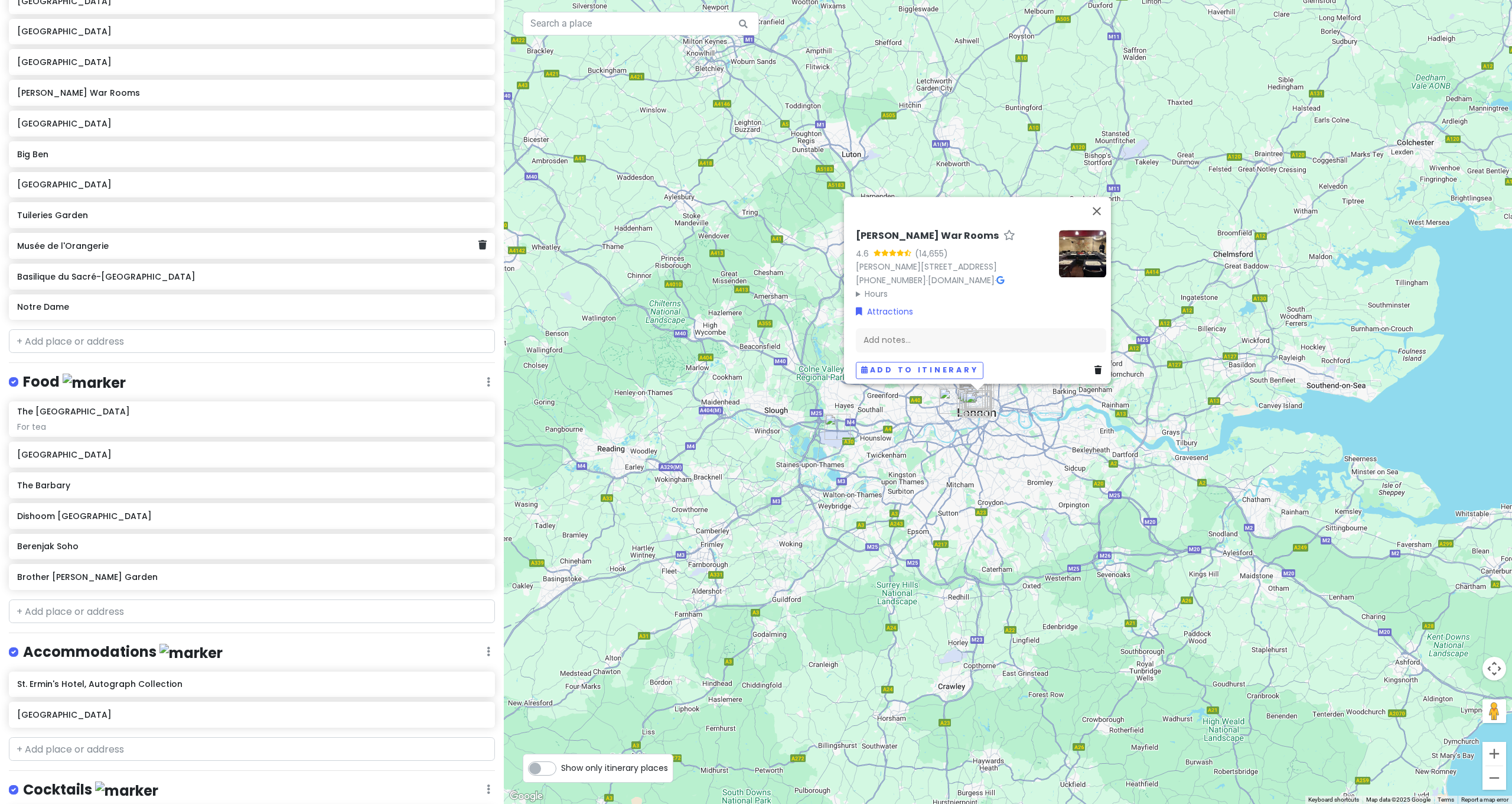
scroll to position [386, 0]
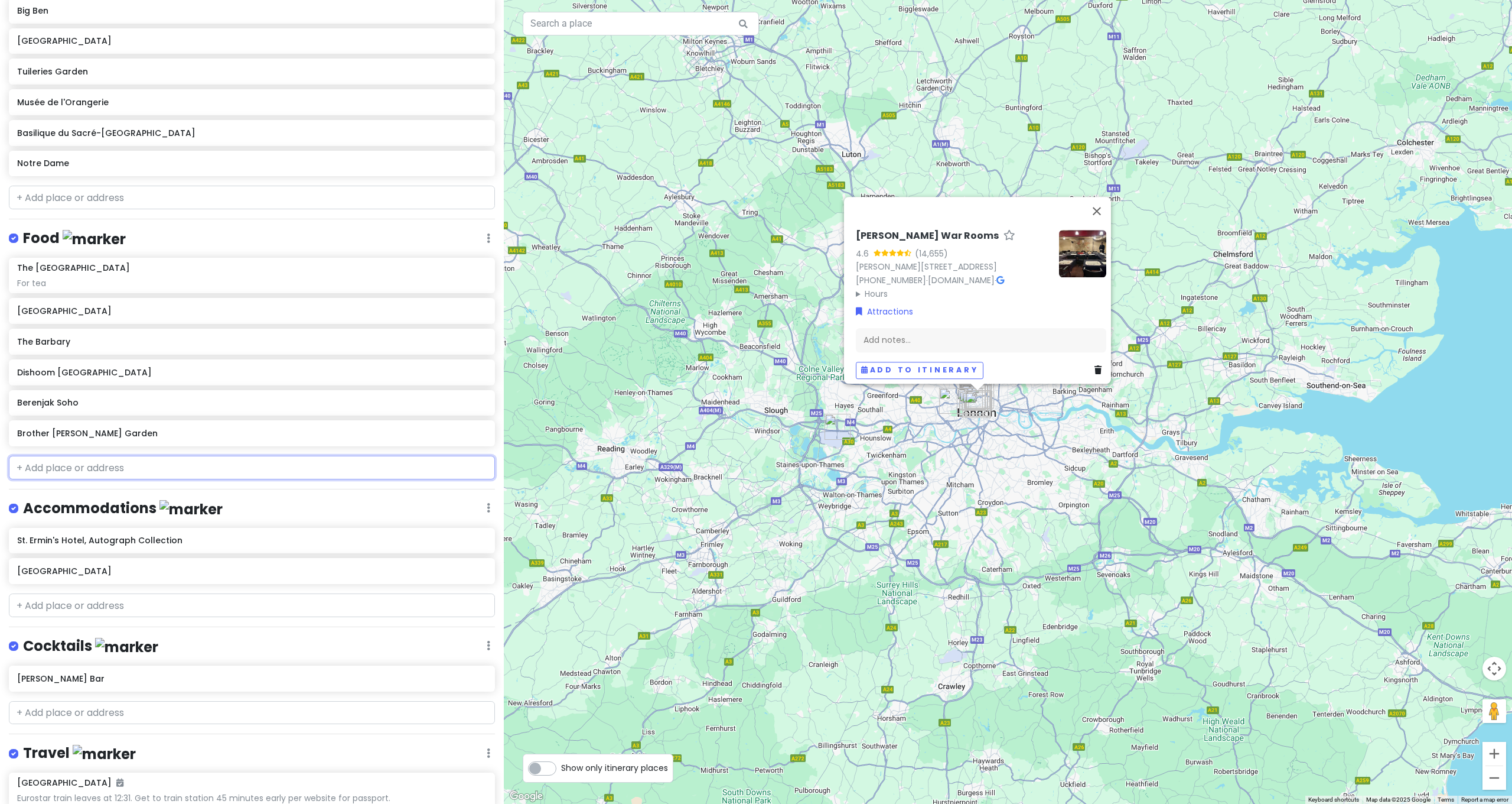
click at [230, 455] on input "text" at bounding box center [252, 467] width 486 height 24
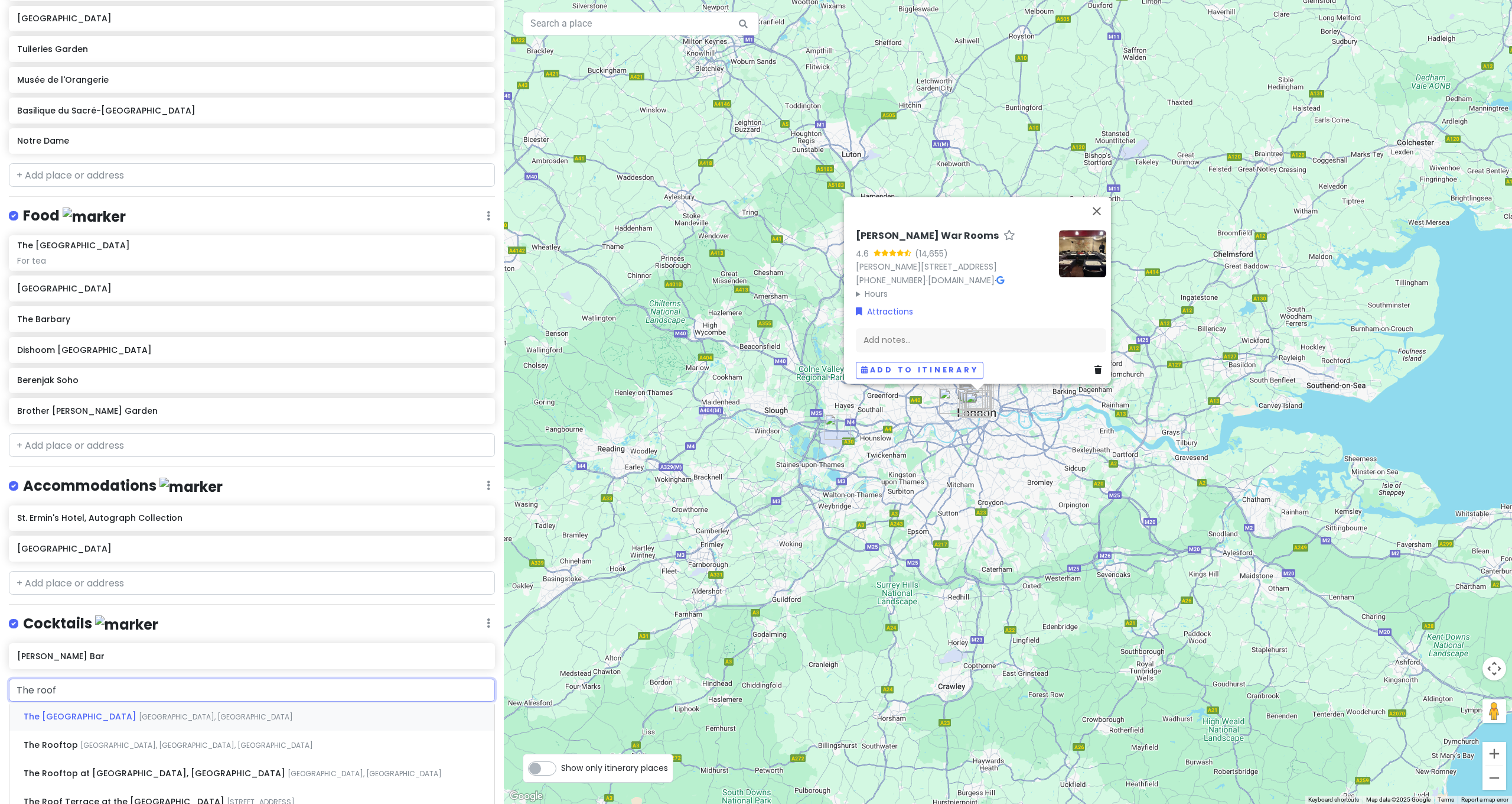
type input "The Rooftop, Spring Gardens, London, UK"
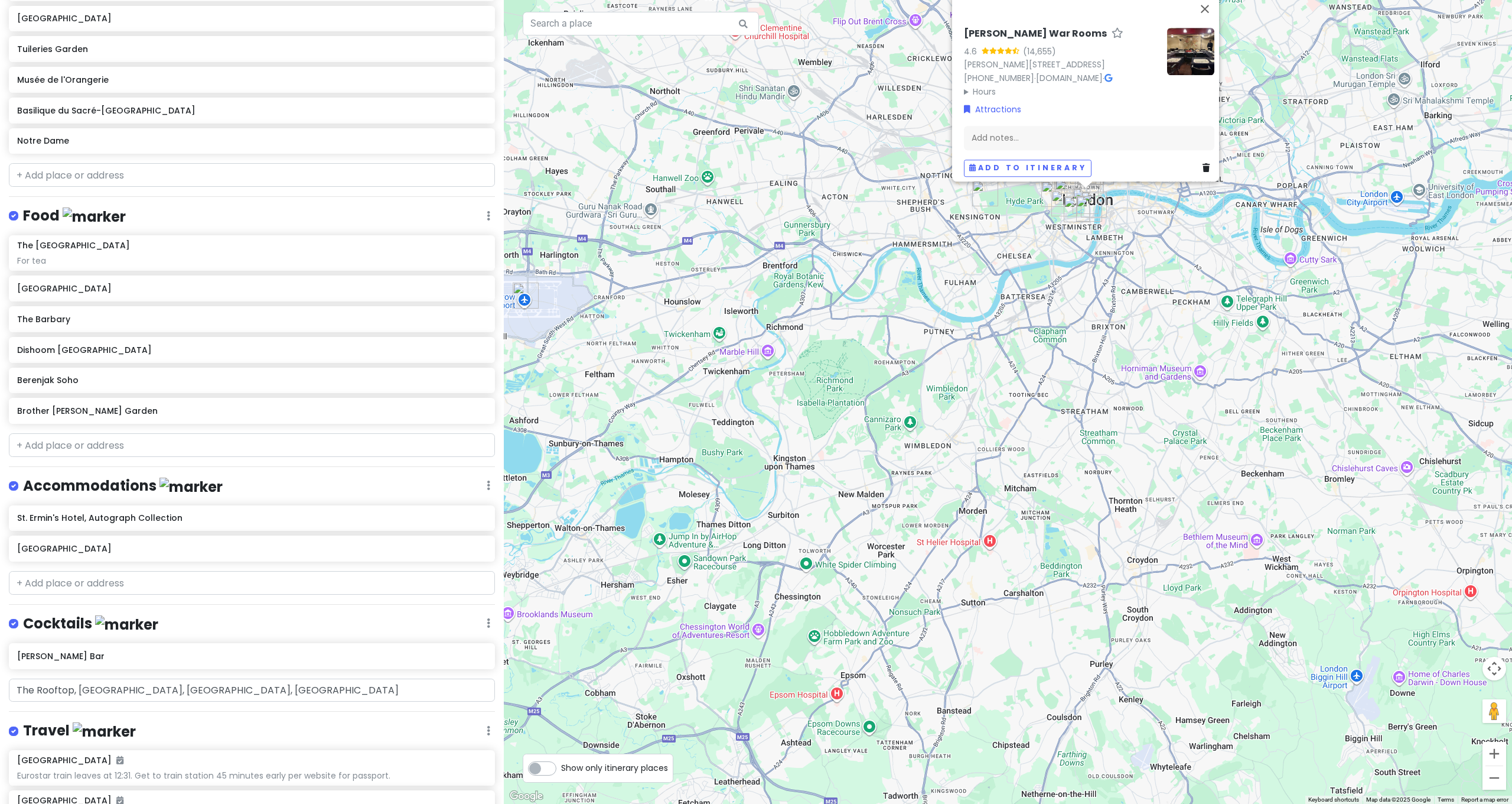
drag, startPoint x: 1047, startPoint y: 520, endPoint x: 900, endPoint y: 795, distance: 311.8
click at [900, 795] on div "Churchill War Rooms 4.6 (14,655) King Charles St, London SW1A 2AQ, UK +44 20 74…" at bounding box center [1008, 402] width 1008 height 804
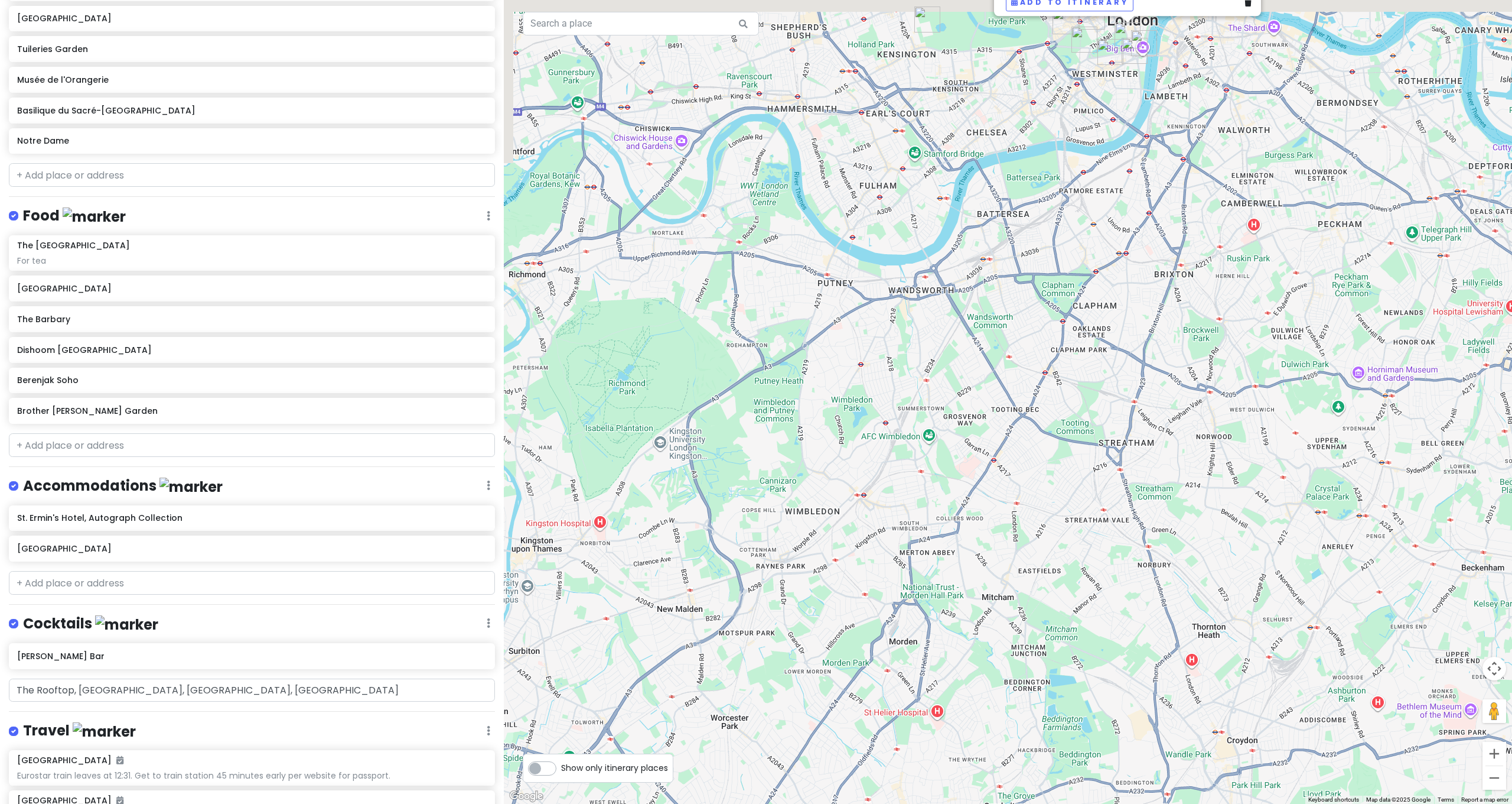
drag, startPoint x: 1021, startPoint y: 512, endPoint x: 939, endPoint y: 735, distance: 237.6
click at [914, 803] on div "Churchill War Rooms 4.6 (14,655) King Charles St, London SW1A 2AQ, UK +44 20 74…" at bounding box center [1008, 402] width 1008 height 804
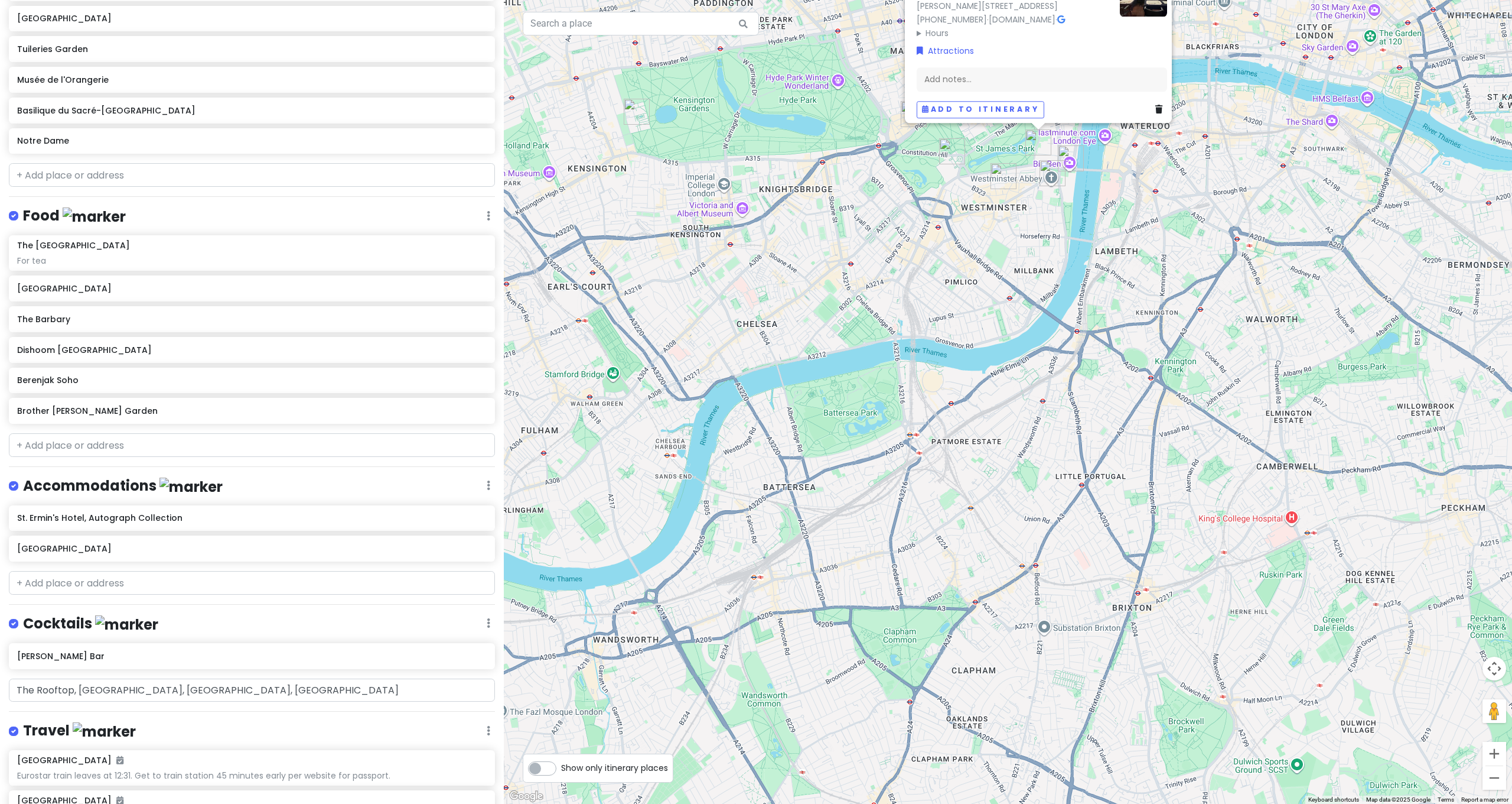
drag, startPoint x: 1017, startPoint y: 395, endPoint x: 981, endPoint y: 762, distance: 368.8
click at [980, 803] on div "Churchill War Rooms 4.6 (14,655) King Charles St, London SW1A 2AQ, UK +44 20 74…" at bounding box center [1008, 402] width 1008 height 804
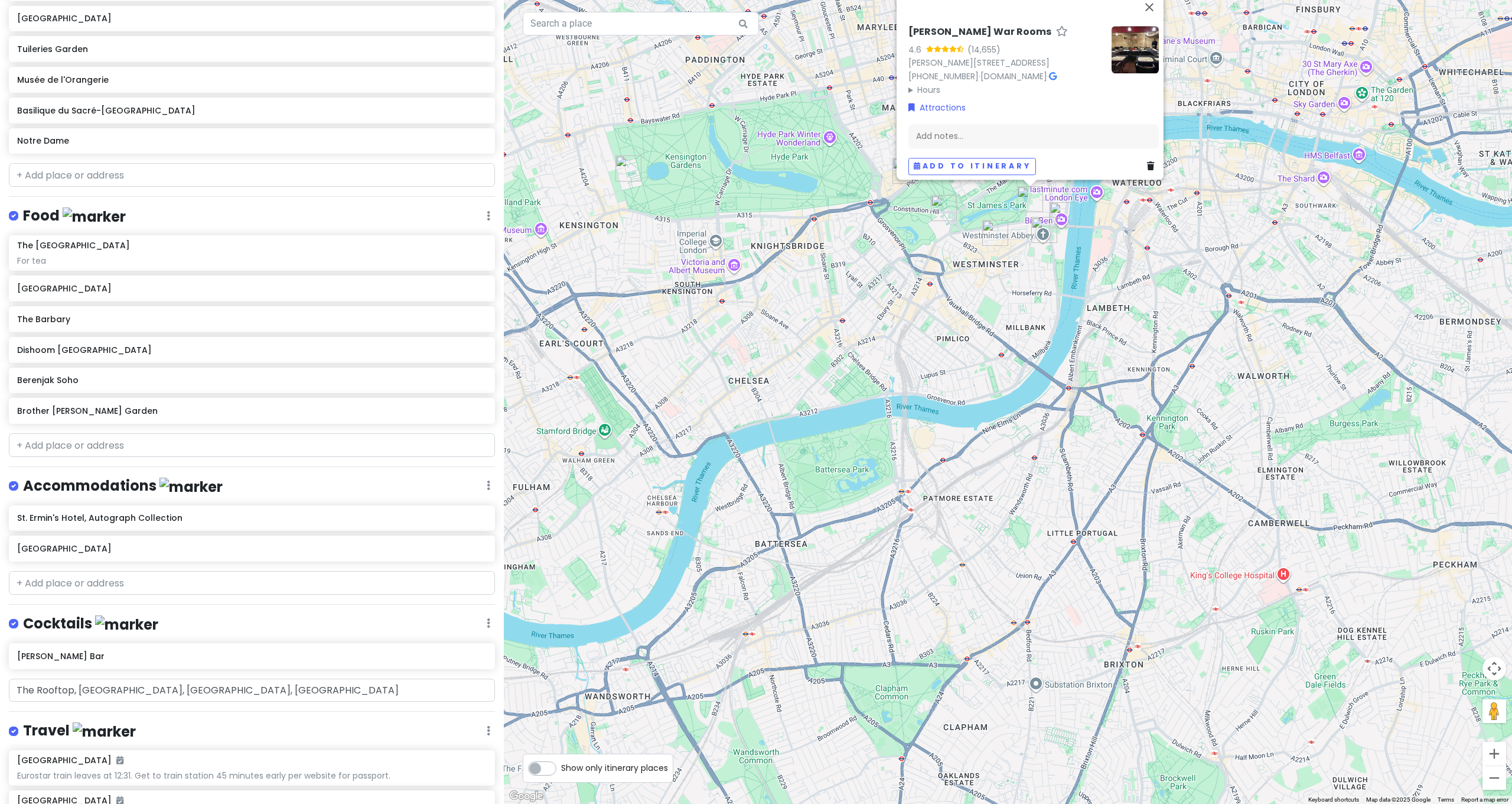
drag, startPoint x: 1047, startPoint y: 386, endPoint x: 1006, endPoint y: 605, distance: 222.8
click at [998, 629] on div "Churchill War Rooms 4.6 (14,655) King Charles St, London SW1A 2AQ, UK +44 20 74…" at bounding box center [1008, 402] width 1008 height 804
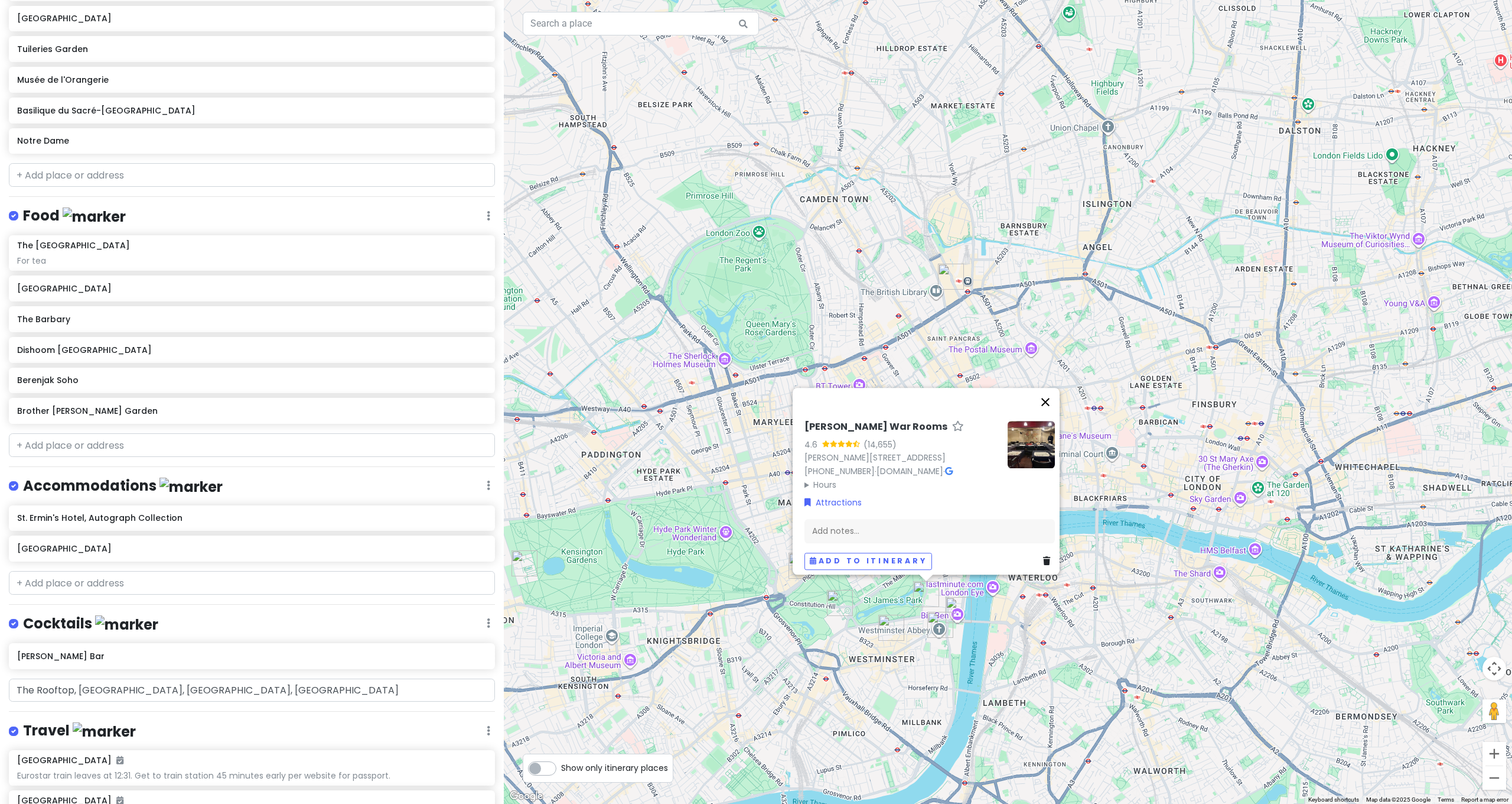
click at [1045, 397] on button "Close" at bounding box center [1045, 402] width 28 height 28
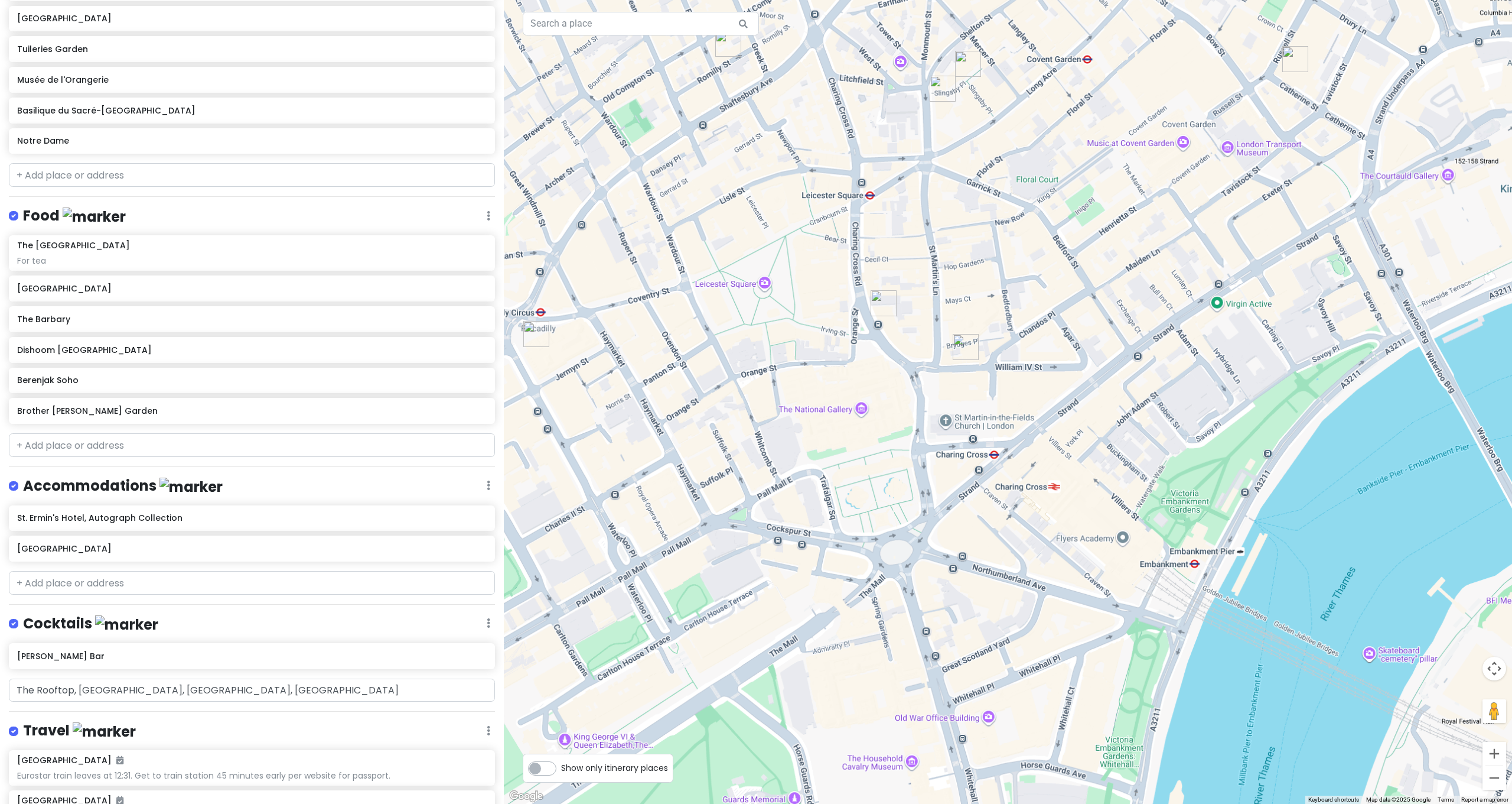
drag, startPoint x: 947, startPoint y: 502, endPoint x: 955, endPoint y: 611, distance: 109.3
click at [955, 611] on div at bounding box center [1008, 402] width 1008 height 804
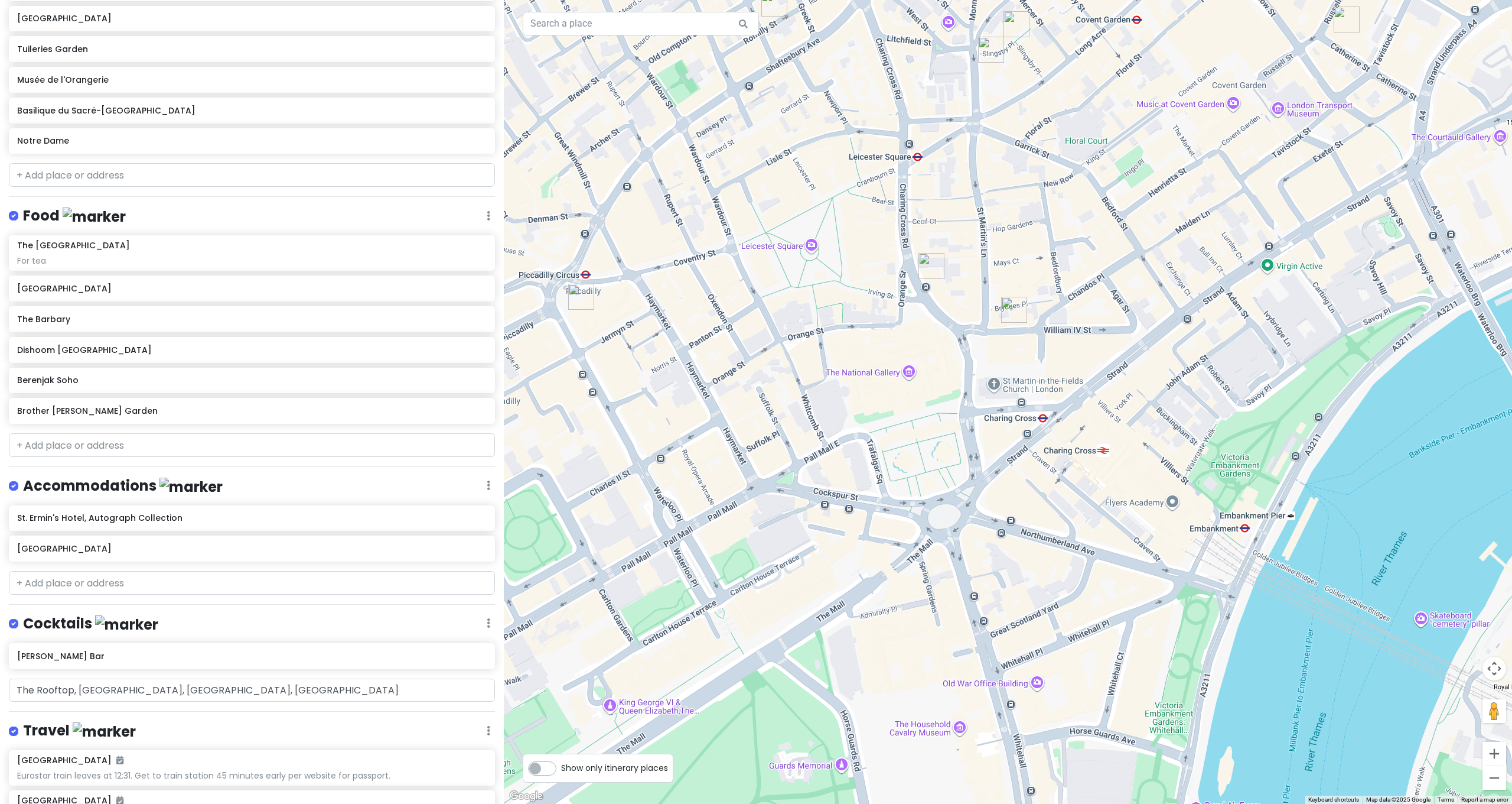
drag, startPoint x: 1011, startPoint y: 497, endPoint x: 1090, endPoint y: 371, distance: 148.7
click at [1084, 395] on div at bounding box center [1008, 402] width 1008 height 804
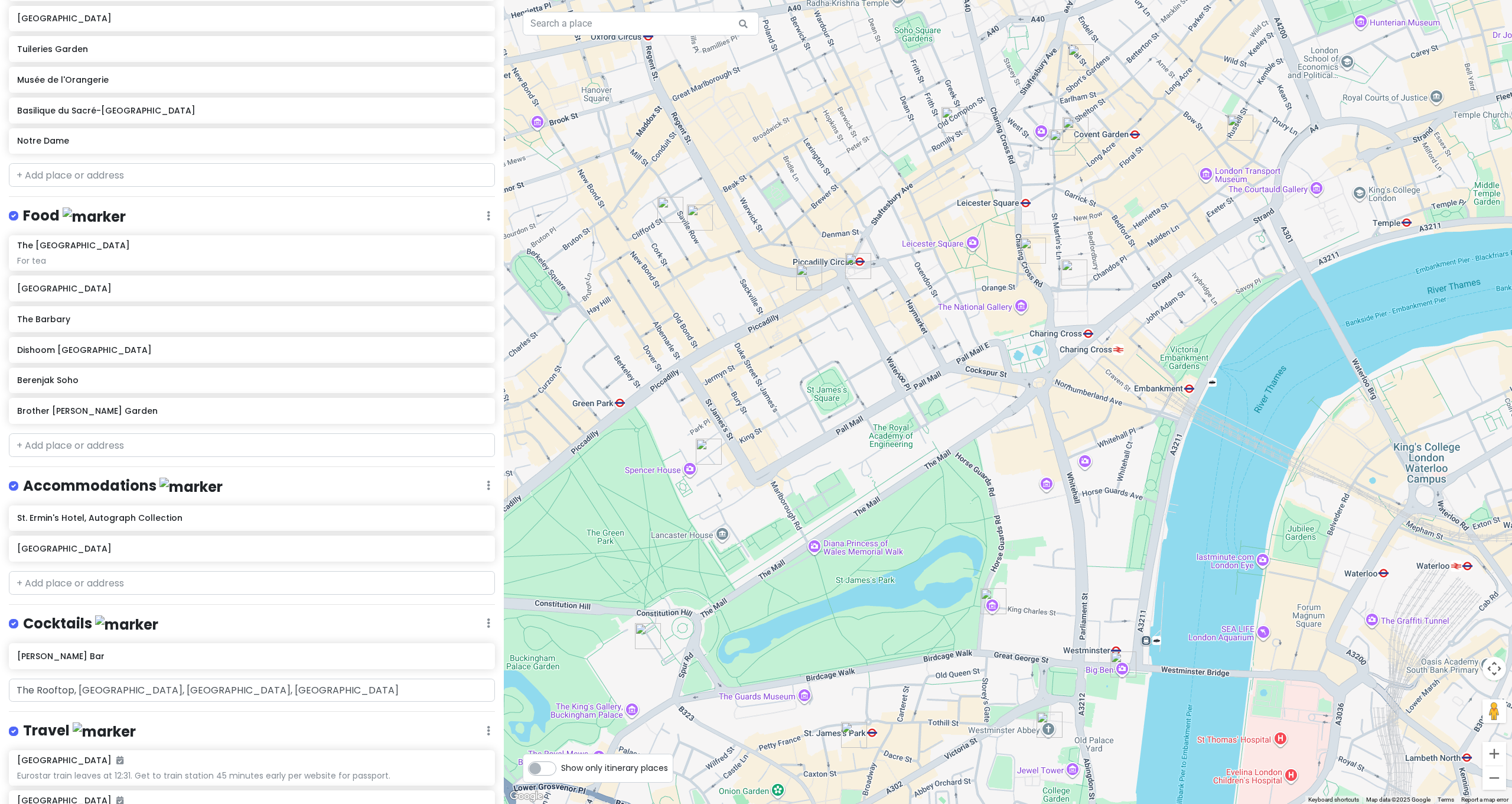
drag, startPoint x: 1053, startPoint y: 395, endPoint x: 929, endPoint y: 509, distance: 168.4
click at [929, 509] on div at bounding box center [1008, 402] width 1008 height 804
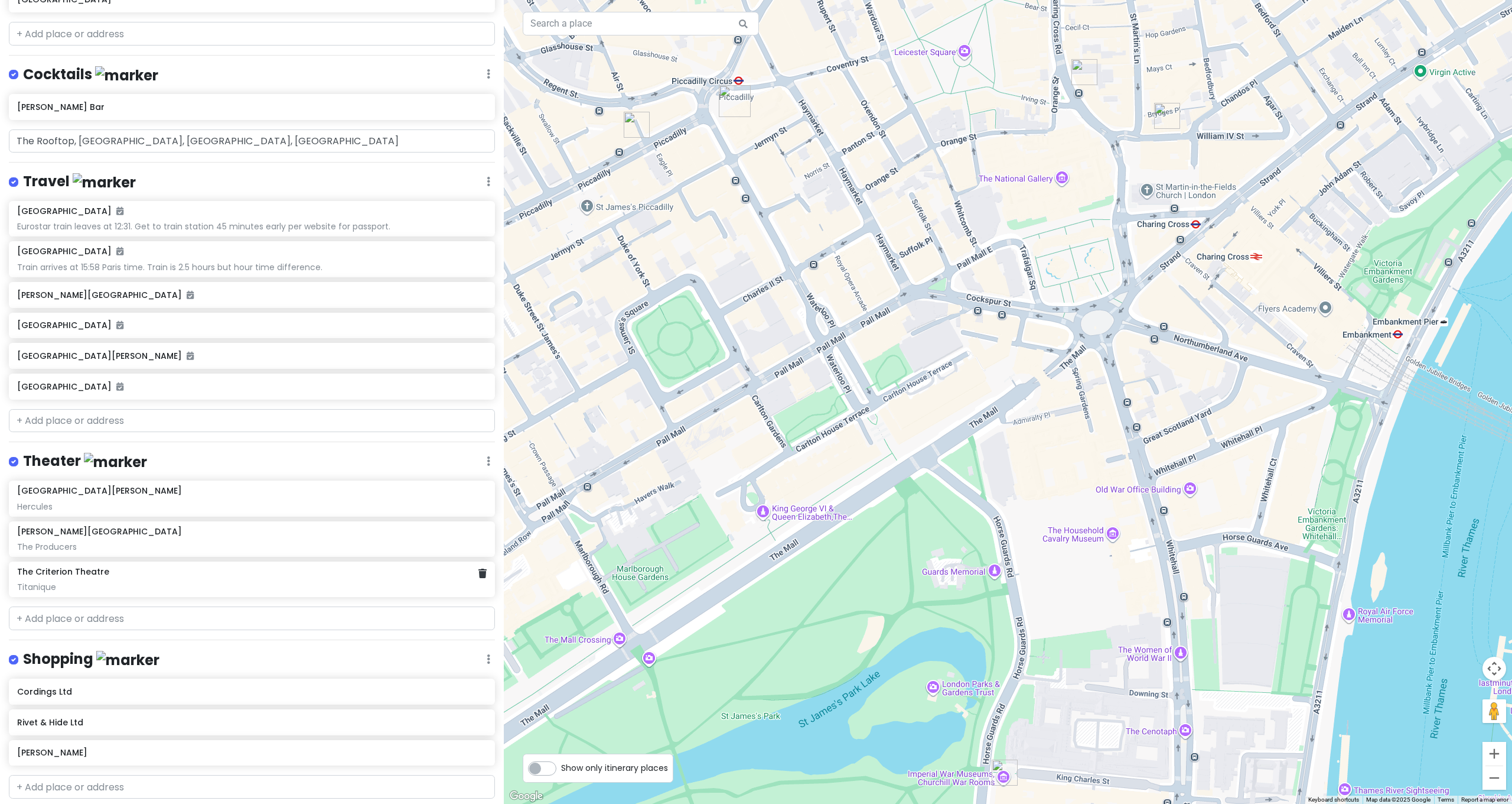
scroll to position [543, 0]
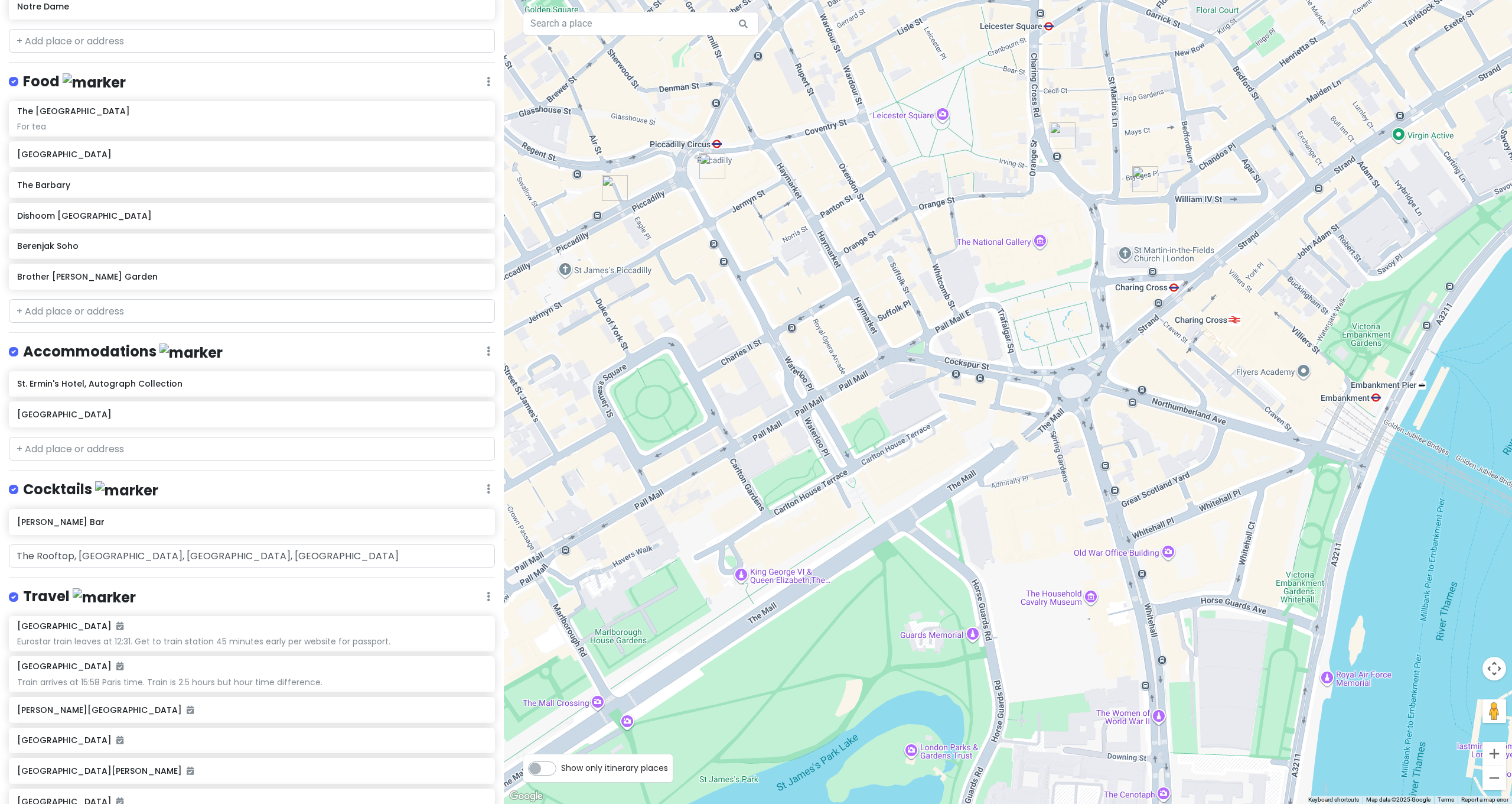
drag, startPoint x: 979, startPoint y: 256, endPoint x: 957, endPoint y: 320, distance: 67.7
click at [957, 320] on div at bounding box center [1008, 402] width 1008 height 804
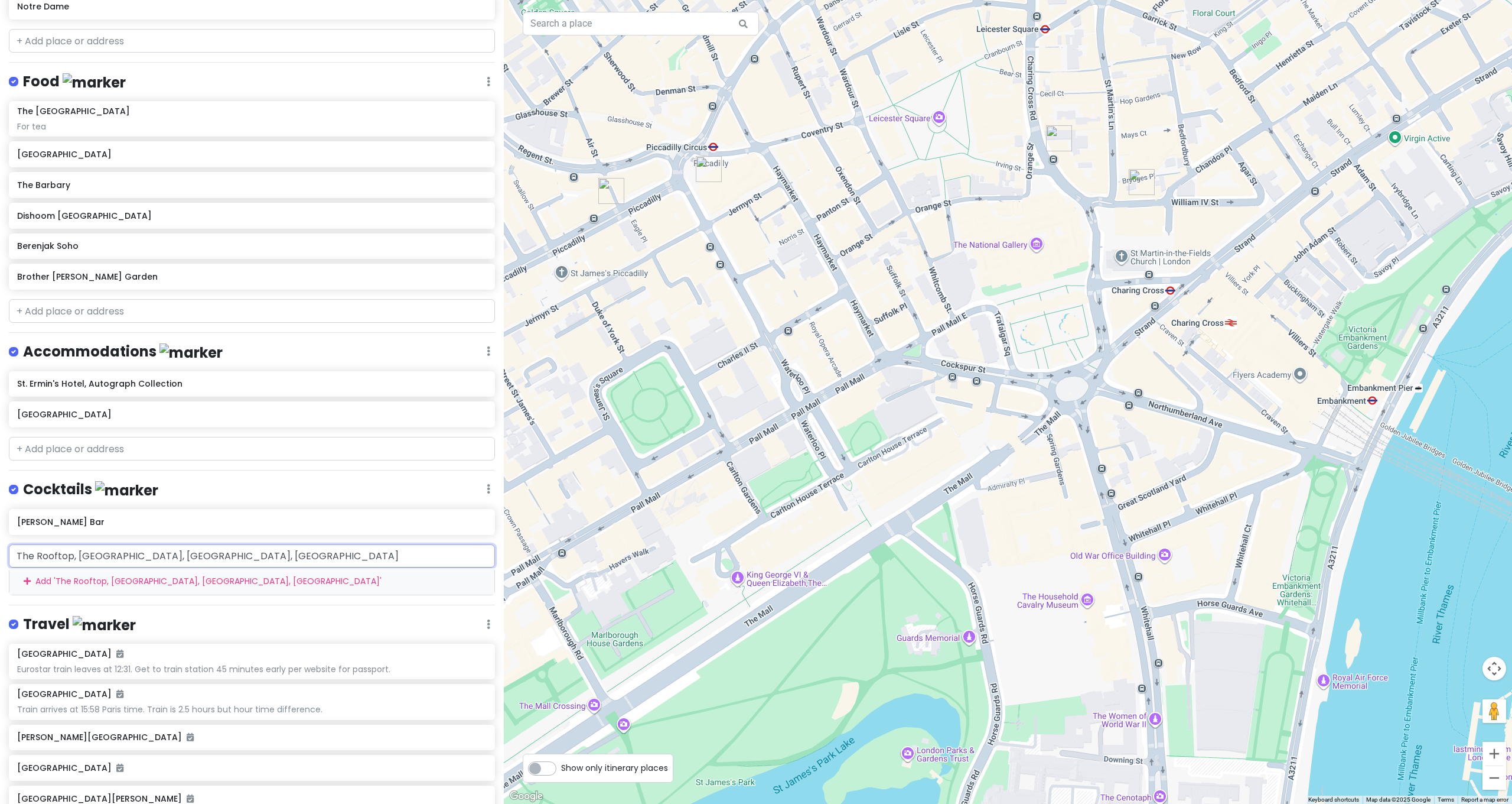
click at [73, 544] on input "The Rooftop, Spring Gardens, London, UK" at bounding box center [252, 555] width 486 height 24
drag, startPoint x: 269, startPoint y: 516, endPoint x: 0, endPoint y: 509, distance: 269.1
click at [0, 510] on div "London and Paris with Kath and Cinco Private Change Dates Make a Copy Delete Tr…" at bounding box center [252, 402] width 504 height 804
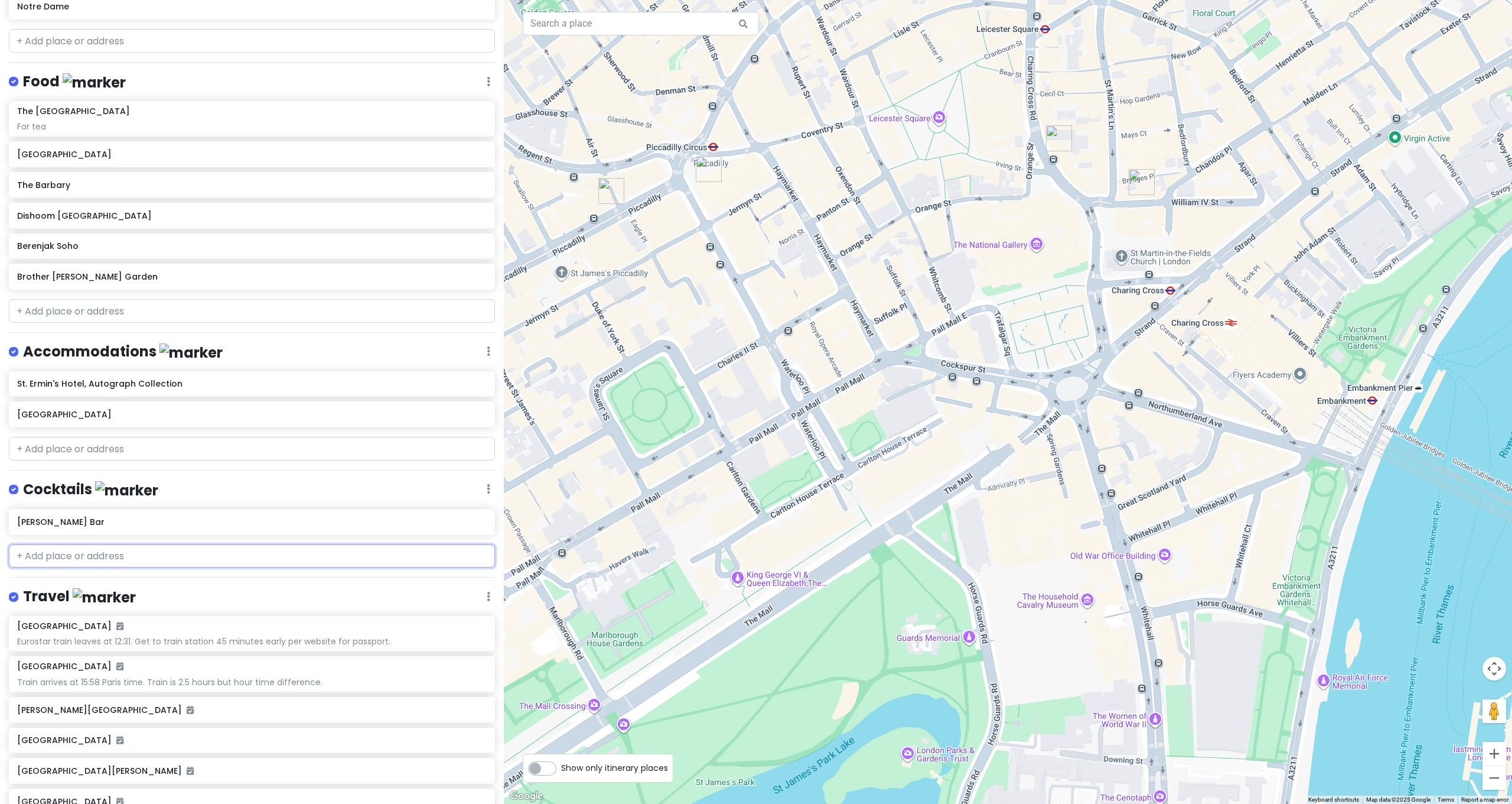
click at [356, 544] on input "text" at bounding box center [252, 555] width 486 height 24
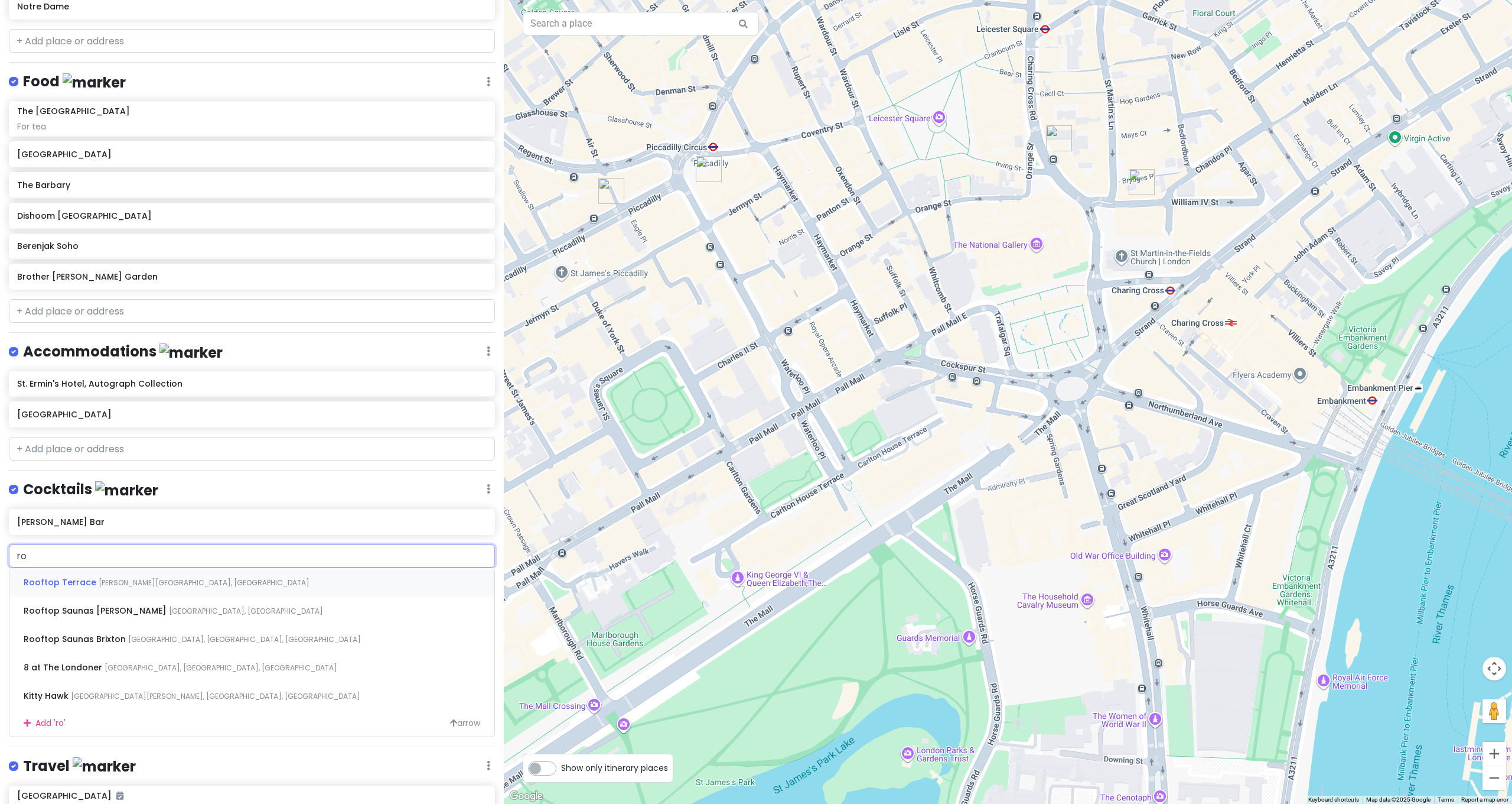
type input "r"
type input "The Rooftop, Spring Gardens, London, UK"
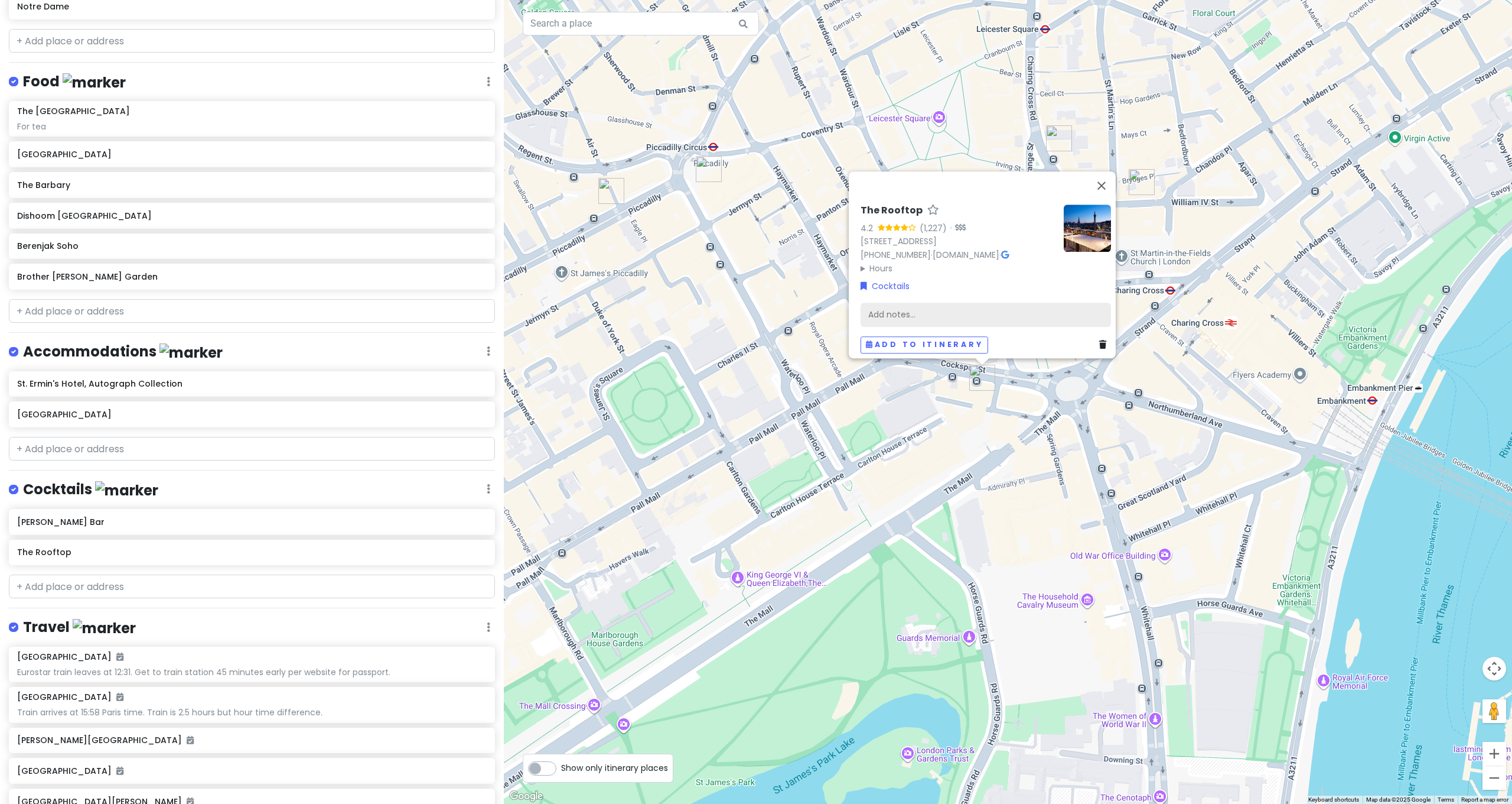
click at [916, 313] on div "Add notes..." at bounding box center [986, 314] width 250 height 25
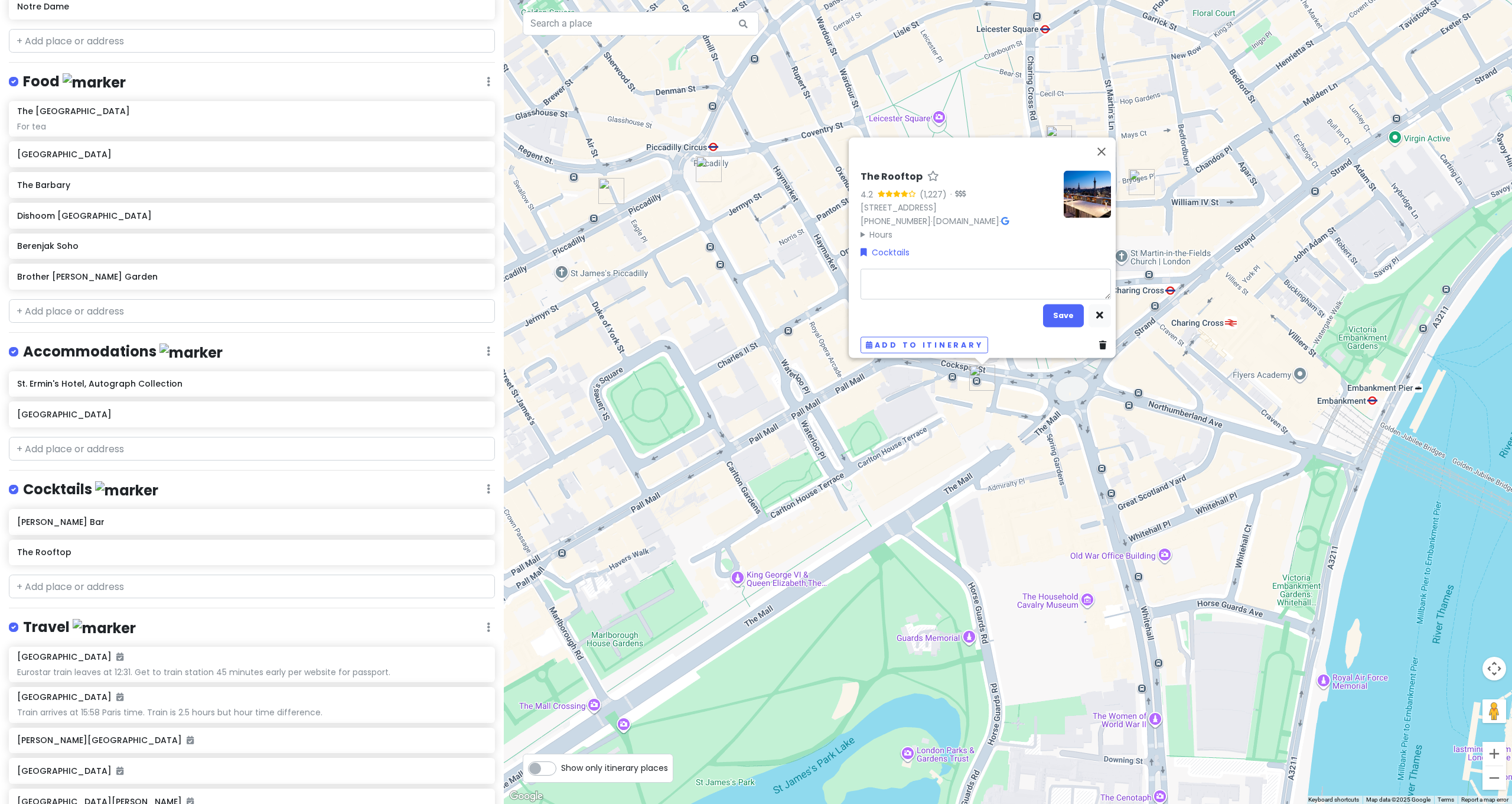
type textarea "x"
type textarea "A"
type textarea "x"
type textarea "At"
type textarea "x"
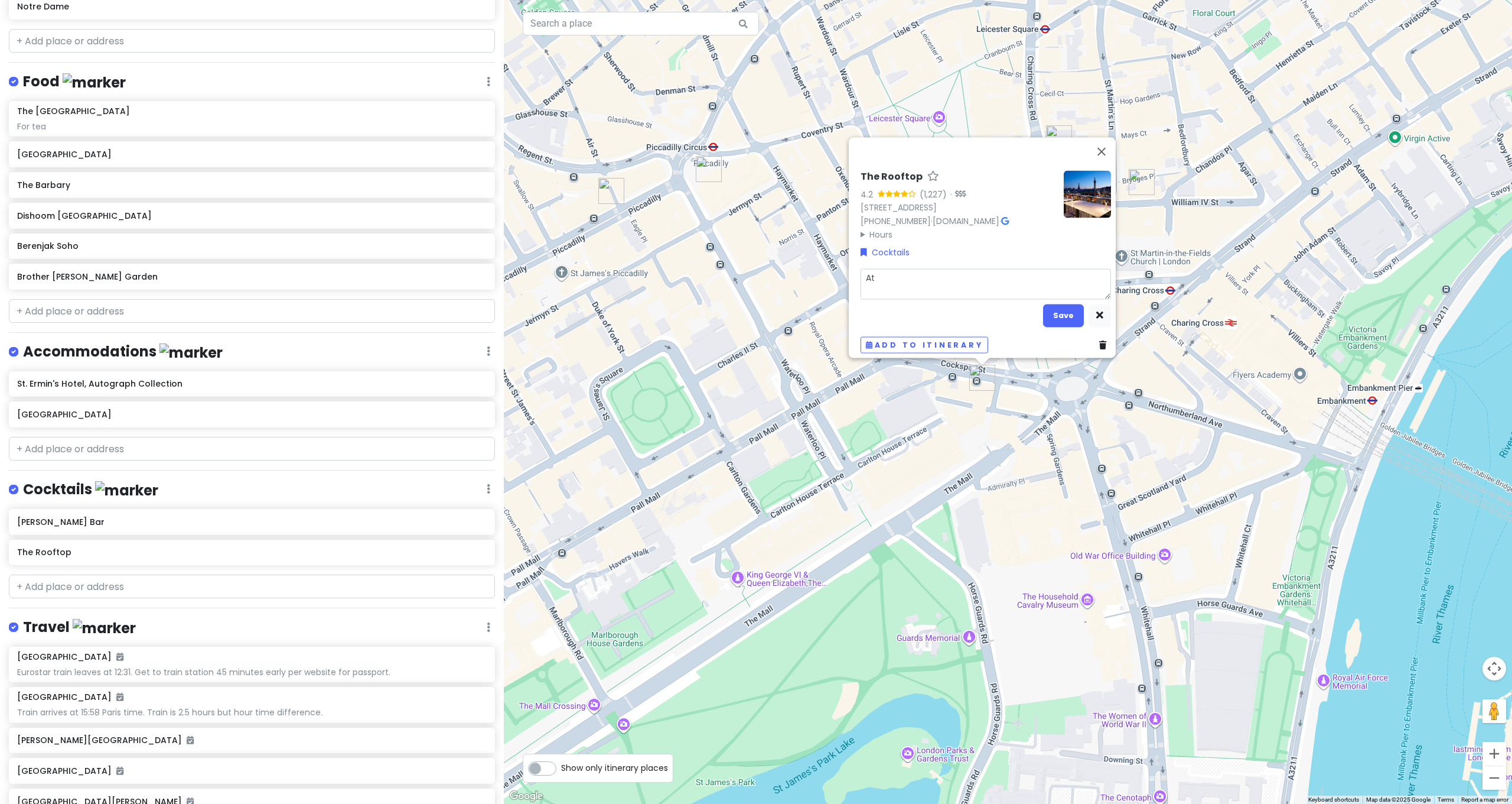
type textarea "At"
type textarea "x"
type textarea "At T"
type textarea "x"
type textarea "At Tr"
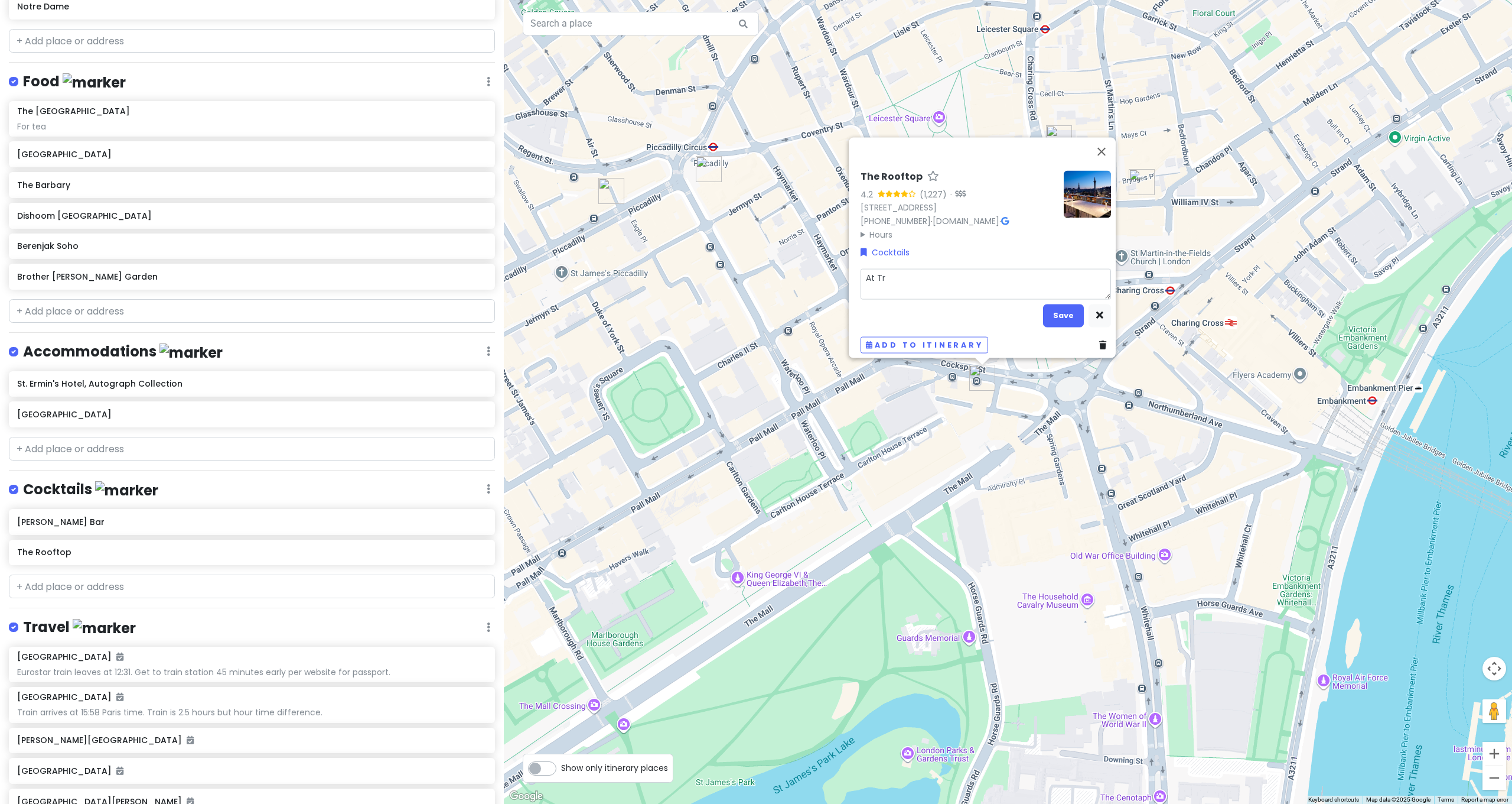
type textarea "x"
type textarea "At Tra"
type textarea "x"
type textarea "At Traf"
type textarea "x"
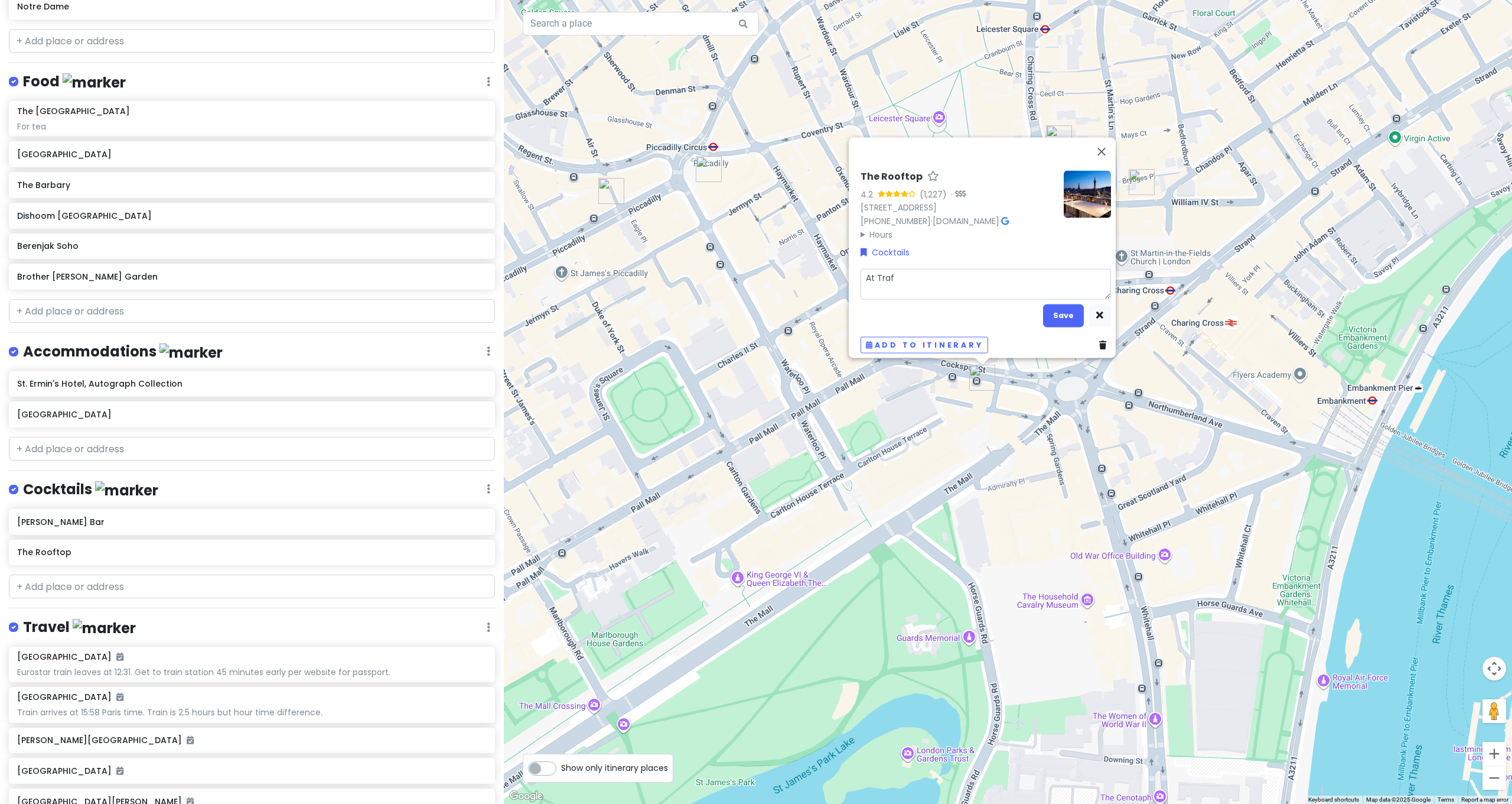
type textarea "At Trafa"
type textarea "x"
type textarea "At Trafal"
type textarea "x"
type textarea "At Trafalg"
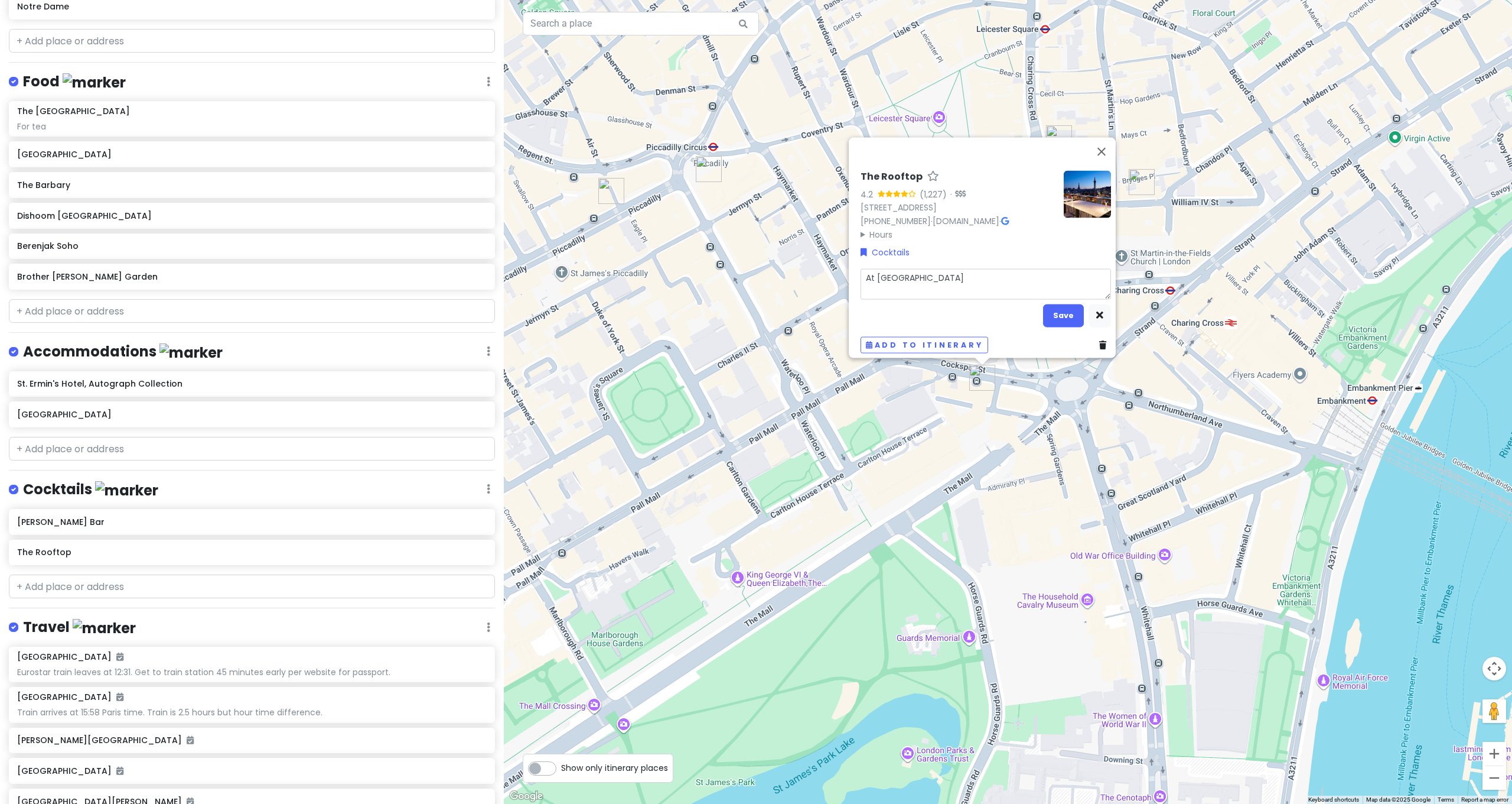
type textarea "x"
type textarea "At Trafalga"
type textarea "x"
type textarea "At Trafalgar"
type textarea "x"
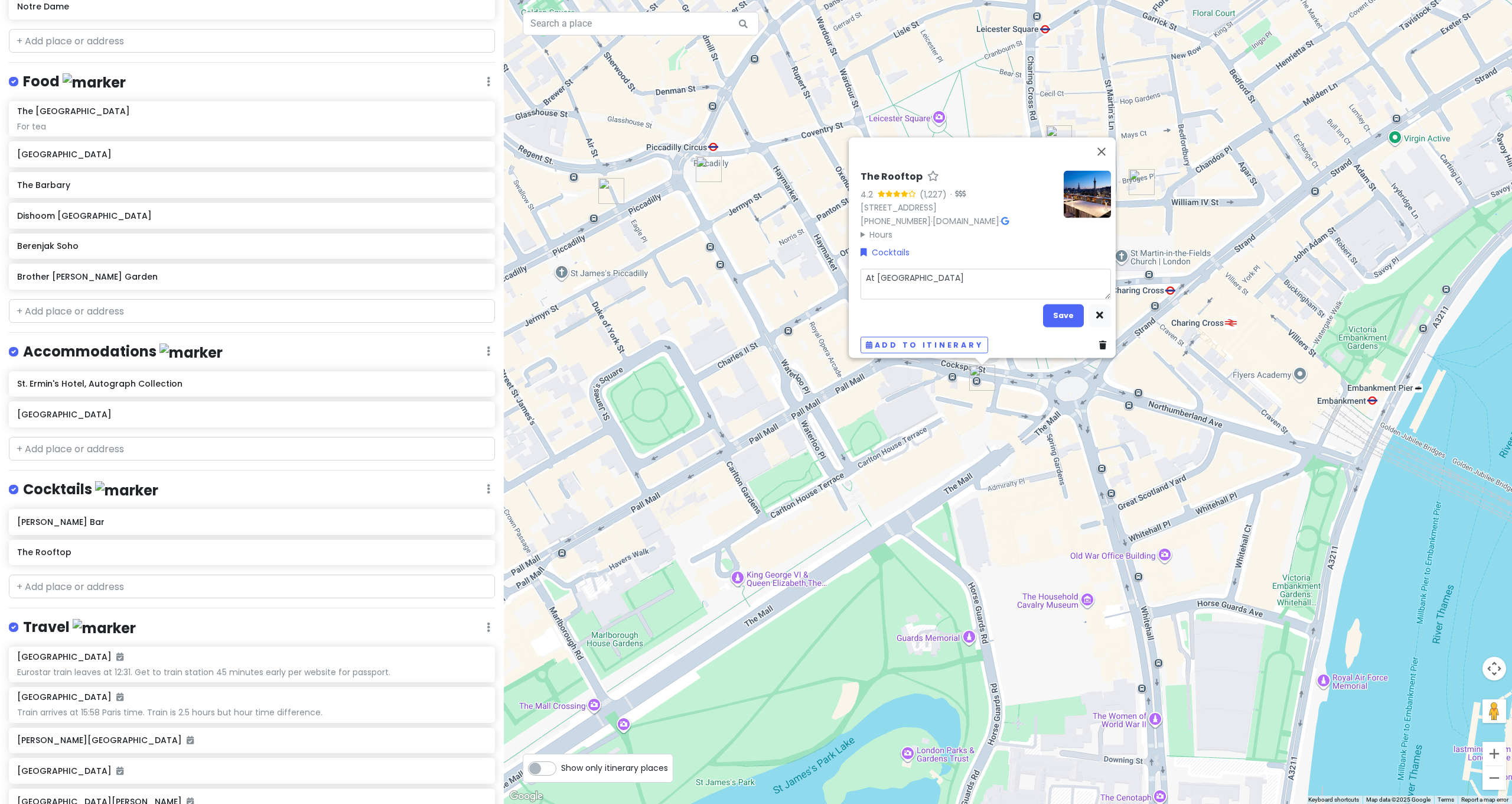
type textarea "At Trafalgar"
type textarea "x"
type textarea "At Trafalgar S"
type textarea "x"
type textarea "At Trafalgar St"
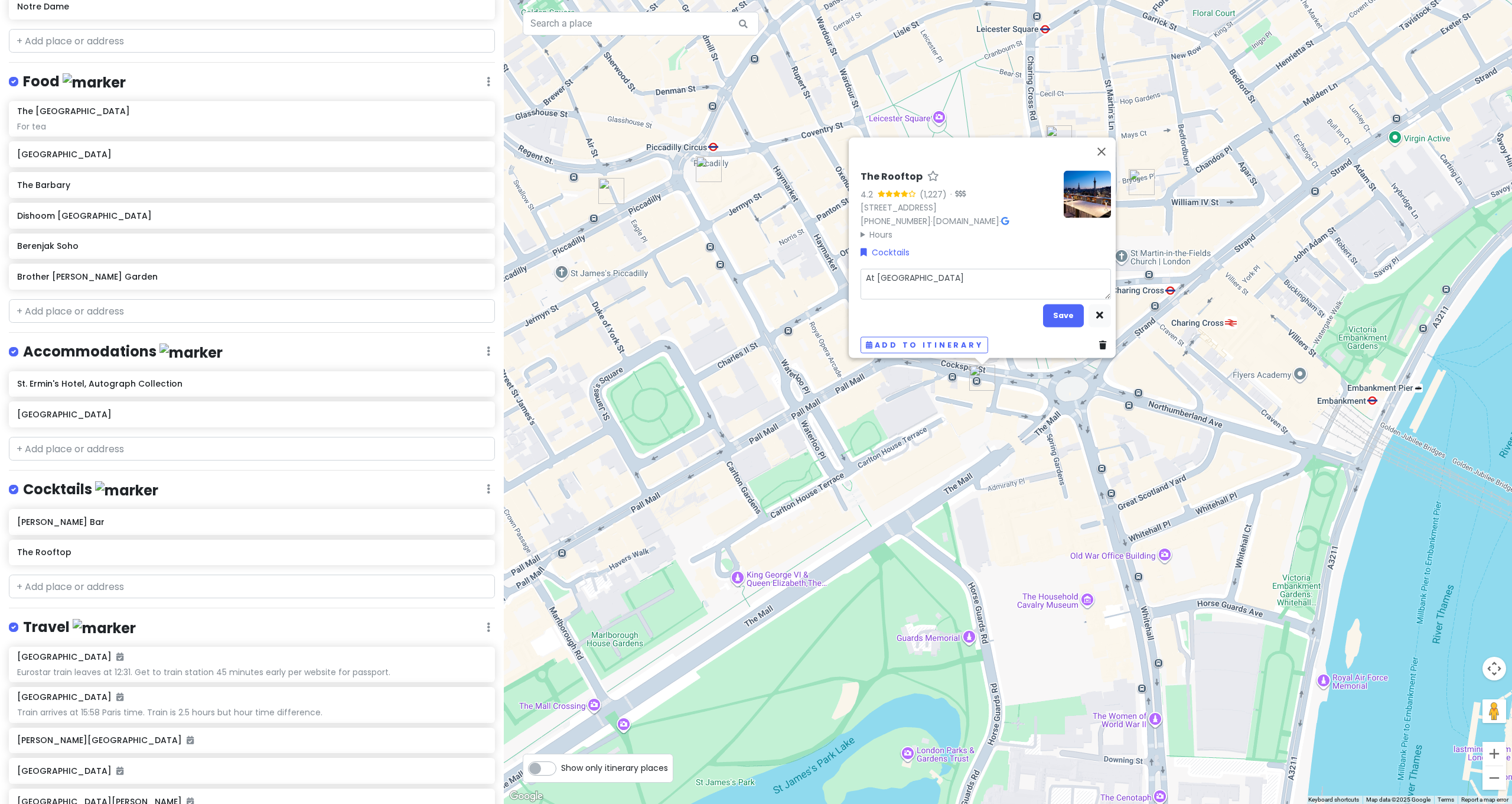
type textarea "x"
type textarea "At Trafalgar Street."
type textarea "x"
type textarea "At Trafalgar Street."
type textarea "x"
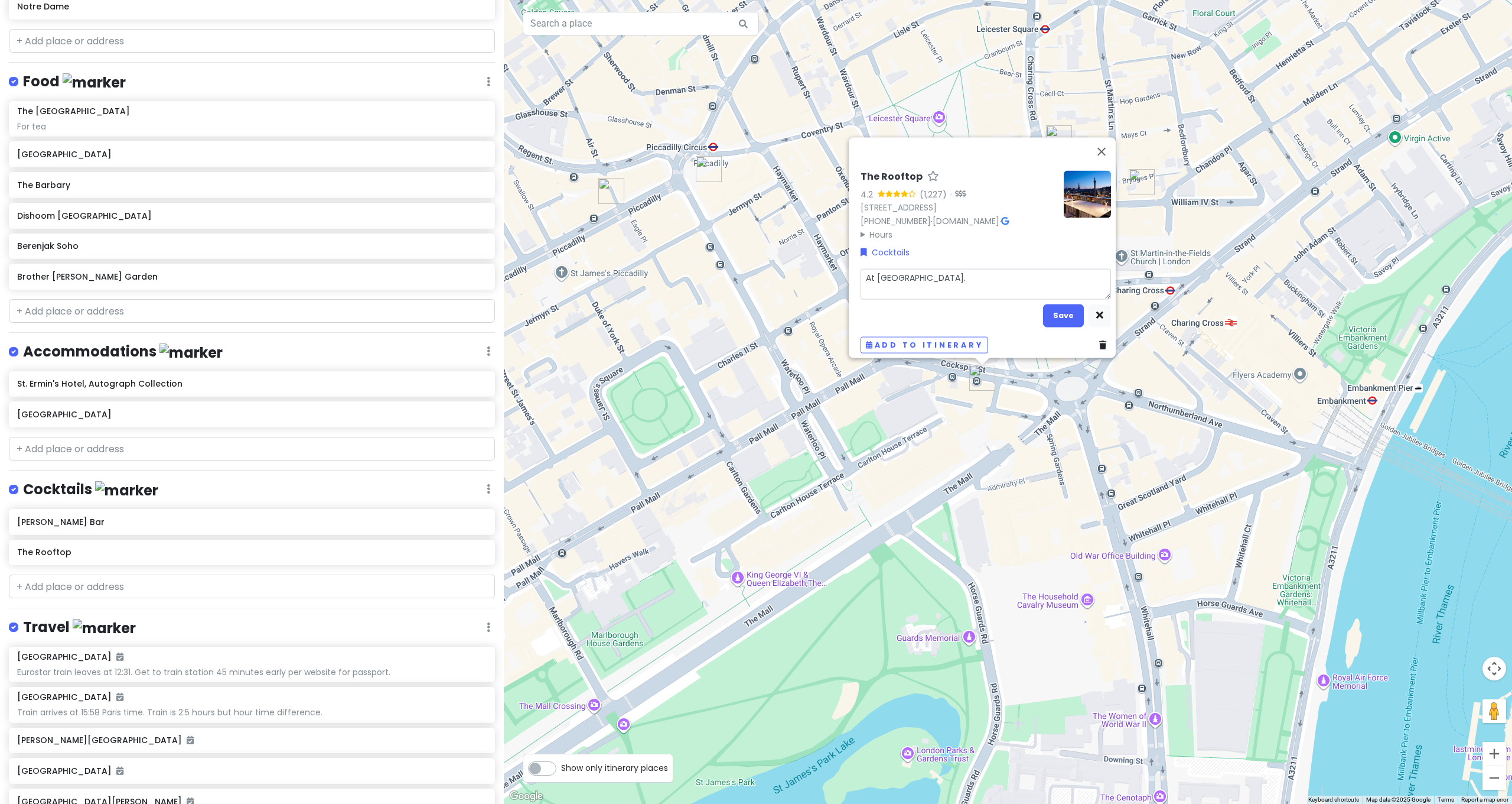
type textarea "At Trafalgar Street."
type textarea "x"
type textarea "At Trafalgar Street"
type textarea "x"
type textarea "At Trafalgar Stree"
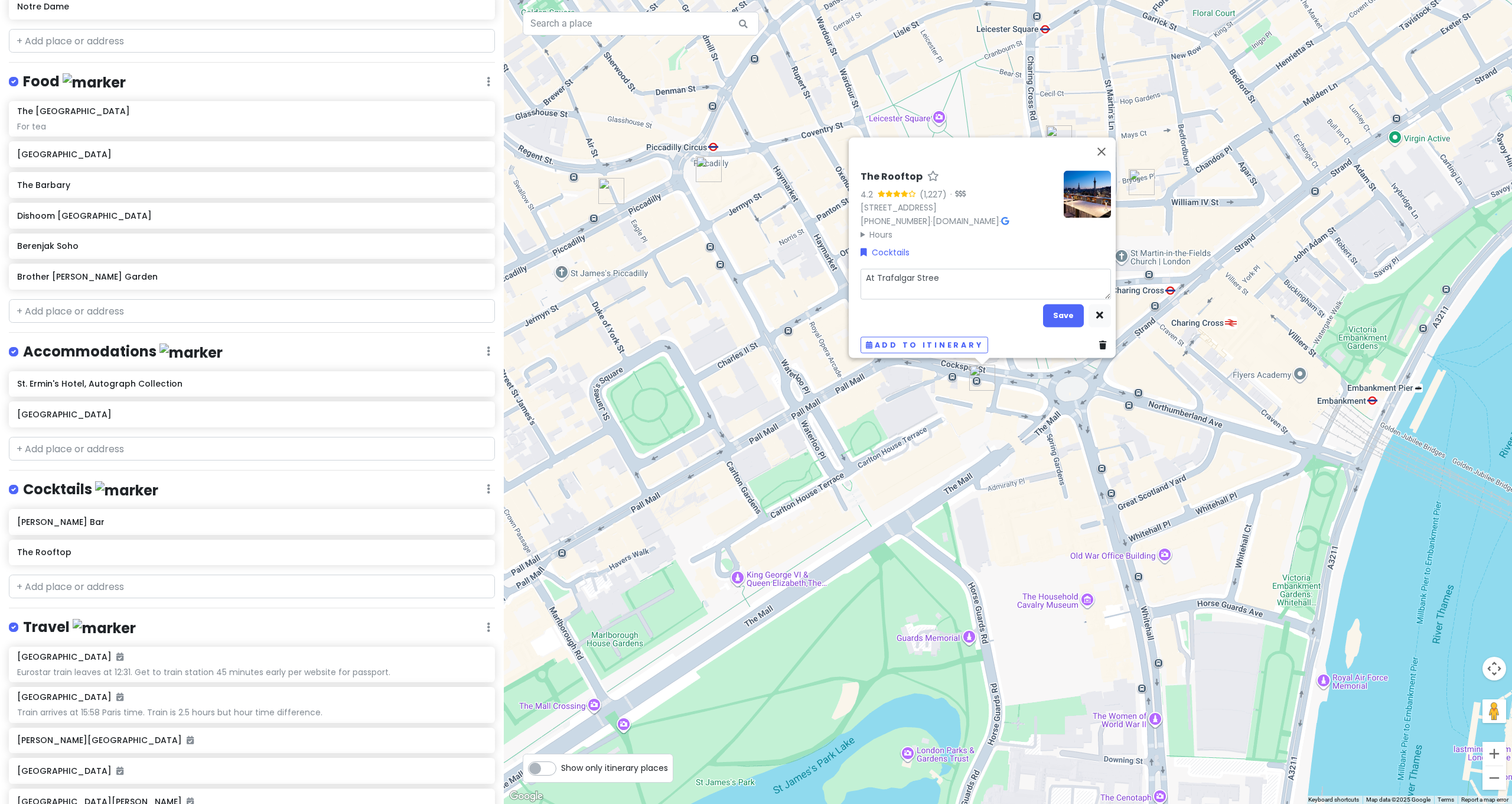
type textarea "x"
type textarea "At Trafalgar Stre"
type textarea "x"
type textarea "At Trafalgar Str"
type textarea "x"
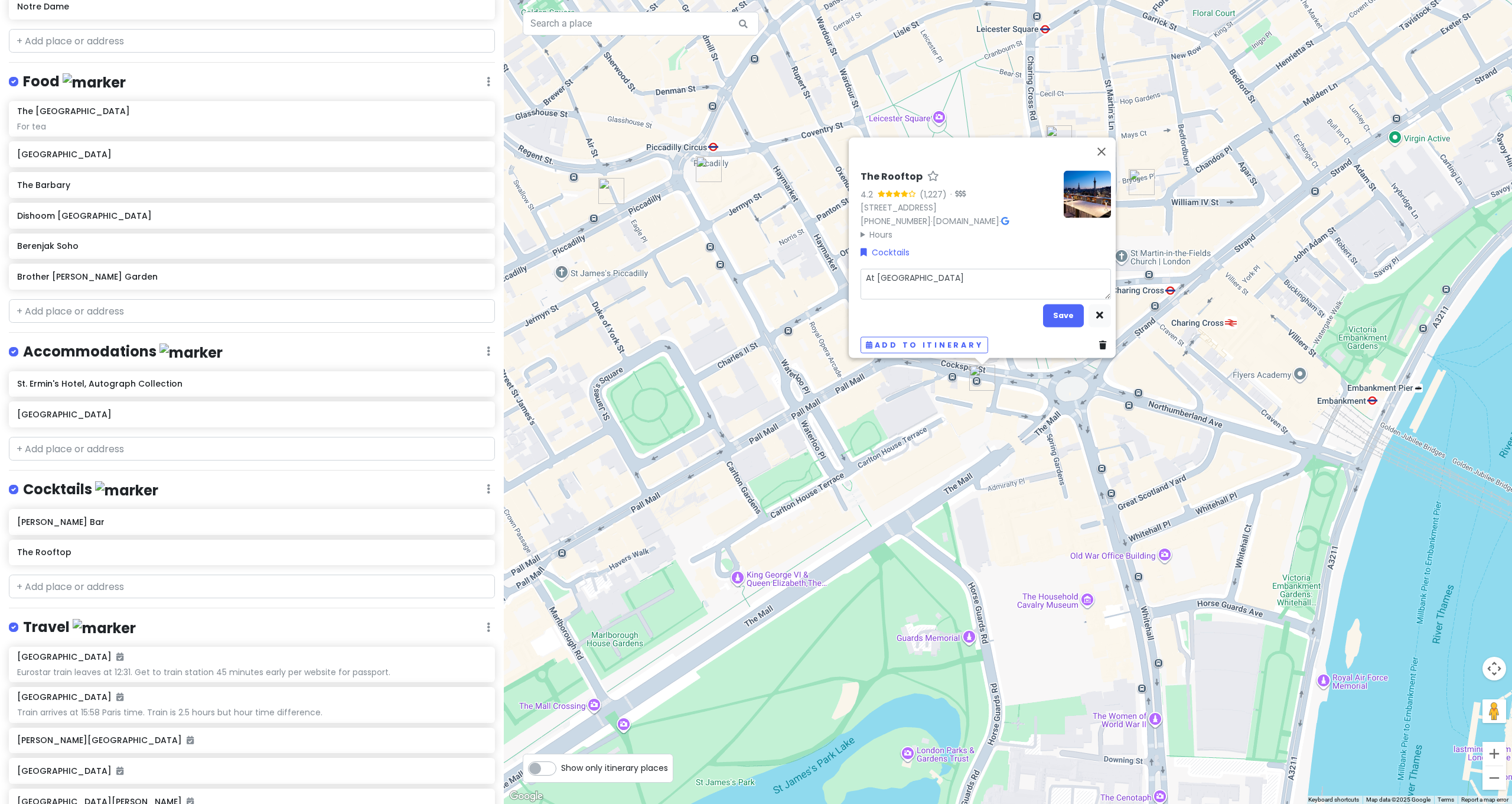
type textarea "At Trafalgar St"
type textarea "x"
type textarea "At Trafalgar St"
type textarea "x"
type textarea "At Trafalgar St J"
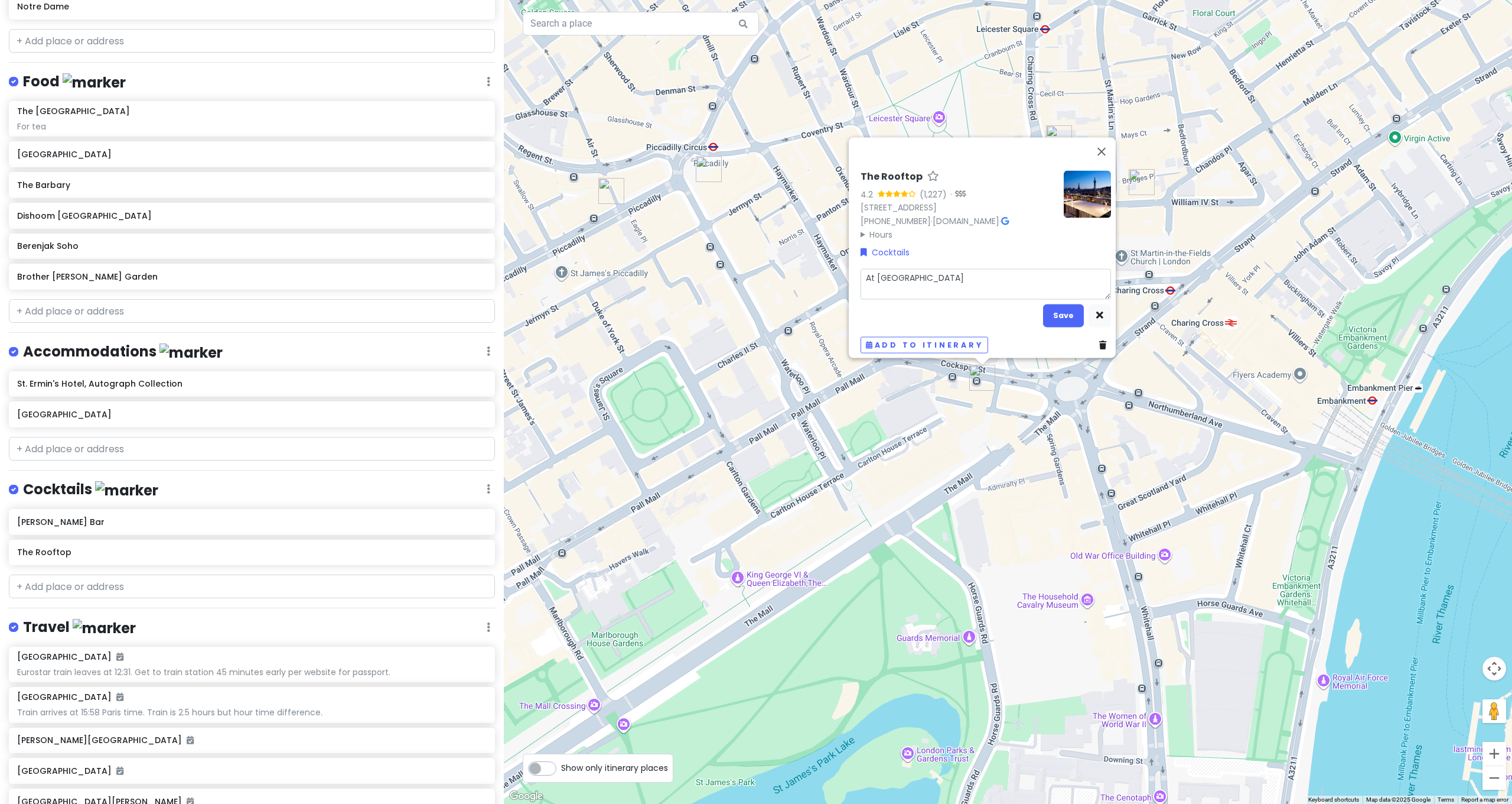
type textarea "x"
type textarea "At Trafalgar St Ja"
type textarea "x"
type textarea "At Trafalgar St Jam"
type textarea "x"
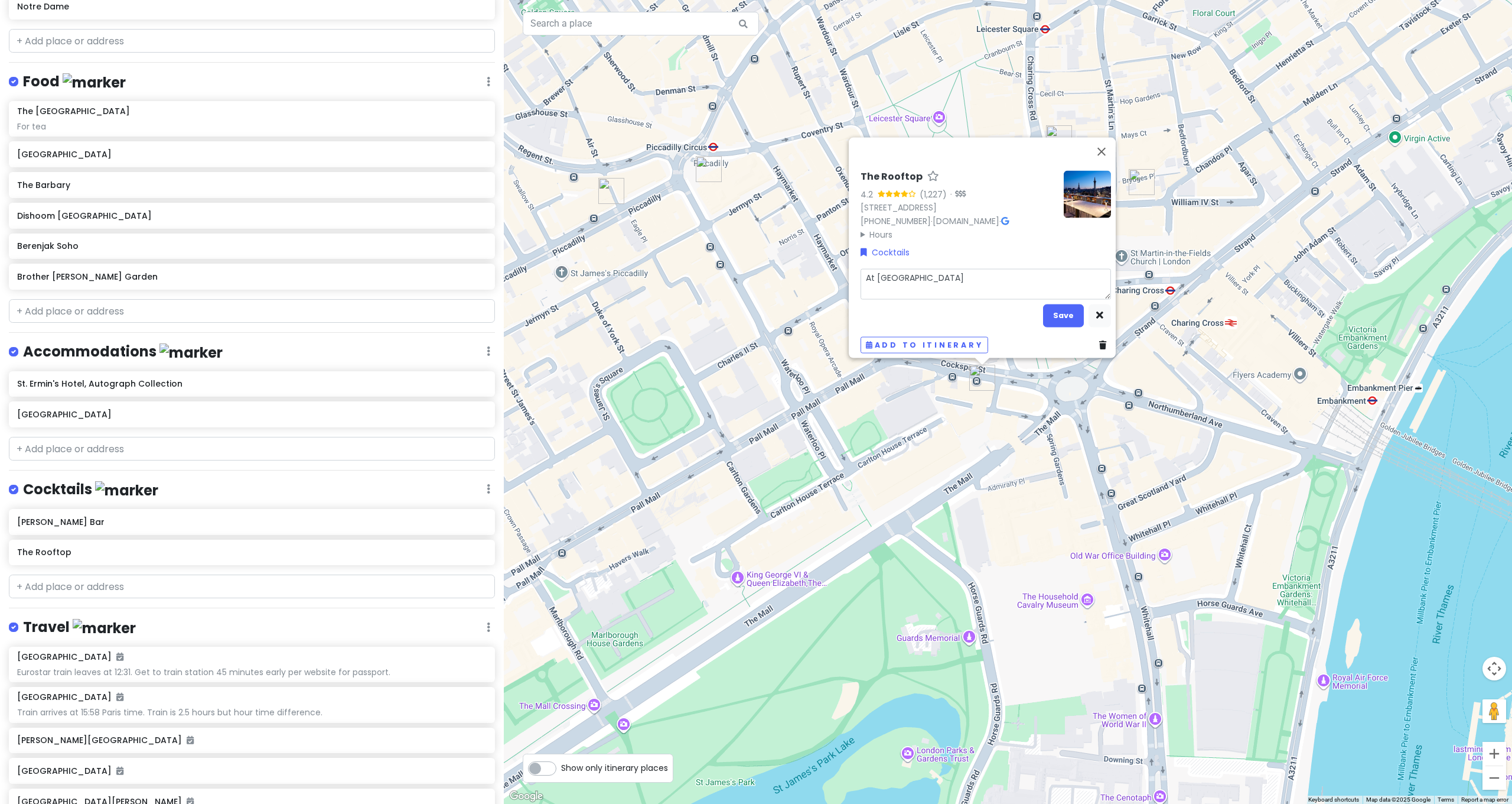
type textarea "At Trafalgar St Jame"
type textarea "x"
type textarea "At Trafalgar St James"
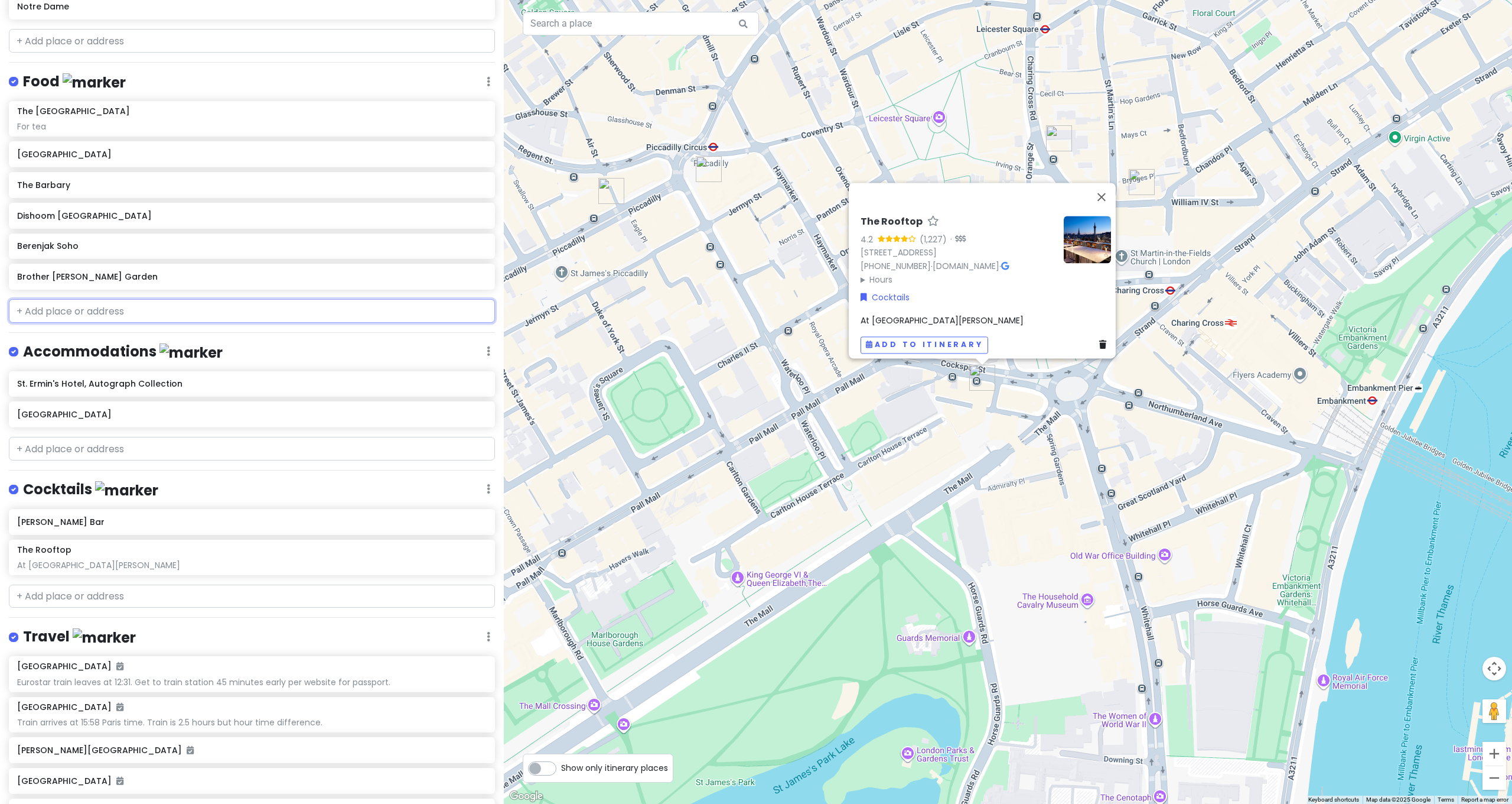
click at [235, 299] on input "text" at bounding box center [252, 310] width 486 height 24
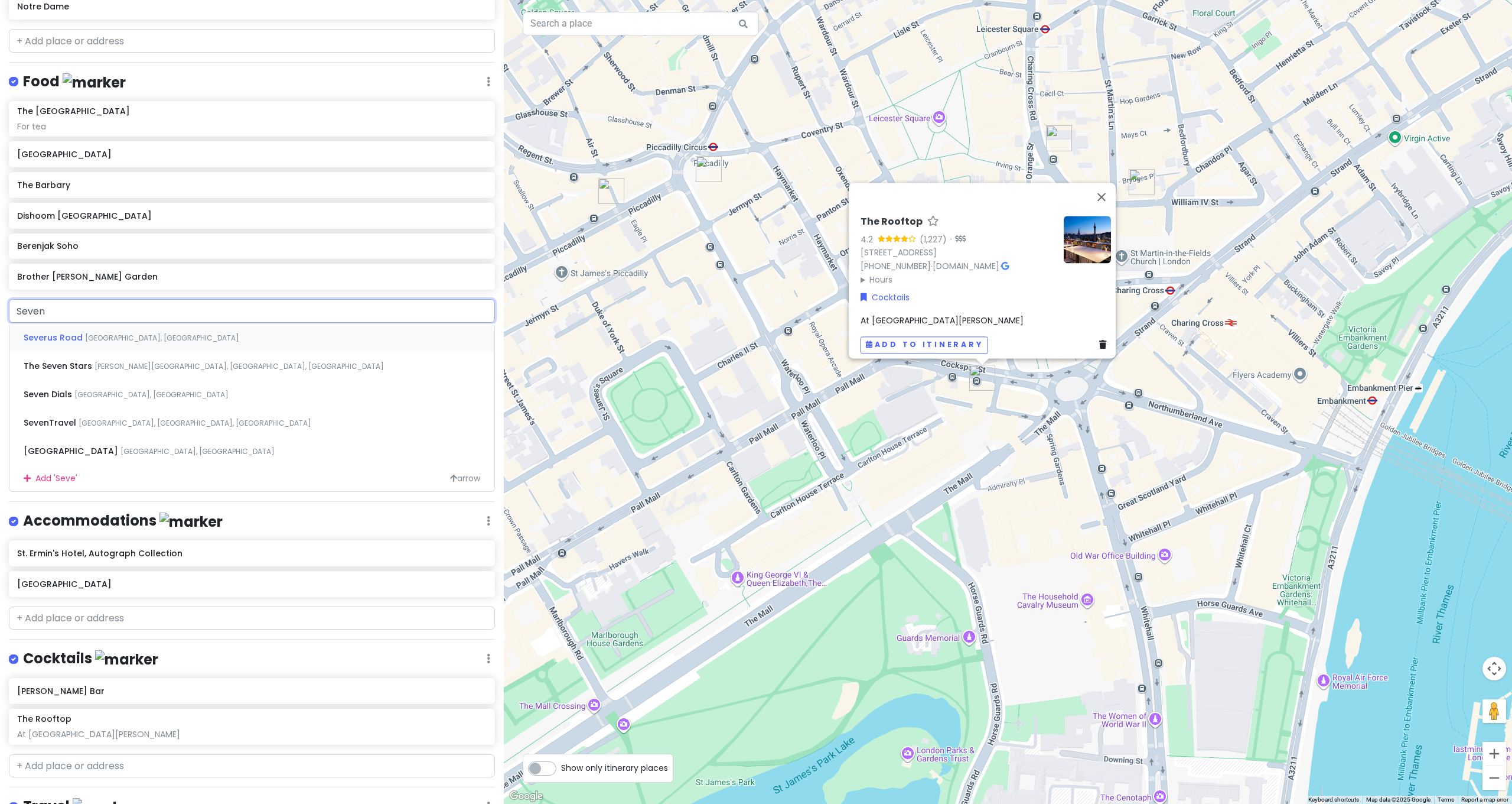
type input "Seven"
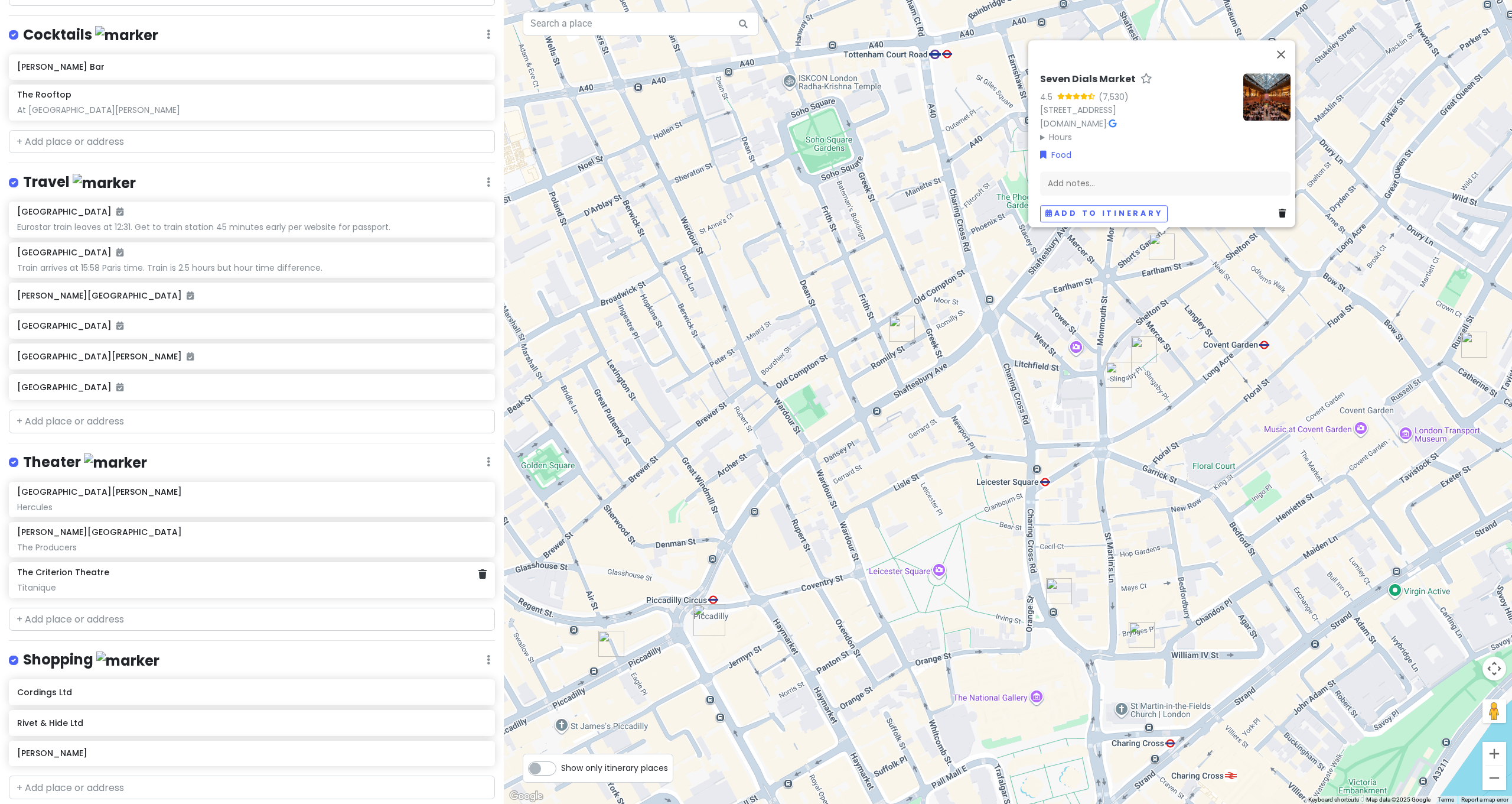
scroll to position [942, 0]
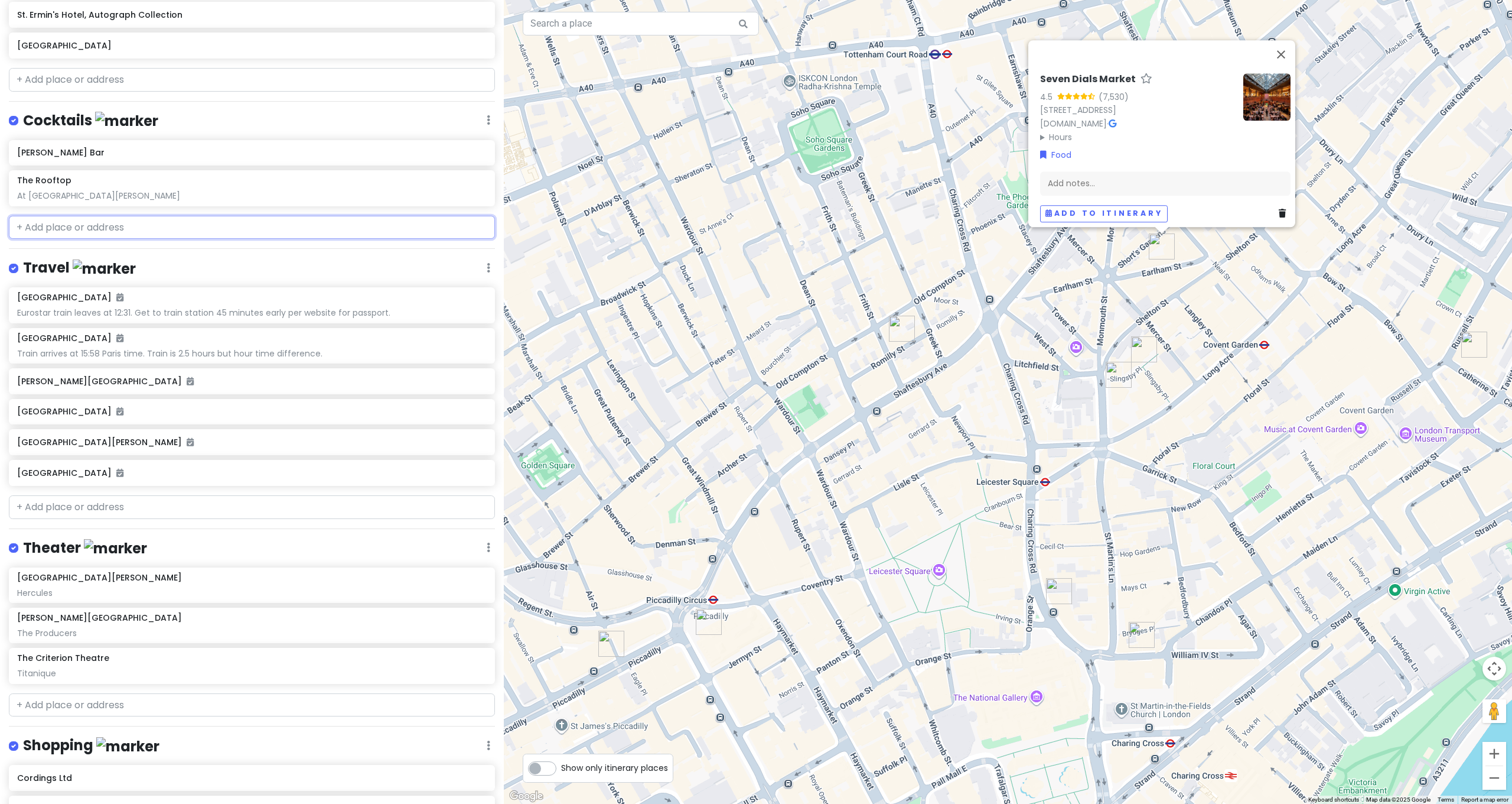
click at [102, 216] on input "text" at bounding box center [252, 227] width 486 height 24
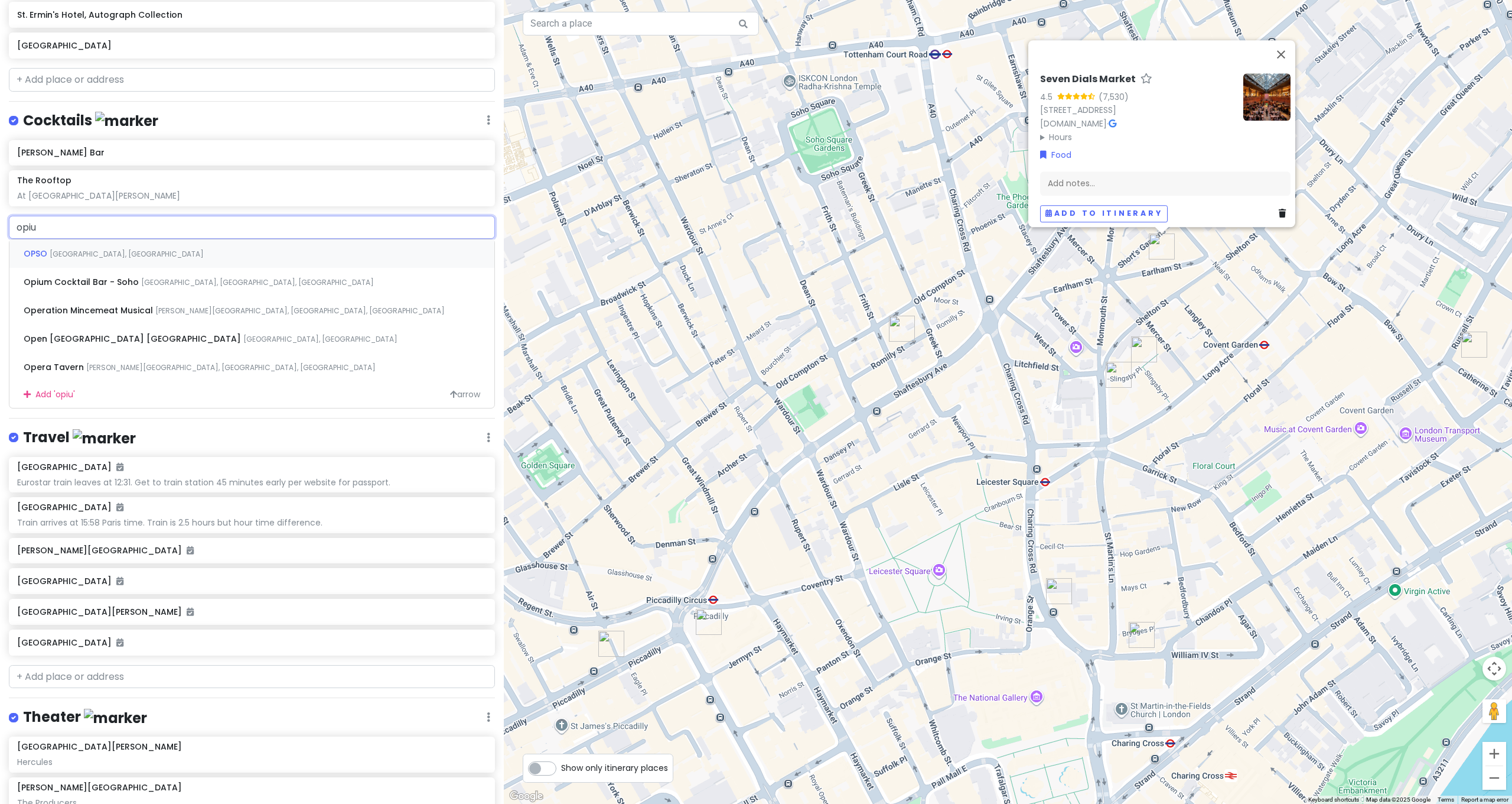
type input "opium"
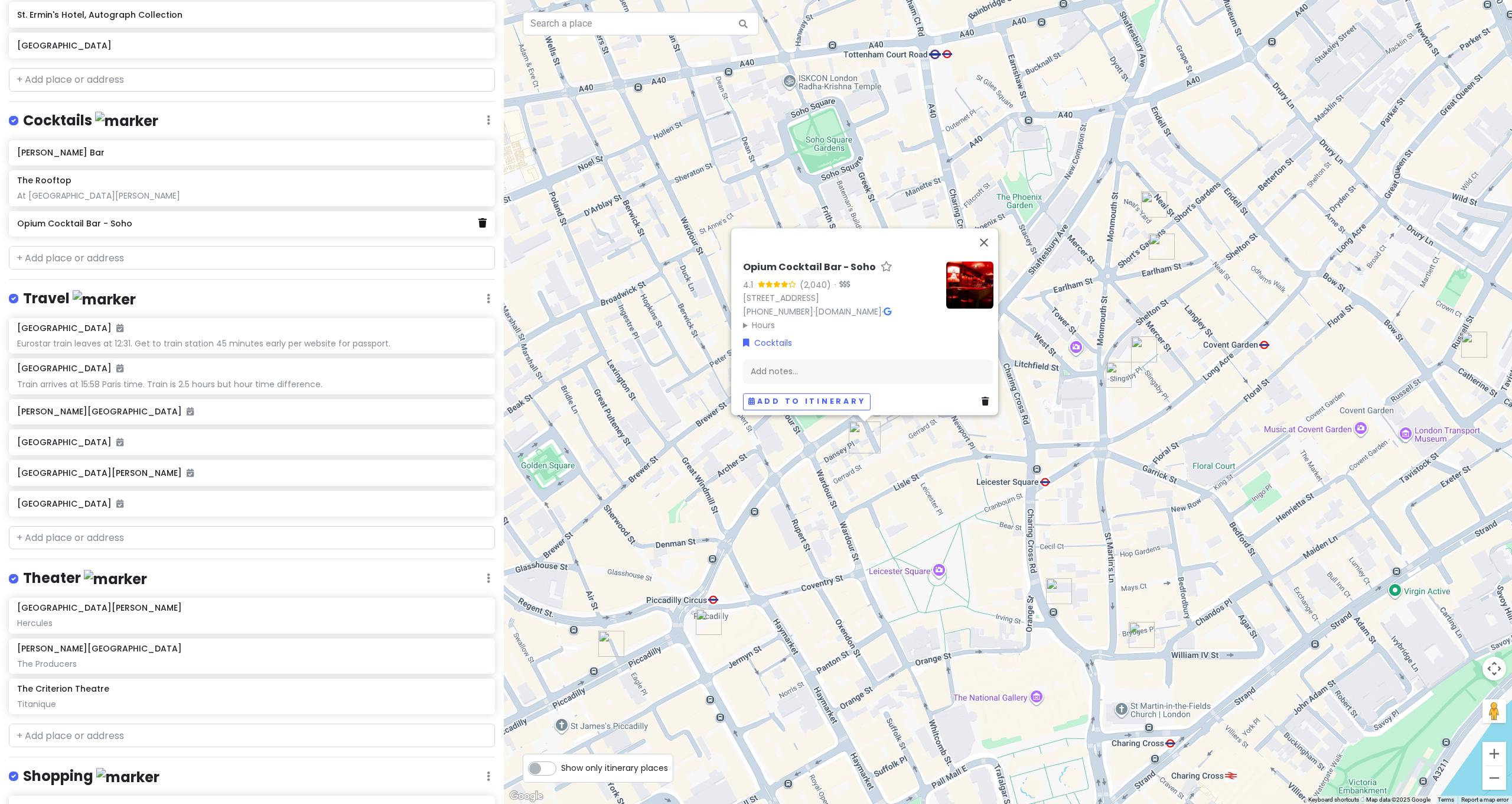
click at [479, 218] on icon at bounding box center [483, 223] width 8 height 9
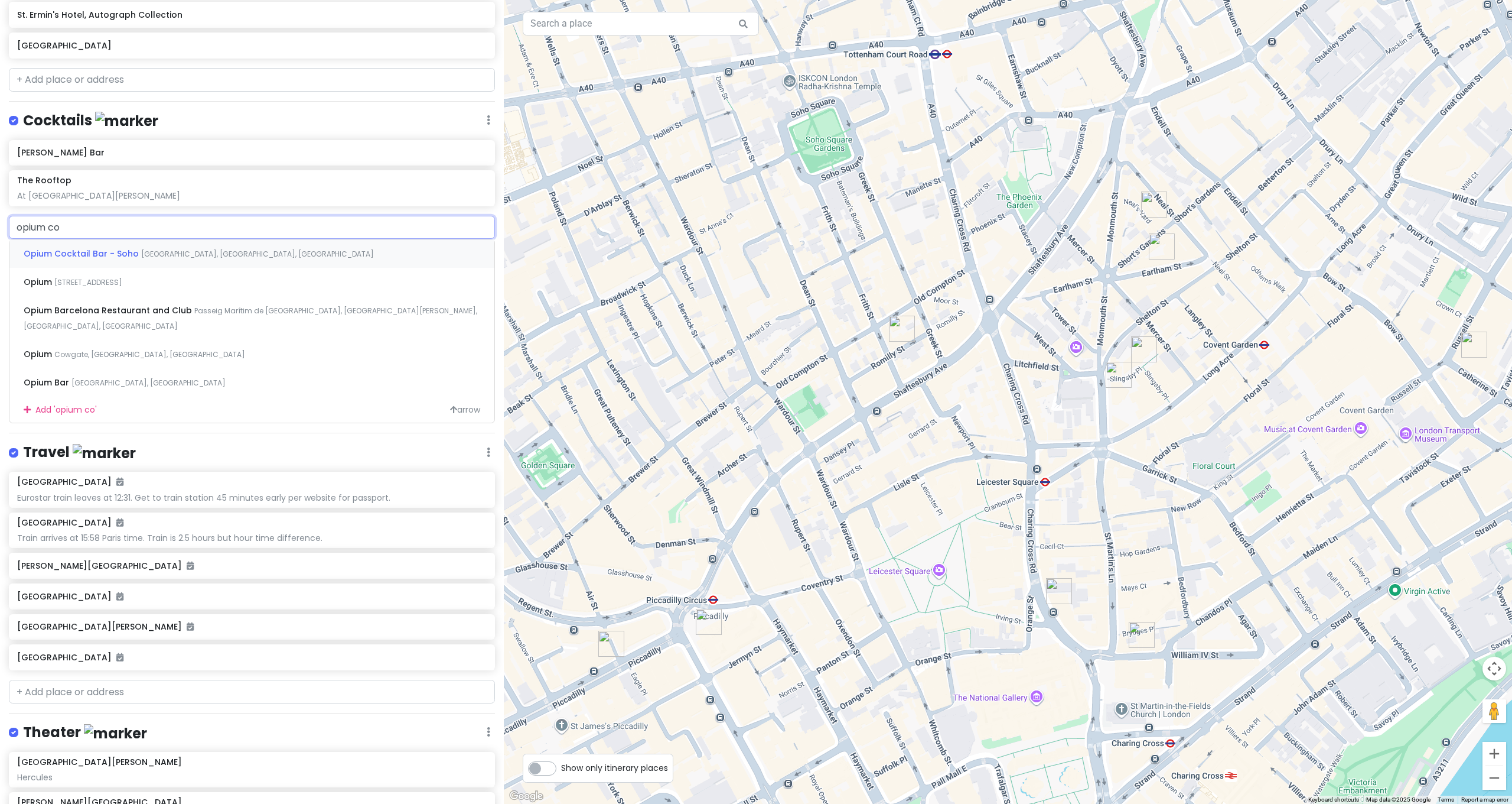
type input "opium coc"
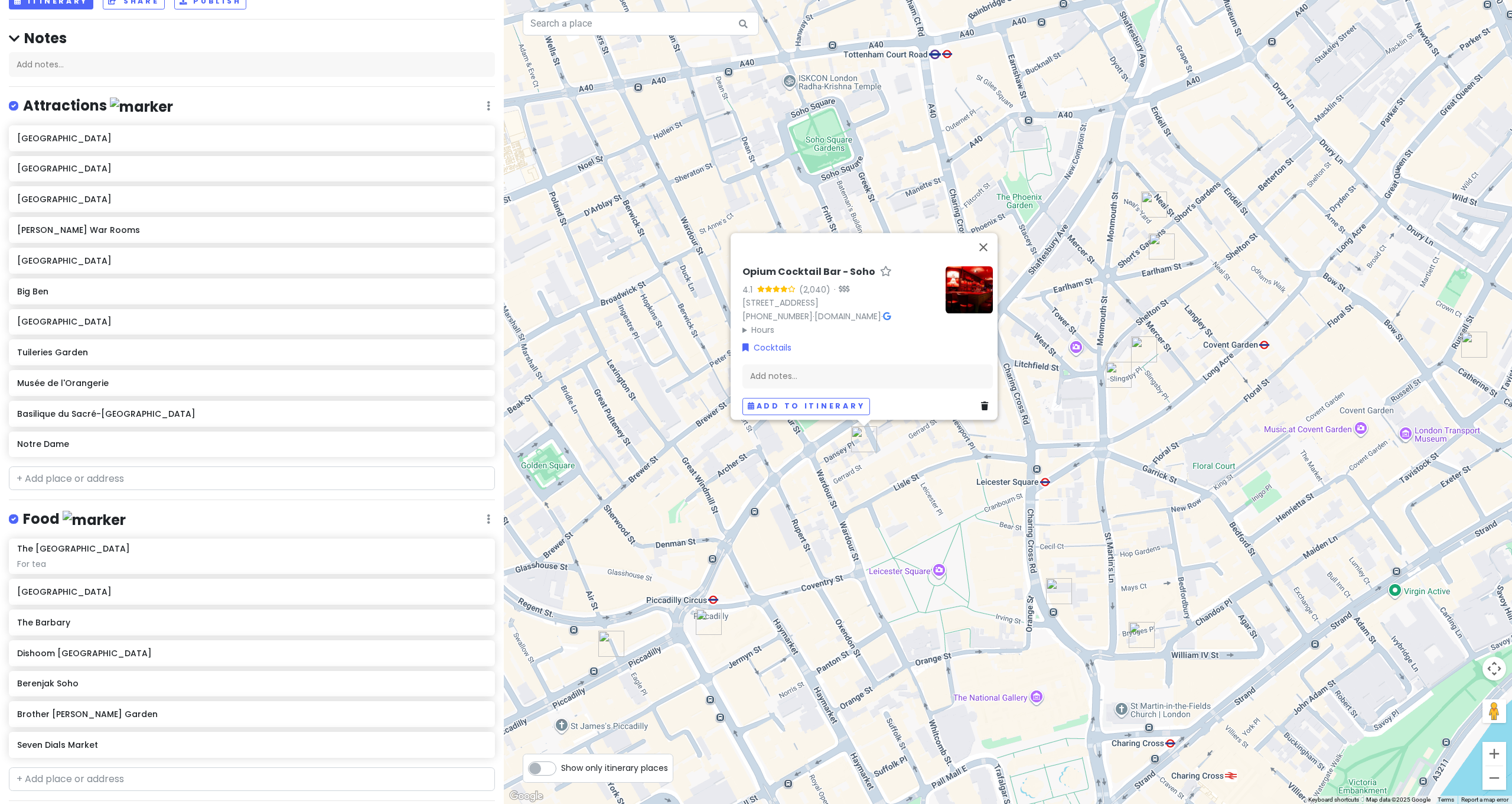
scroll to position [0, 0]
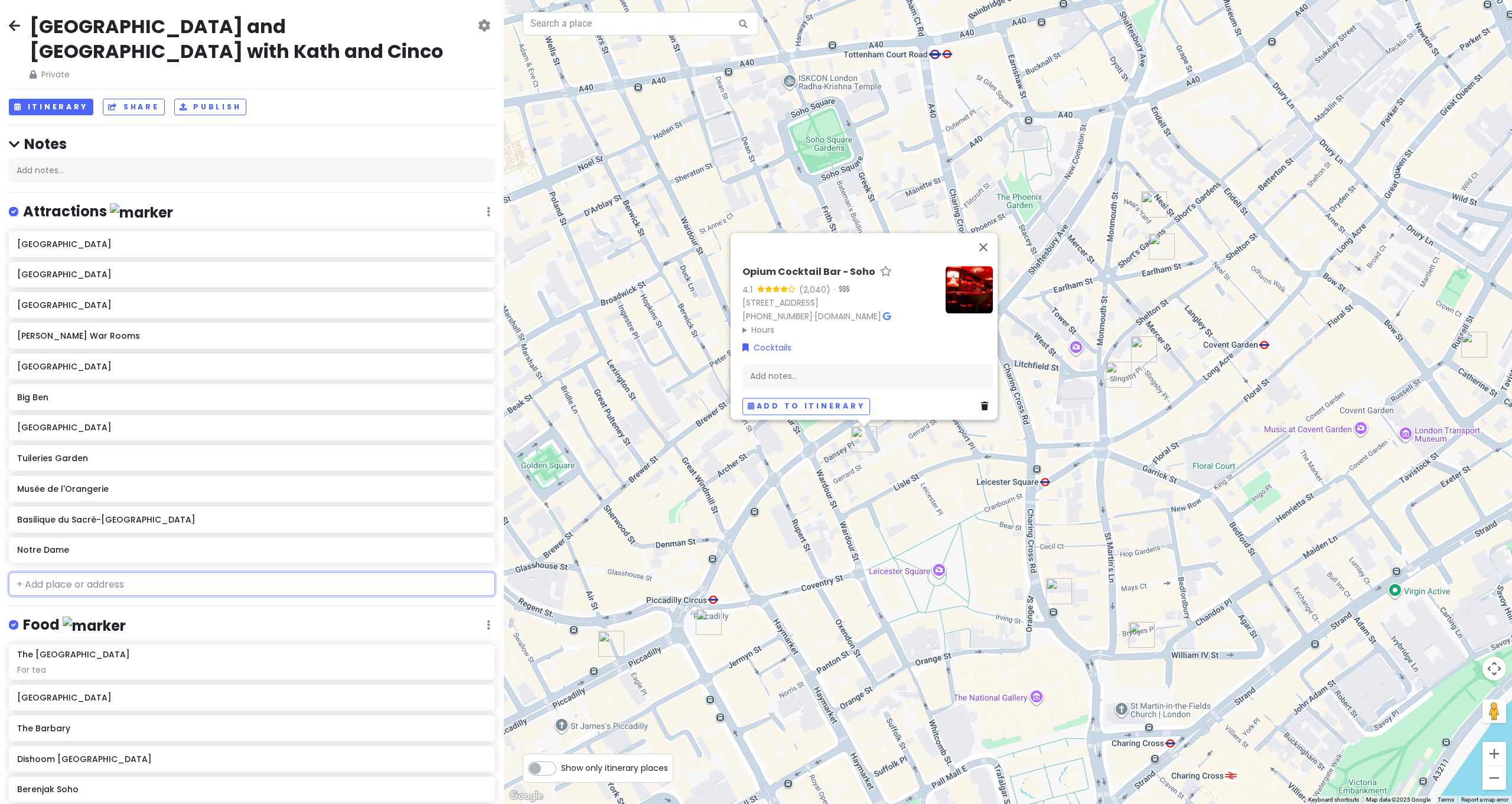
click at [110, 572] on input "text" at bounding box center [252, 584] width 486 height 24
type input "Windsor Castle, Windsor, UK"
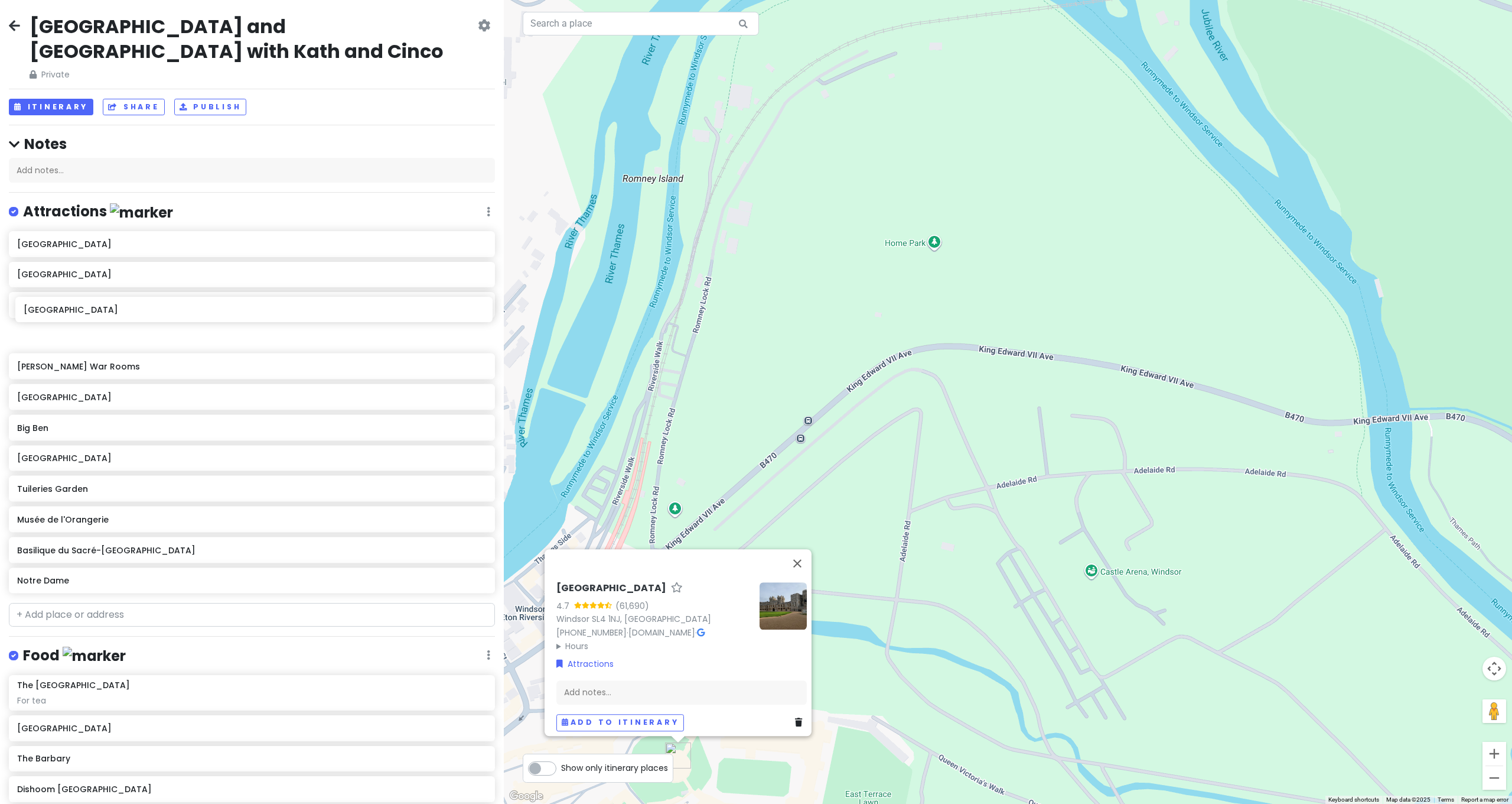
drag, startPoint x: 99, startPoint y: 558, endPoint x: 105, endPoint y: 315, distance: 243.1
click at [105, 315] on div "Westminster Abbey Buckingham Palace Kensington Palace Churchill War Rooms Highc…" at bounding box center [252, 414] width 504 height 367
drag, startPoint x: 105, startPoint y: 310, endPoint x: 103, endPoint y: 371, distance: 61.0
click at [103, 371] on div "Westminster Abbey Buckingham Palace Kensington Palace Windsor Castle Churchill …" at bounding box center [252, 414] width 504 height 367
drag, startPoint x: 156, startPoint y: 407, endPoint x: 146, endPoint y: 343, distance: 64.8
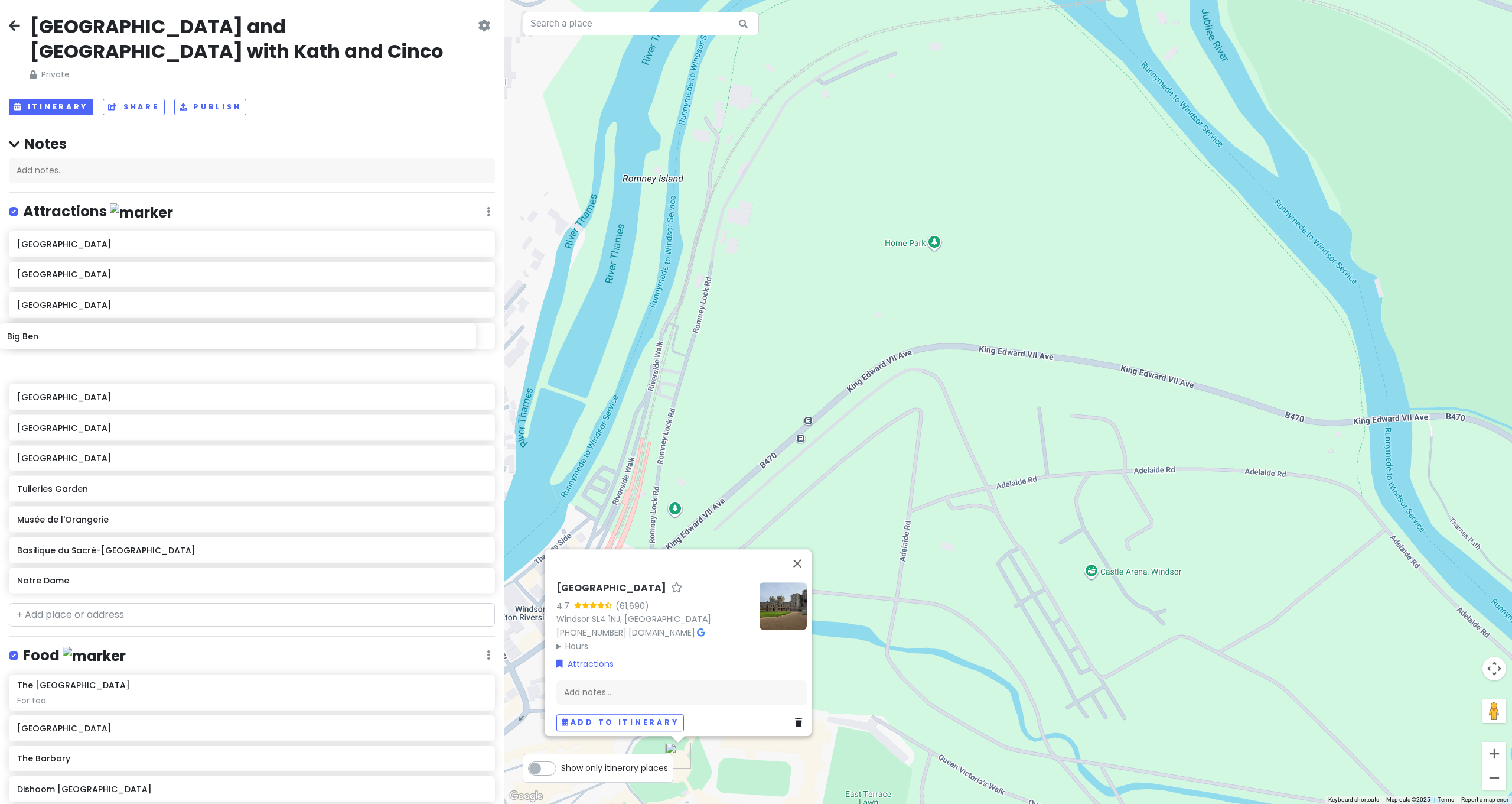
click at [146, 343] on div "Westminster Abbey Buckingham Palace Kensington Palace Churchill War Rooms Highc…" at bounding box center [252, 414] width 504 height 367
click at [171, 602] on input "text" at bounding box center [252, 614] width 486 height 24
type input "Hampton Court"
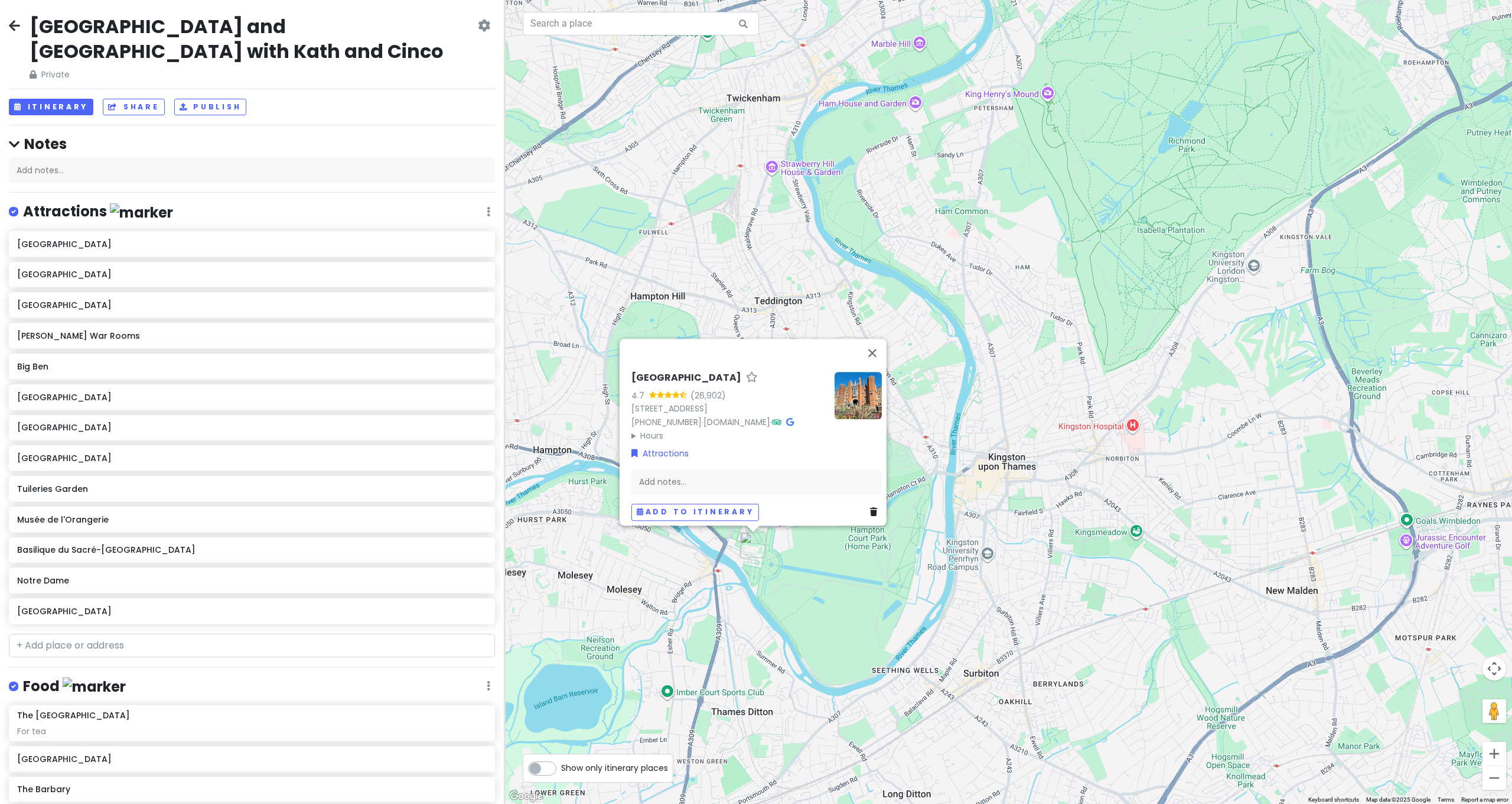
drag, startPoint x: 1112, startPoint y: 519, endPoint x: 1213, endPoint y: 549, distance: 105.4
click at [1216, 553] on div "Hampton Court Palace 4.7 (26,902) Hampton Ct Way, Molesey, East Molesey KT8 9AU…" at bounding box center [1008, 402] width 1008 height 804
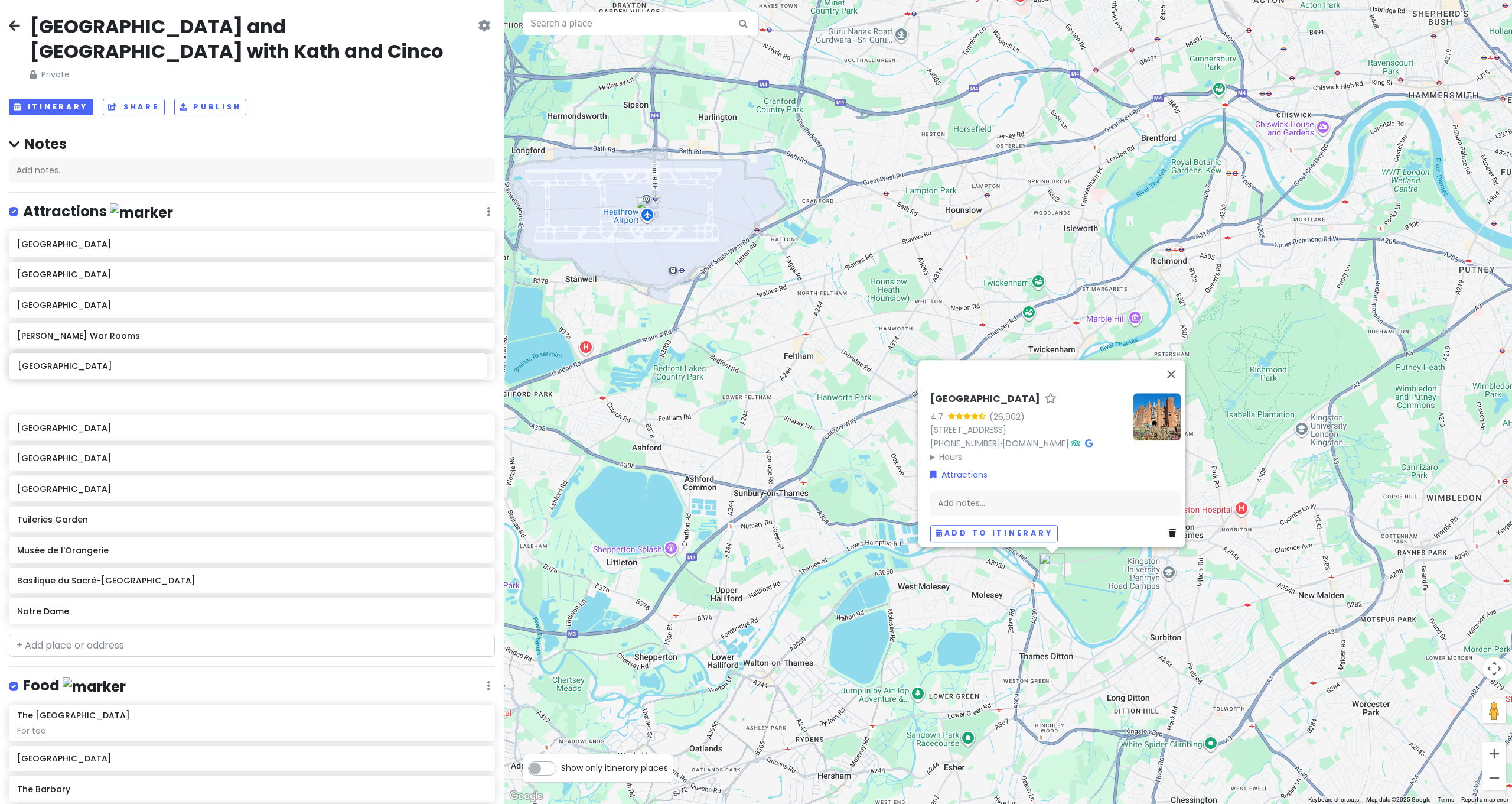
drag, startPoint x: 82, startPoint y: 588, endPoint x: 83, endPoint y: 371, distance: 217.0
click at [83, 371] on div "Westminster Abbey Buckingham Palace Kensington Palace Churchill War Rooms Big B…" at bounding box center [252, 430] width 504 height 398
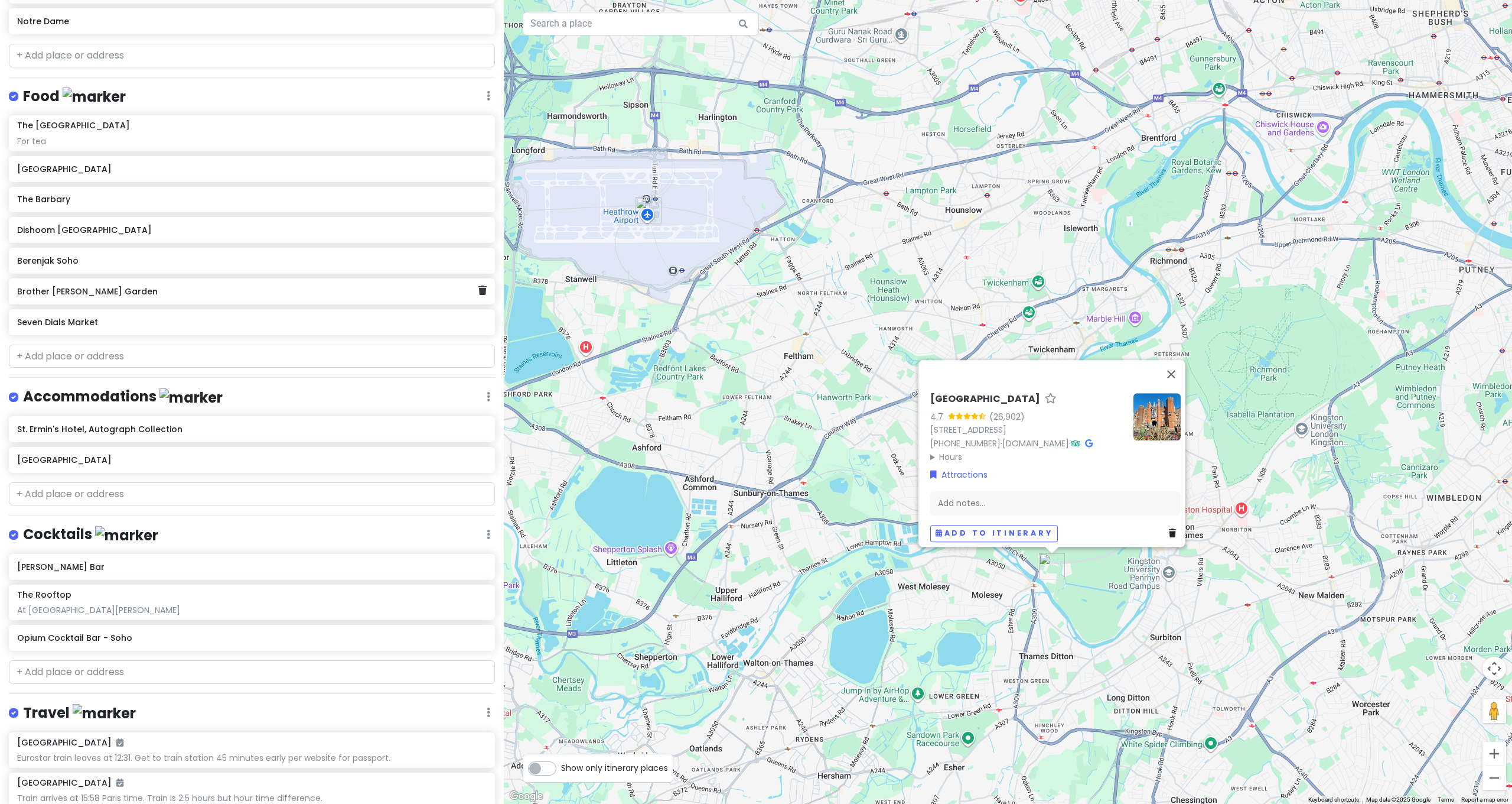
scroll to position [752, 0]
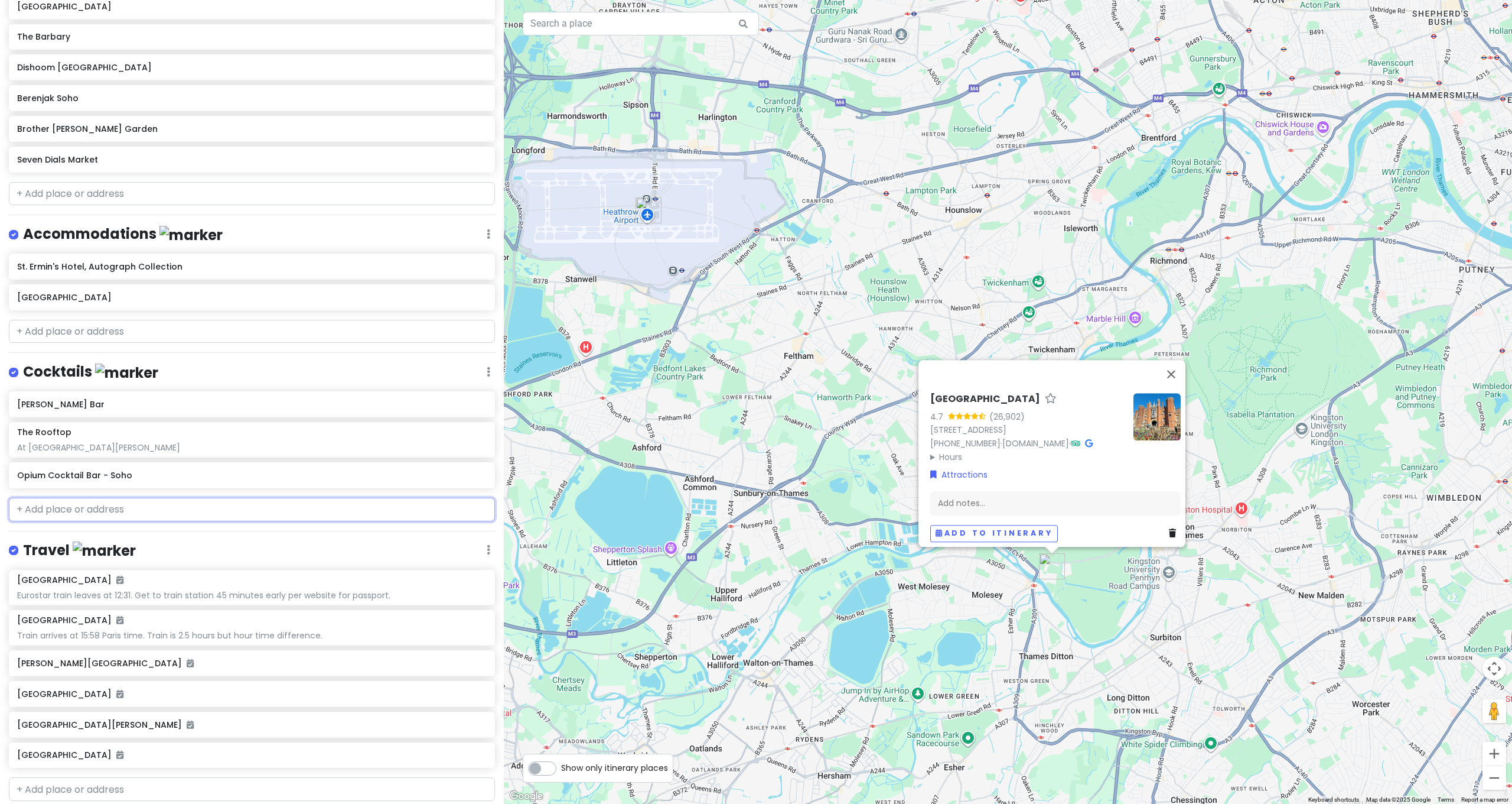
click at [115, 498] on input "text" at bounding box center [252, 509] width 486 height 24
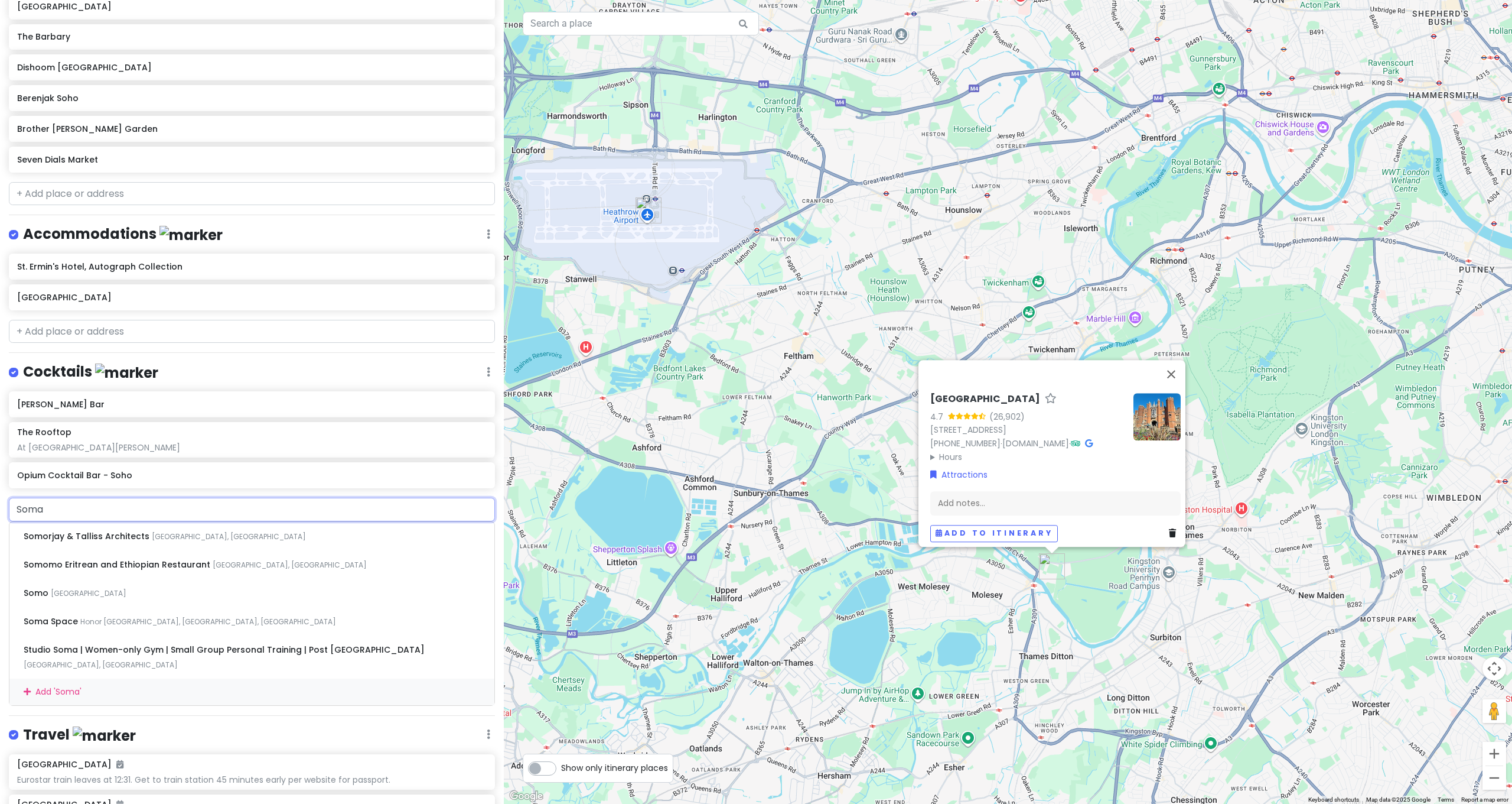
type input "Soma"
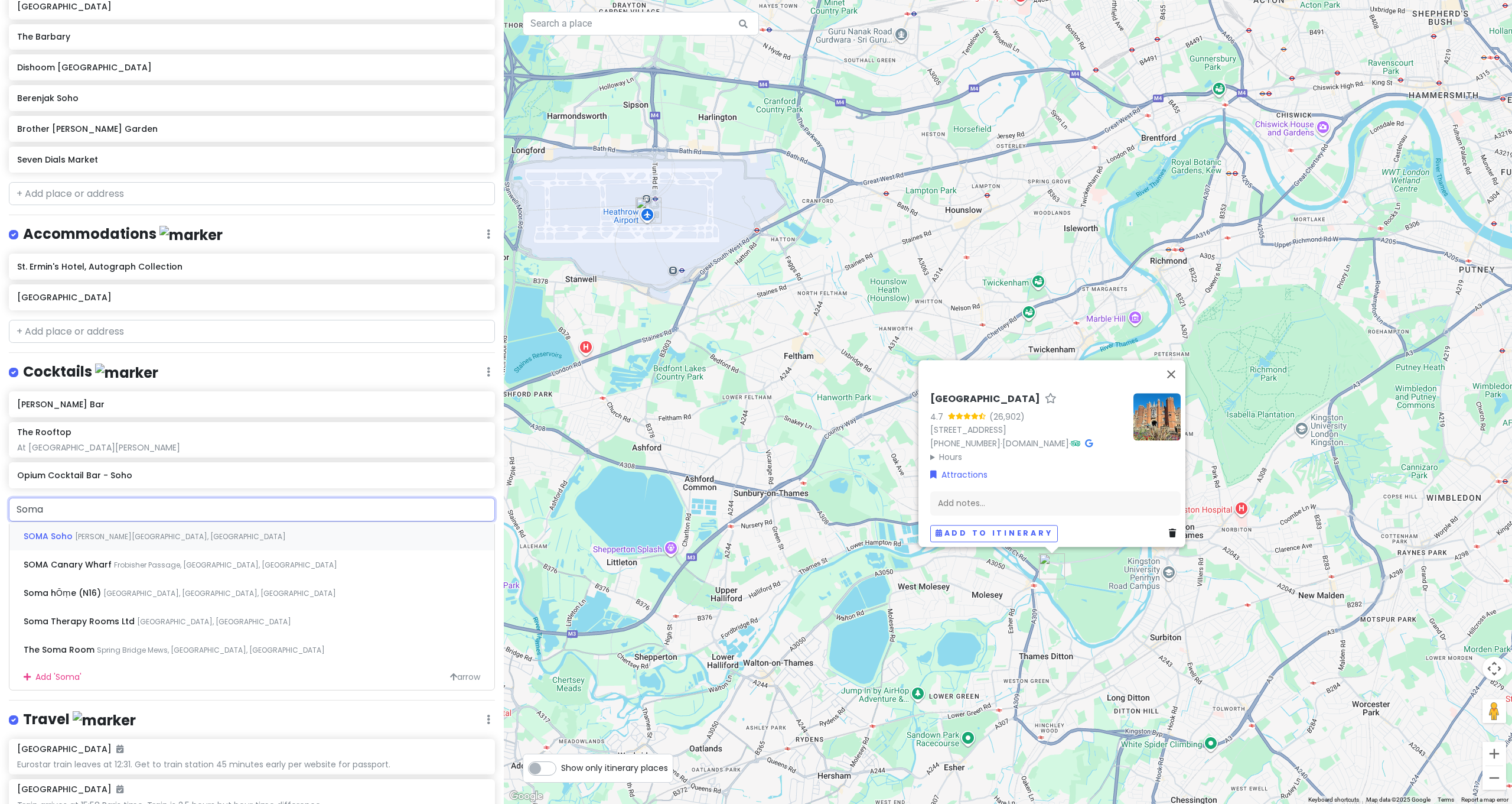
click at [157, 531] on span "Denman Street, London, UK" at bounding box center [181, 536] width 211 height 10
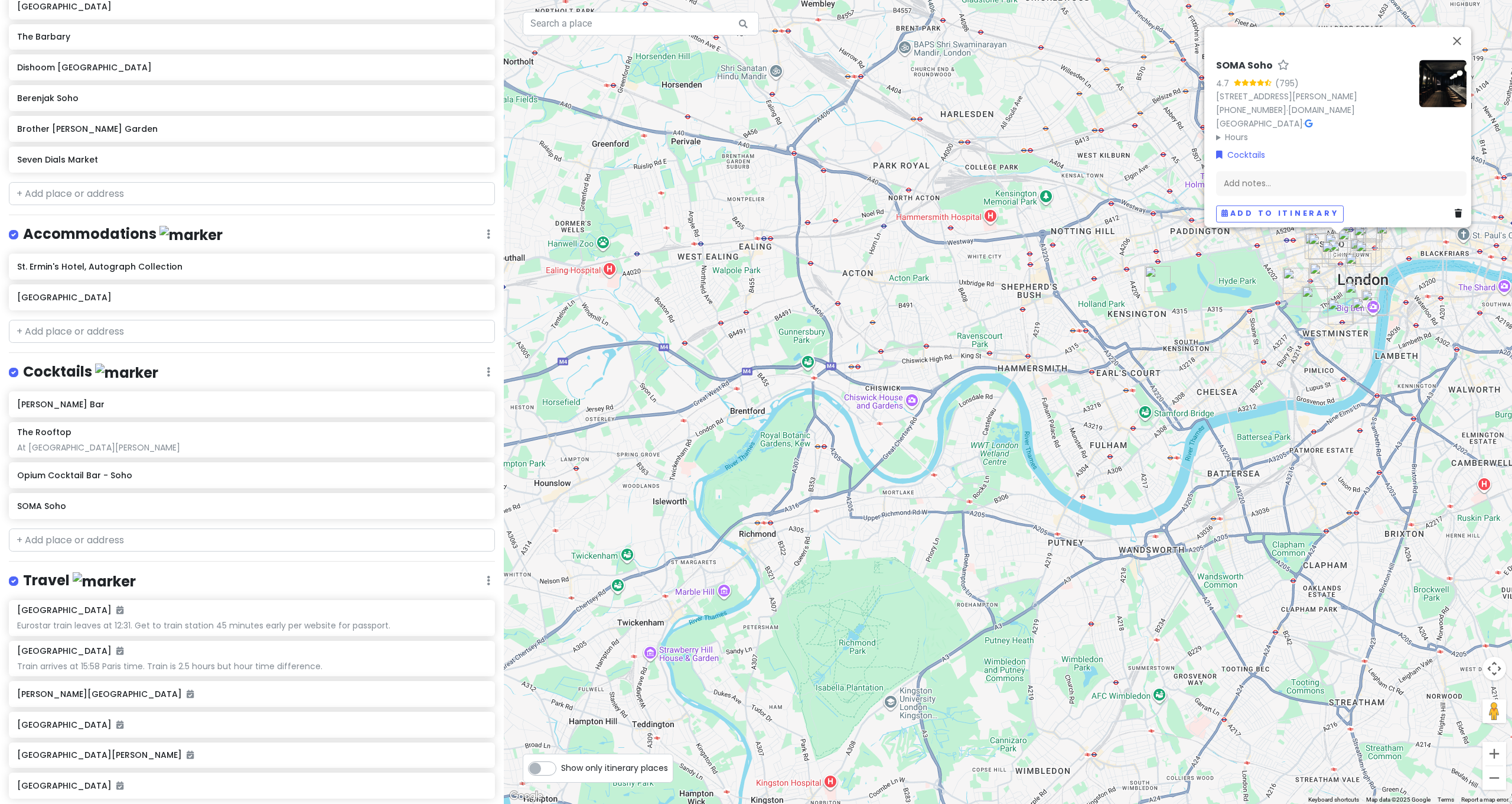
scroll to position [750, 0]
click at [75, 531] on input "text" at bounding box center [252, 542] width 486 height 24
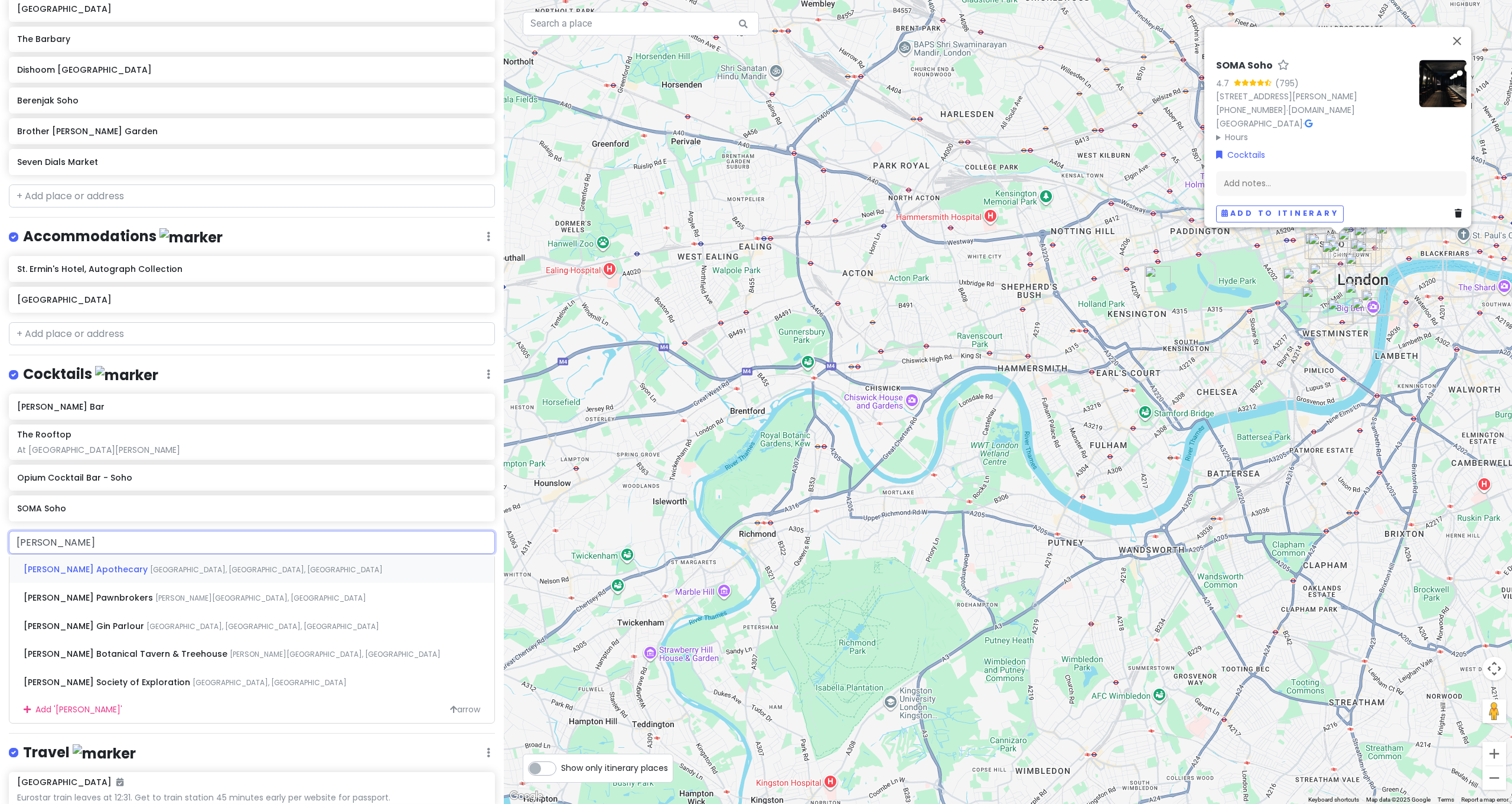
type input "Mr Fogg's G"
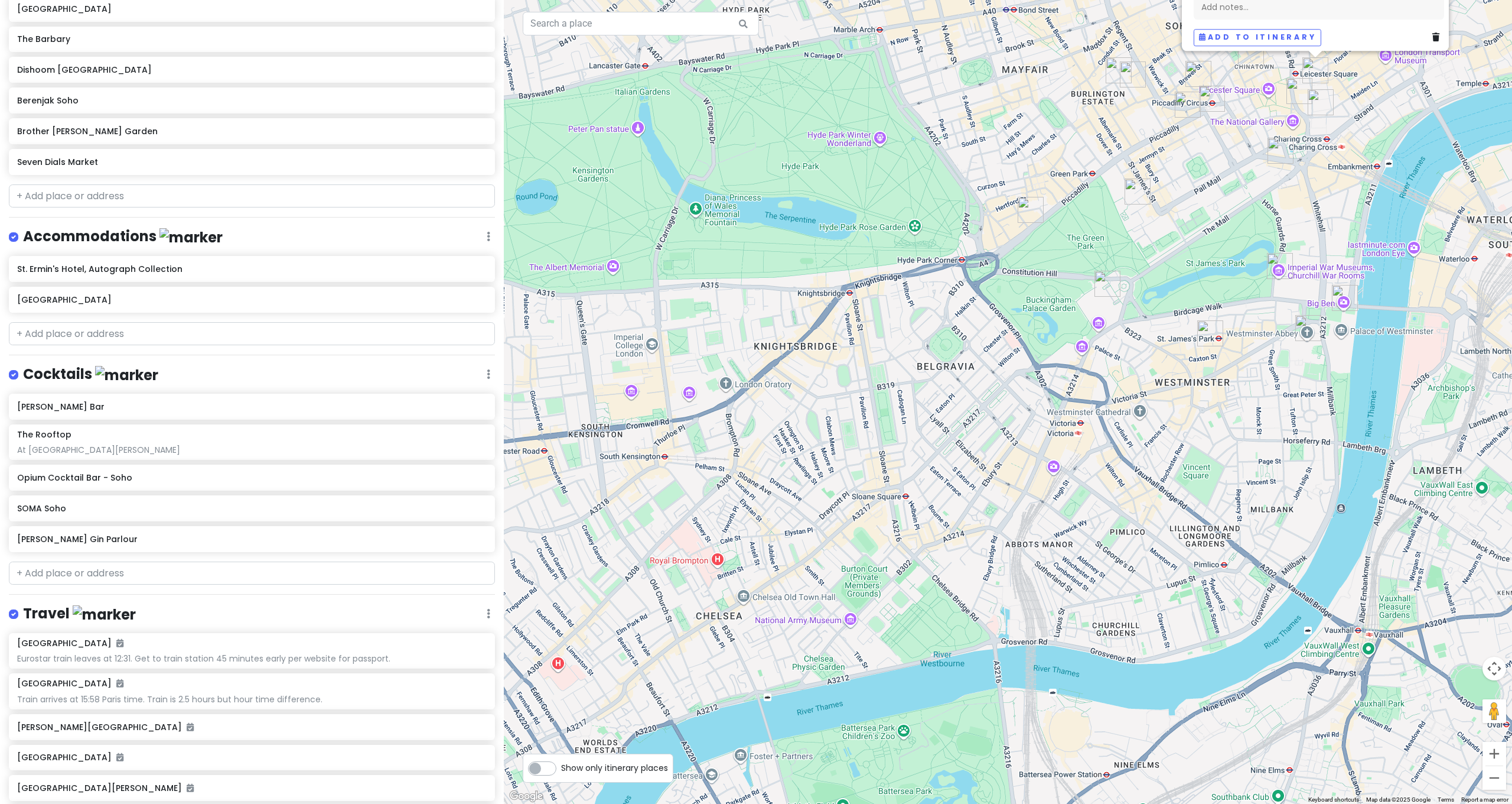
drag, startPoint x: 1323, startPoint y: 378, endPoint x: 1094, endPoint y: 360, distance: 229.7
click at [1095, 358] on div "Mr Fogg's Gin Parlour 4.6 (1,063) · 1 New Row, London WC2N 4EA, UK +44 20 7590 …" at bounding box center [1008, 402] width 1008 height 804
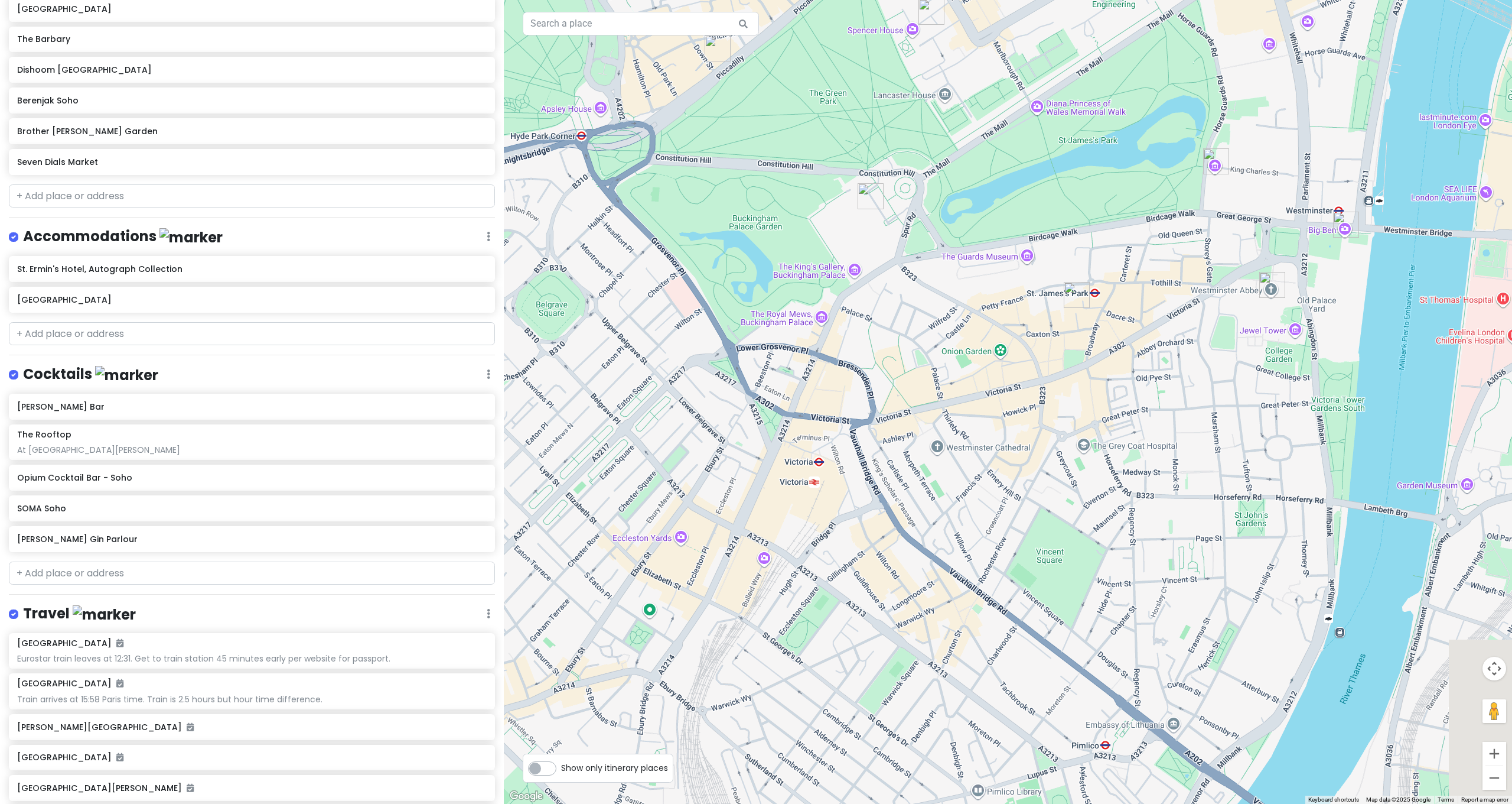
drag, startPoint x: 1286, startPoint y: 371, endPoint x: 1079, endPoint y: 359, distance: 207.3
click at [1079, 359] on div "Mr Fogg's Gin Parlour 4.6 (1,063) · 1 New Row, London WC2N 4EA, UK +44 20 7590 …" at bounding box center [1008, 402] width 1008 height 804
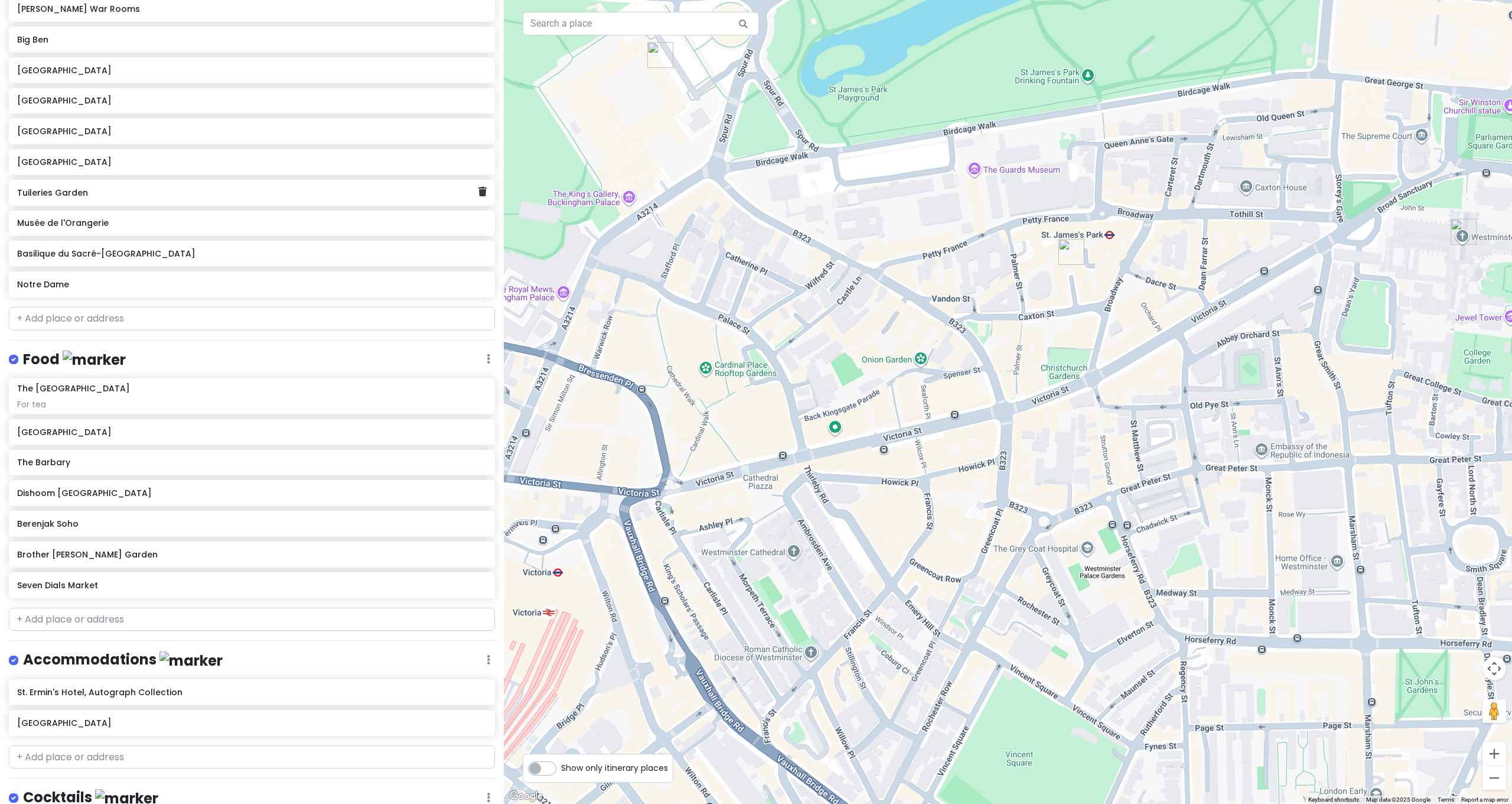
scroll to position [0, 0]
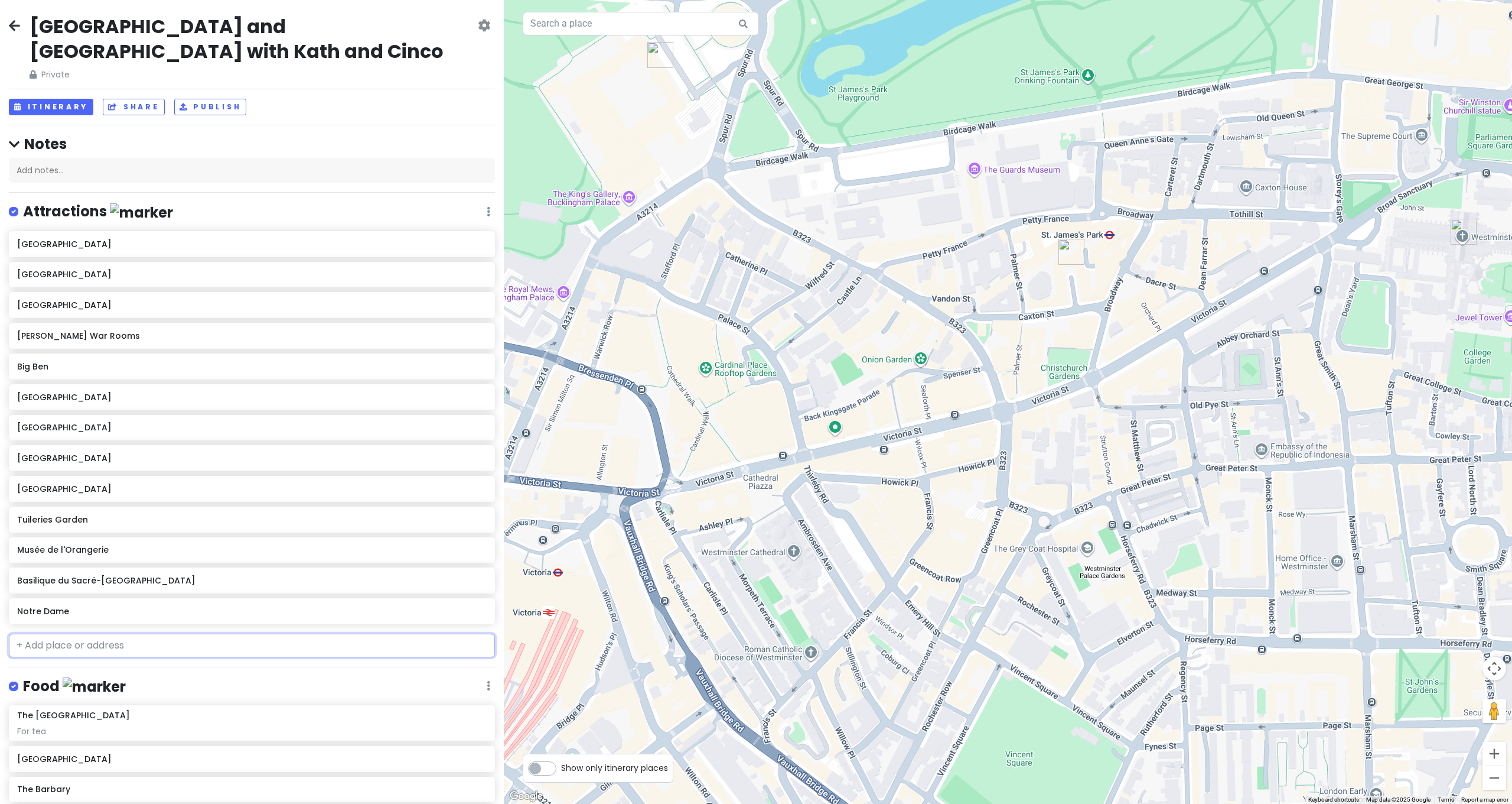
click at [122, 633] on input "text" at bounding box center [252, 645] width 486 height 24
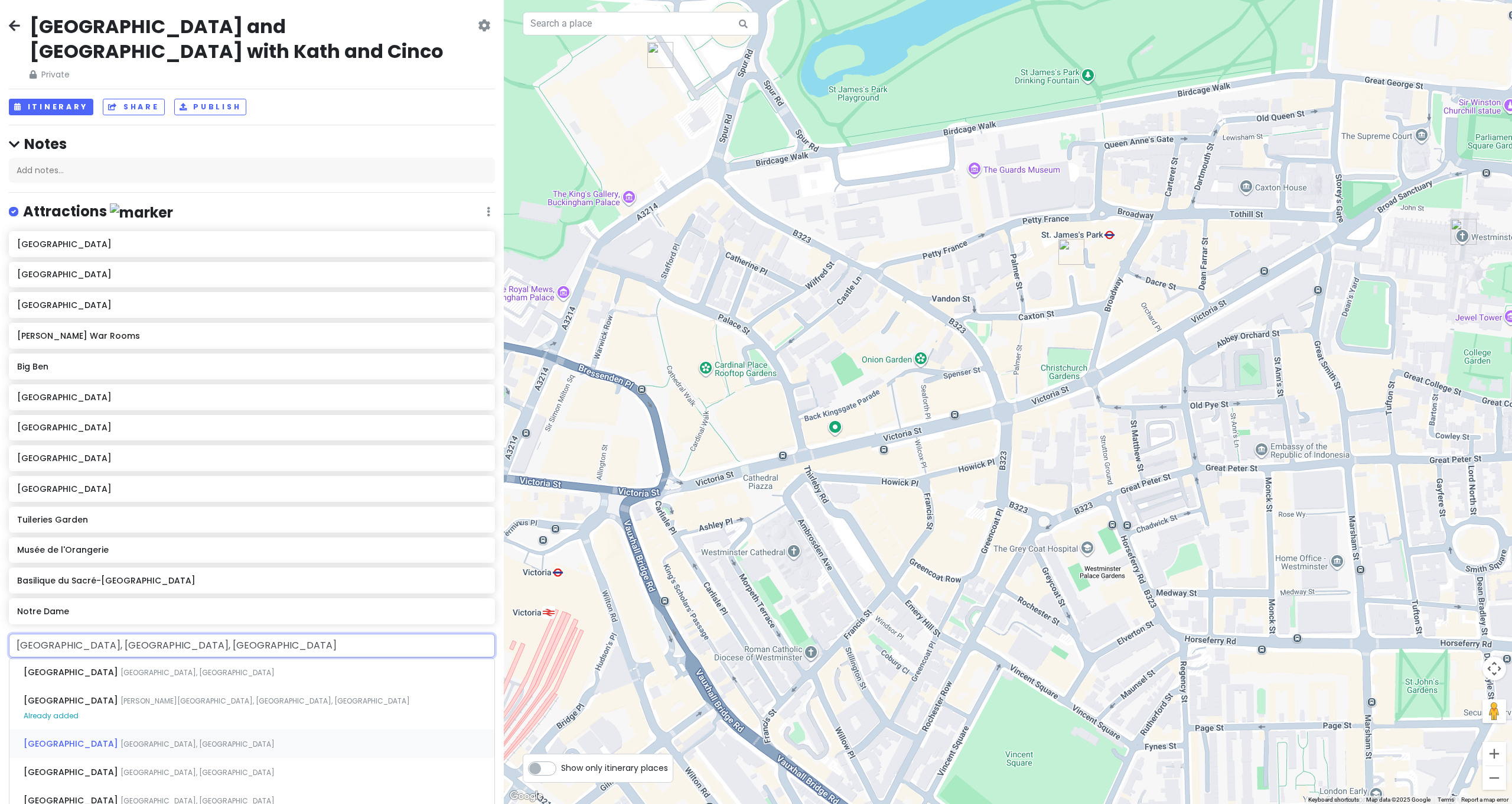
type input "Westminster Cathedral, Victoria Street, London, UK"
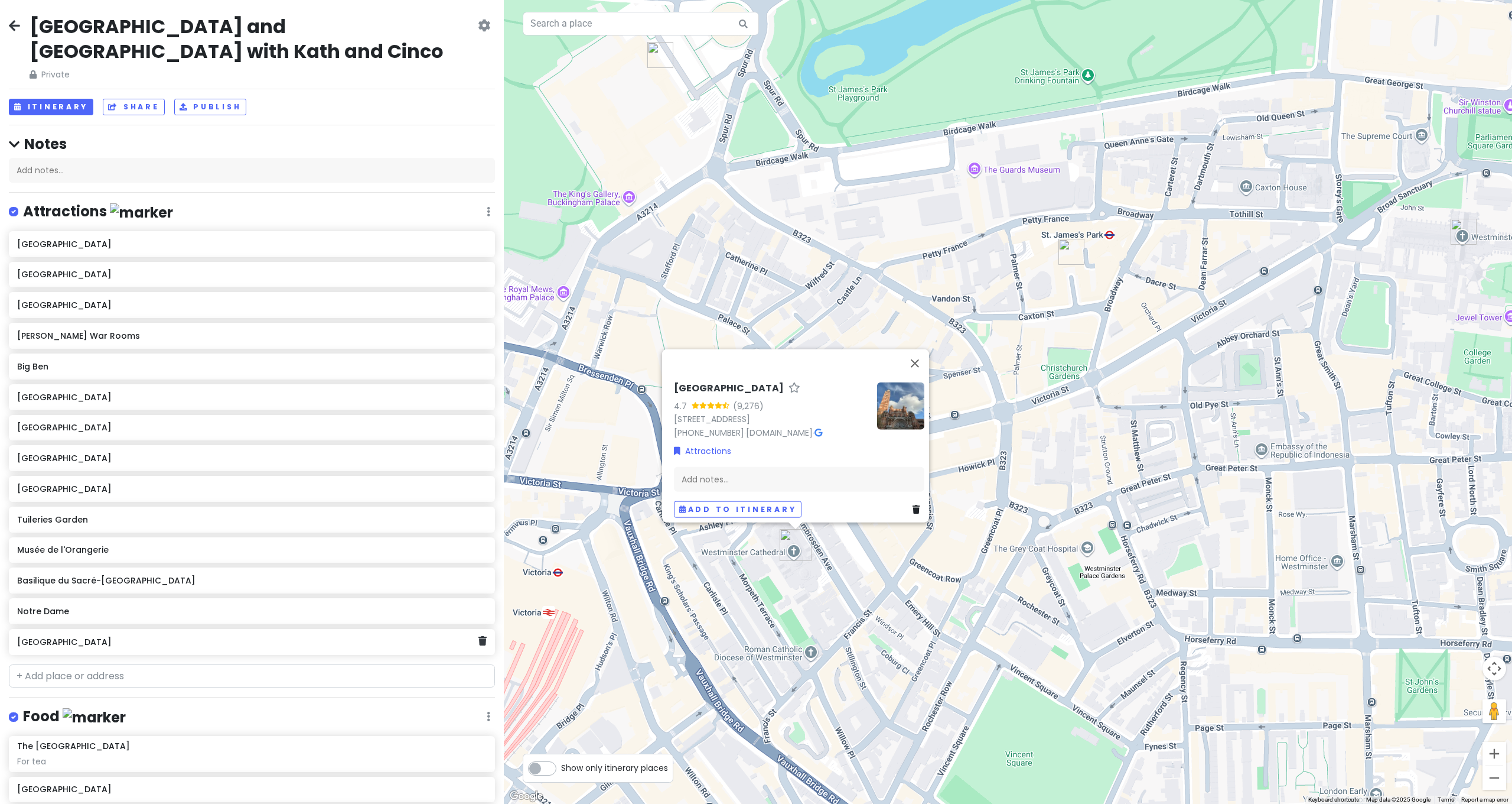
scroll to position [1, 0]
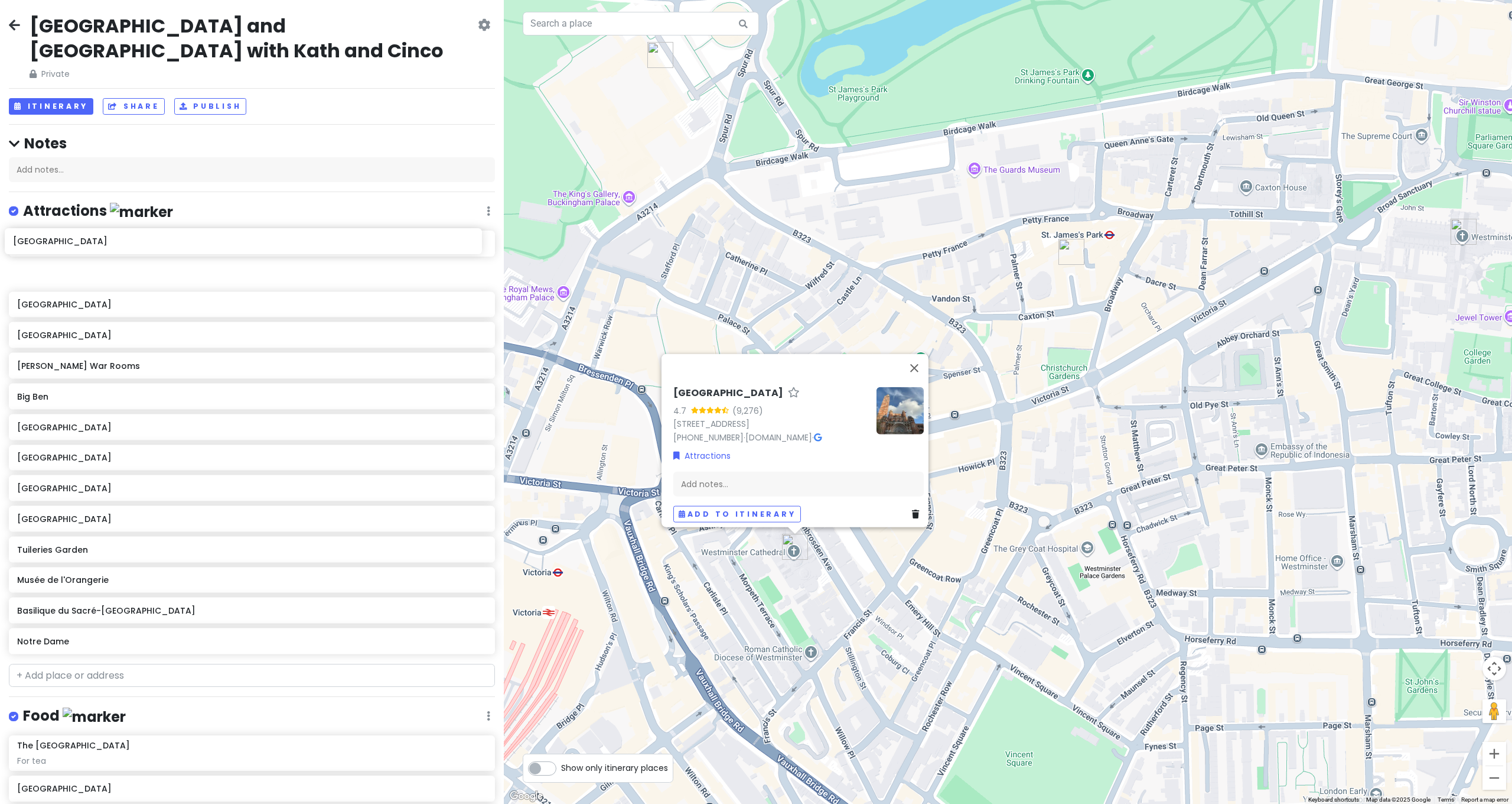
drag, startPoint x: 60, startPoint y: 615, endPoint x: 56, endPoint y: 240, distance: 375.0
click at [56, 240] on div "Westminster Abbey Buckingham Palace Kensington Palace Churchill War Rooms Big B…" at bounding box center [252, 445] width 504 height 429
click at [1035, 446] on div "Westminster Cathedral 4.7 (9,276) Victoria St, London SW1P 1LT, UK +44 20 7798 …" at bounding box center [1008, 402] width 1008 height 804
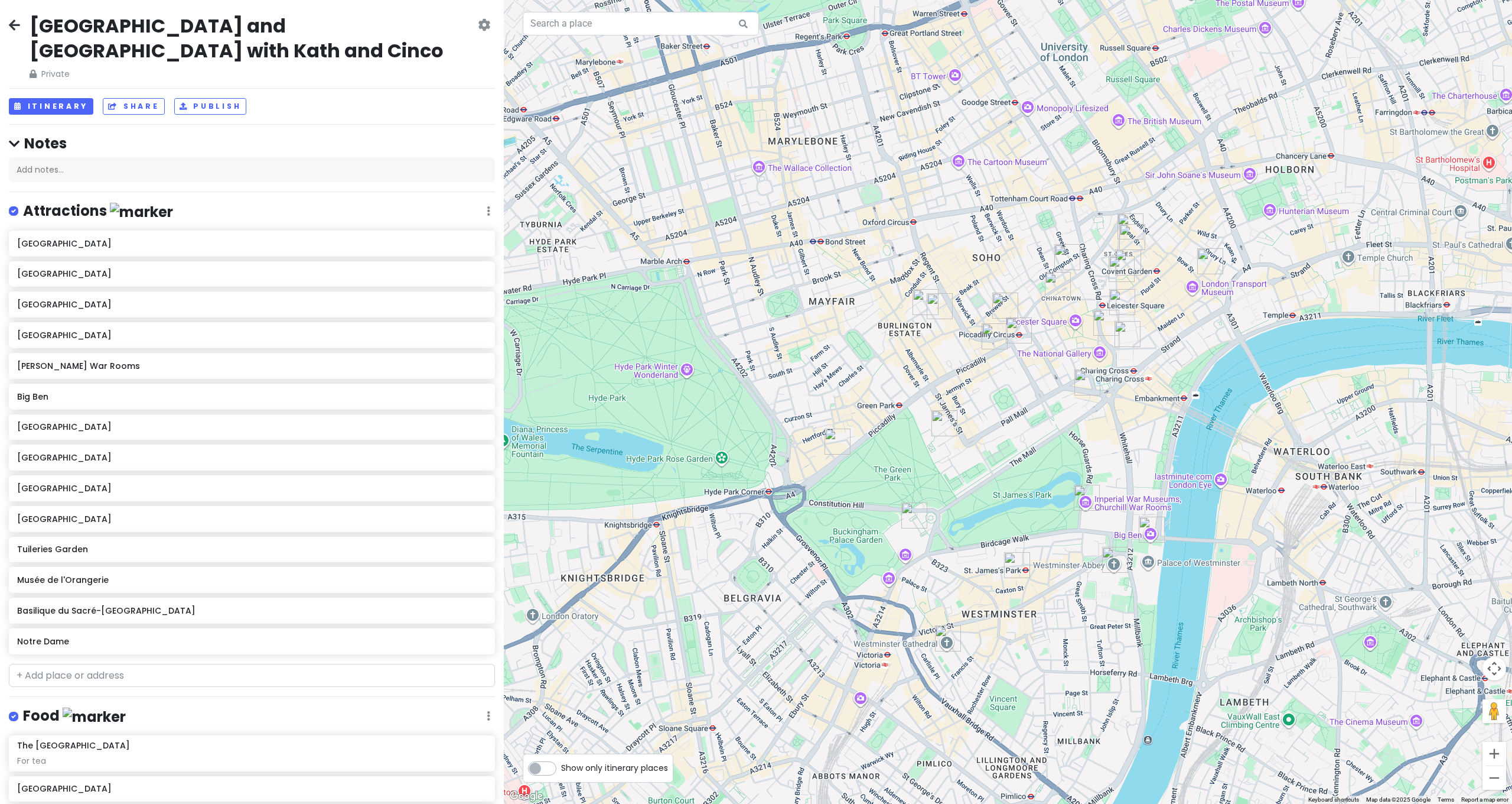
drag, startPoint x: 1053, startPoint y: 351, endPoint x: 1025, endPoint y: 530, distance: 181.2
click at [1025, 530] on div at bounding box center [1008, 402] width 1008 height 804
click at [301, 664] on input "text" at bounding box center [252, 675] width 486 height 24
type input "[GEOGRAPHIC_DATA]"
click at [120, 697] on span "London, UK" at bounding box center [197, 702] width 154 height 10
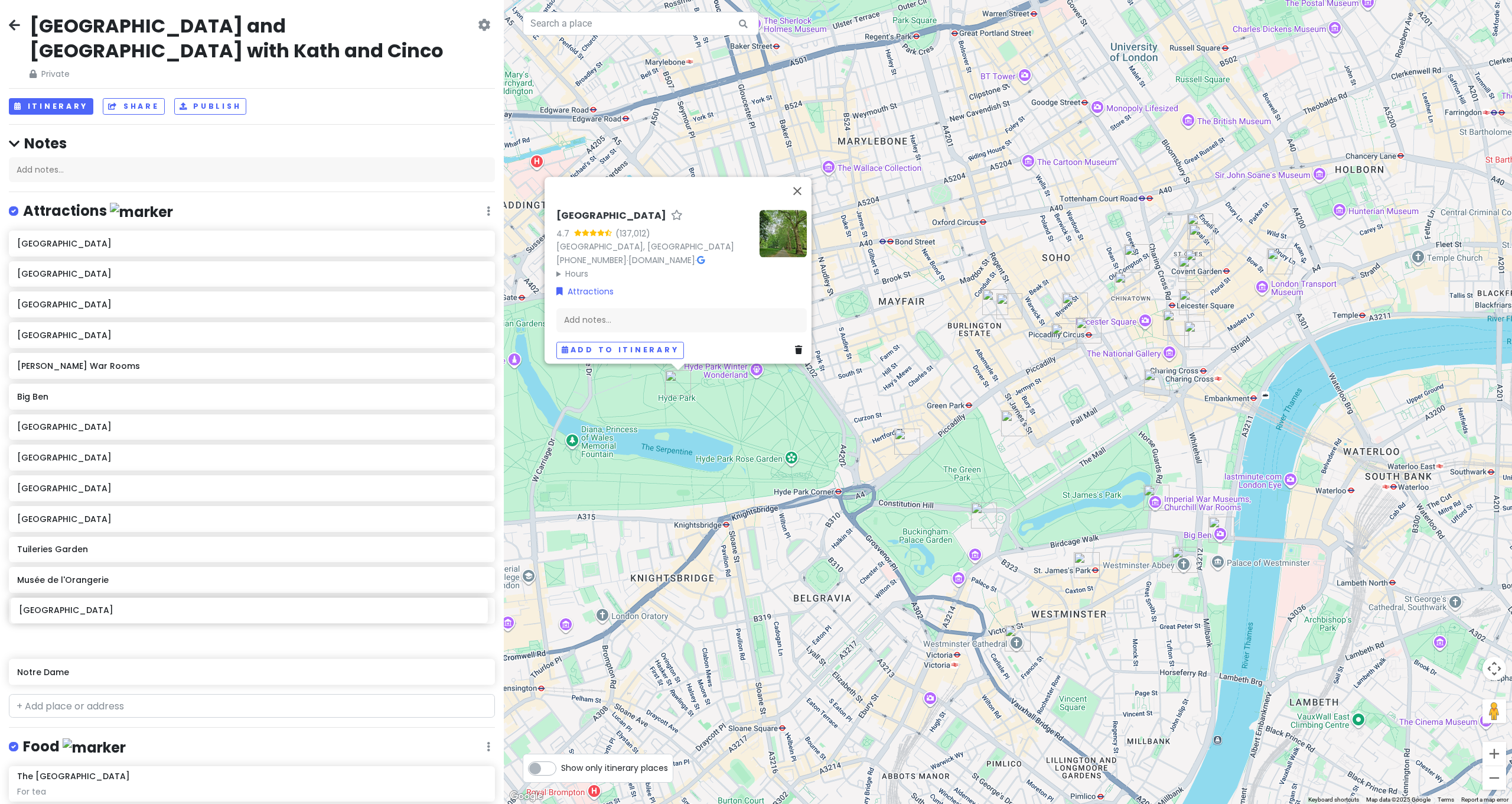
scroll to position [2, 0]
drag, startPoint x: 98, startPoint y: 650, endPoint x: 105, endPoint y: 345, distance: 305.1
click at [105, 345] on div "Westminster Abbey Westminster Cathedral Buckingham Palace Kensington Palace Chu…" at bounding box center [252, 459] width 504 height 459
click at [759, 439] on div "Hyde Park 4.7 (137,012) London, UK +44 300 061 2000 · www.royalparks.org.uk · H…" at bounding box center [1008, 402] width 1008 height 804
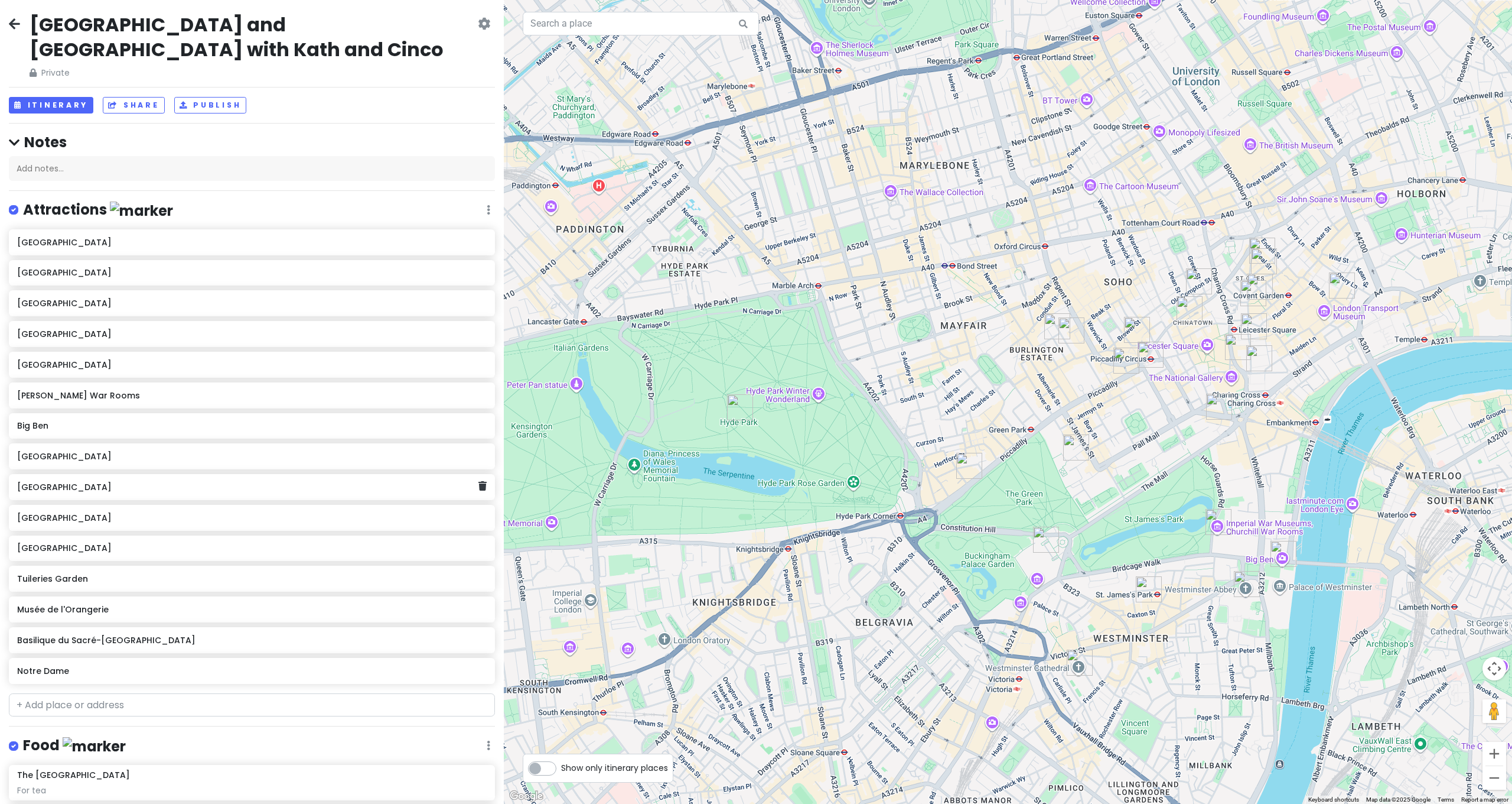
drag, startPoint x: 752, startPoint y: 425, endPoint x: 816, endPoint y: 449, distance: 68.4
click at [816, 449] on div at bounding box center [1008, 402] width 1008 height 804
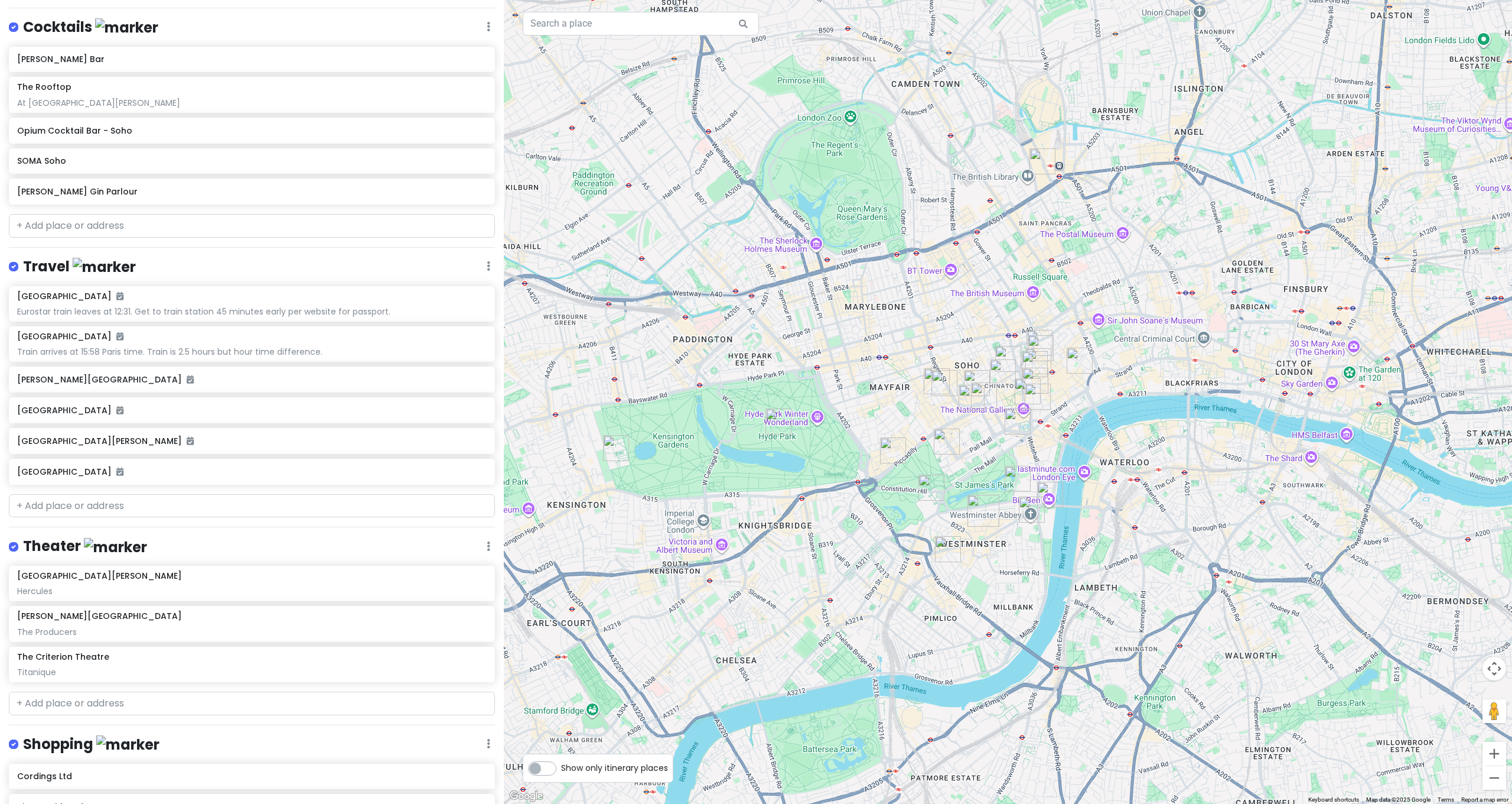
scroll to position [1242, 0]
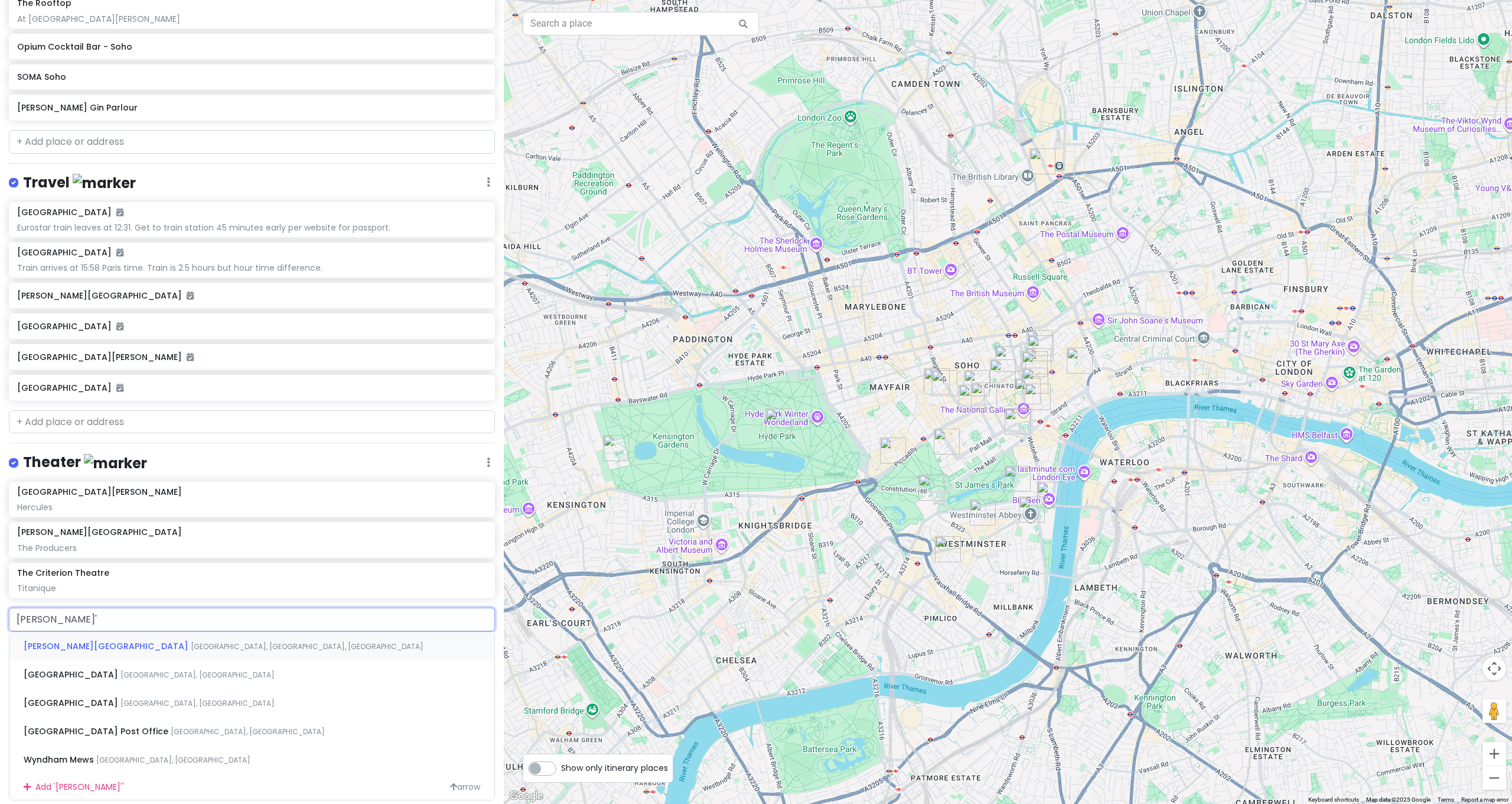
type input "Wyndam's"
click at [191, 641] on span "Charing Cross Rd, London, UK" at bounding box center [307, 646] width 233 height 10
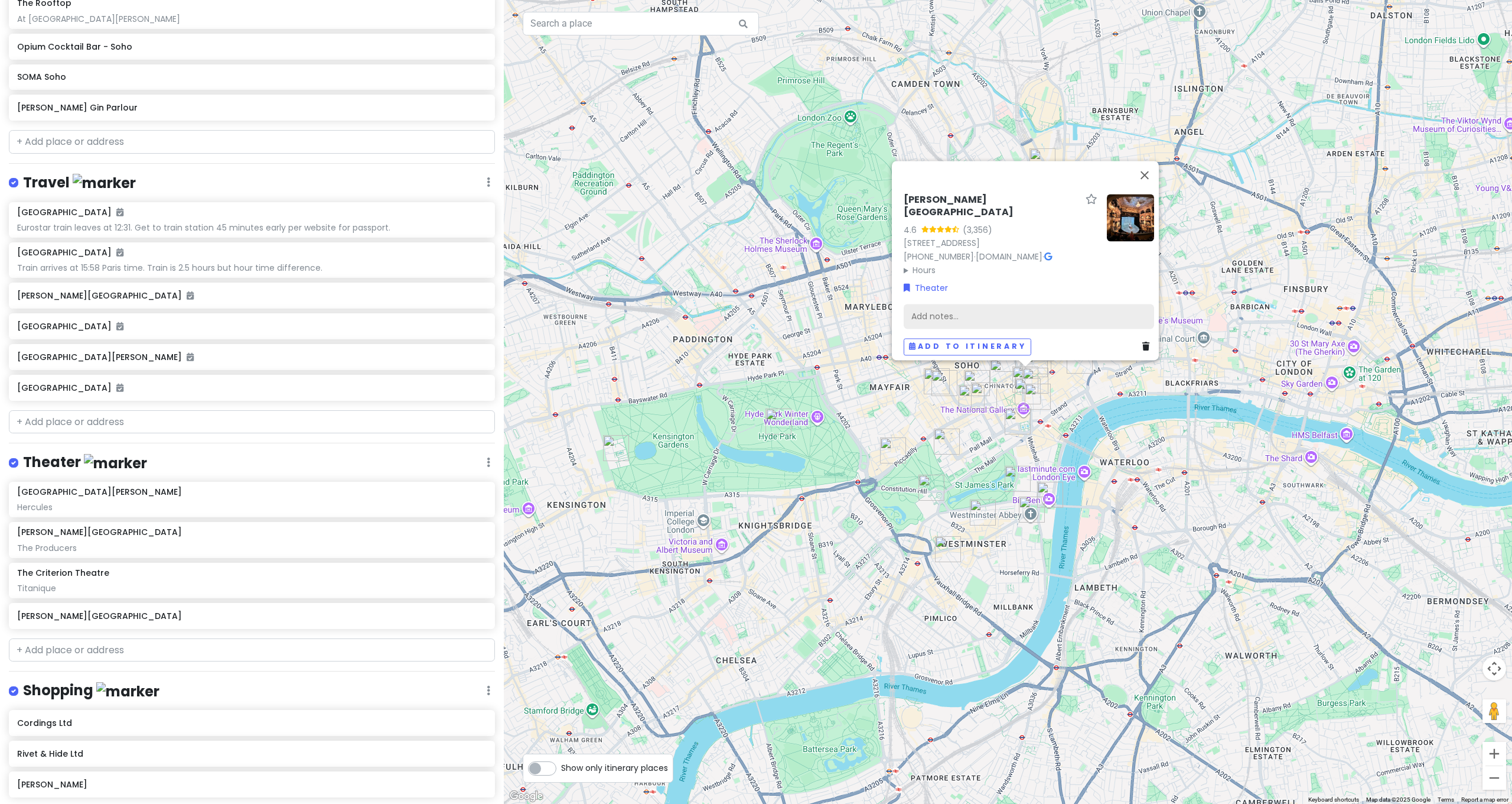
click at [966, 316] on div "Add notes..." at bounding box center [1029, 316] width 250 height 25
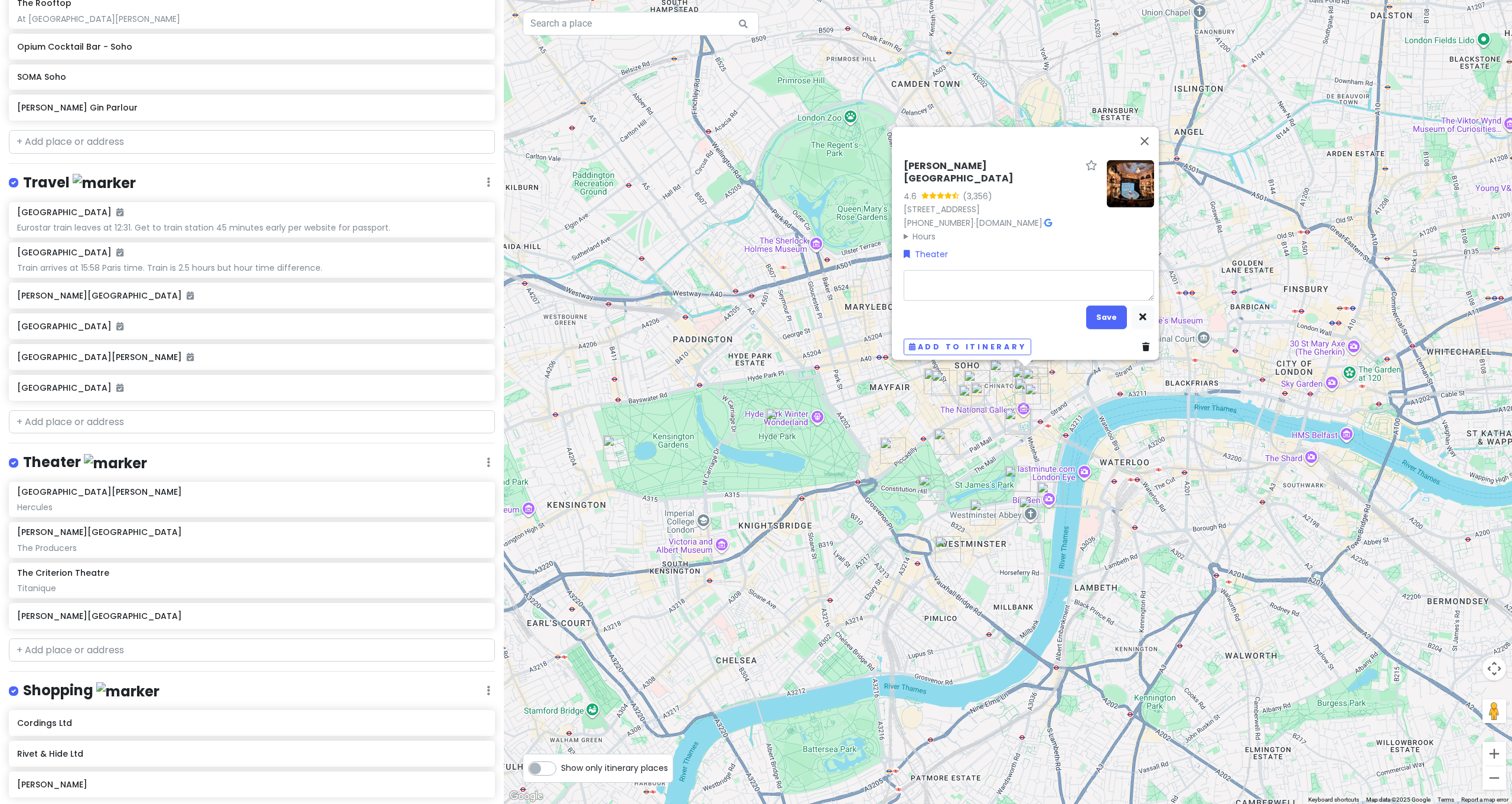
type textarea "x"
type textarea "B"
type textarea "x"
type textarea "Bo"
type textarea "x"
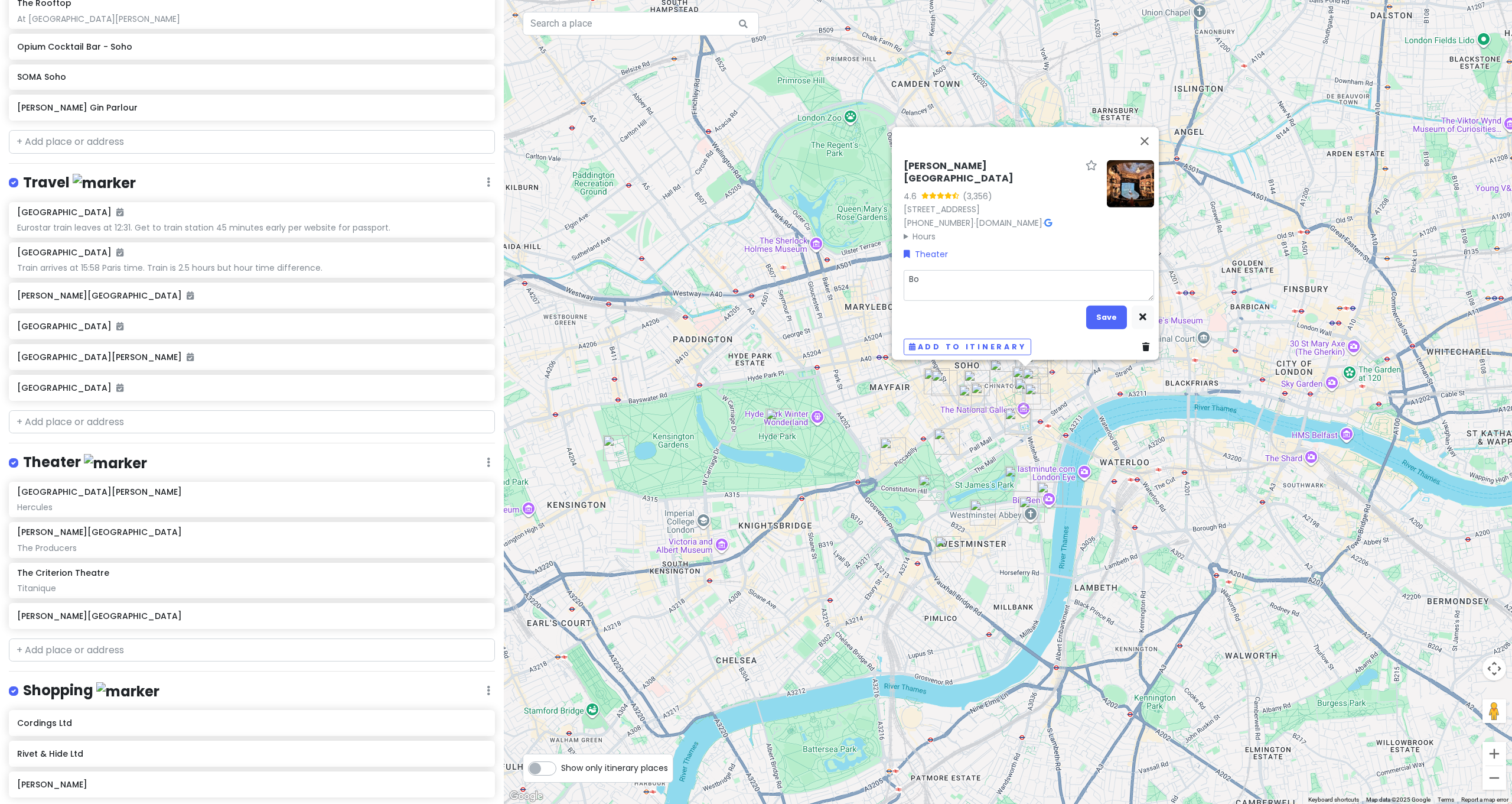
type textarea "Bor"
type textarea "x"
type textarea "Born"
type textarea "x"
type textarea "Born"
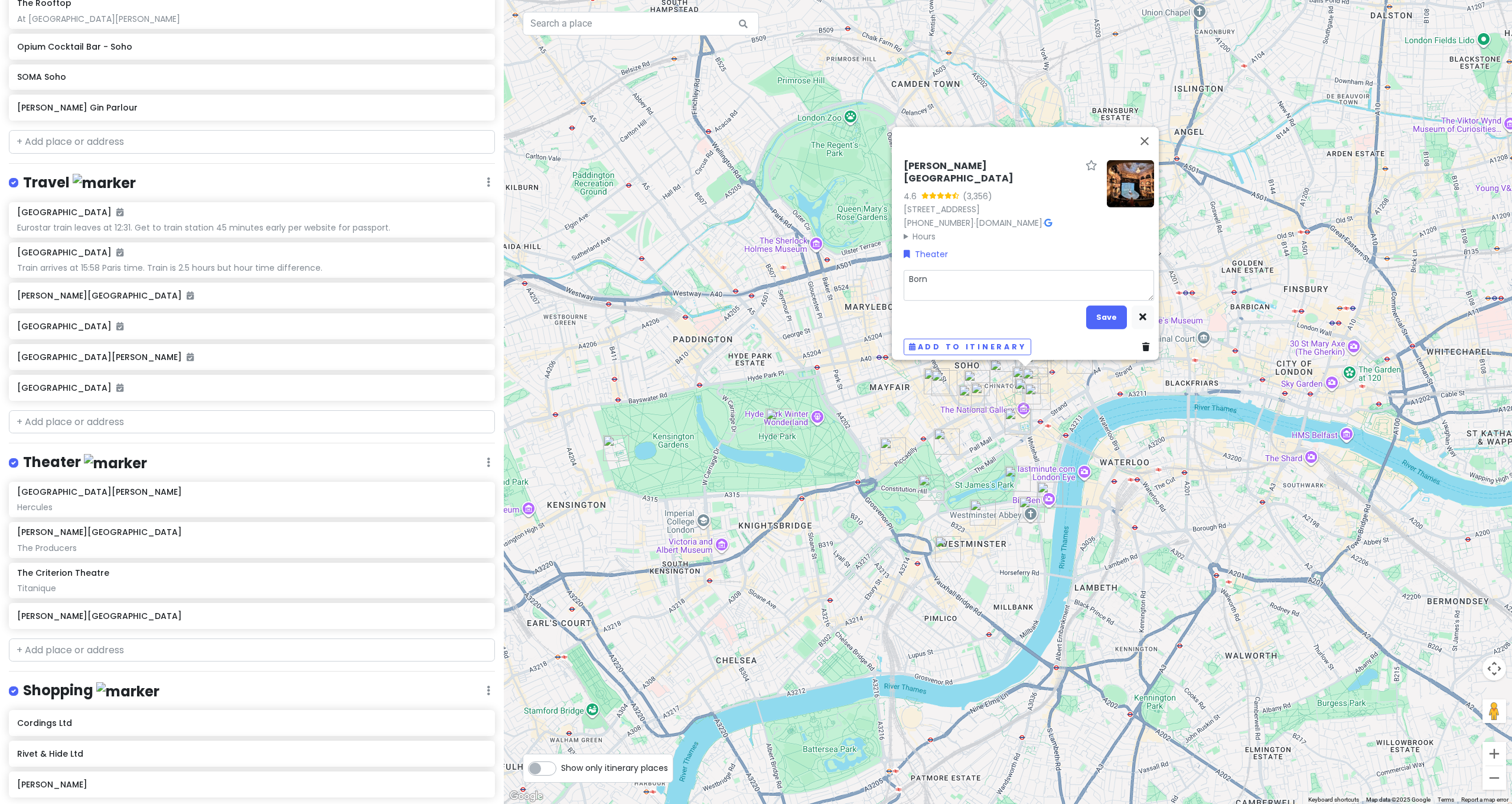
type textarea "x"
type textarea "Born w"
type textarea "x"
type textarea "Born wi"
type textarea "x"
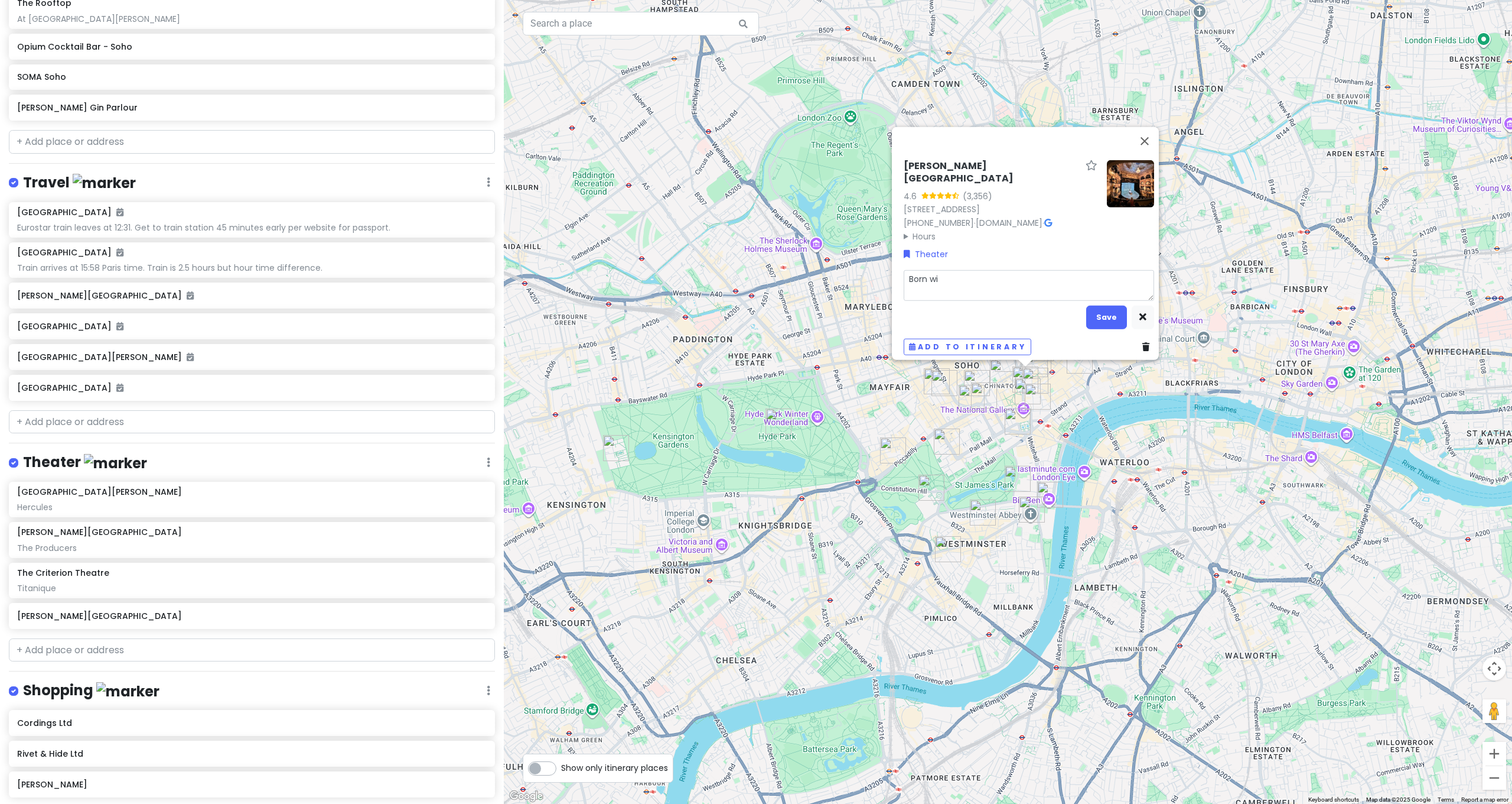
type textarea "Born wit"
type textarea "x"
type textarea "Born with"
type textarea "x"
type textarea "Born with"
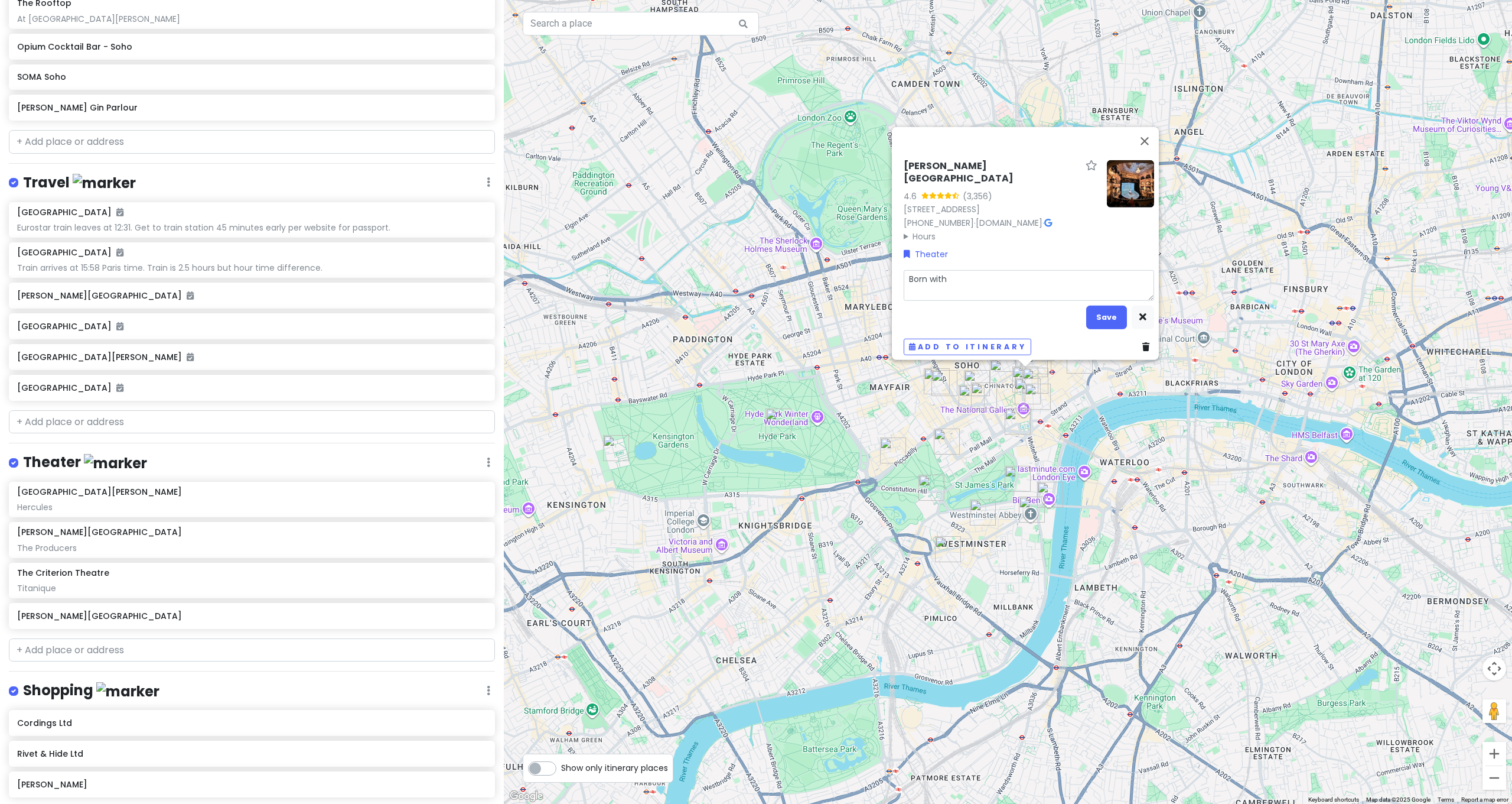
type textarea "x"
type textarea "Born with D"
type textarea "x"
type textarea "Born with"
type textarea "x"
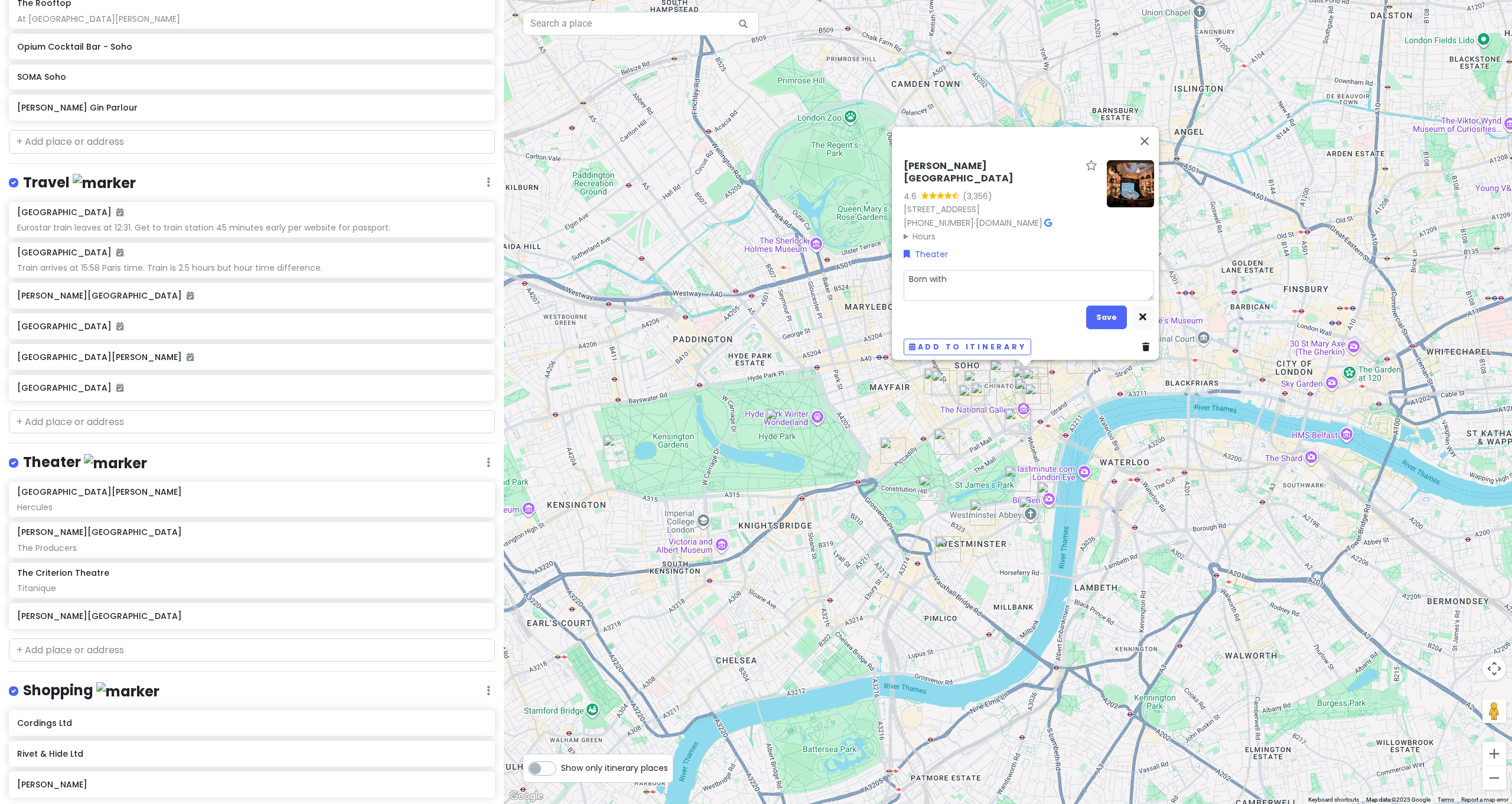
type textarea "Born with T"
type textarea "x"
type textarea "Born with Te"
type textarea "x"
type textarea "Born with Tee"
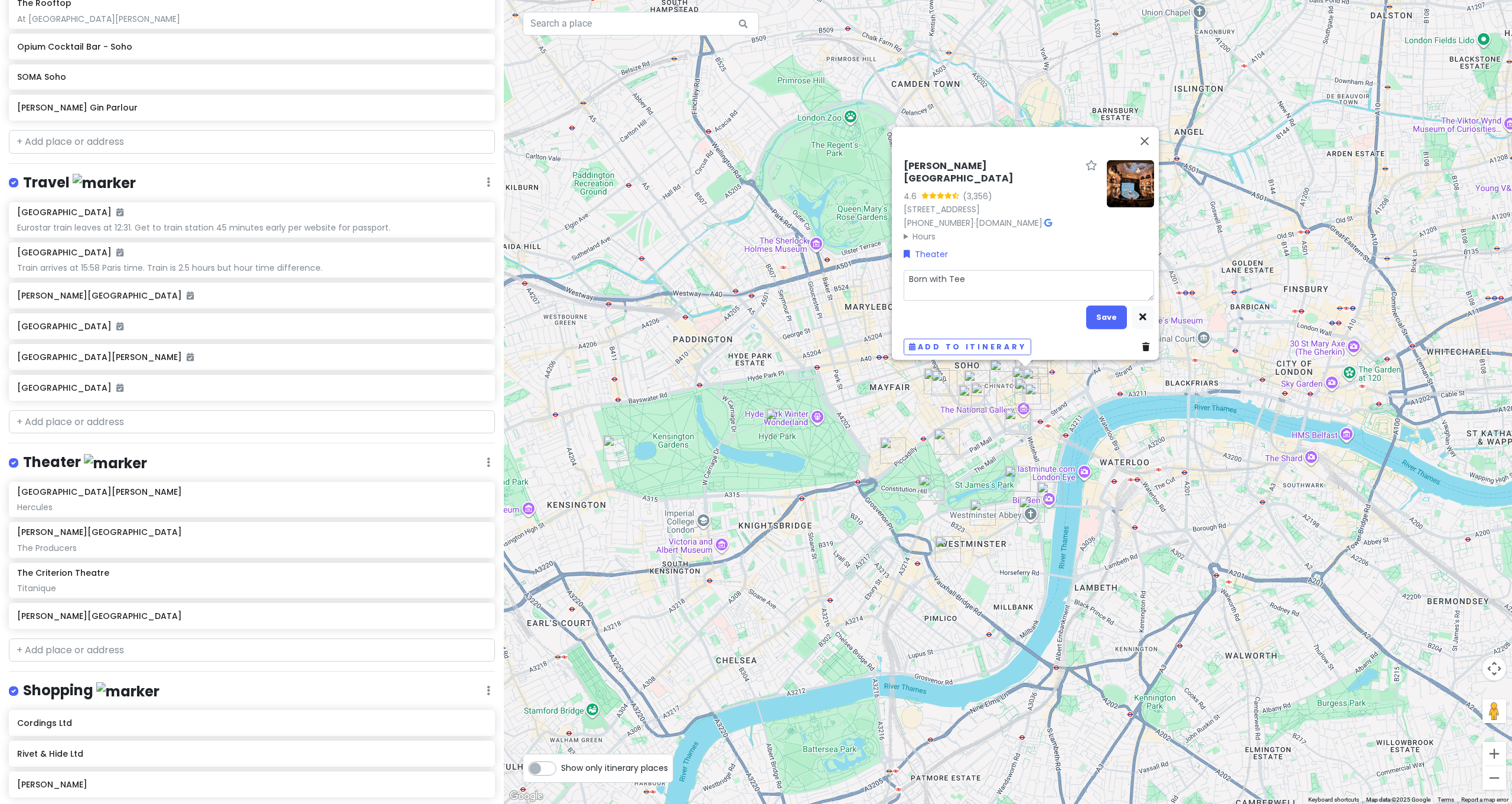
type textarea "x"
type textarea "Born with Teet"
type textarea "x"
type textarea "Born with Teeth"
type textarea "x"
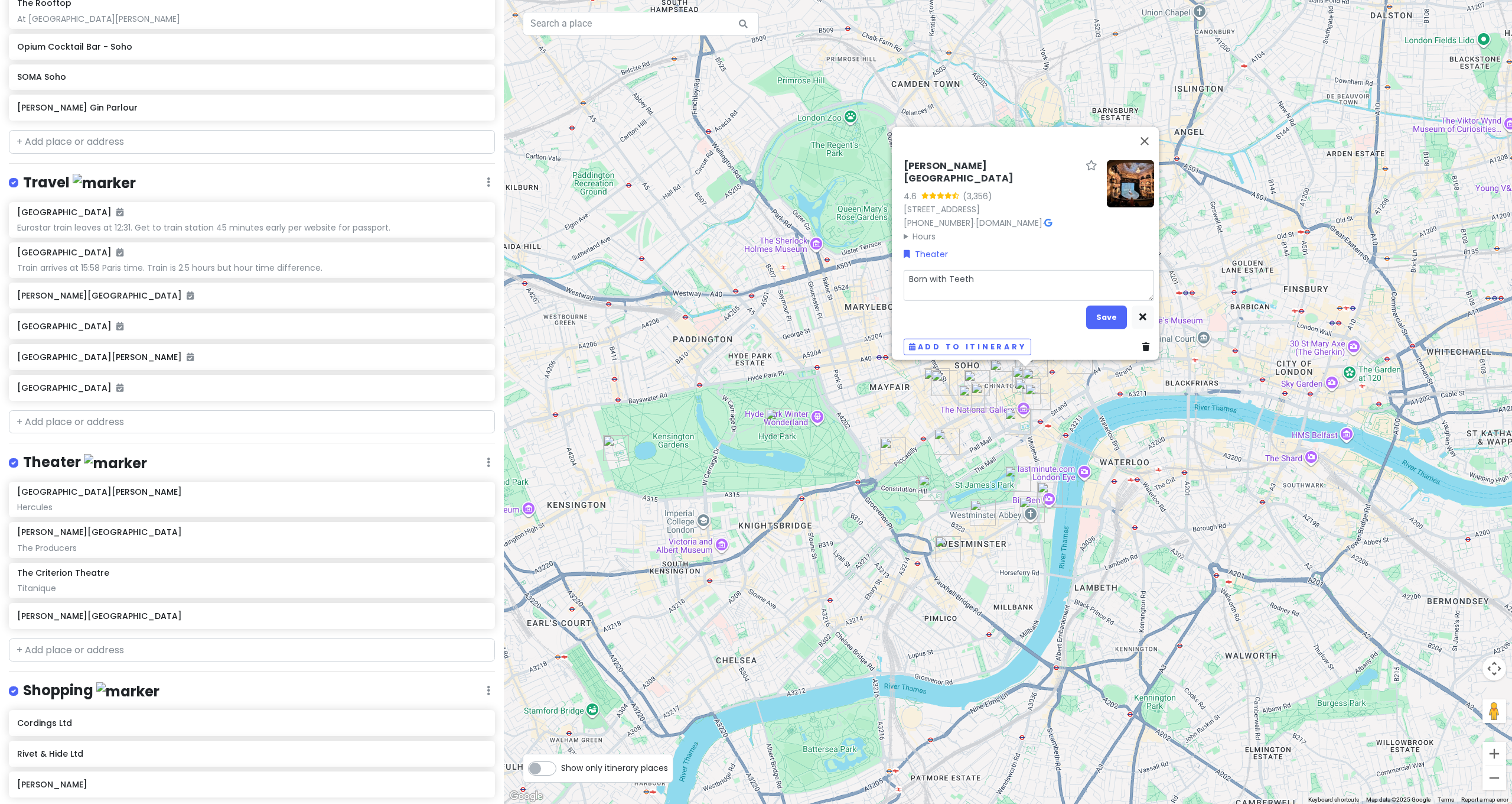
type textarea "Born with Teeth"
type textarea "x"
type textarea "Born with Teeth"
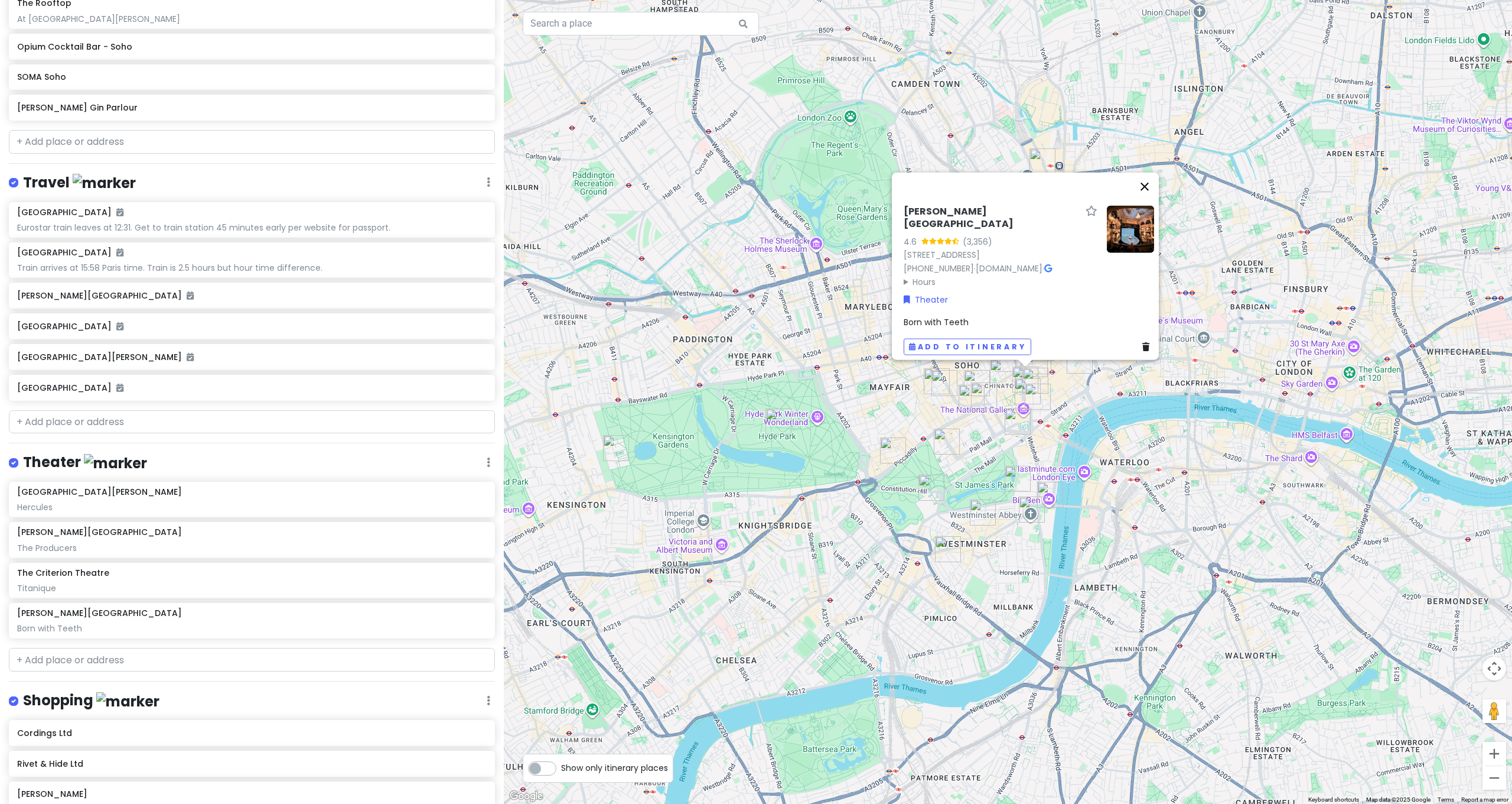
click at [1152, 177] on button "Close" at bounding box center [1145, 187] width 28 height 28
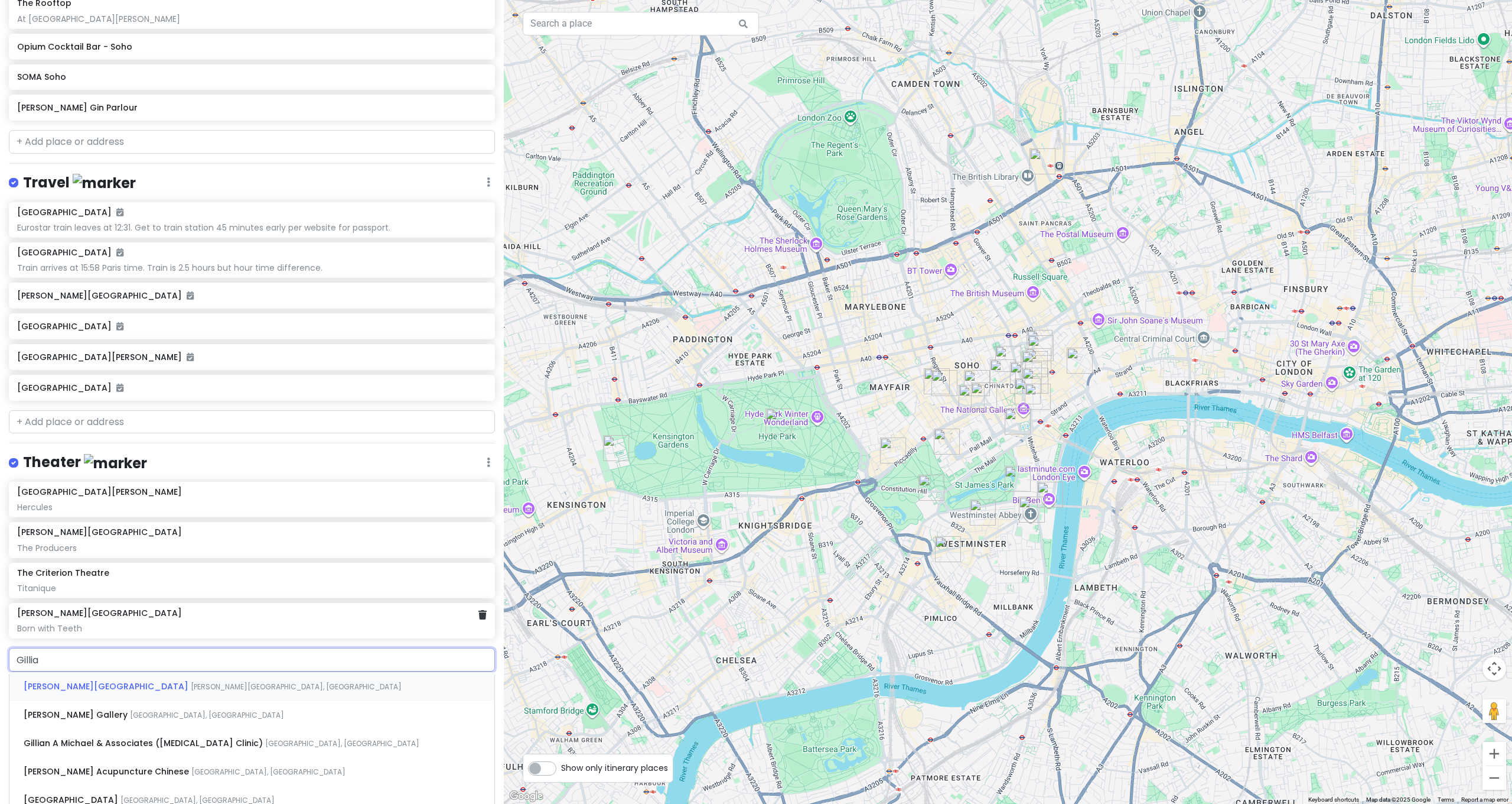
type input "Gillian"
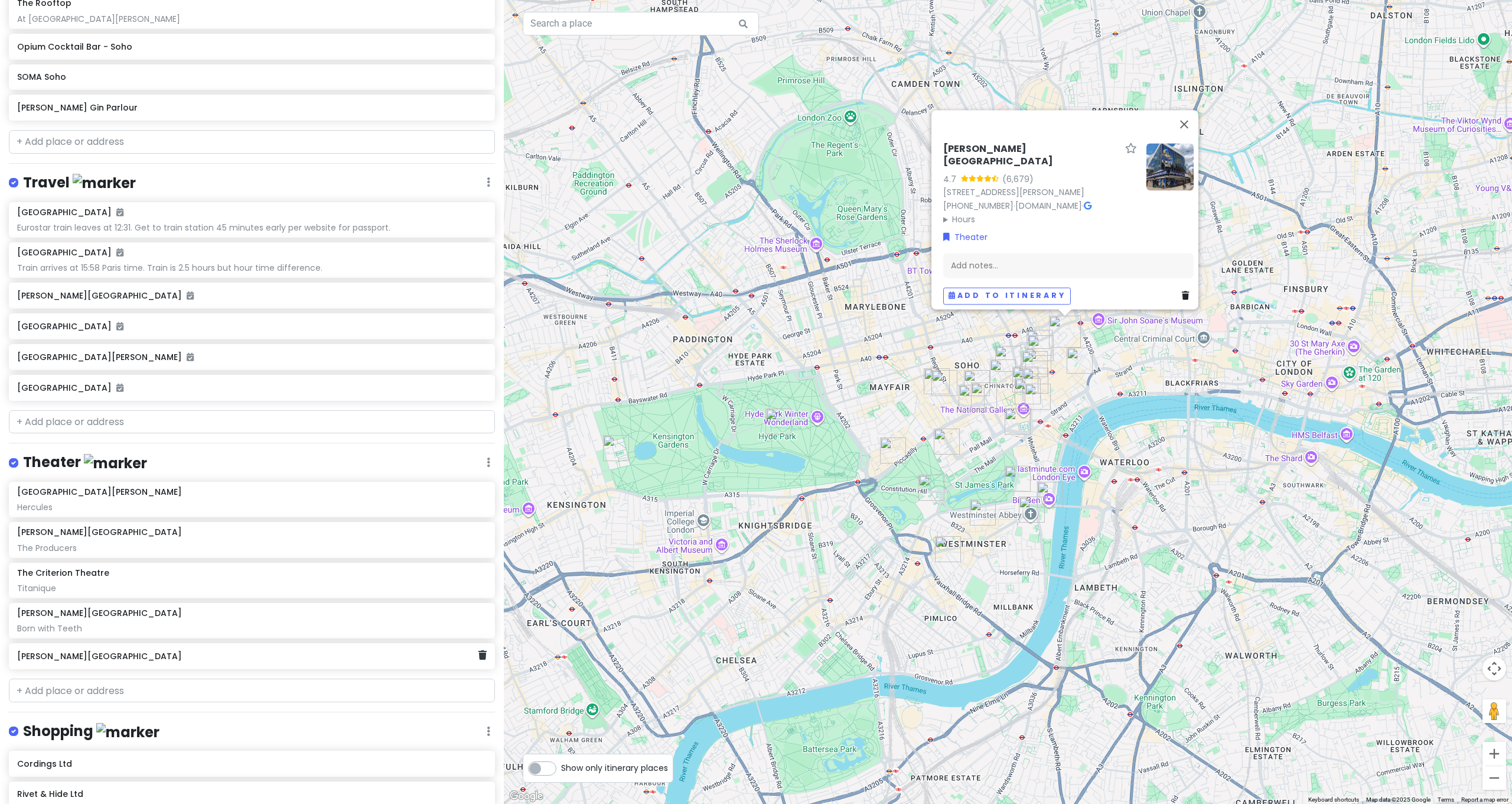
click at [244, 651] on h6 "Gillian Lynne Theatre" at bounding box center [248, 656] width 461 height 11
click at [1008, 269] on div "Add notes..." at bounding box center [1068, 270] width 250 height 25
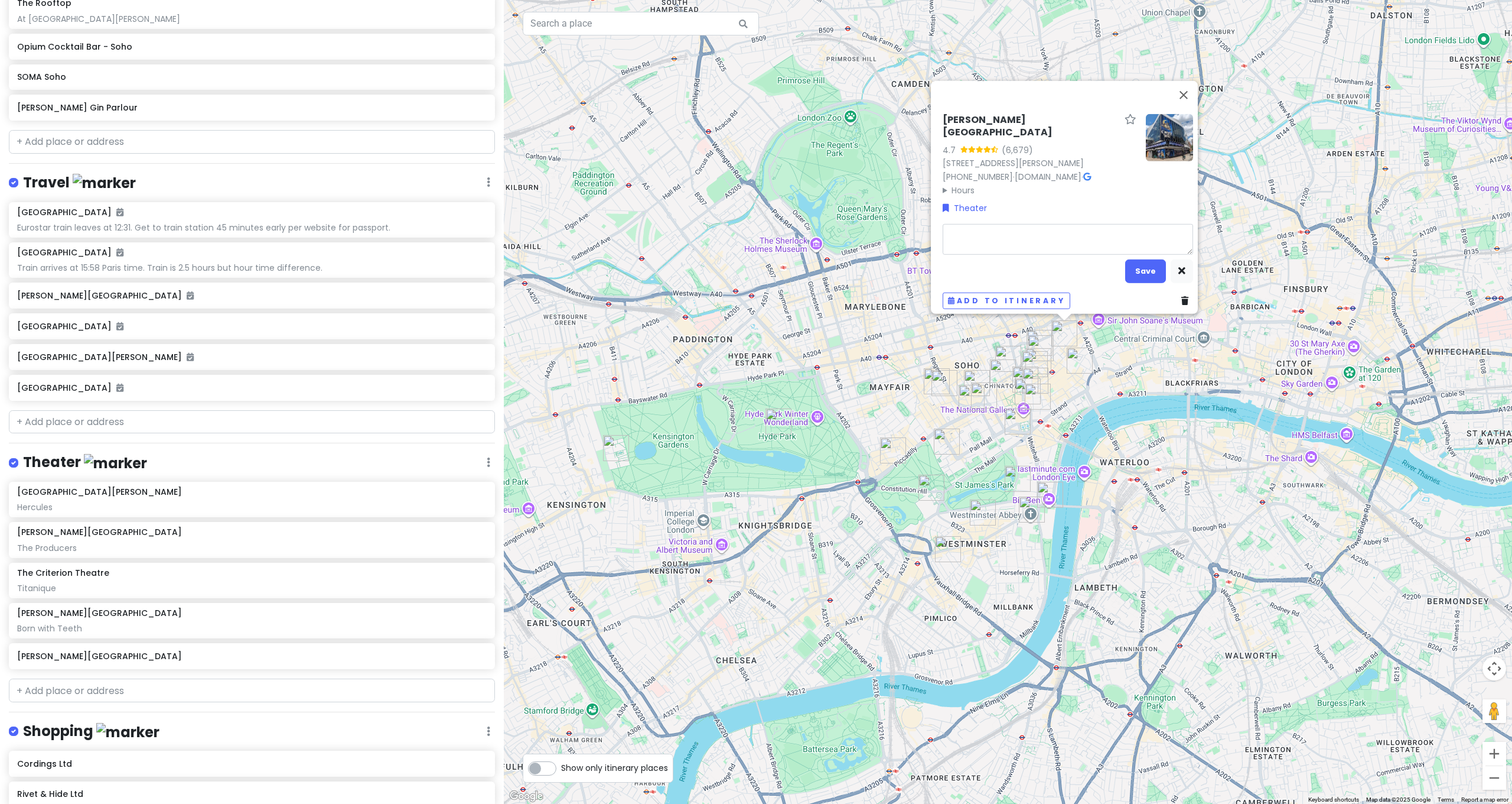
type textarea "x"
type textarea "M"
type textarea "x"
type textarea "My"
type textarea "x"
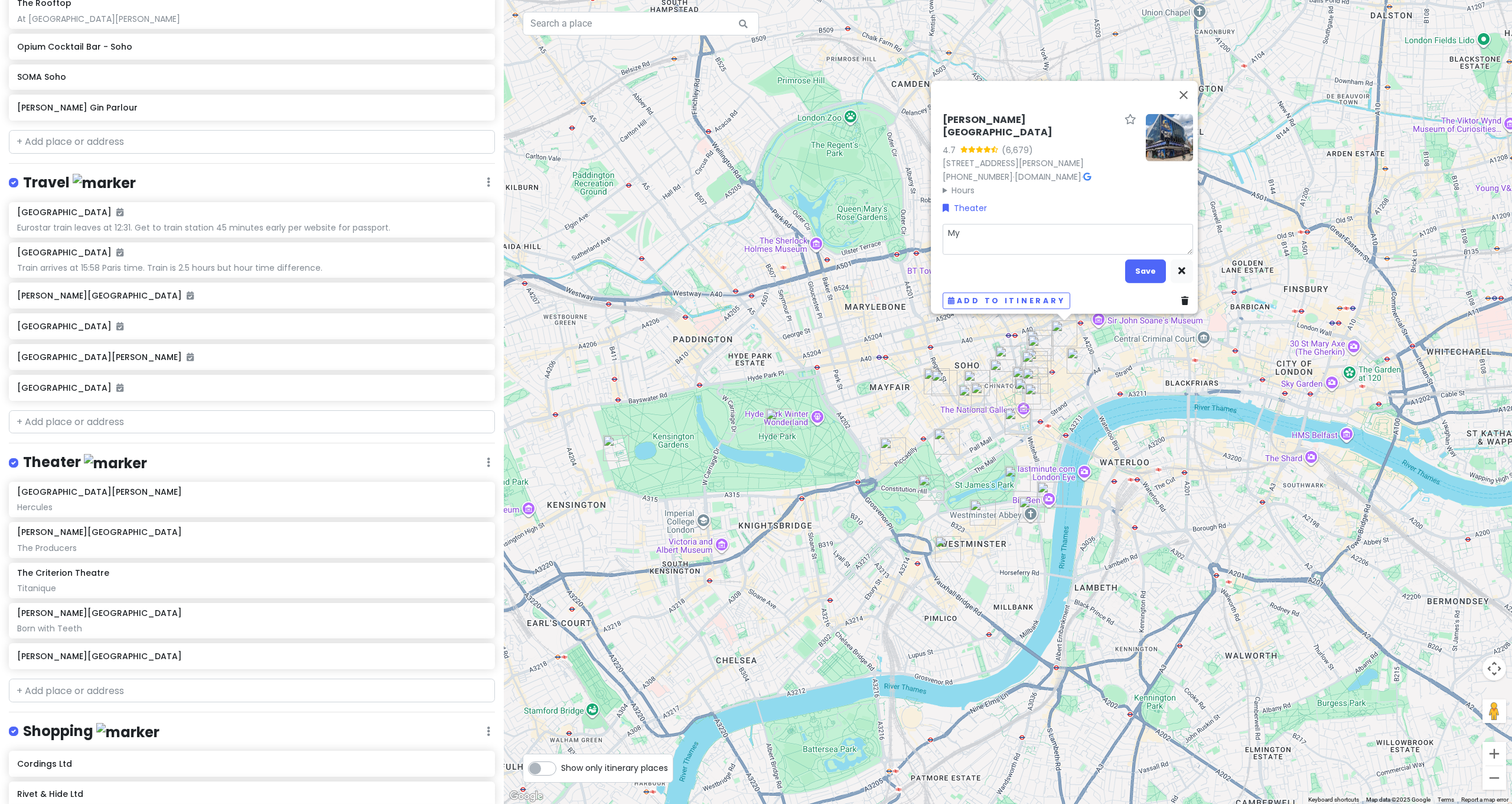
type textarea "My"
type textarea "x"
type textarea "My N"
type textarea "x"
type textarea "My Ne"
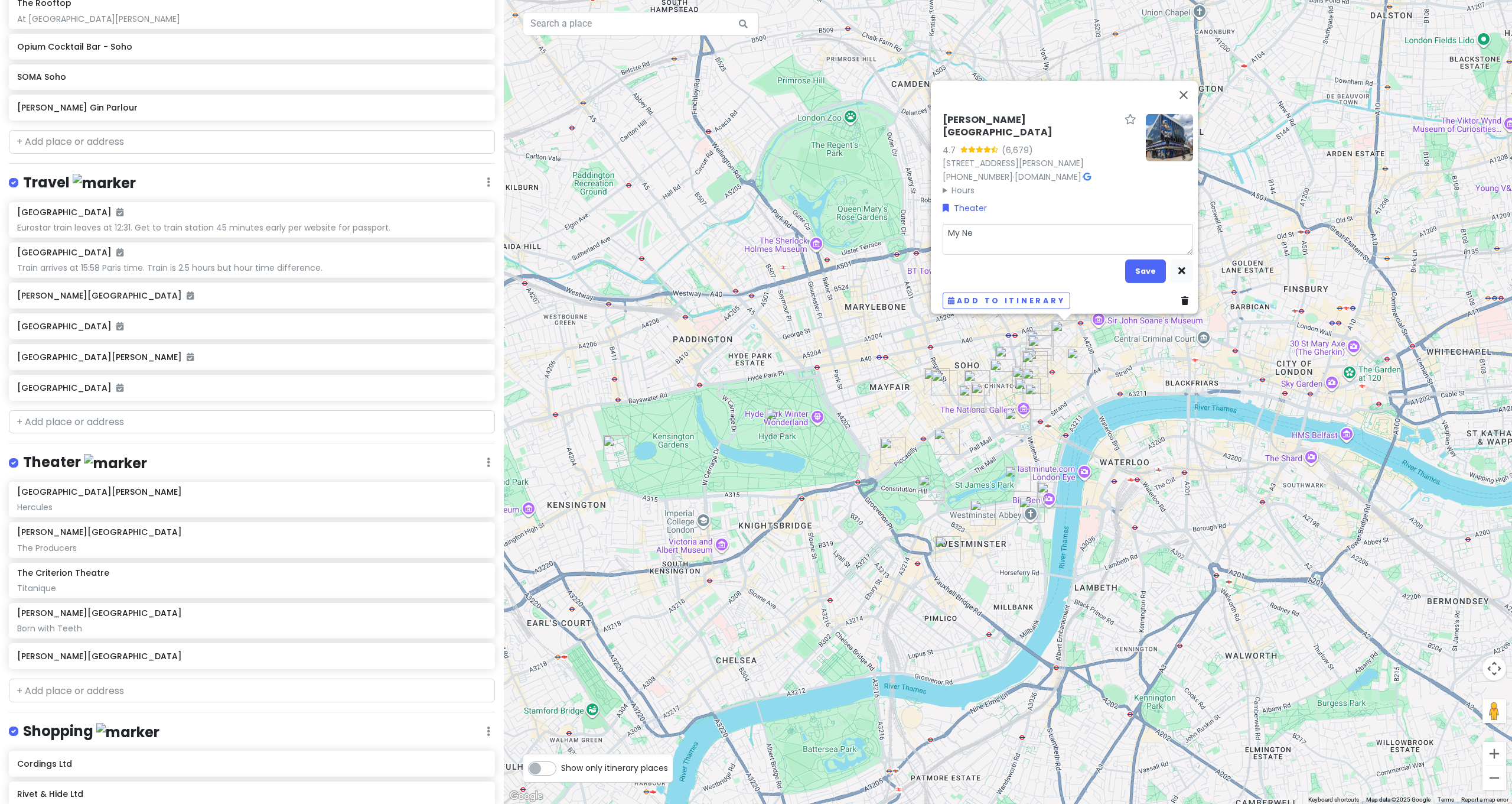
type textarea "x"
type textarea "My Nei"
type textarea "x"
type textarea "My Neig"
type textarea "x"
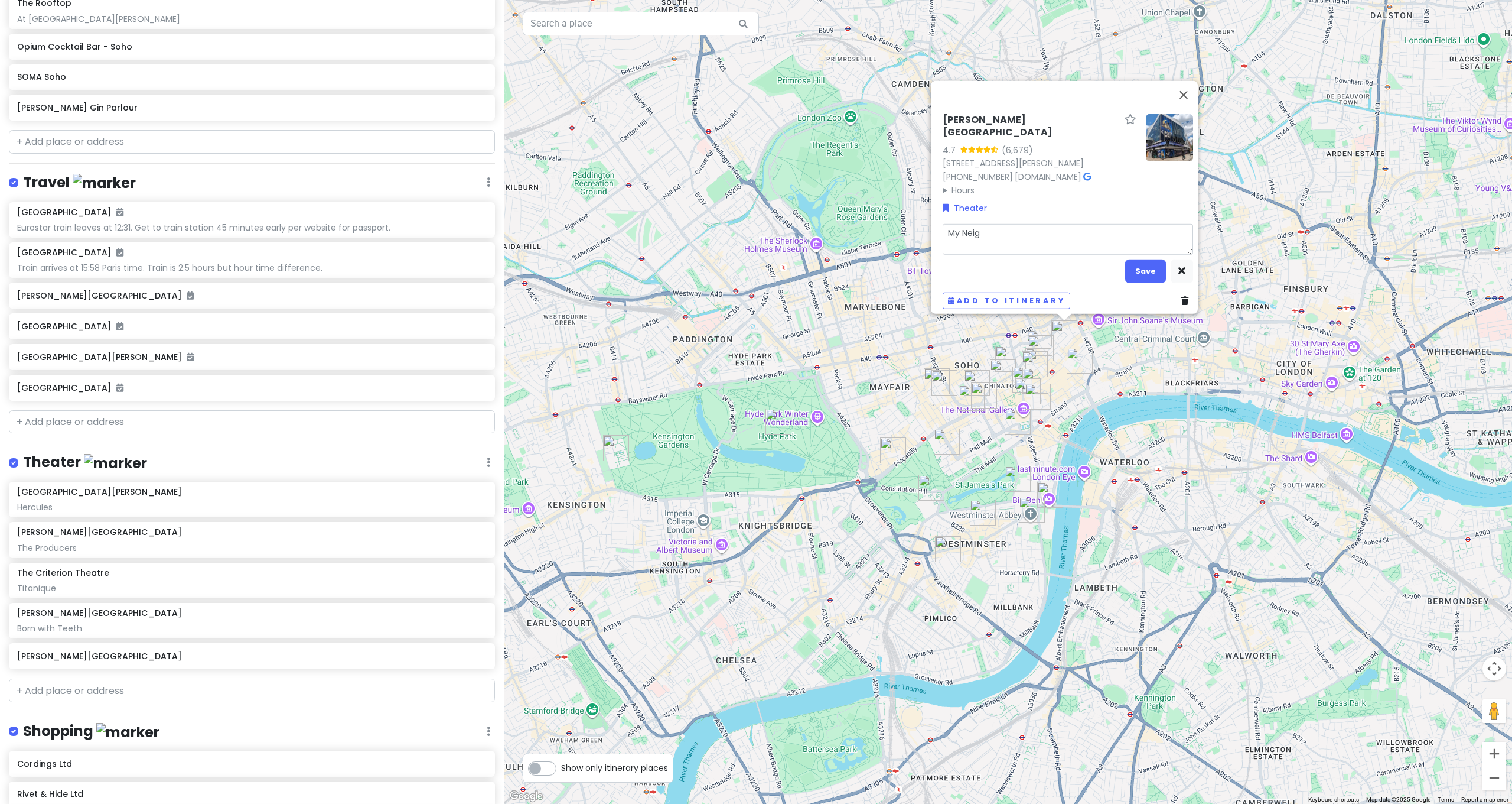
type textarea "My Neigh"
type textarea "x"
type textarea "My Neight"
type textarea "x"
type textarea "My Neigh"
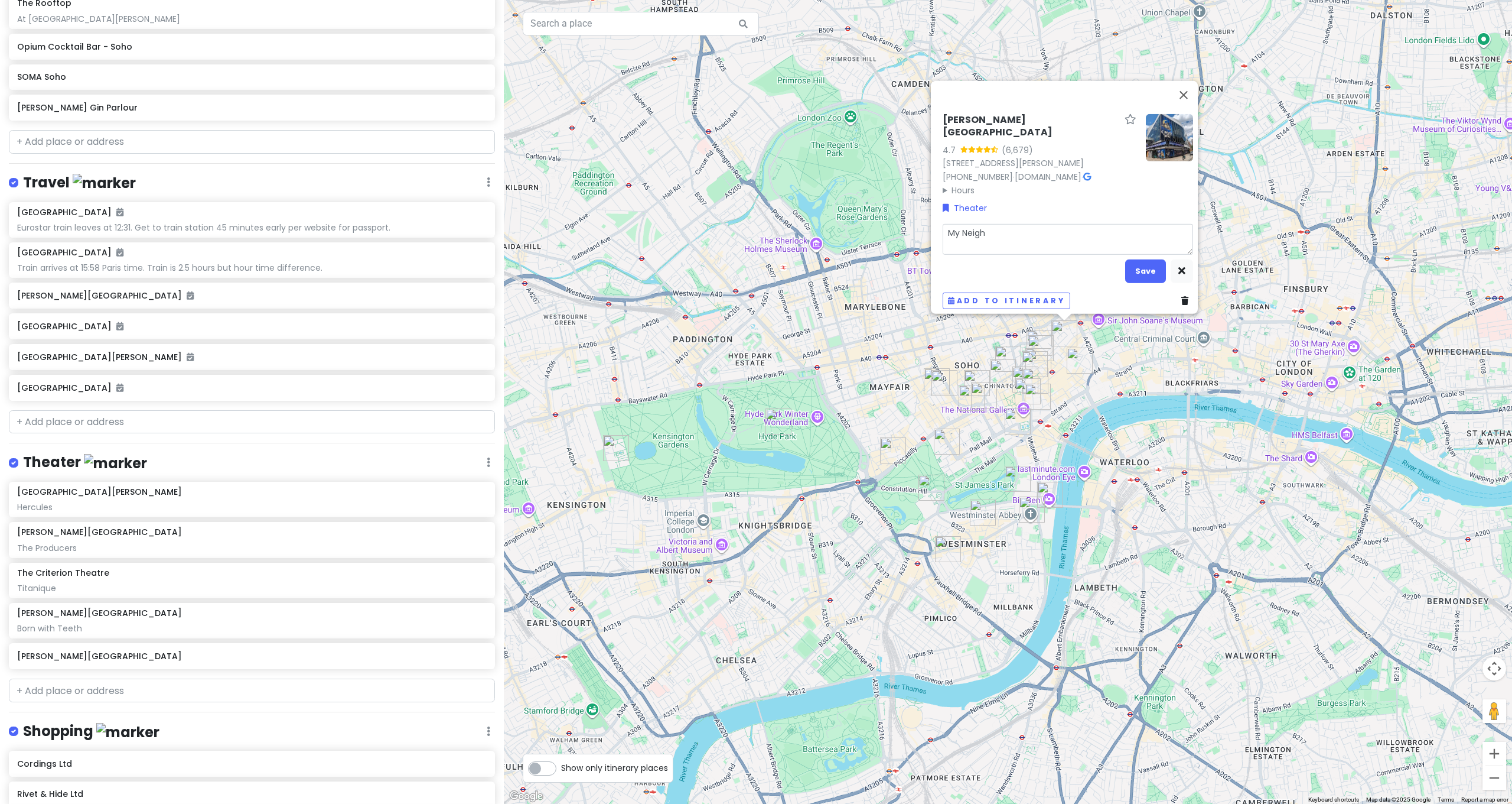
type textarea "x"
type textarea "My Neighb"
type textarea "x"
type textarea "My Neighbo"
type textarea "x"
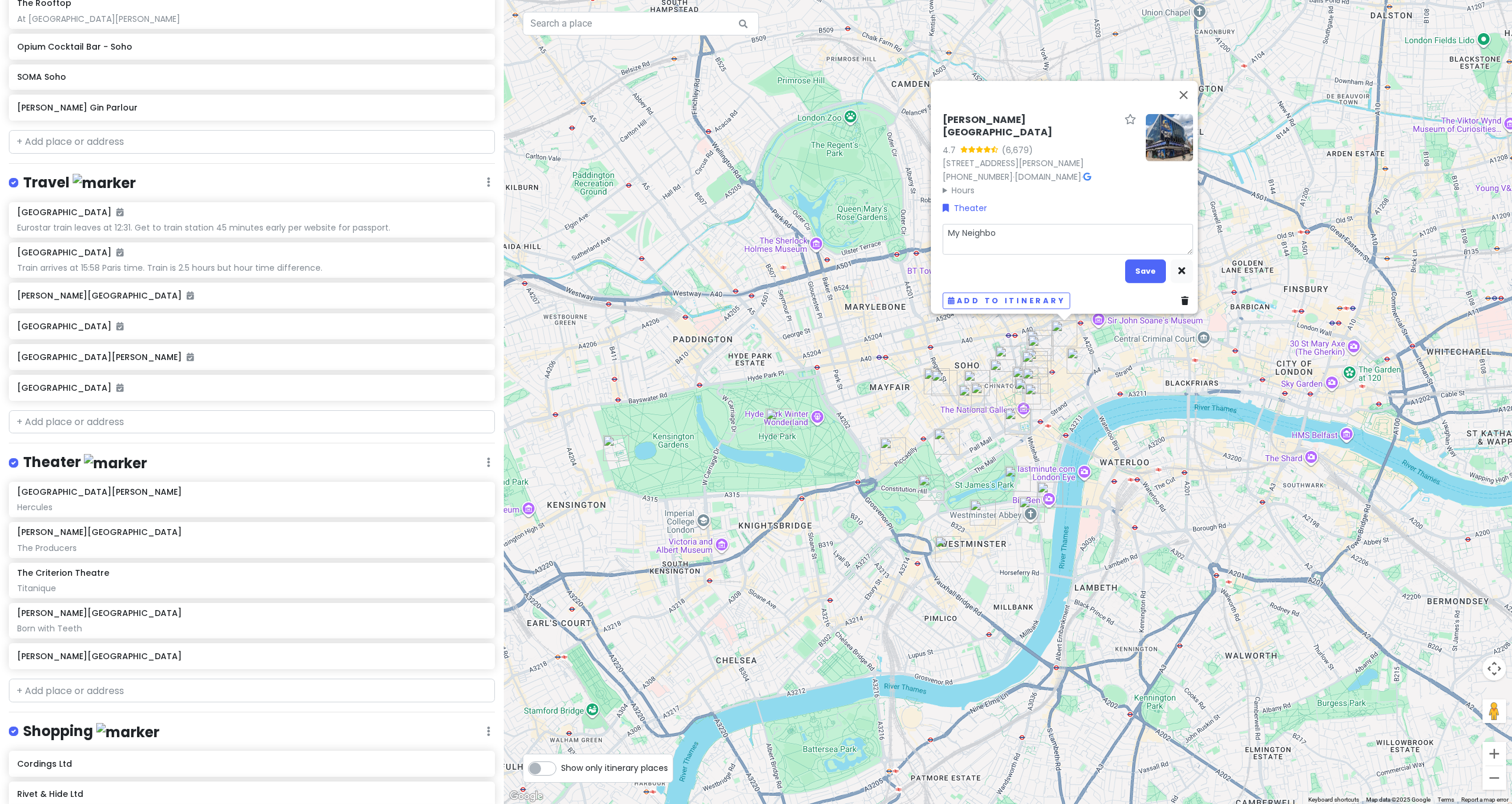
type textarea "My Neighbor"
type textarea "x"
type textarea "My Neighbor"
type textarea "x"
type textarea "My Neighbor T"
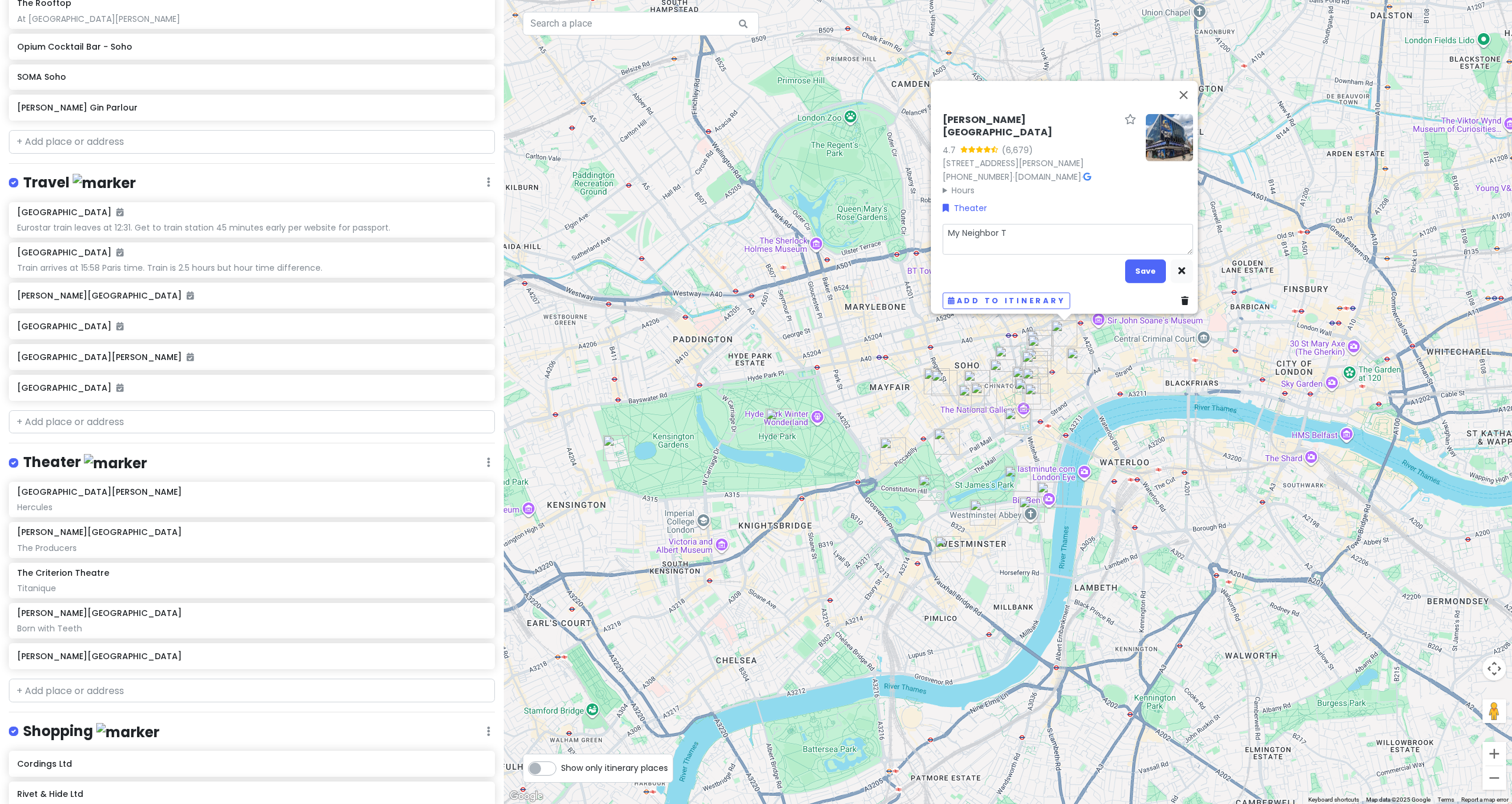
type textarea "x"
type textarea "My Neighbor To"
type textarea "x"
type textarea "My Neighbor Tor"
type textarea "x"
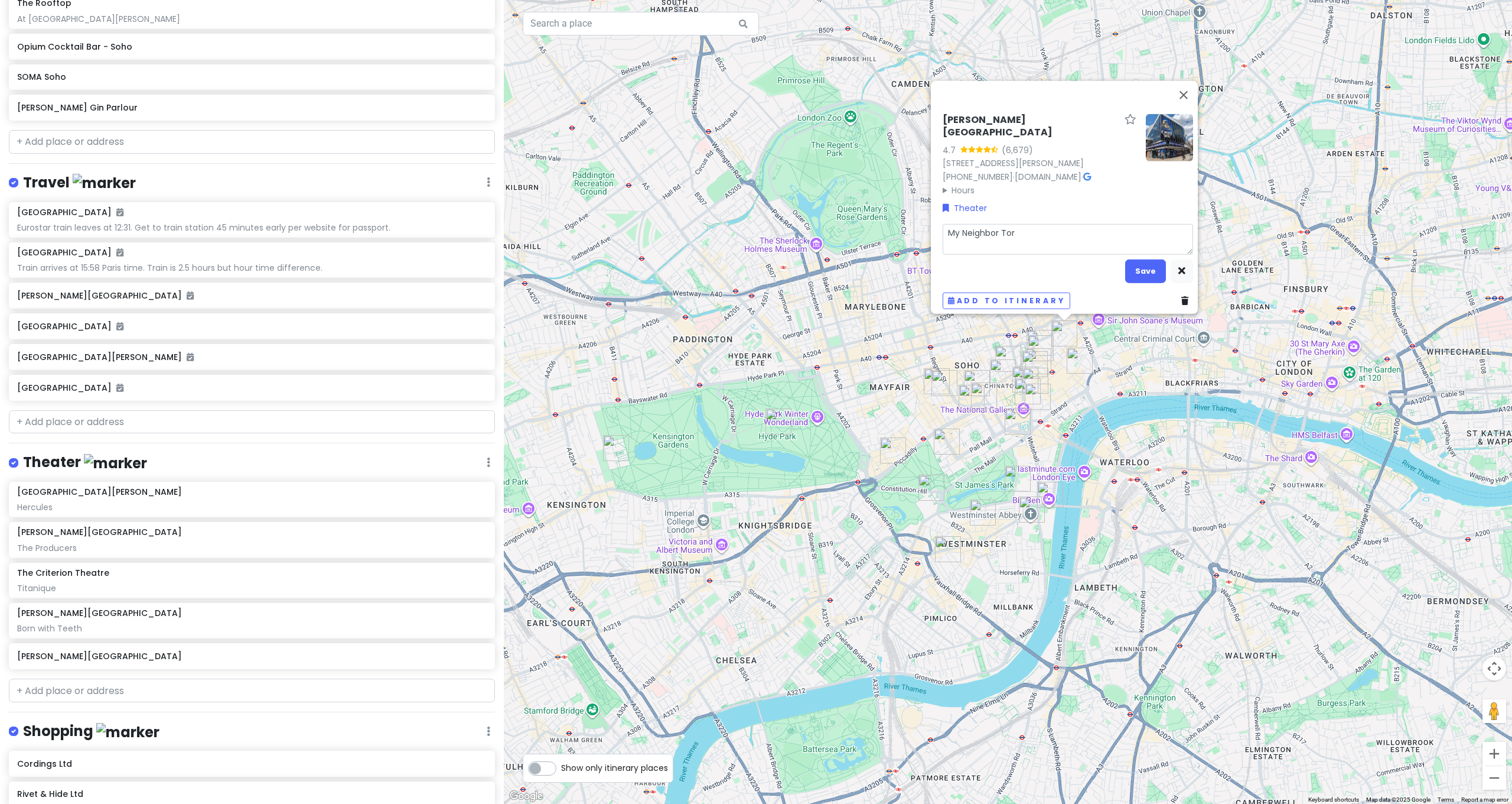
type textarea "My Neighbor Tort"
type textarea "x"
type textarea "My Neighbor Torto"
type textarea "x"
type textarea "My Neighbor Tortor"
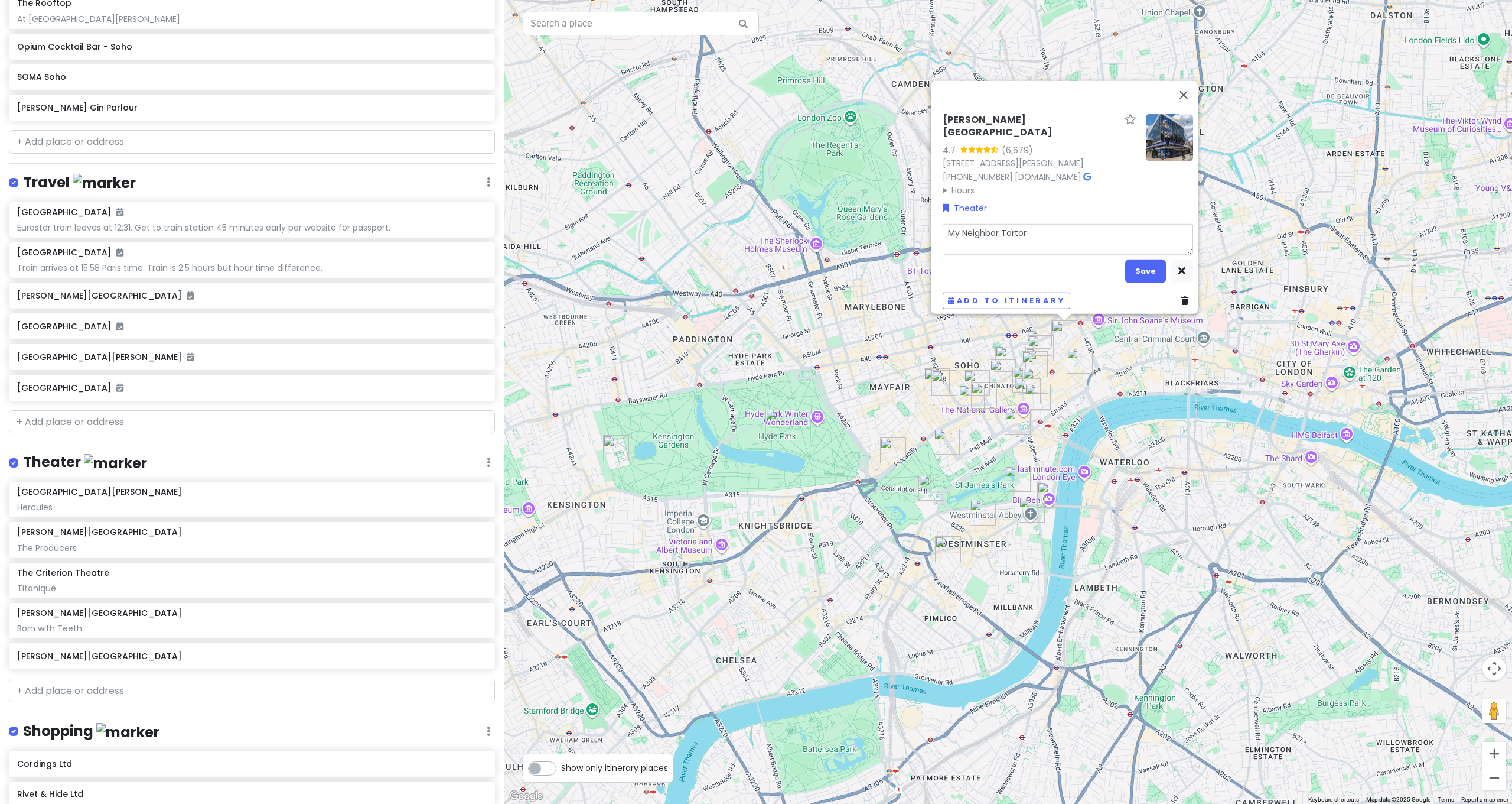
type textarea "x"
type textarea "My Neighbor Tortoro"
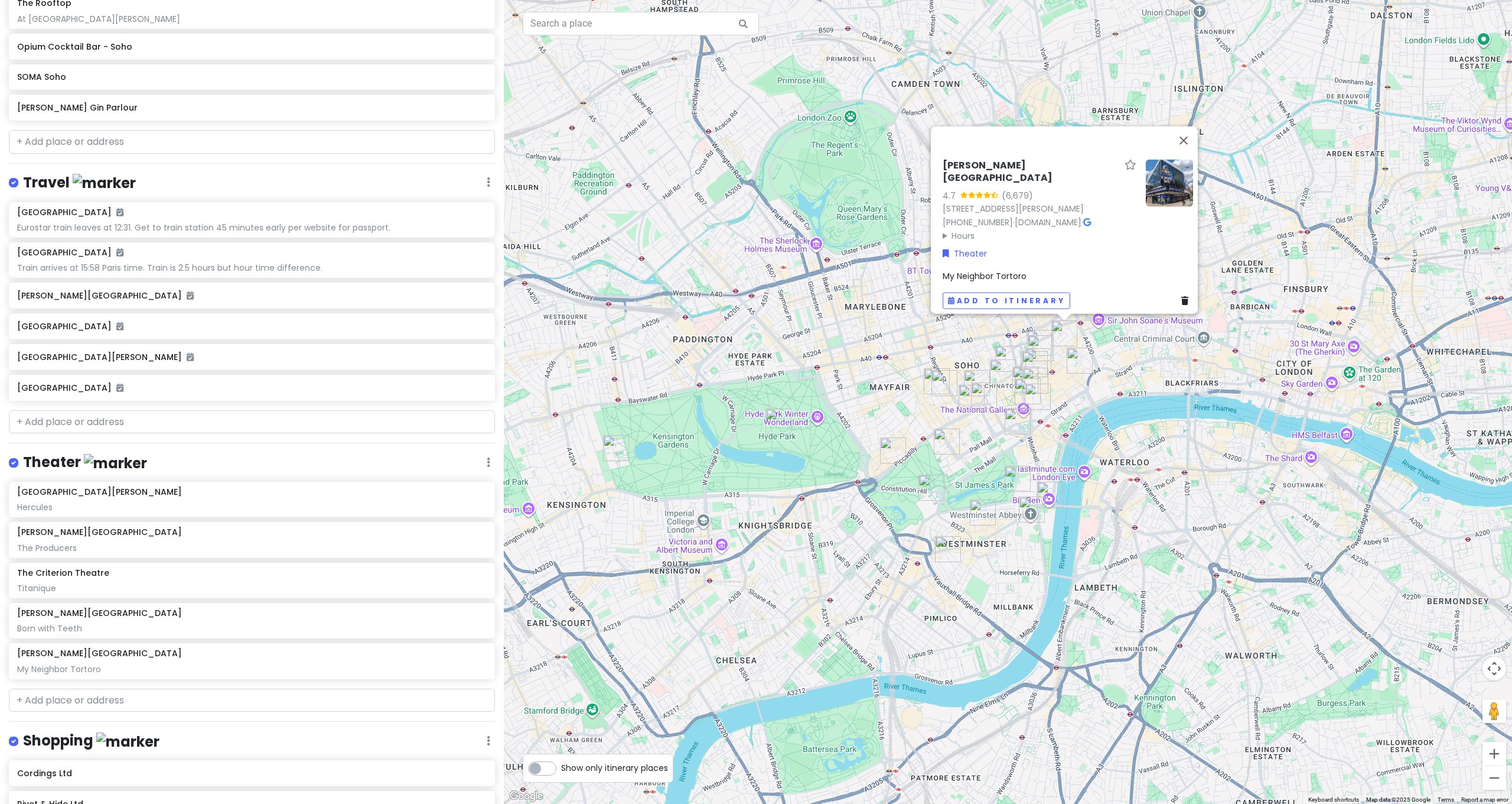
click at [999, 270] on span "My Neighbor Tortoro" at bounding box center [984, 276] width 84 height 12
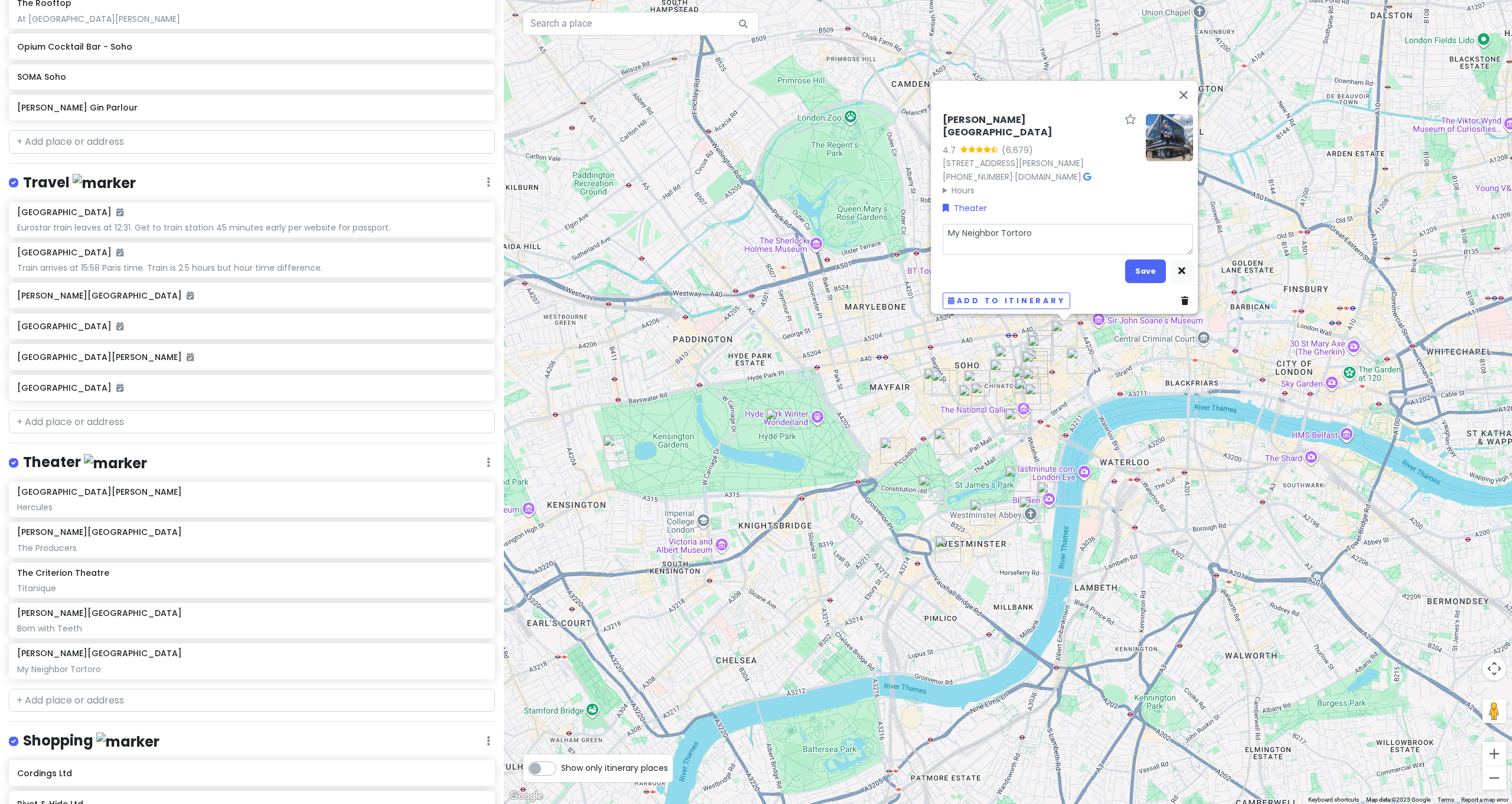
drag, startPoint x: 1005, startPoint y: 228, endPoint x: 1062, endPoint y: 224, distance: 57.1
click at [1006, 228] on textarea "My Neighbor Tortoro" at bounding box center [1068, 239] width 250 height 31
type textarea "x"
type textarea "My Neighbor Totoro"
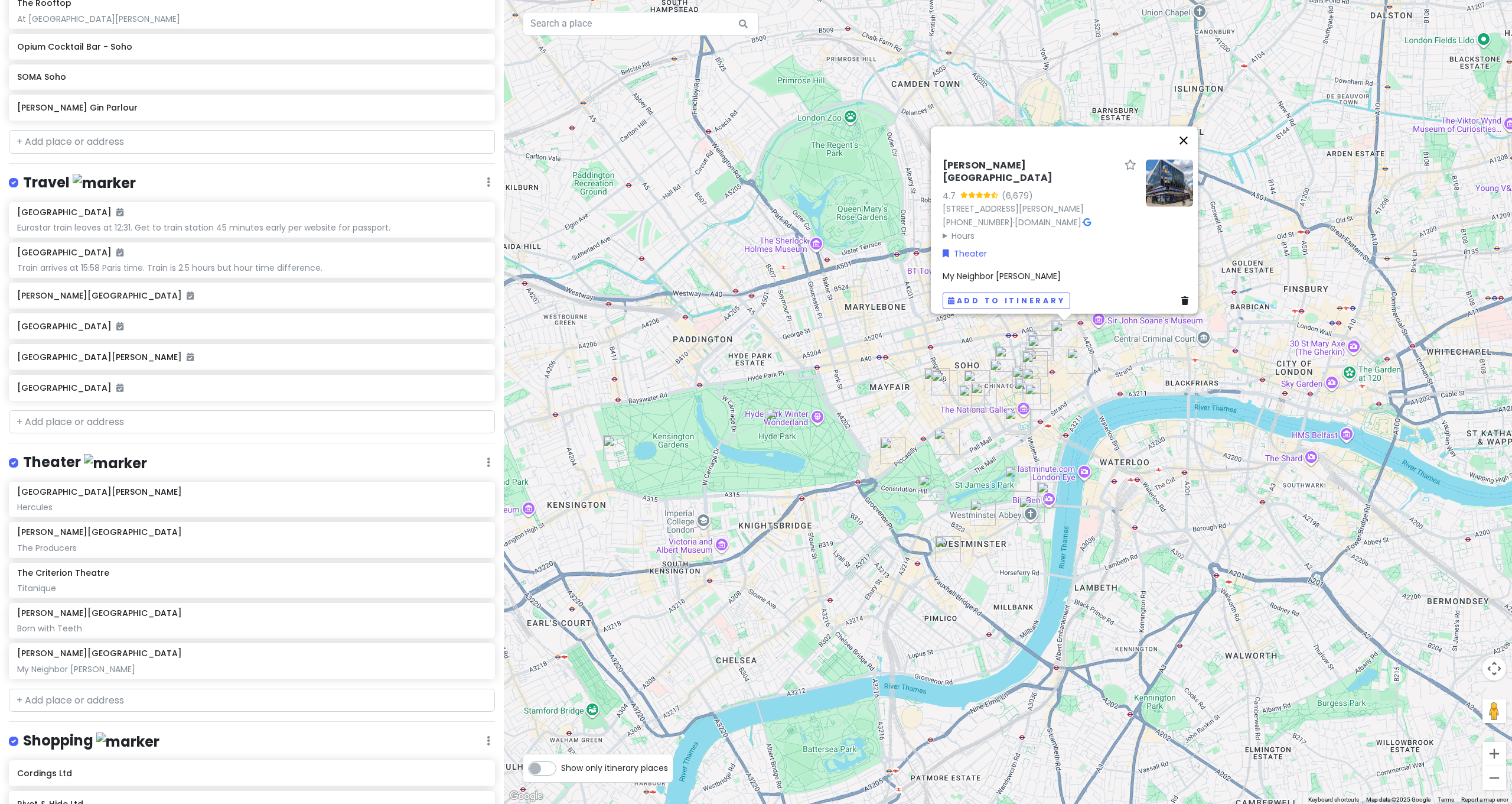
click at [1192, 144] on button "Close" at bounding box center [1184, 140] width 28 height 28
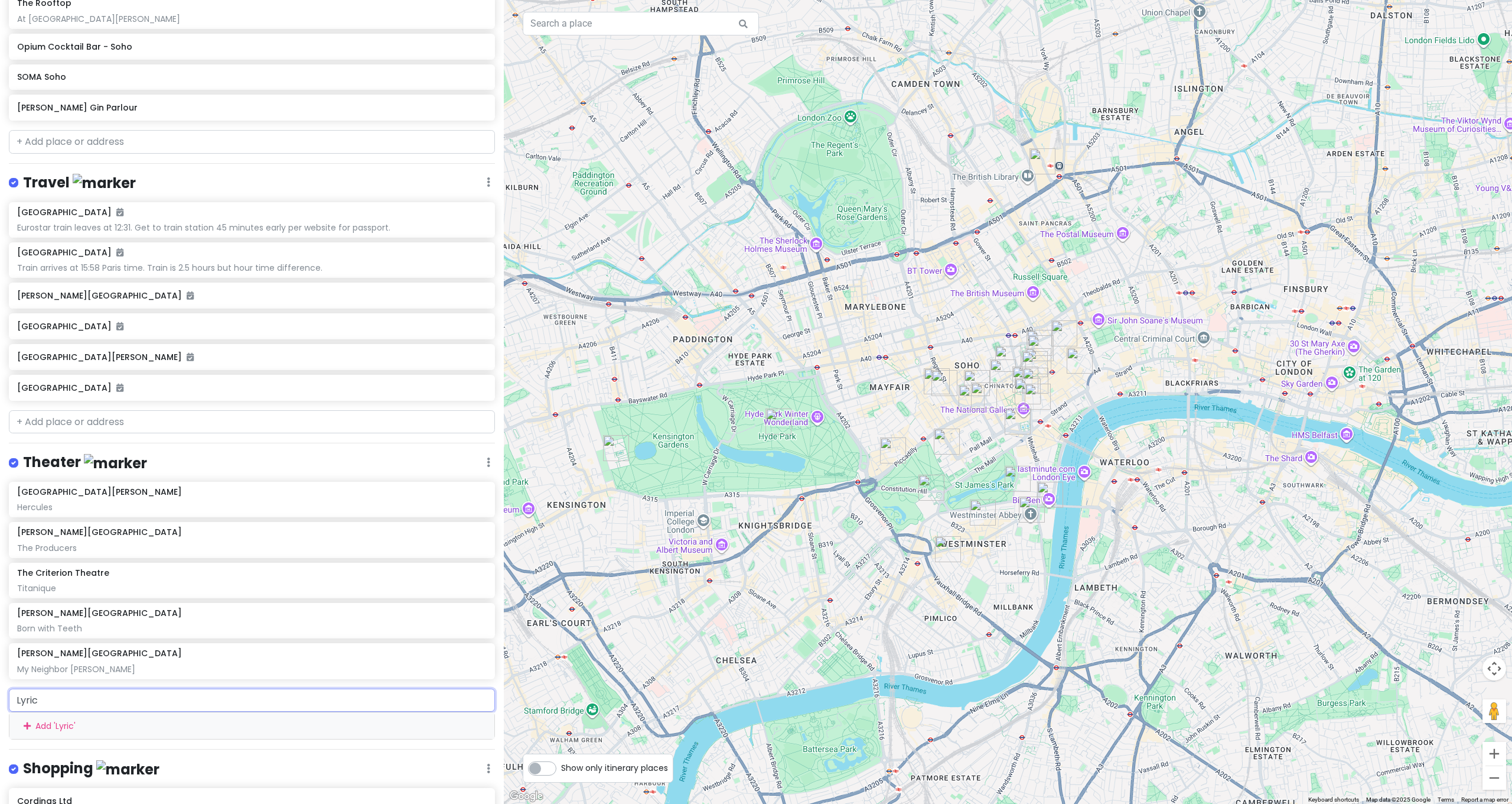
type input "Lyric H"
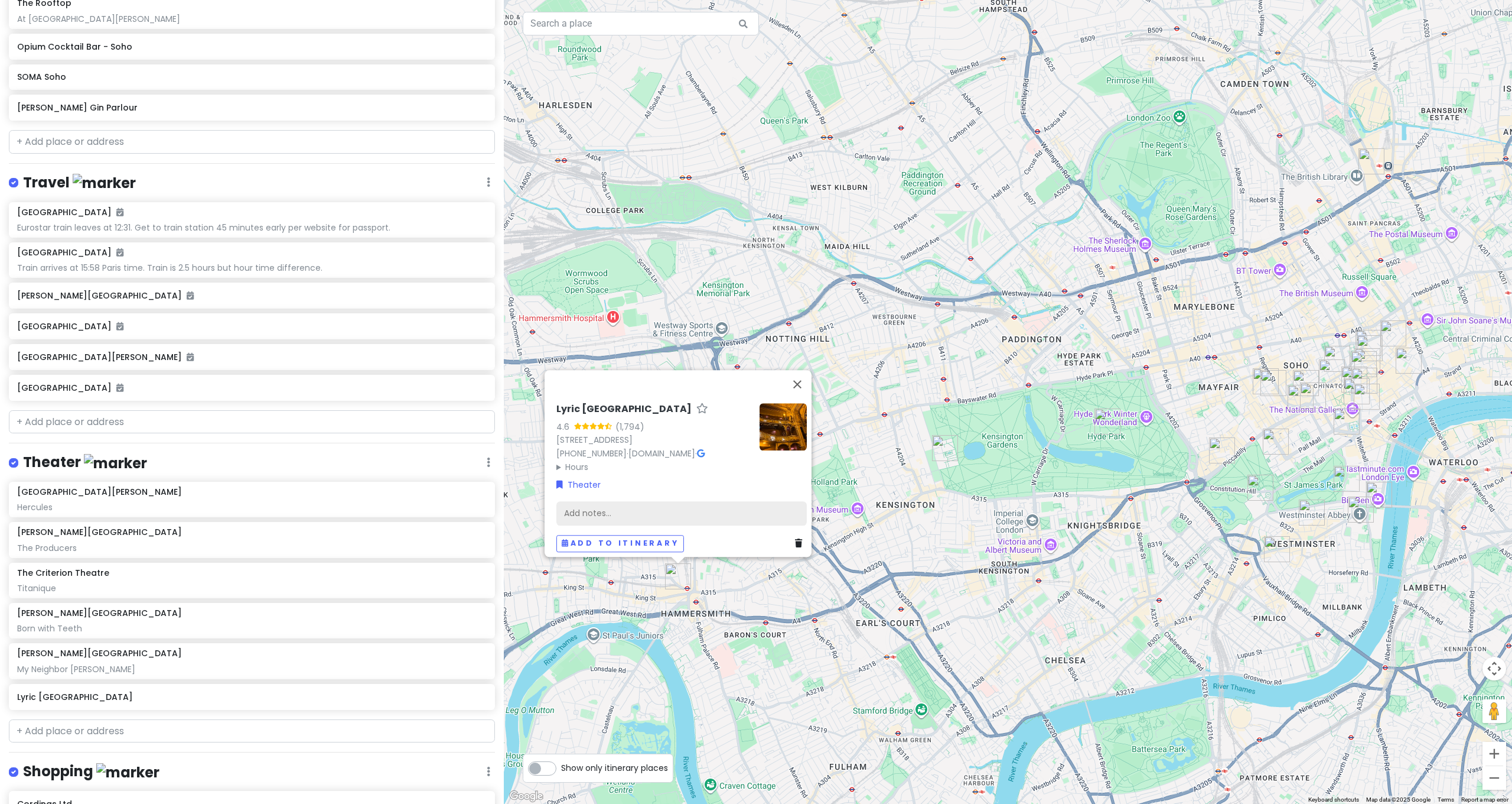
click at [617, 506] on div "Add notes..." at bounding box center [681, 513] width 250 height 25
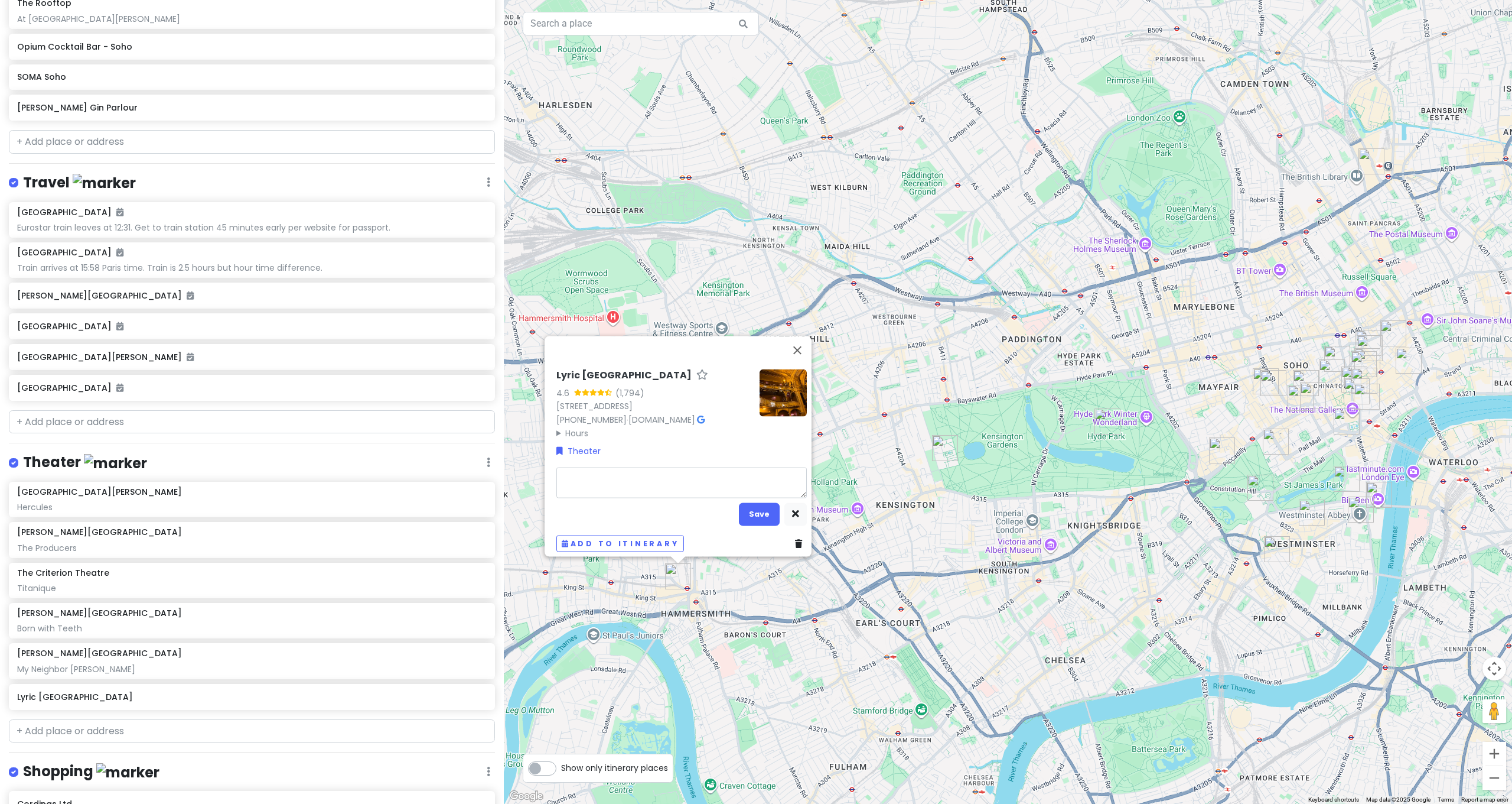
type textarea "x"
type textarea "D"
type textarea "x"
type textarea "Dr"
type textarea "x"
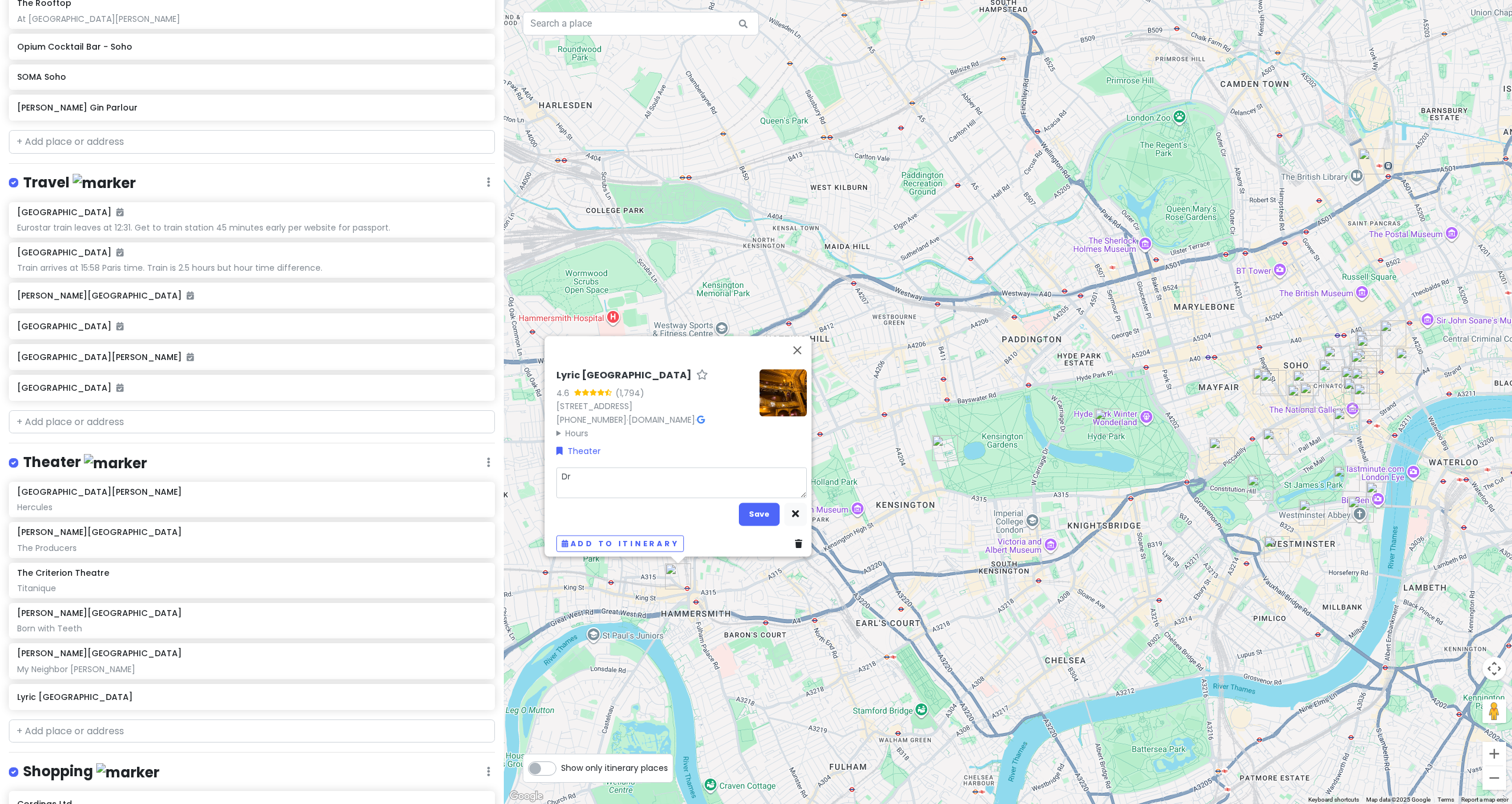
type textarea "Dra"
type textarea "x"
type textarea "Drac"
type textarea "x"
type textarea "Dracu"
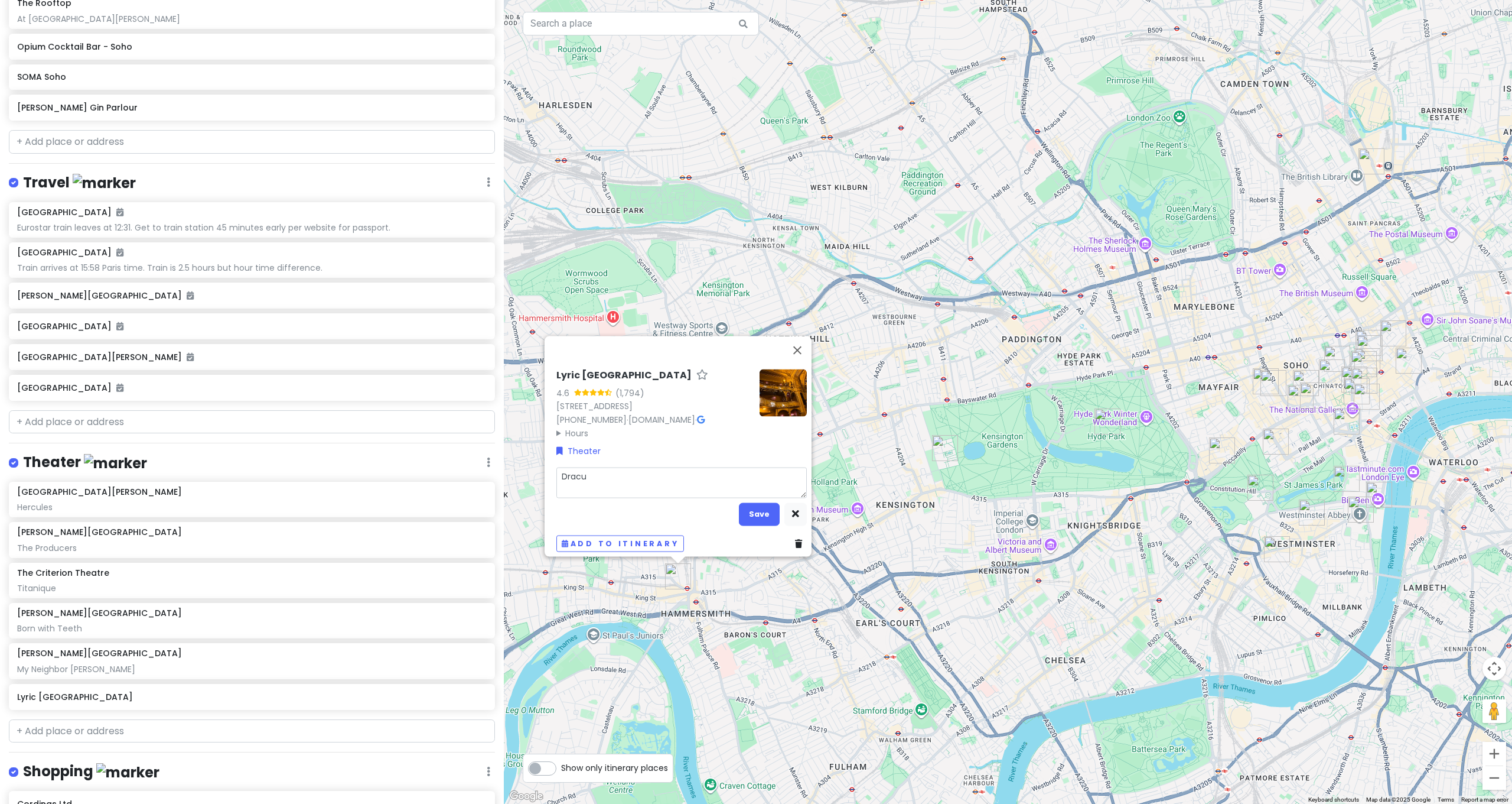
type textarea "x"
type textarea "Dracul"
type textarea "x"
type textarea "Dracula"
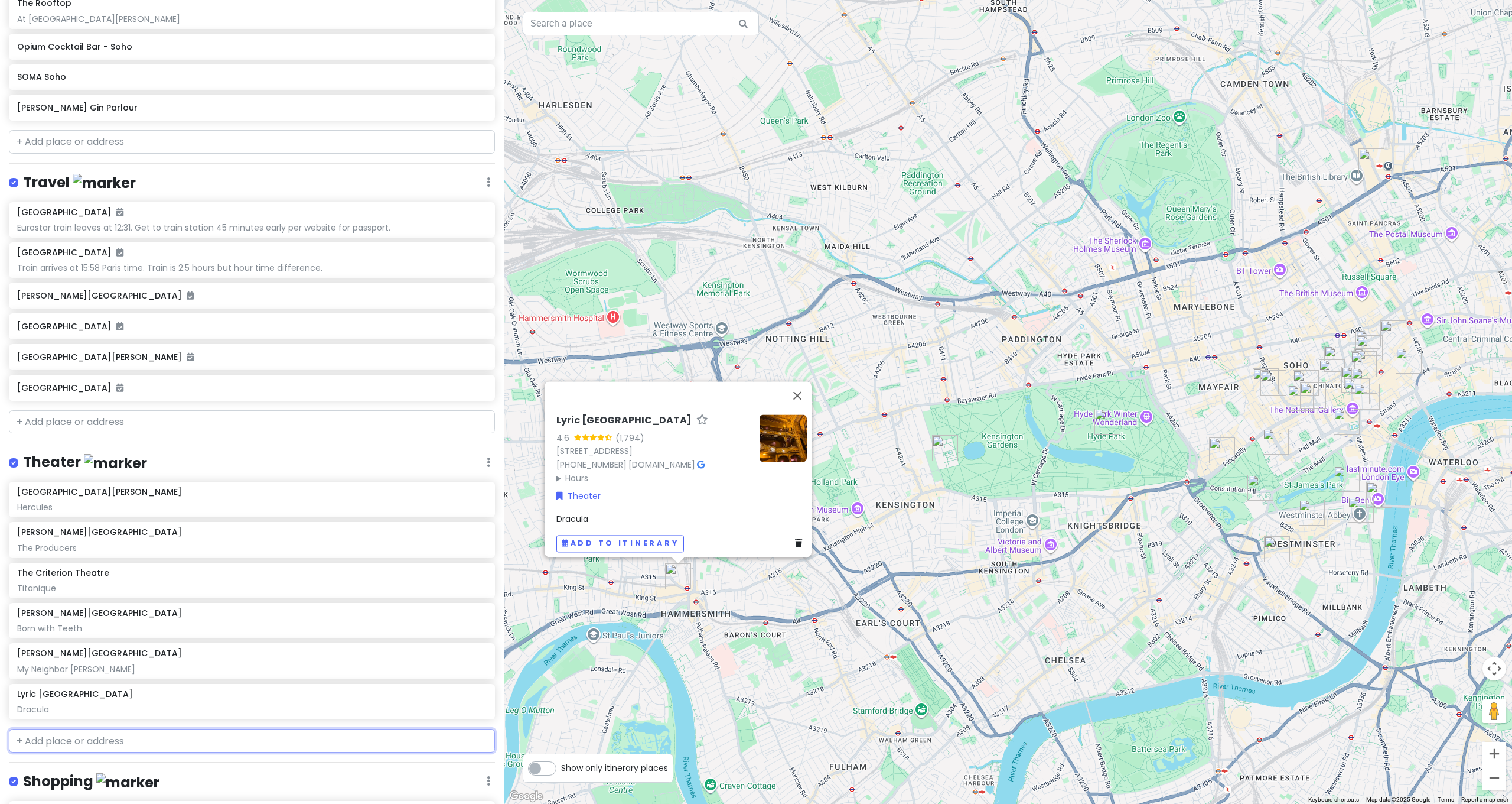
click at [99, 729] on input "text" at bounding box center [252, 740] width 486 height 24
type input "Sond"
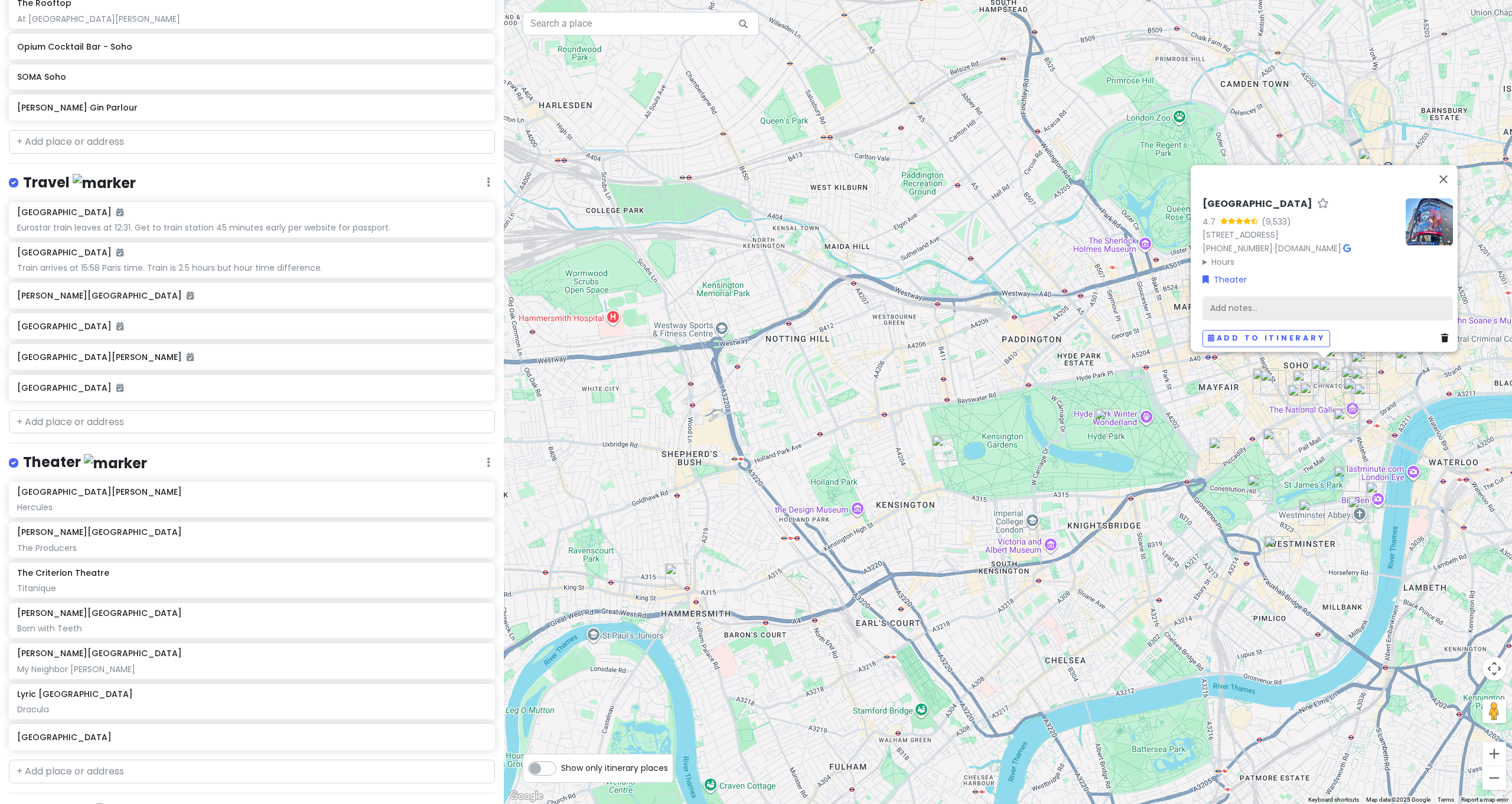
click at [1238, 296] on div "Add notes..." at bounding box center [1327, 308] width 250 height 25
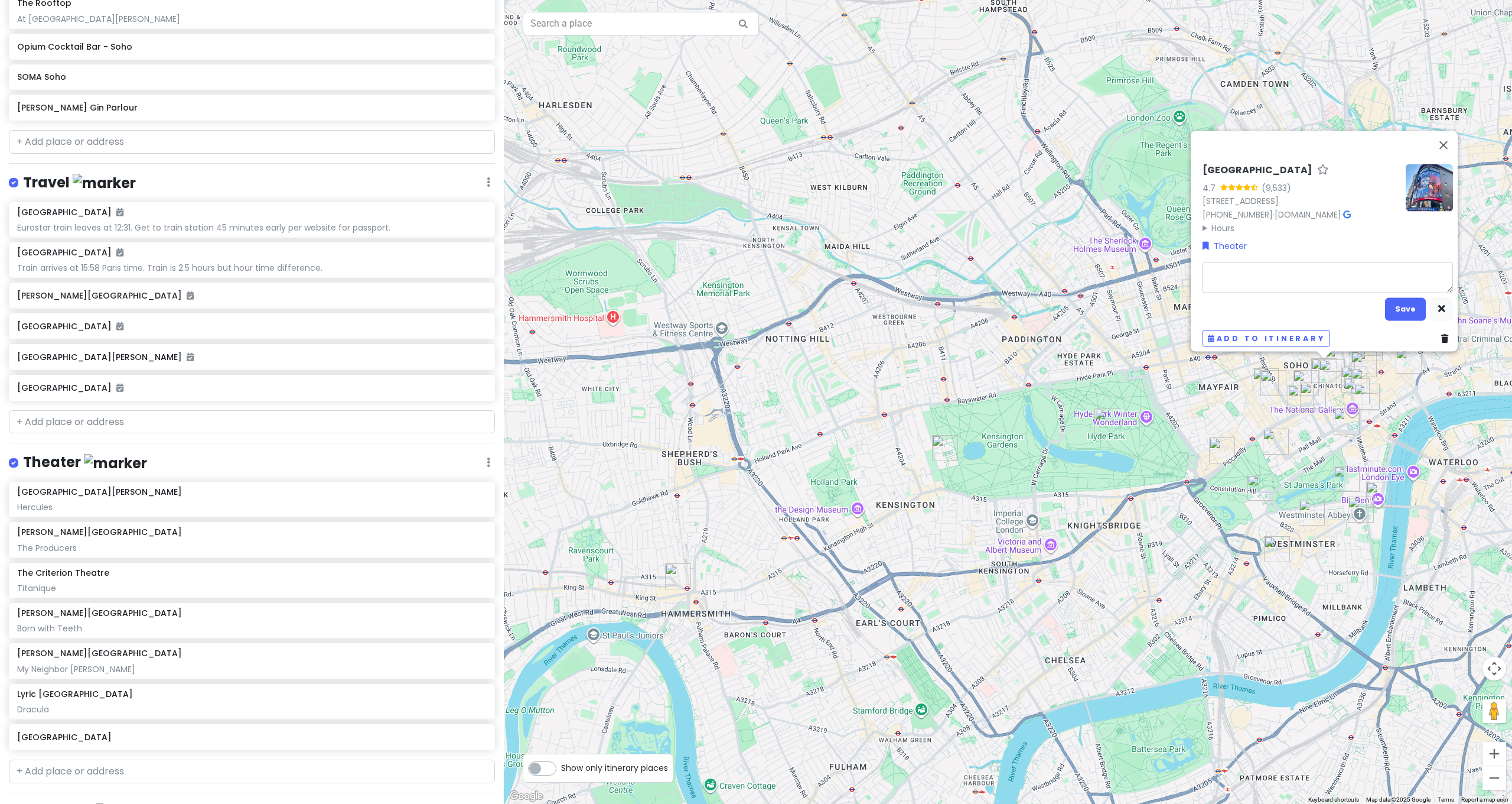
type textarea "x"
type textarea "L"
type textarea "x"
